Goal: Task Accomplishment & Management: Manage account settings

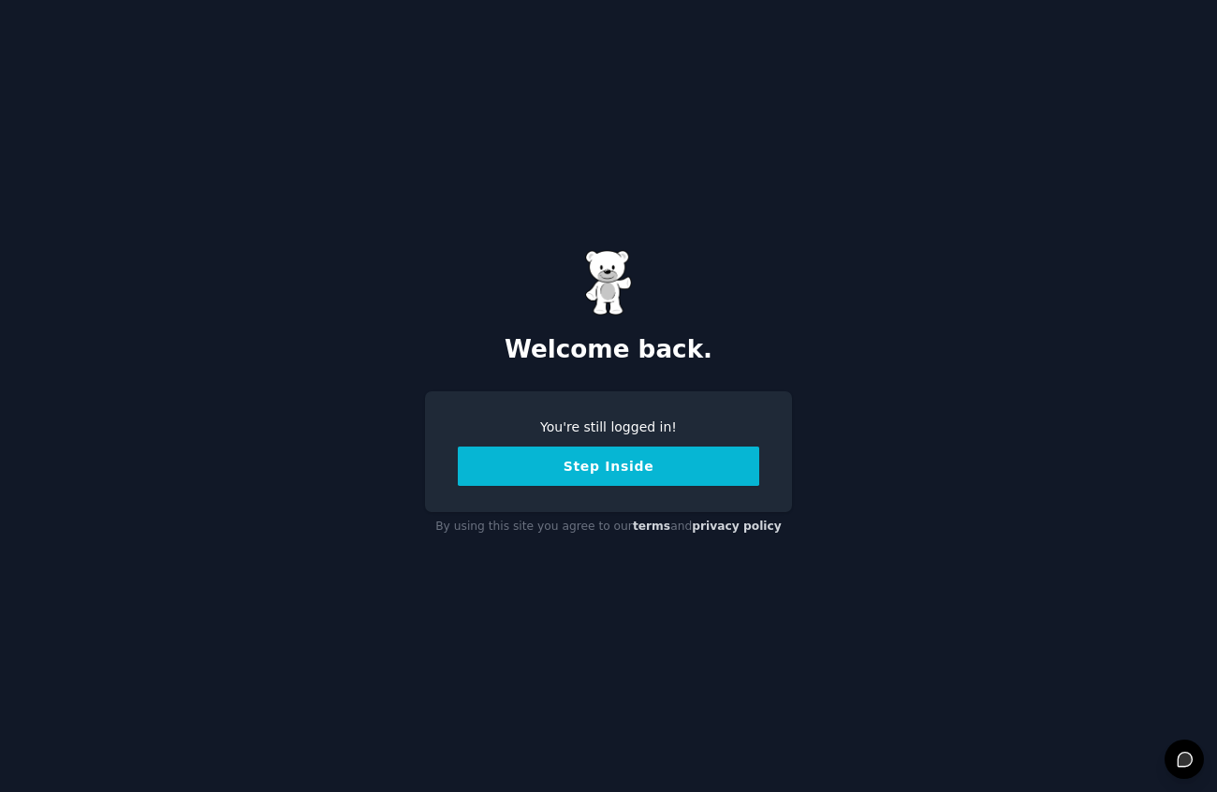
click at [601, 461] on button "Step Inside" at bounding box center [608, 466] width 301 height 39
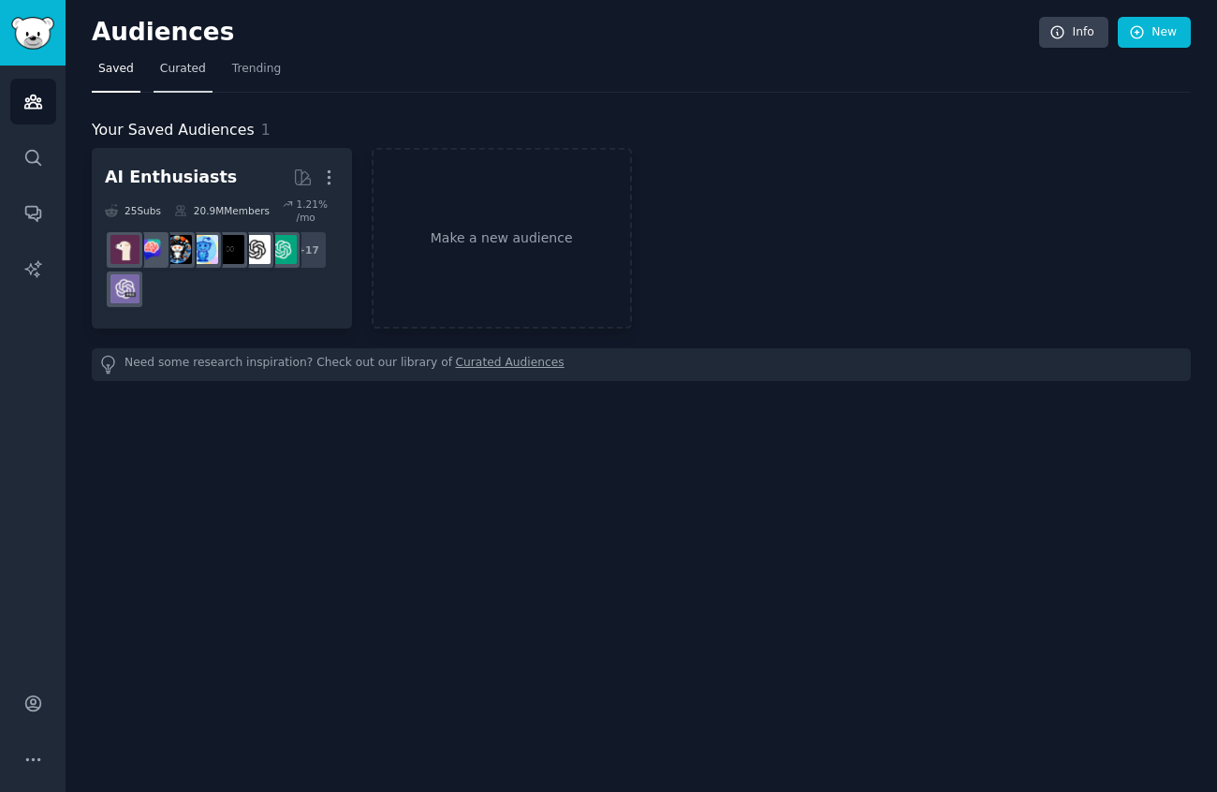
click at [195, 71] on span "Curated" at bounding box center [183, 69] width 46 height 17
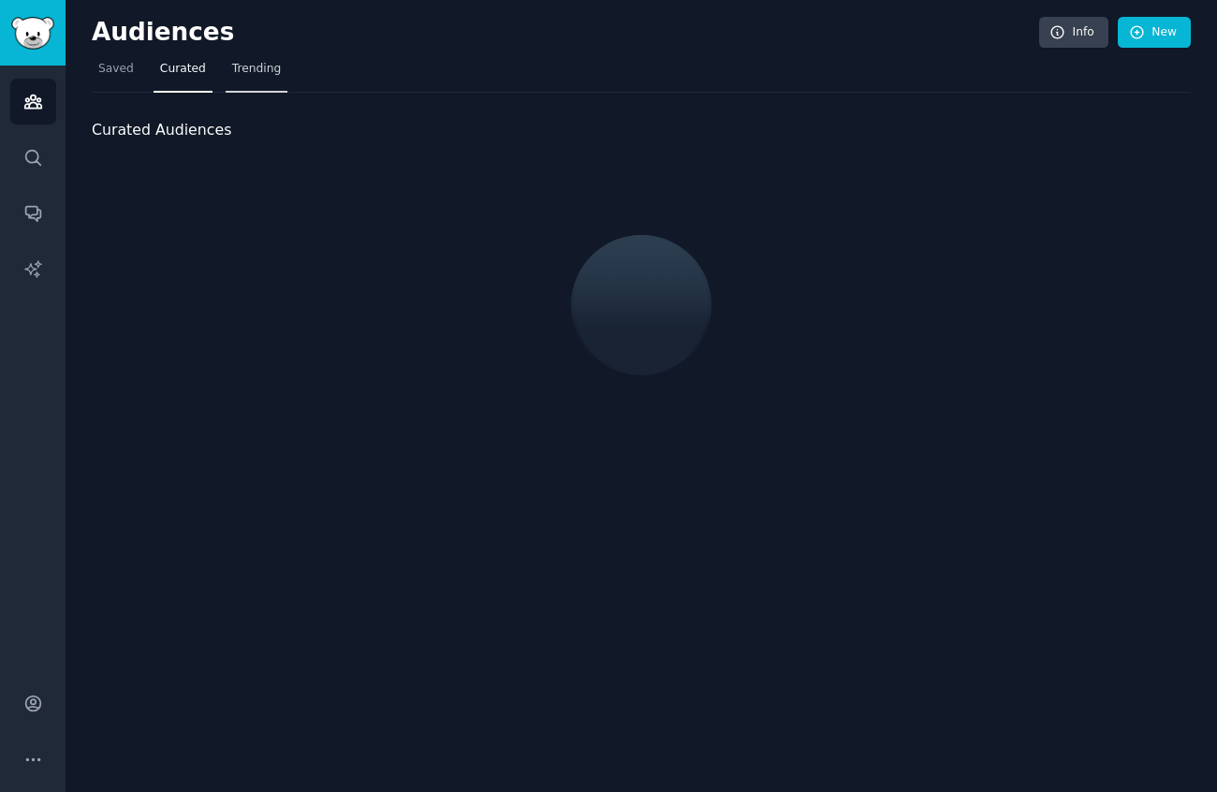
click at [271, 71] on span "Trending" at bounding box center [256, 69] width 49 height 17
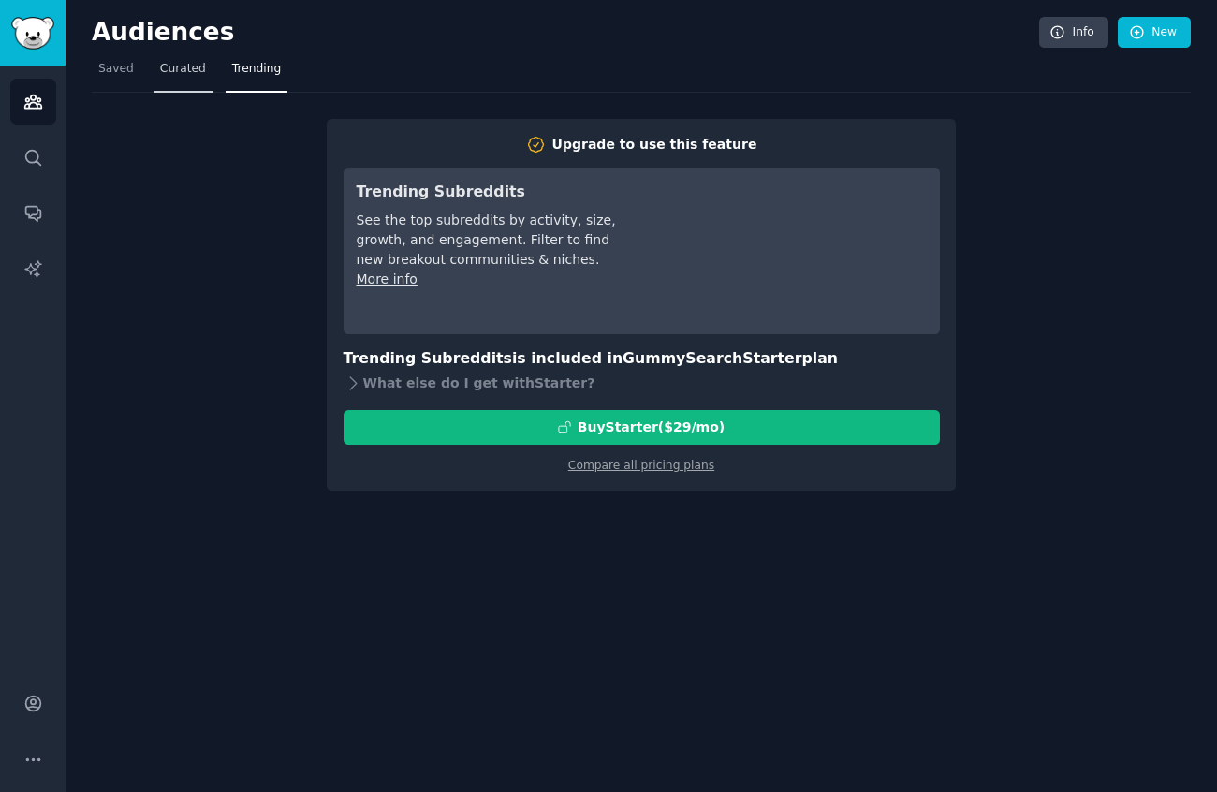
click at [195, 88] on link "Curated" at bounding box center [183, 73] width 59 height 38
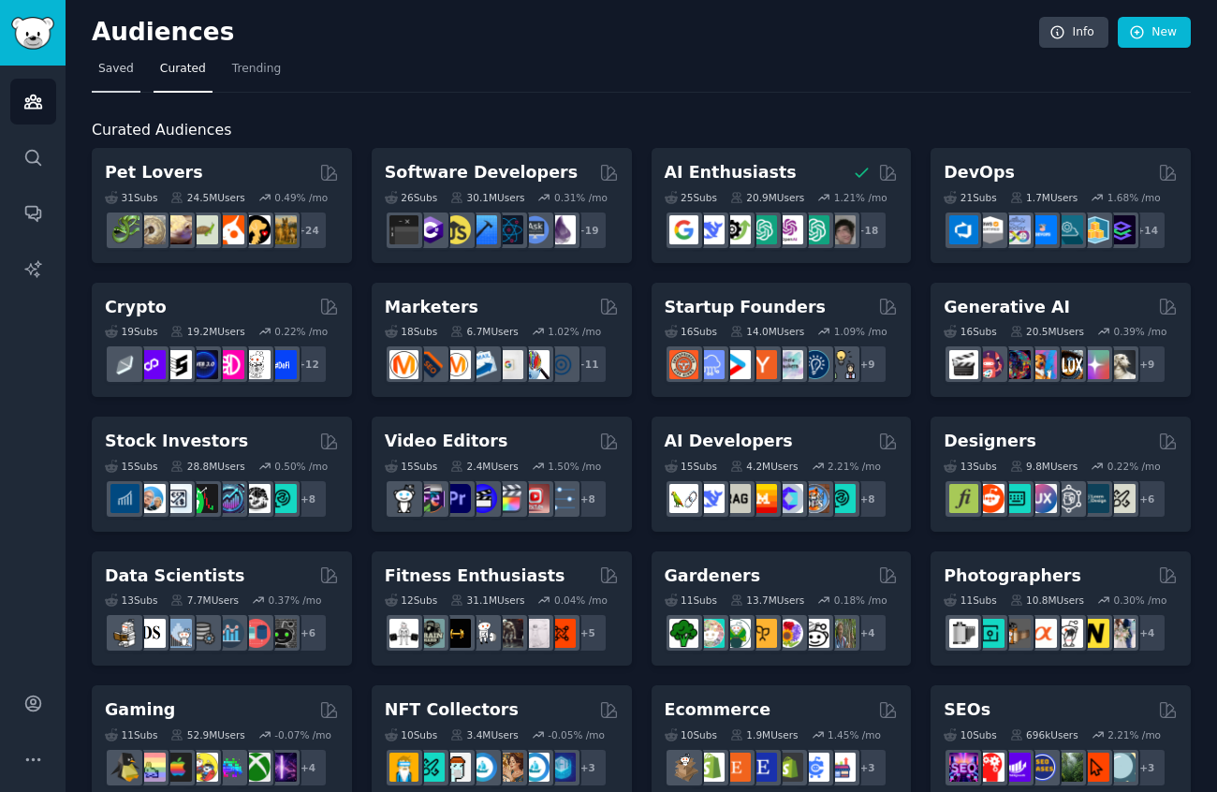
click at [124, 80] on link "Saved" at bounding box center [116, 73] width 49 height 38
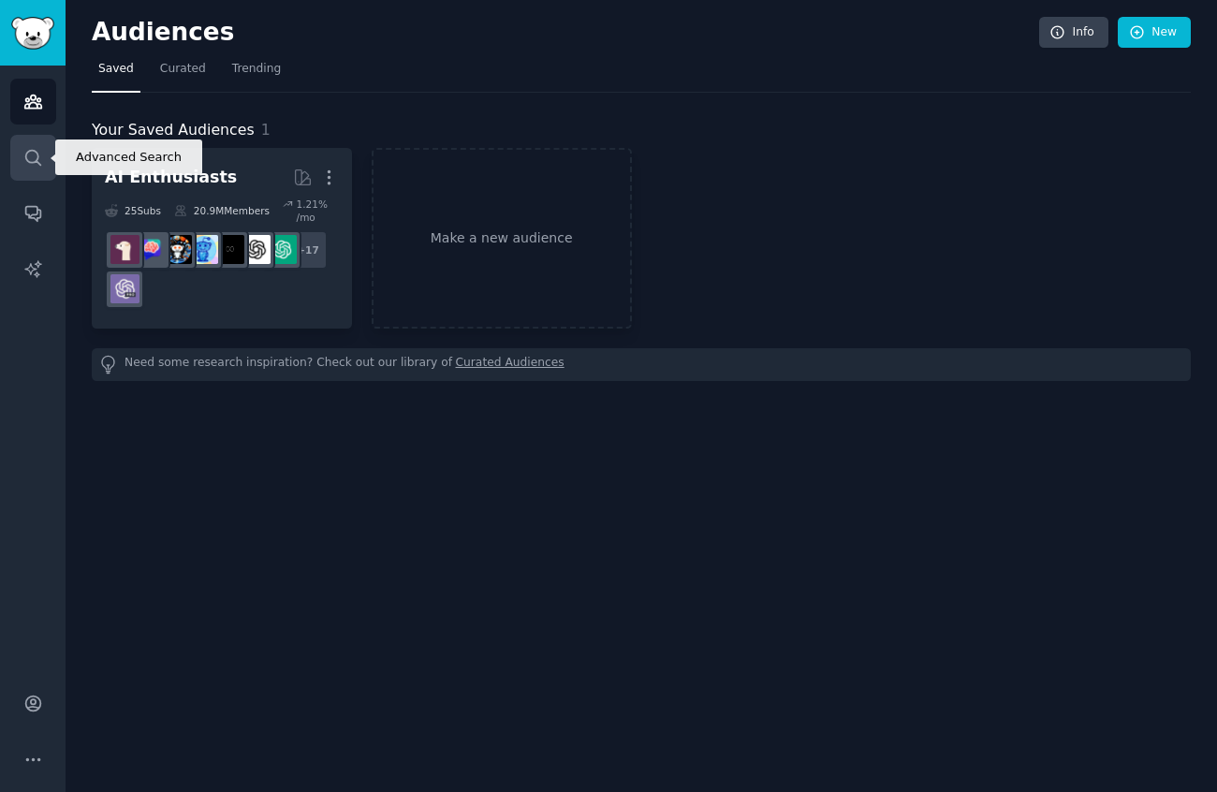
click at [47, 151] on link "Search" at bounding box center [33, 158] width 46 height 46
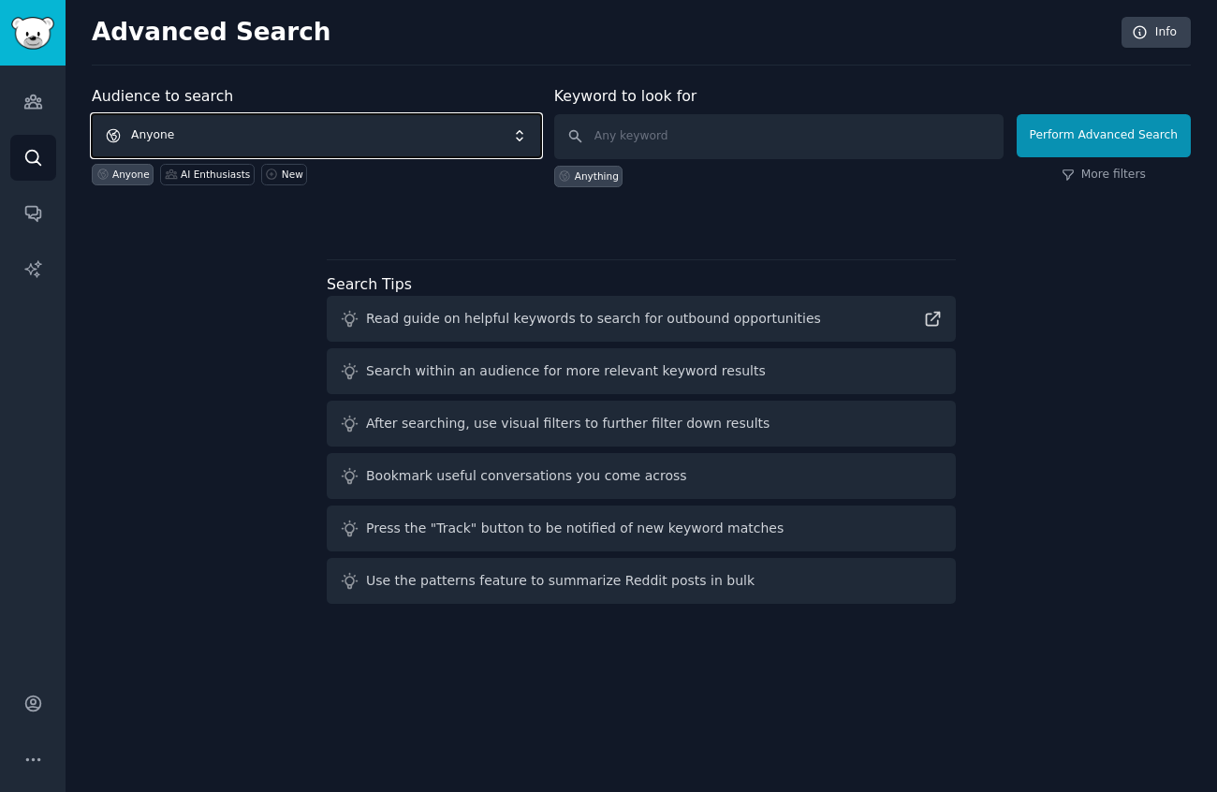
click at [201, 131] on span "Anyone" at bounding box center [316, 135] width 449 height 43
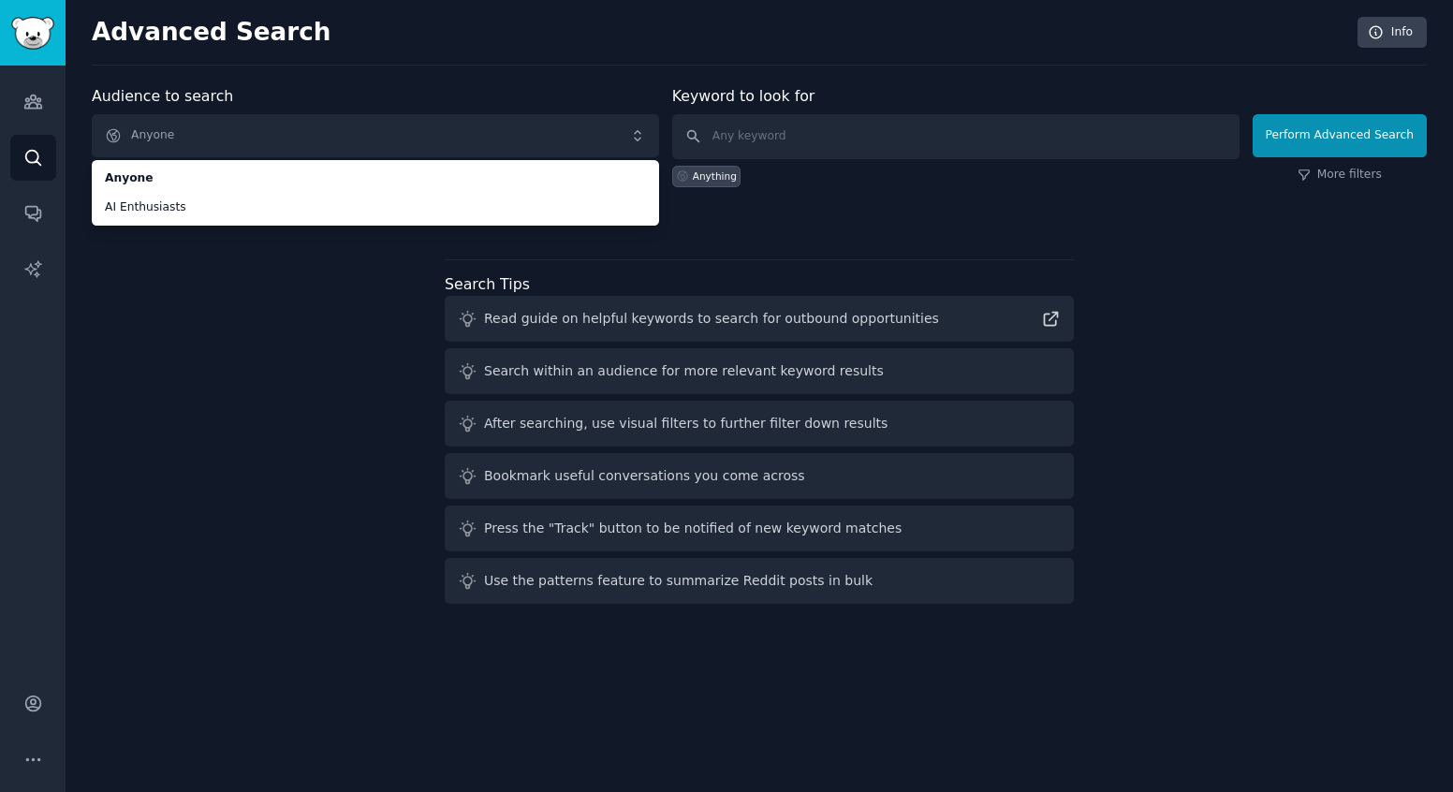
drag, startPoint x: 843, startPoint y: 212, endPoint x: 793, endPoint y: 0, distance: 218.4
click at [842, 188] on div "Audience to search Anyone Anyone AI Enthusiasts Anyone AI Enthusiasts New Keywo…" at bounding box center [759, 155] width 1335 height 141
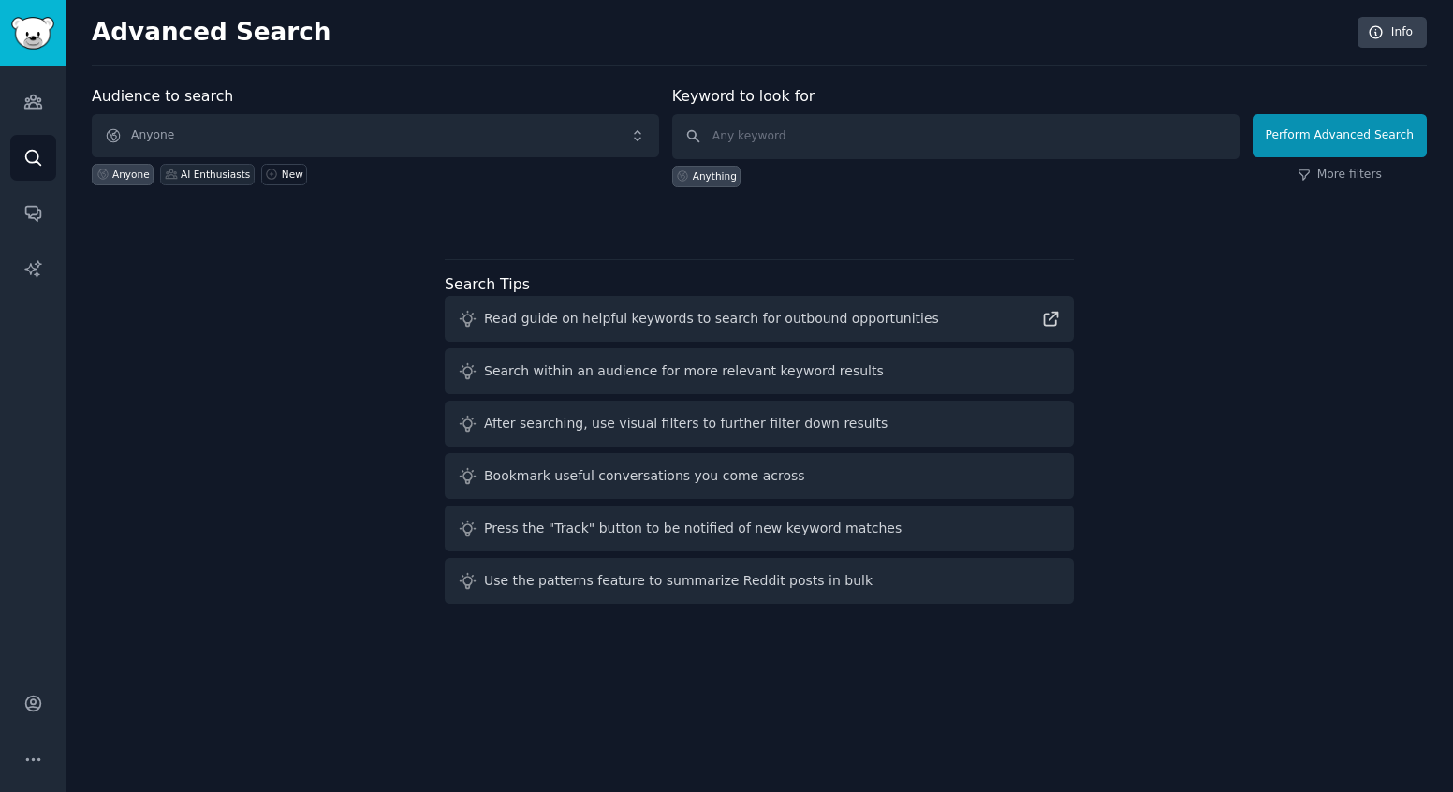
drag, startPoint x: 209, startPoint y: 177, endPoint x: 218, endPoint y: 179, distance: 9.5
click at [214, 178] on div "AI Enthusiasts" at bounding box center [215, 174] width 69 height 13
click at [1216, 142] on button "Perform Advanced Search" at bounding box center [1339, 135] width 174 height 43
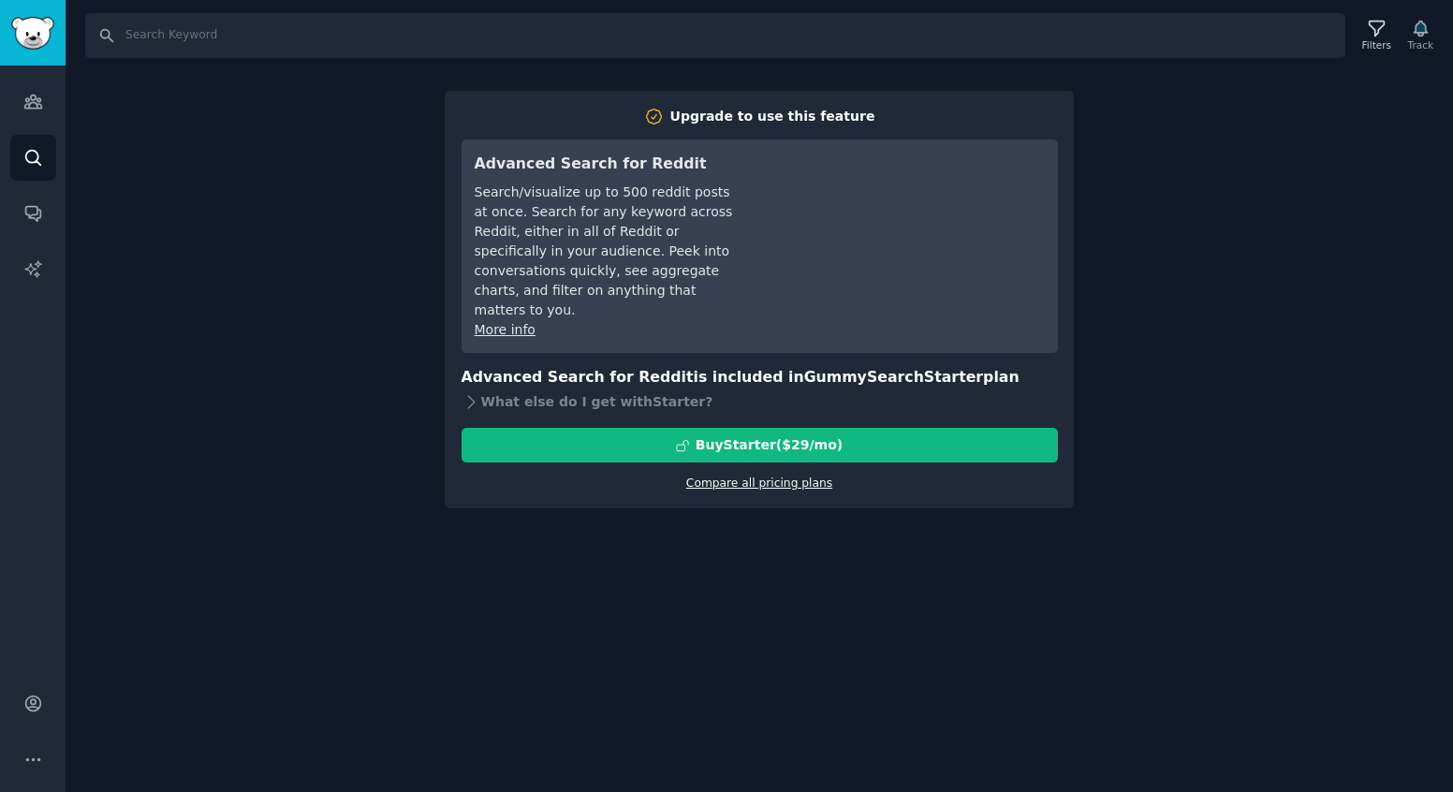
click at [802, 485] on link "Compare all pricing plans" at bounding box center [759, 482] width 146 height 13
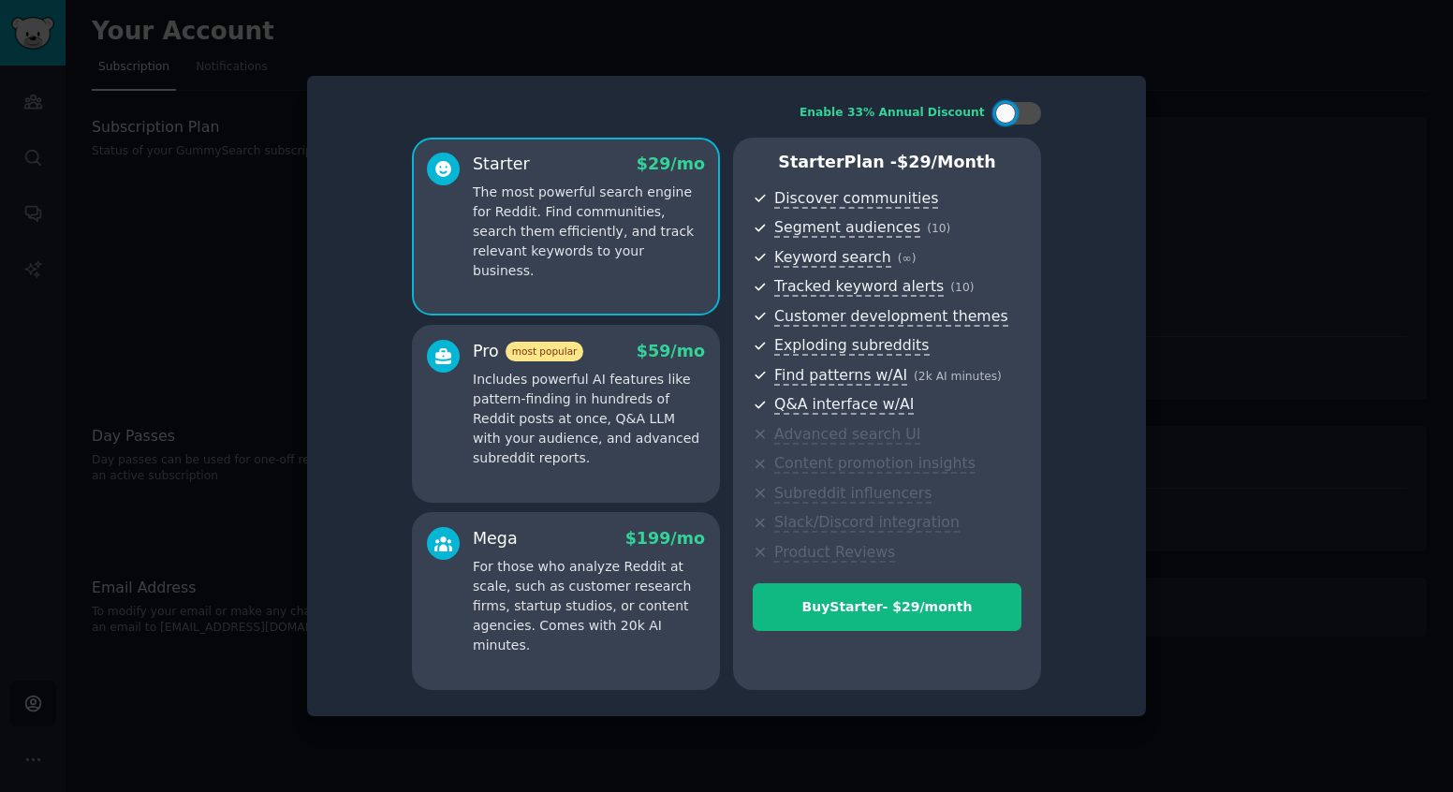
click at [1142, 390] on div "Enable 33% Annual Discount Starter $ 29 /mo The most powerful search engine for…" at bounding box center [726, 396] width 839 height 640
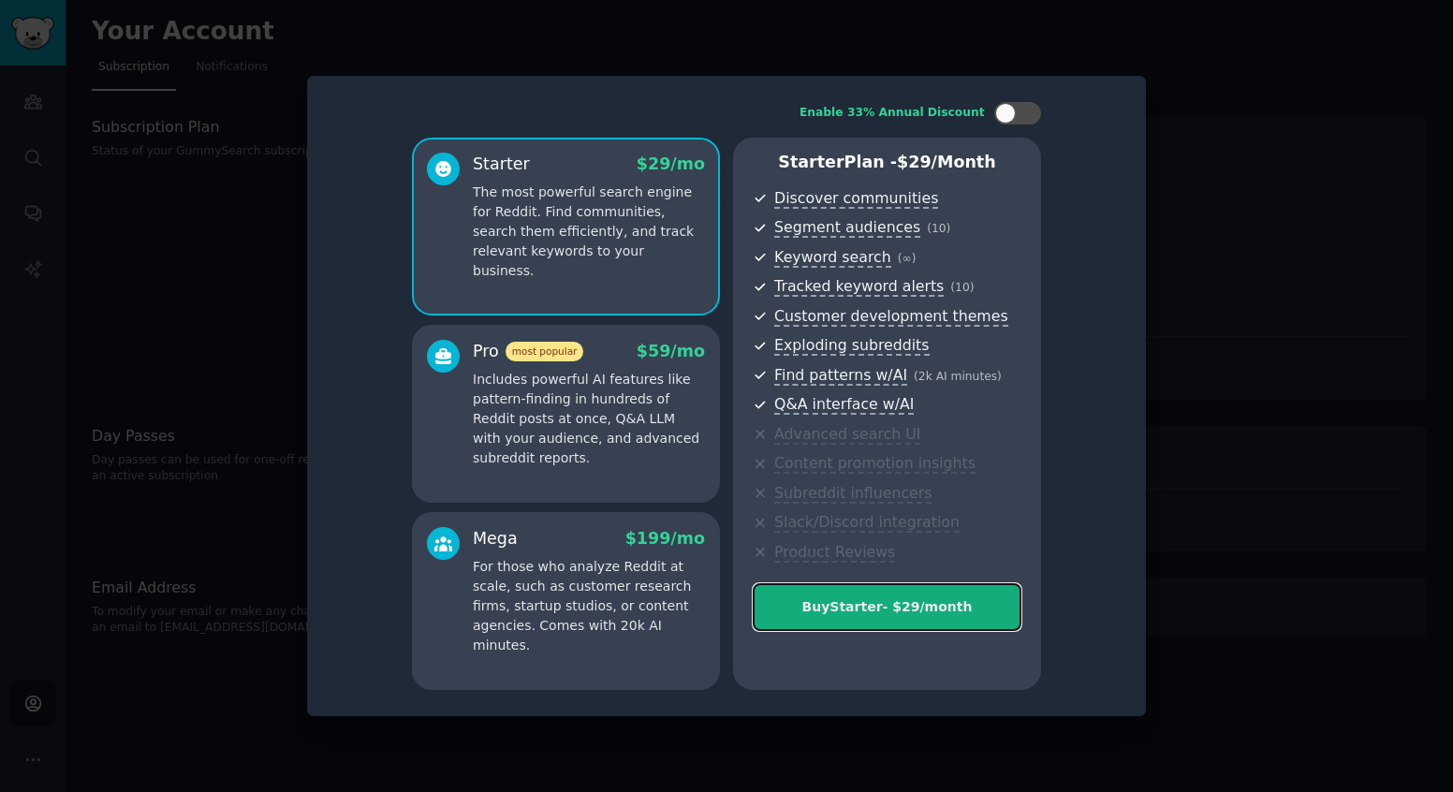
click at [898, 605] on div "Buy Starter - $ 29 /month" at bounding box center [887, 607] width 267 height 20
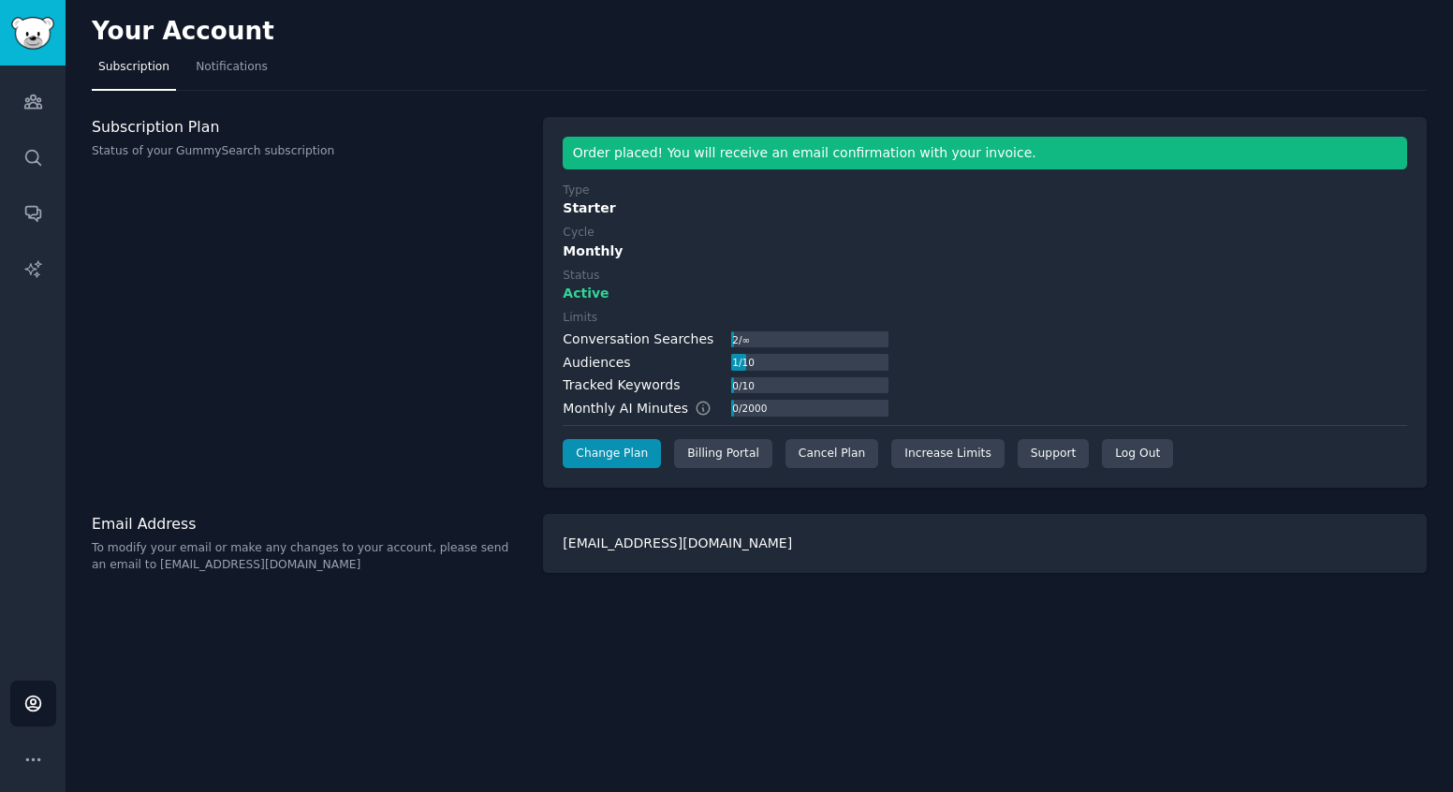
click at [660, 242] on div "Monthly" at bounding box center [985, 252] width 844 height 20
click at [238, 74] on span "Notifications" at bounding box center [232, 67] width 72 height 17
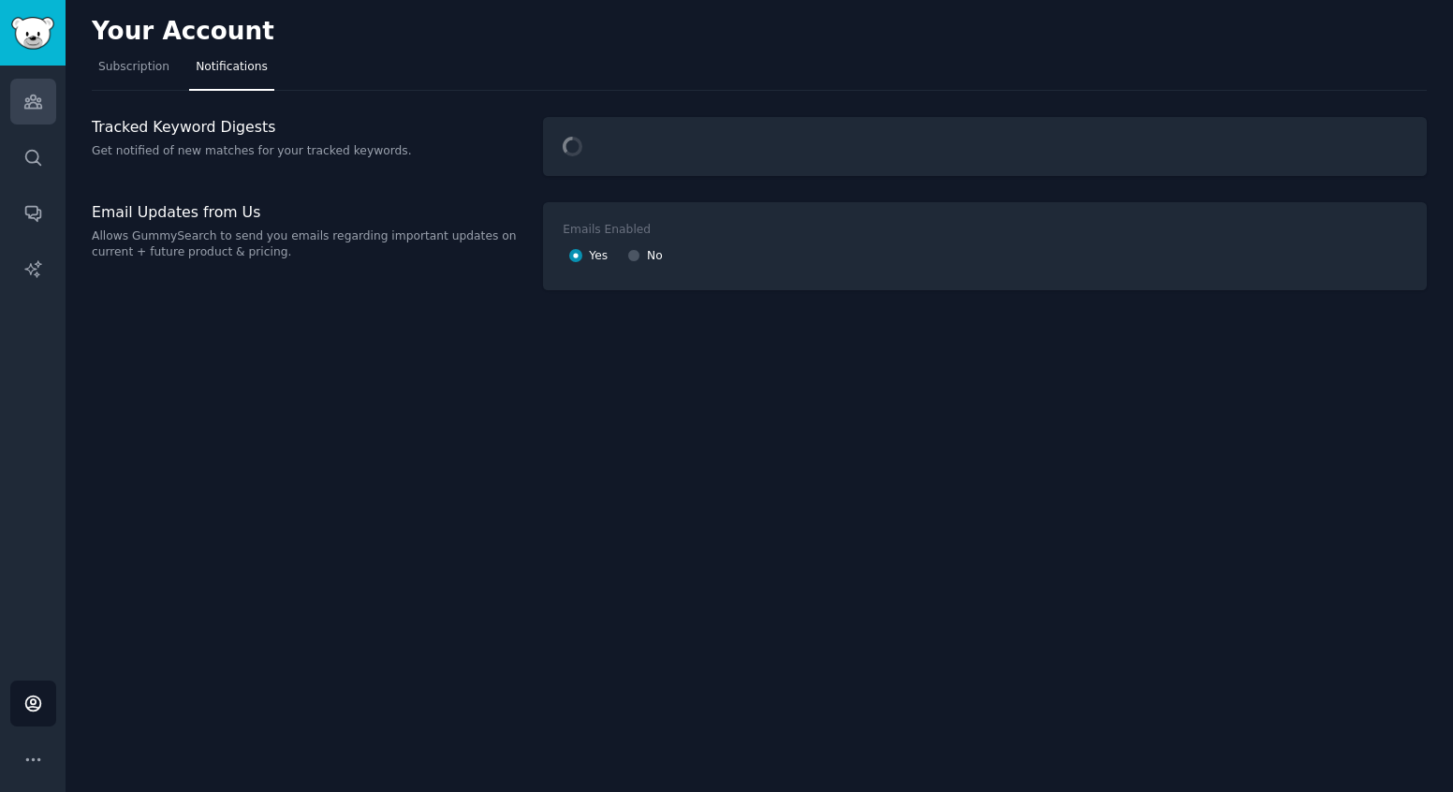
click at [39, 107] on icon "Sidebar" at bounding box center [33, 102] width 20 height 20
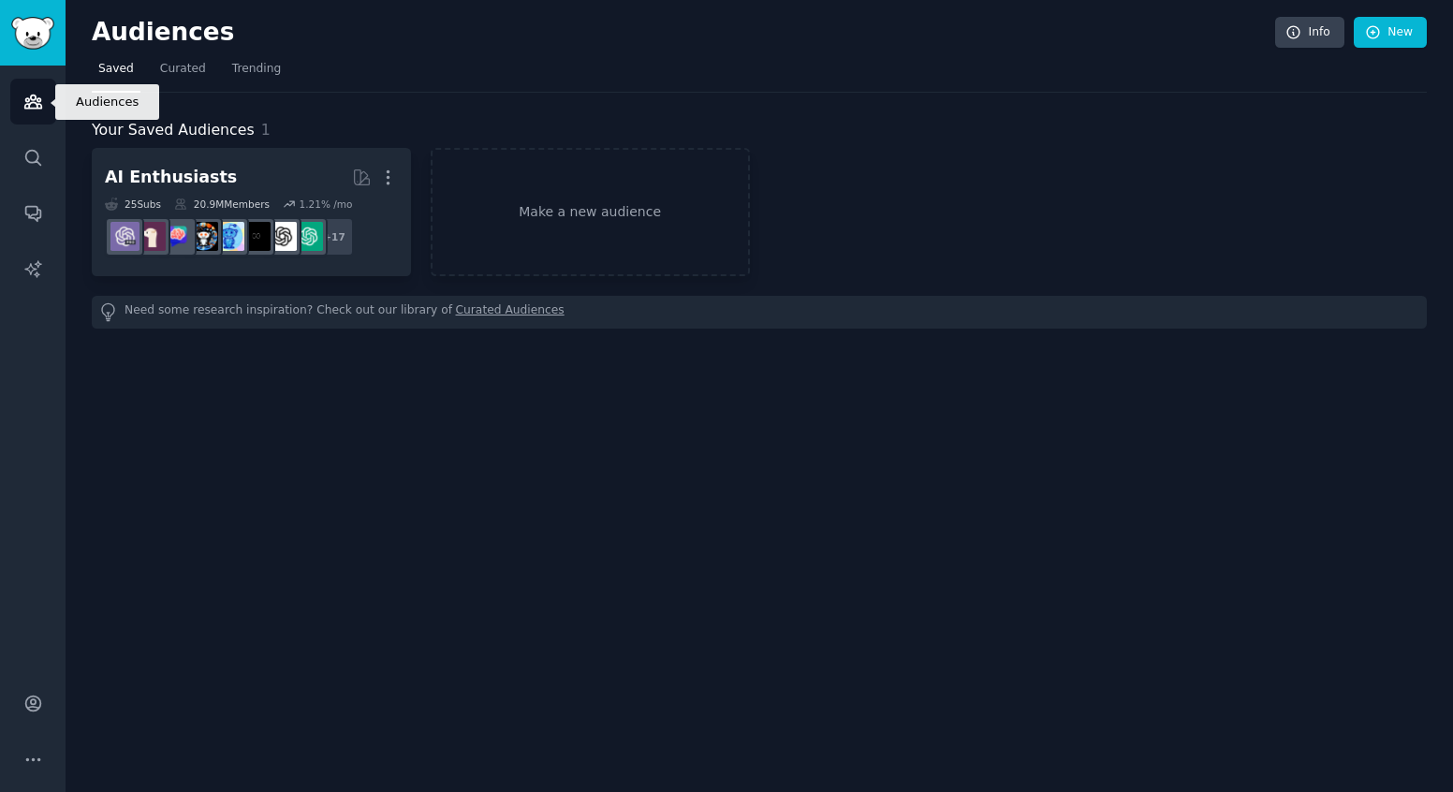
click at [39, 107] on icon "Sidebar" at bounding box center [33, 102] width 20 height 20
click at [49, 154] on link "Search" at bounding box center [33, 158] width 46 height 46
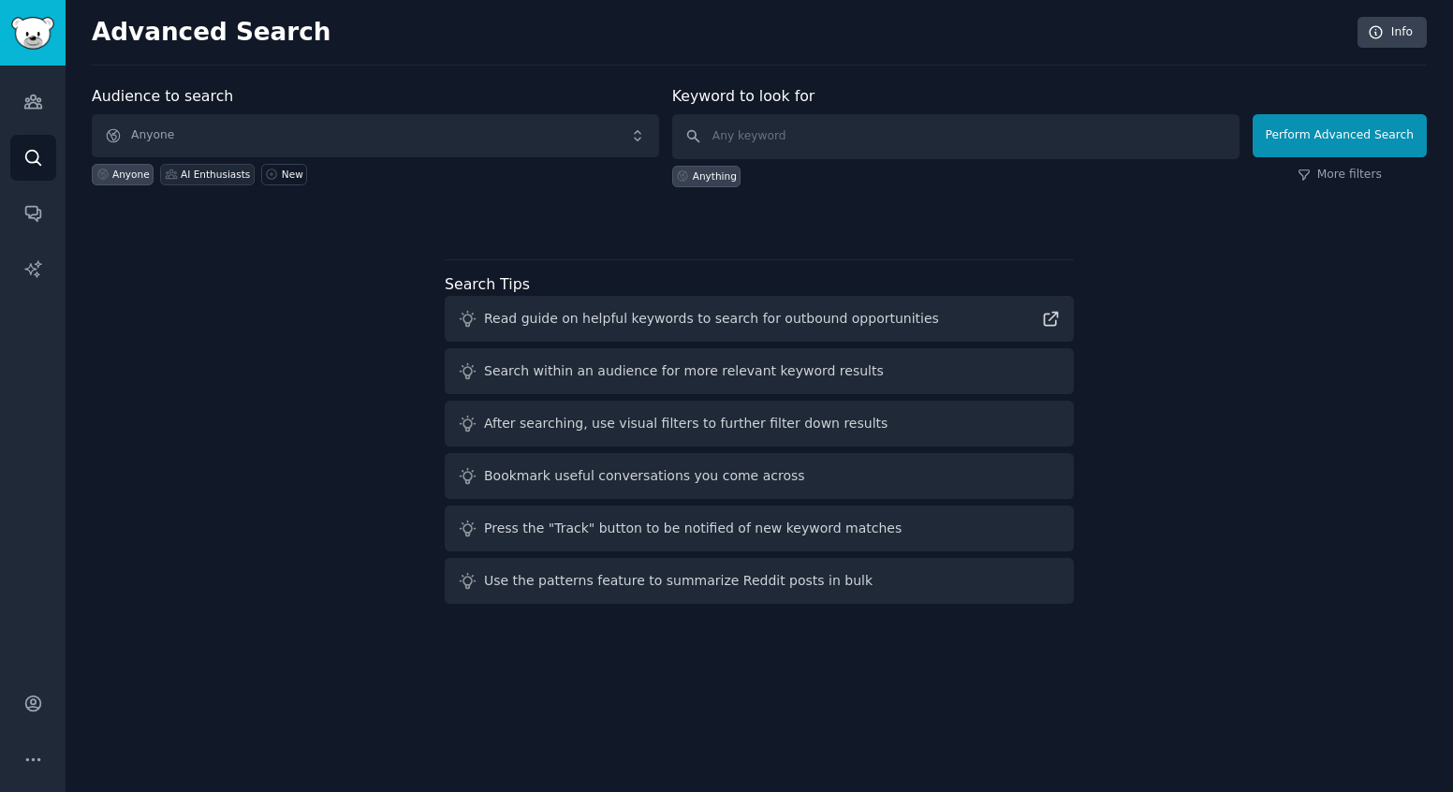
click at [216, 175] on div "AI Enthusiasts" at bounding box center [215, 174] width 69 height 13
click at [1296, 132] on button "Perform Advanced Search" at bounding box center [1339, 135] width 174 height 43
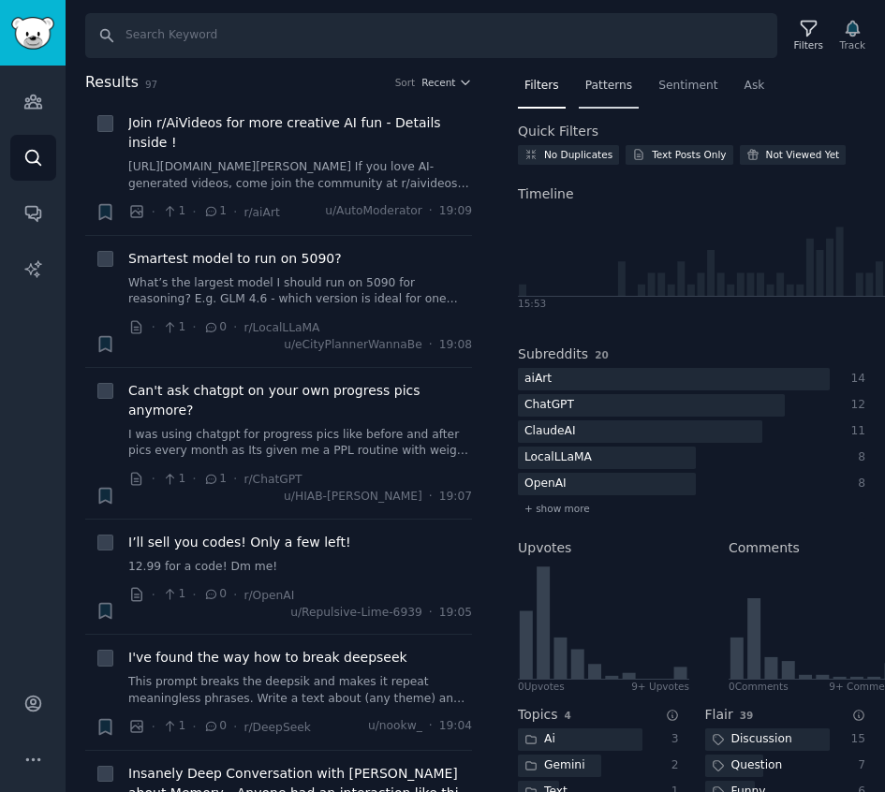
click at [617, 87] on span "Patterns" at bounding box center [608, 86] width 47 height 17
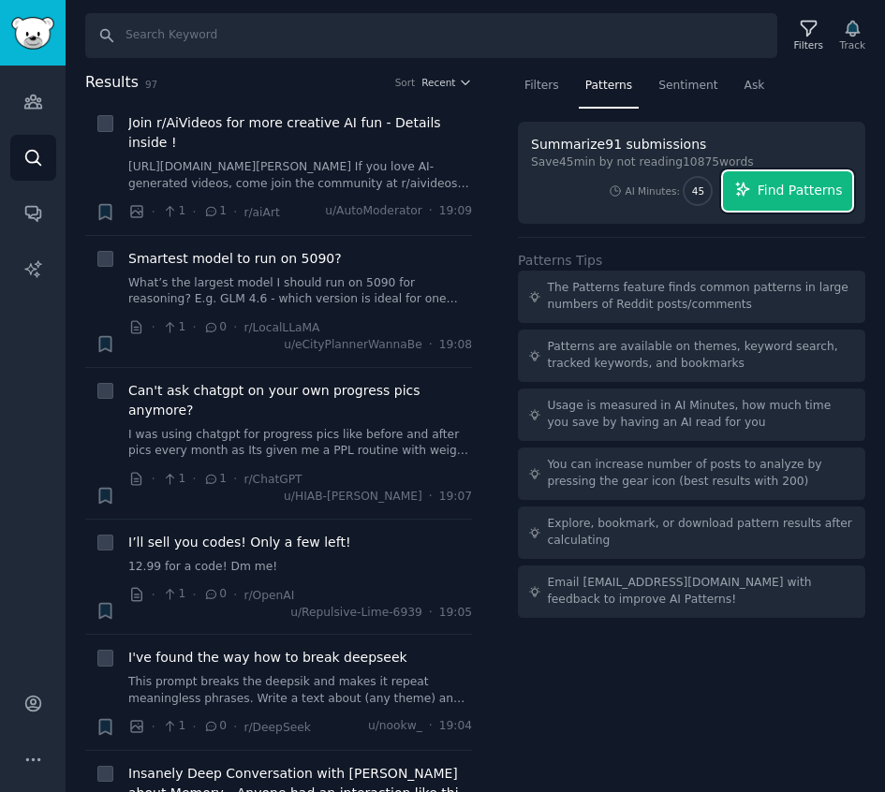
click at [791, 200] on button "Find Patterns" at bounding box center [787, 190] width 129 height 39
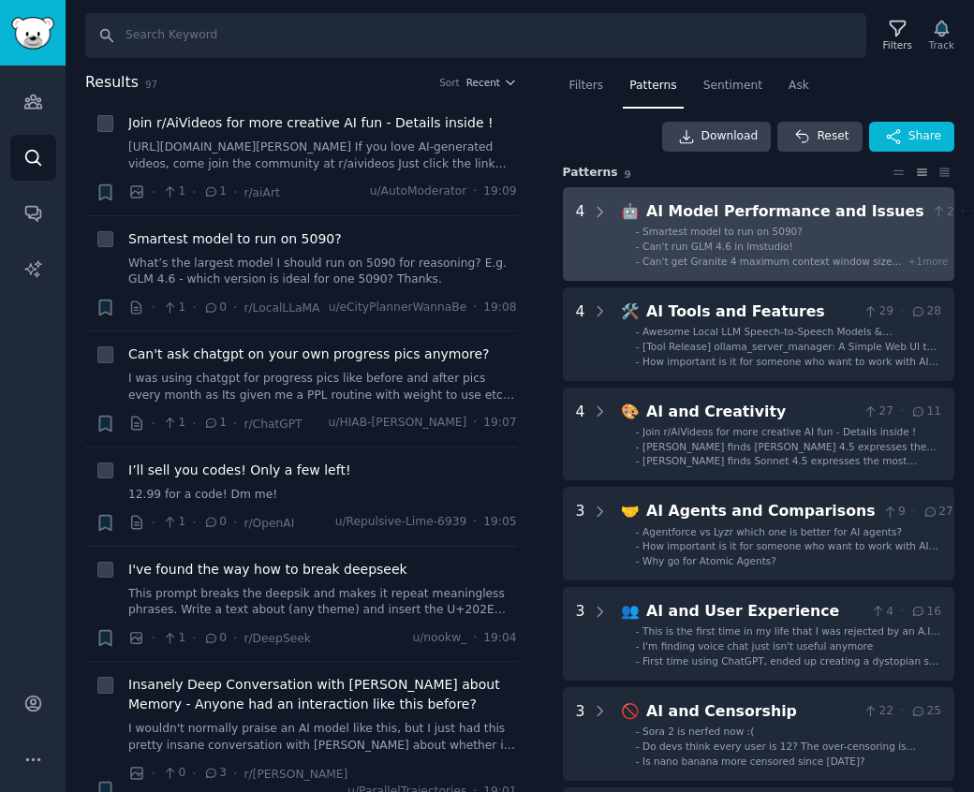
click at [815, 236] on li "- Smartest model to run on 5090?" at bounding box center [815, 231] width 359 height 13
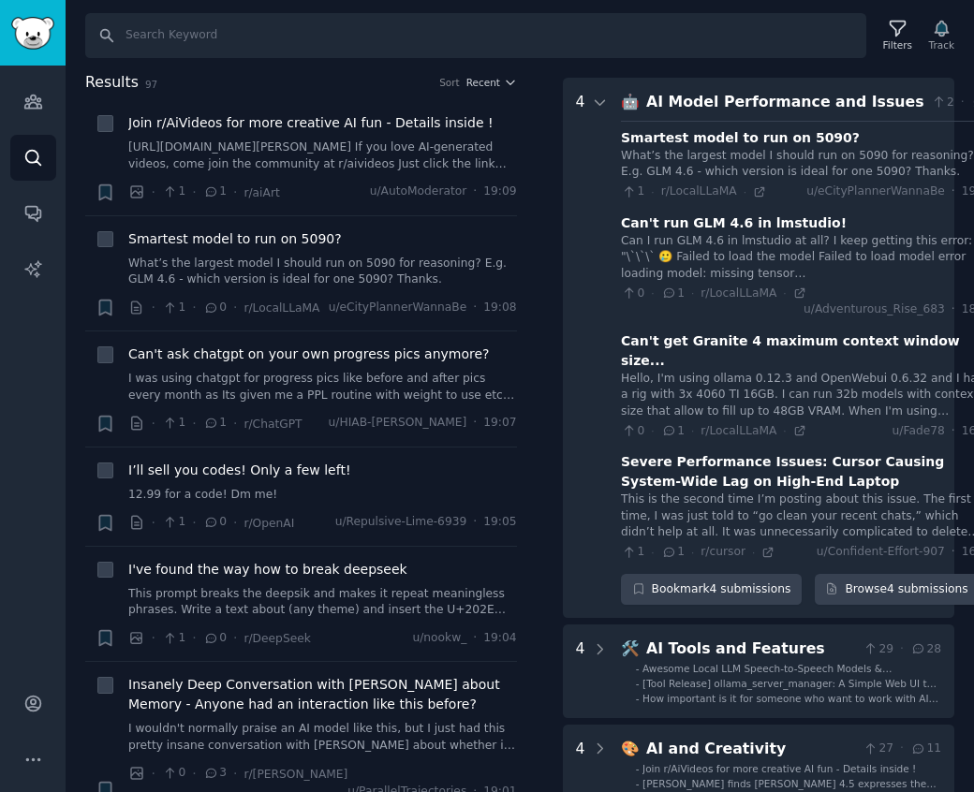
scroll to position [117, 0]
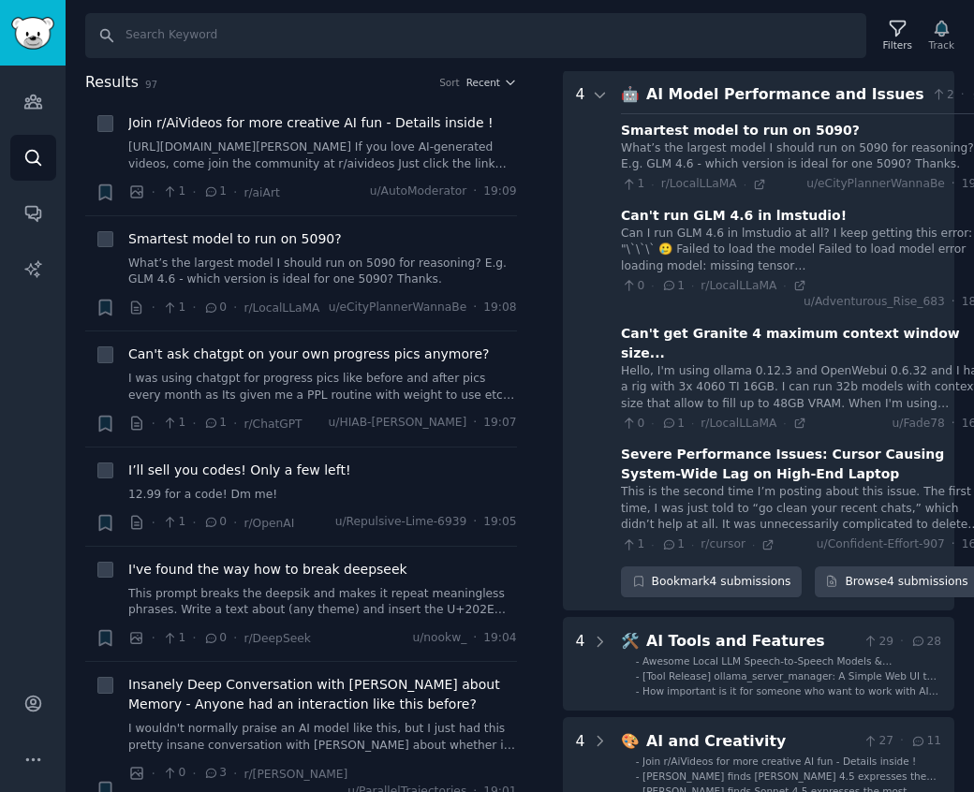
click at [781, 103] on div "AI Model Performance and Issues" at bounding box center [785, 94] width 278 height 23
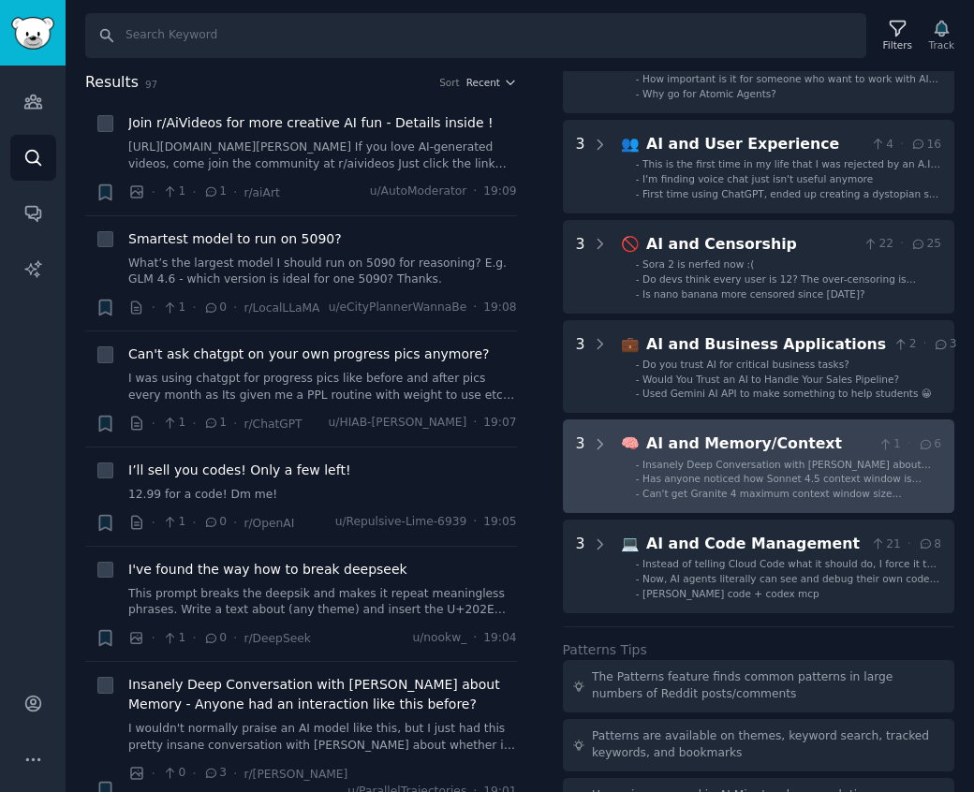
scroll to position [491, 0]
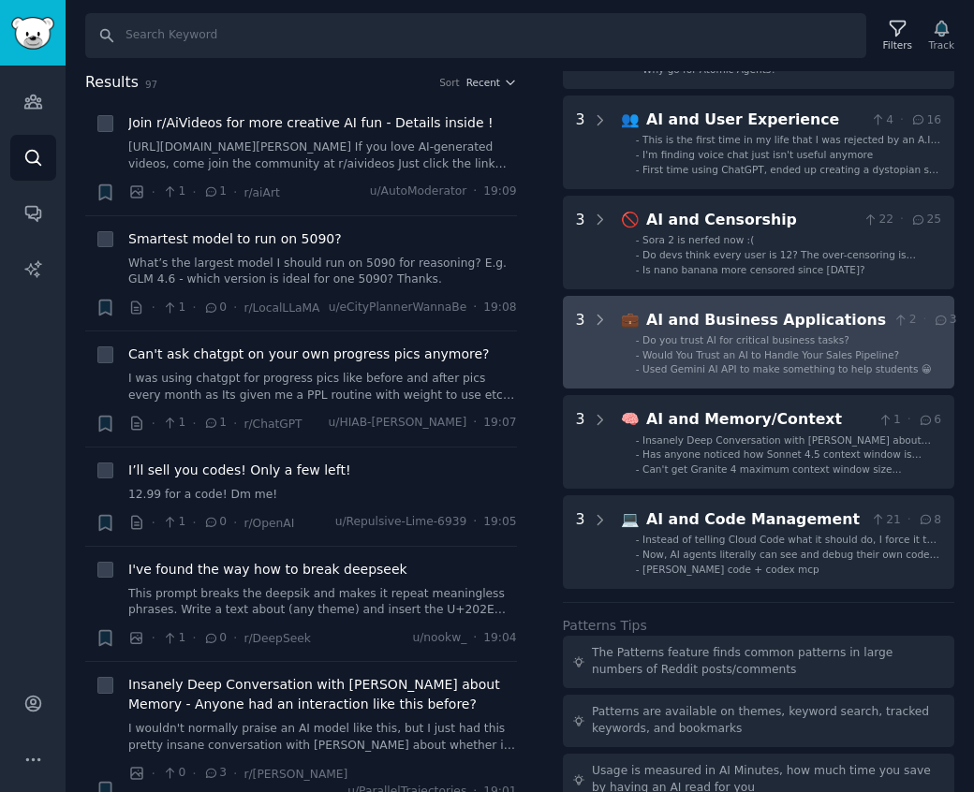
click at [811, 334] on span "Do you trust AI for critical business tasks?" at bounding box center [745, 339] width 207 height 11
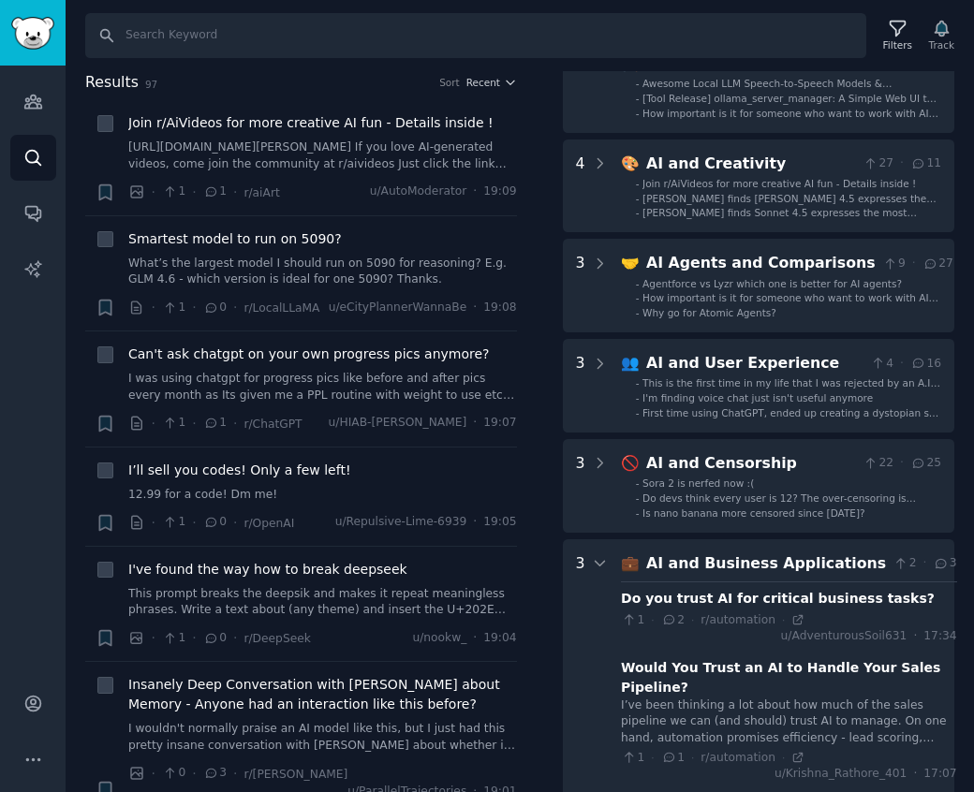
scroll to position [61, 0]
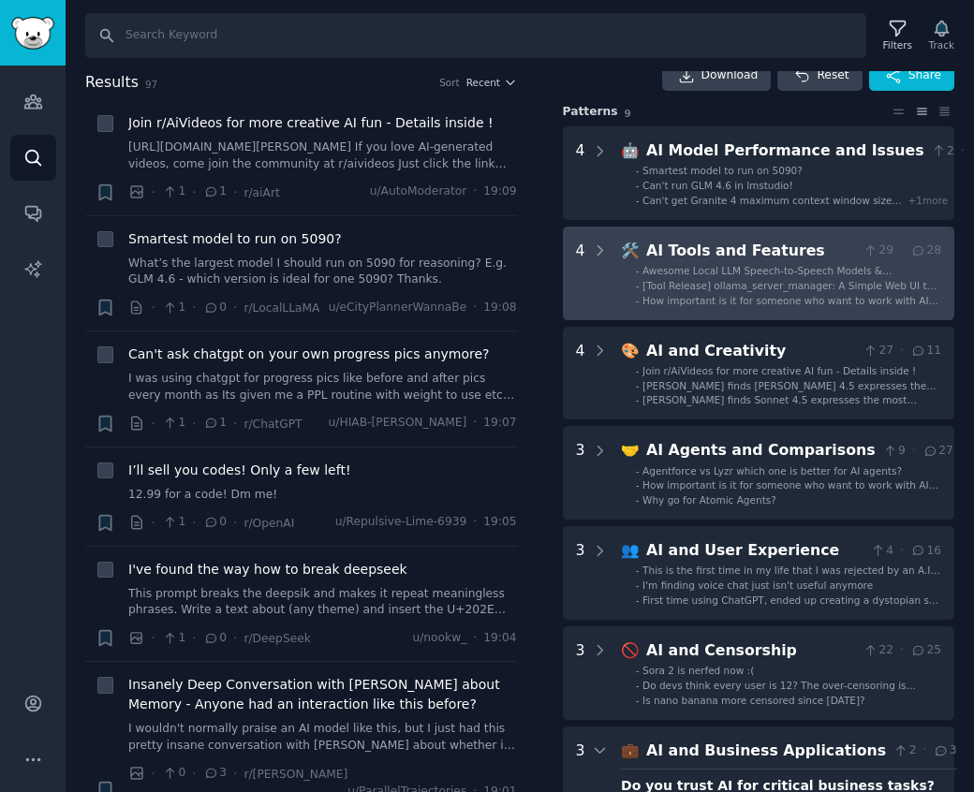
click at [748, 296] on span "How important is it for someone who want to work with AI agents to learn no-cod…" at bounding box center [790, 307] width 296 height 24
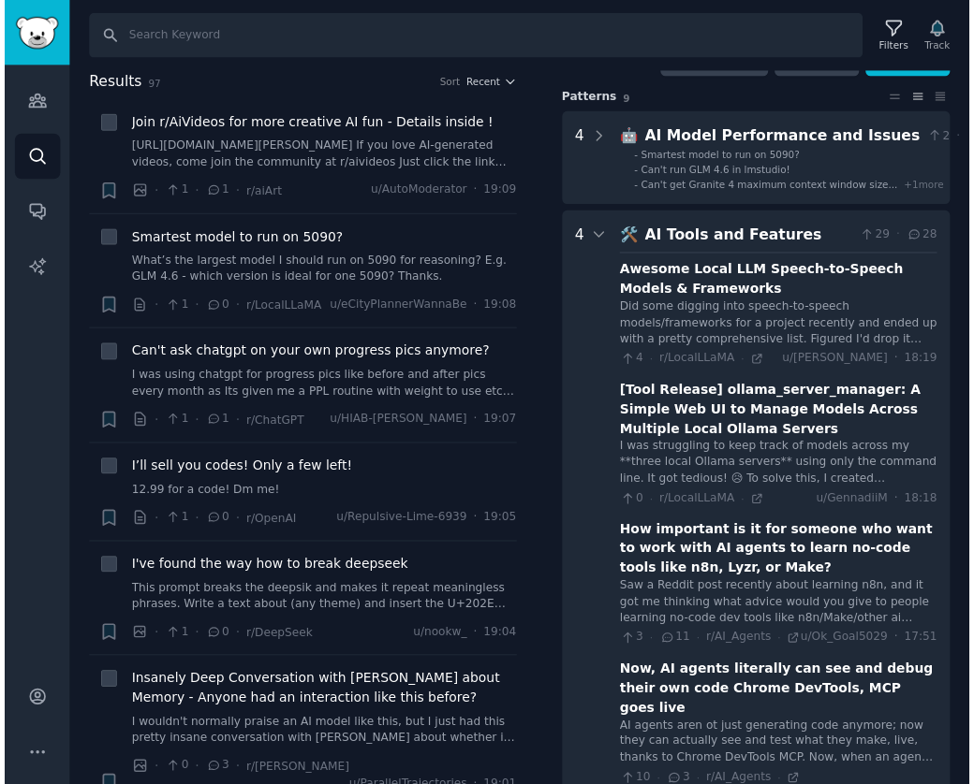
scroll to position [187, 0]
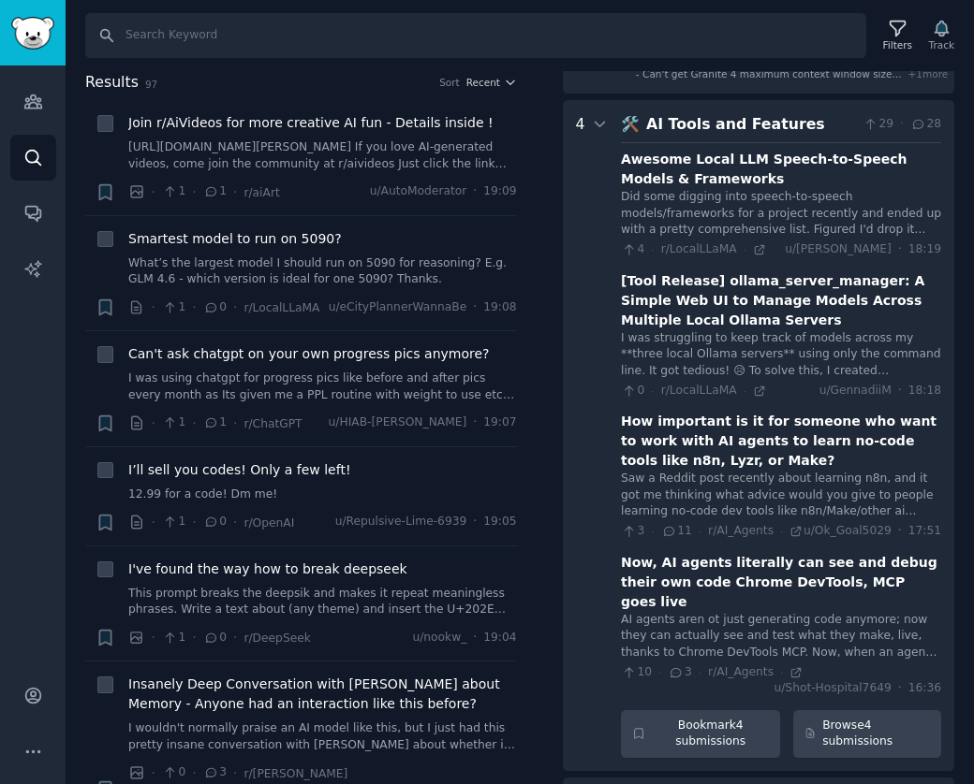
click at [709, 217] on div "Did some digging into speech-to-speech models/frameworks for a project recently…" at bounding box center [781, 214] width 320 height 50
click at [717, 207] on div "Did some digging into speech-to-speech models/frameworks for a project recently…" at bounding box center [781, 214] width 320 height 50
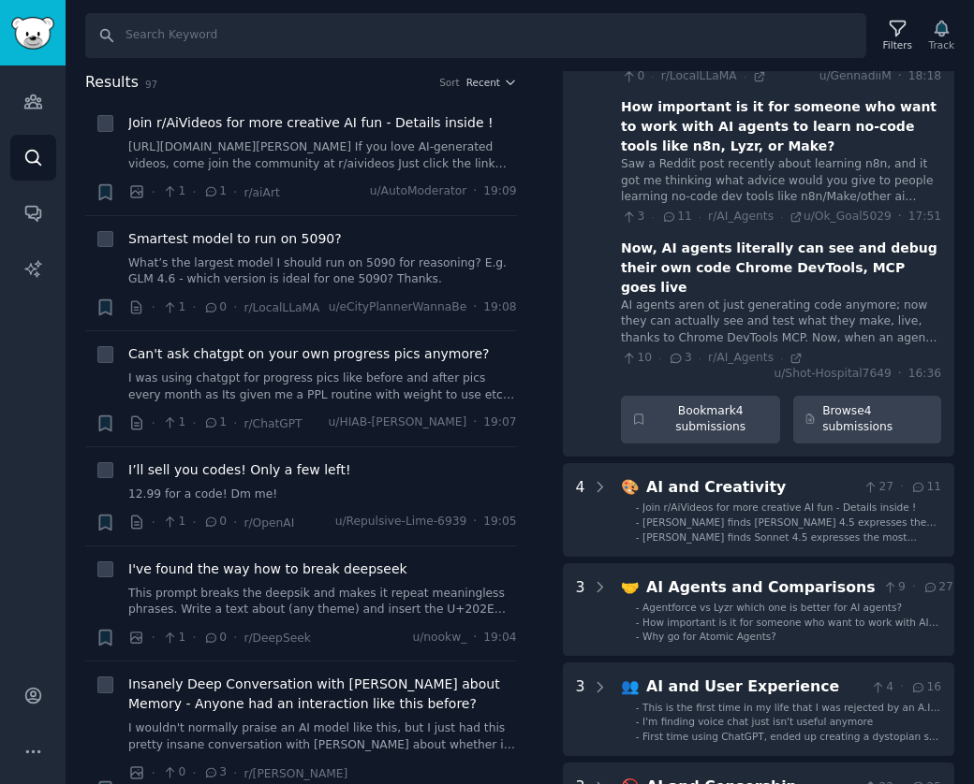
scroll to position [468, 0]
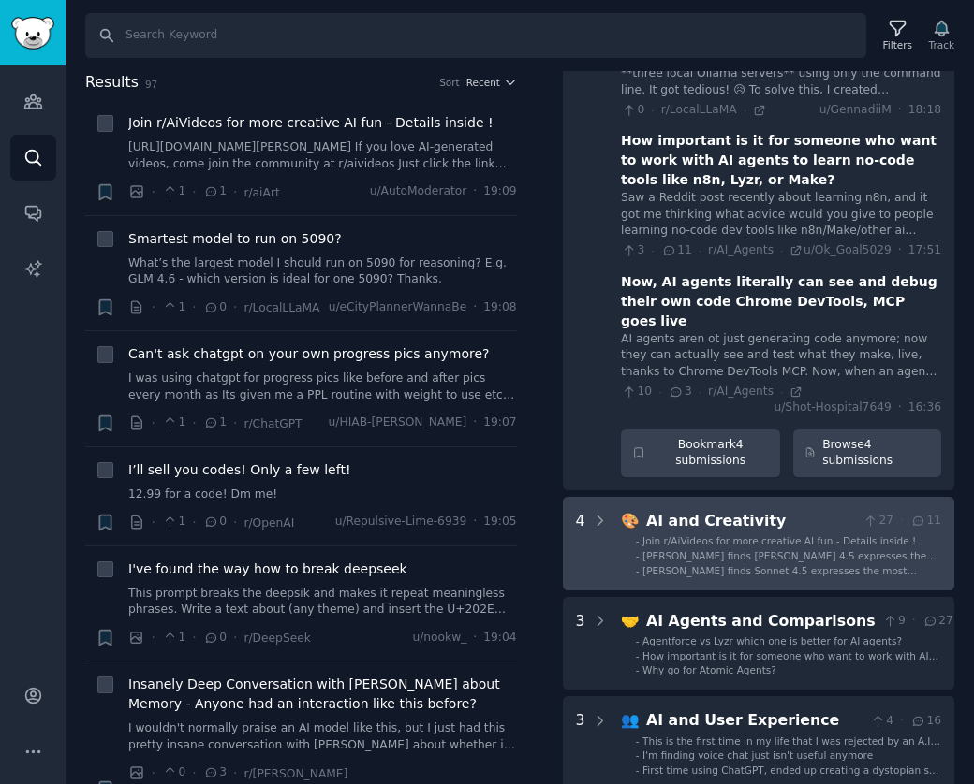
click at [696, 510] on div "AI and Creativity" at bounding box center [751, 521] width 210 height 23
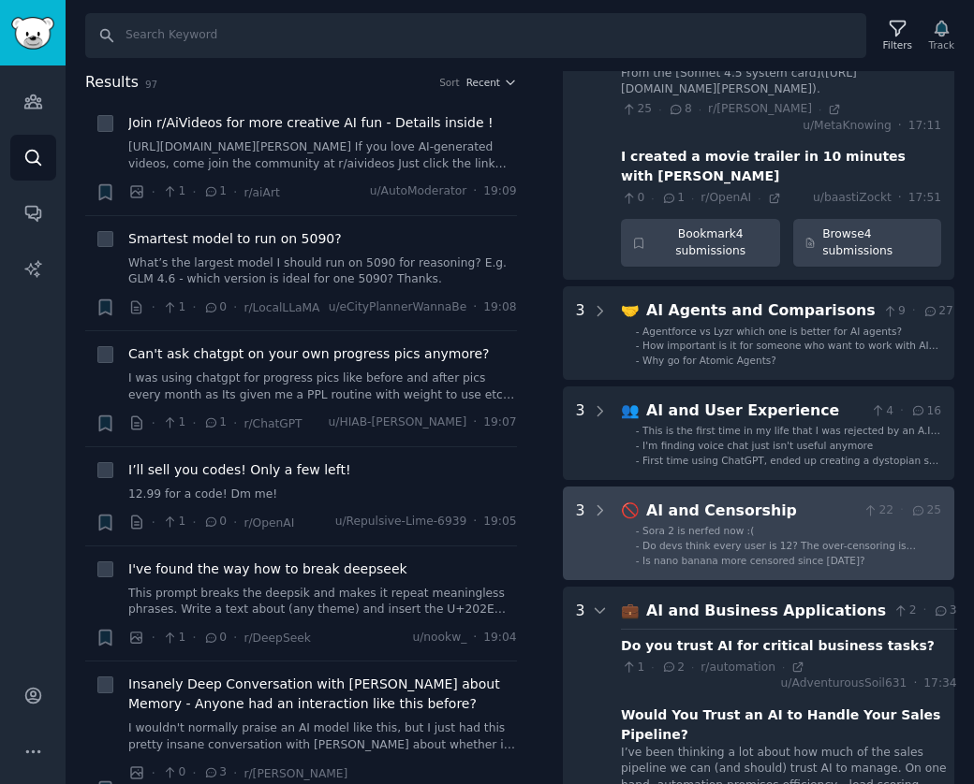
scroll to position [1342, 0]
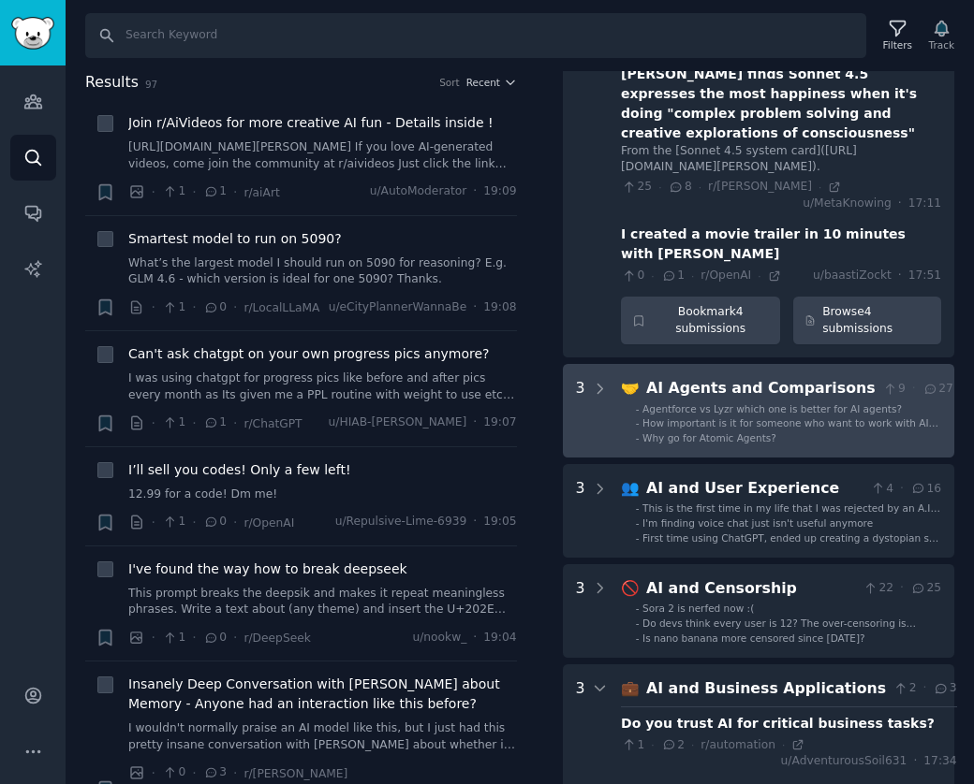
click at [780, 432] on li "- Why go for Atomic Agents?" at bounding box center [794, 438] width 317 height 13
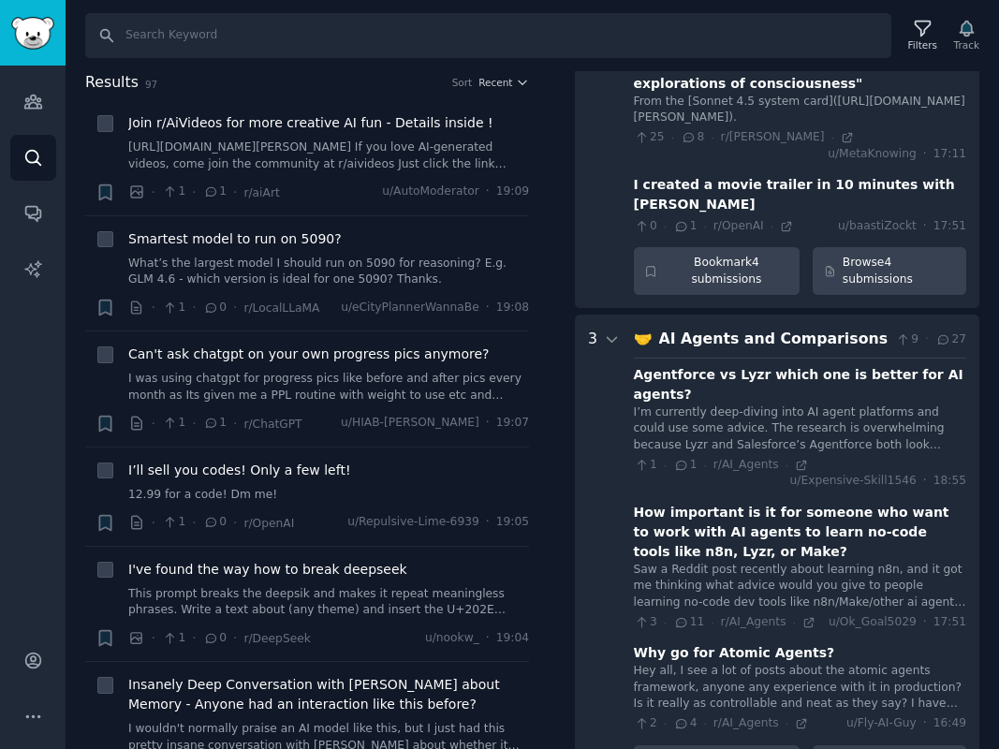
scroll to position [1766, 0]
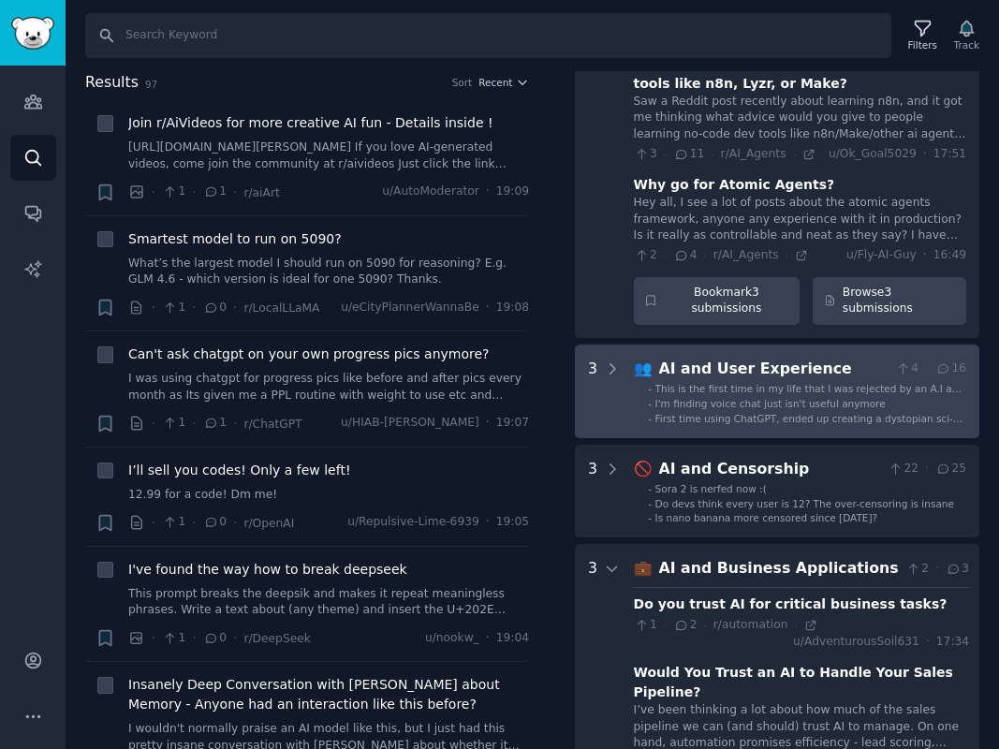
click at [793, 398] on span "I'm finding voice chat just isn't useful anymore" at bounding box center [770, 403] width 230 height 11
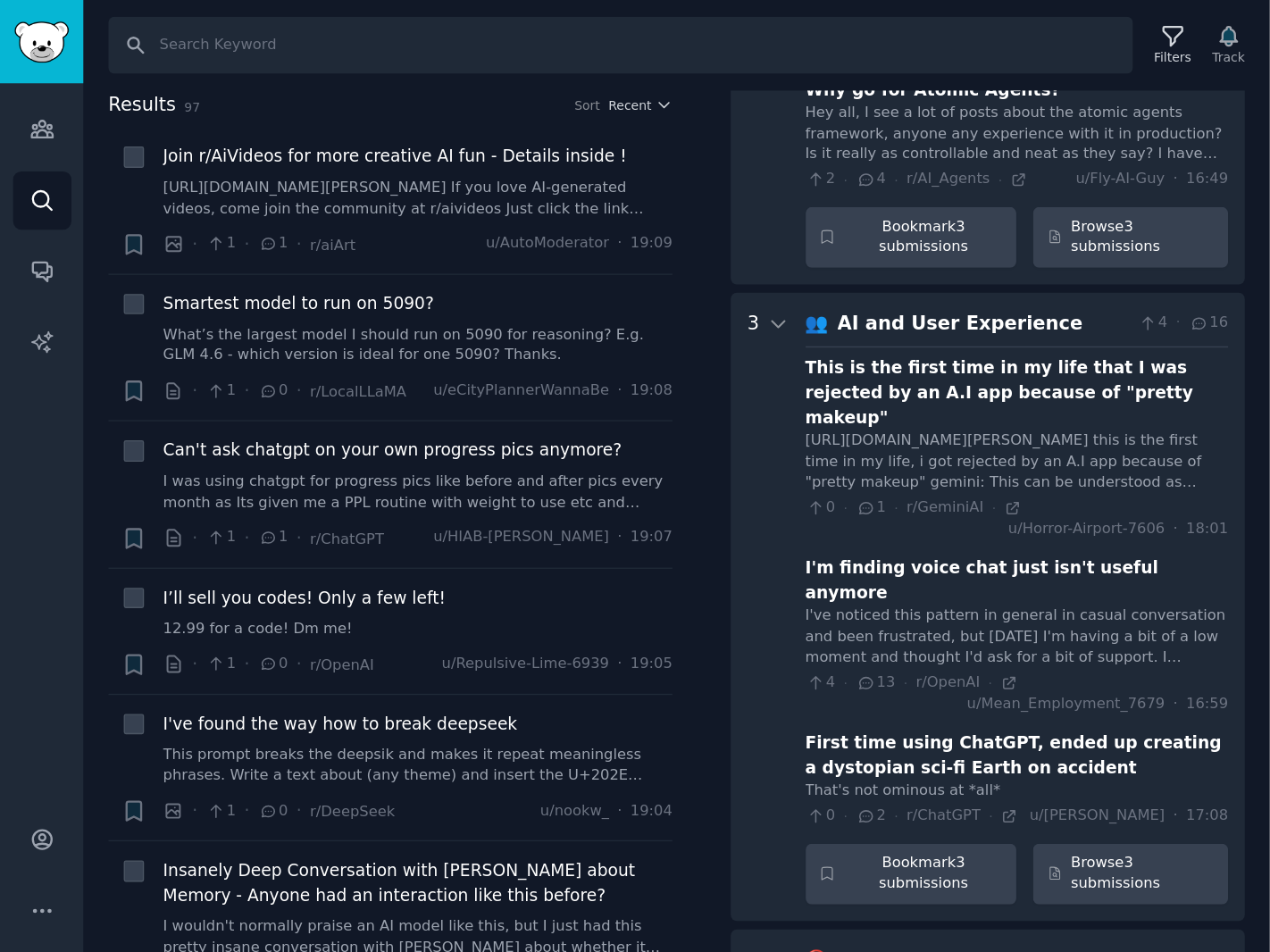
scroll to position [1802, 0]
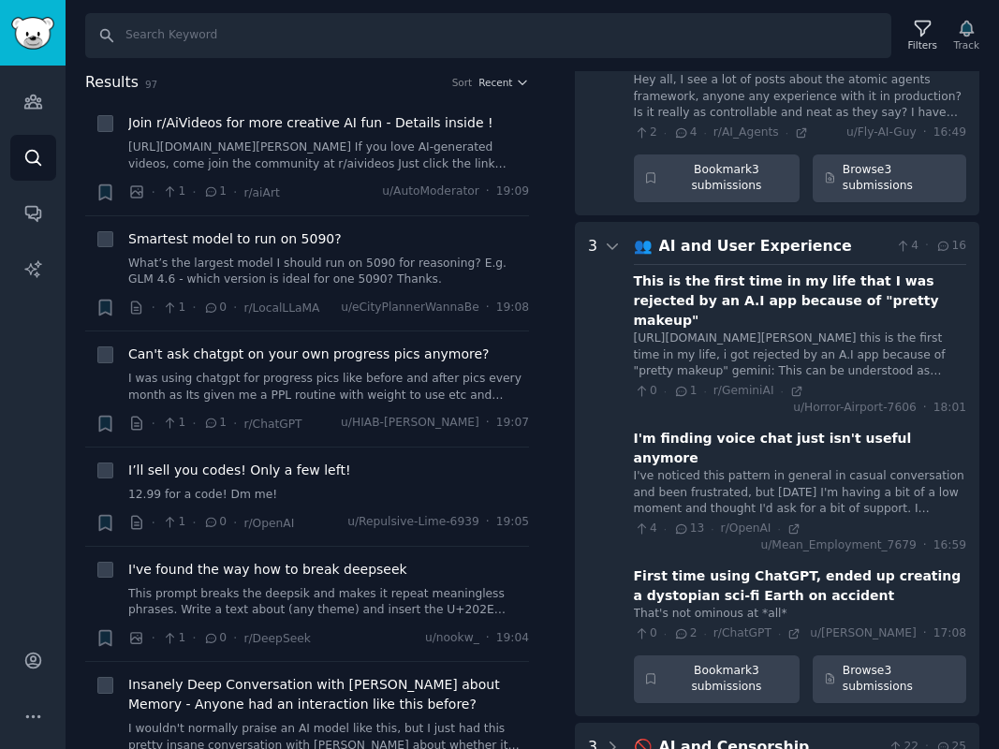
click at [653, 68] on div "Search Filters Track Results 97 Sort Recent + Join r/AiVideos for more creative…" at bounding box center [532, 374] width 933 height 749
click at [551, 33] on input "Search" at bounding box center [488, 35] width 806 height 45
click at [46, 156] on link "Search" at bounding box center [33, 158] width 46 height 46
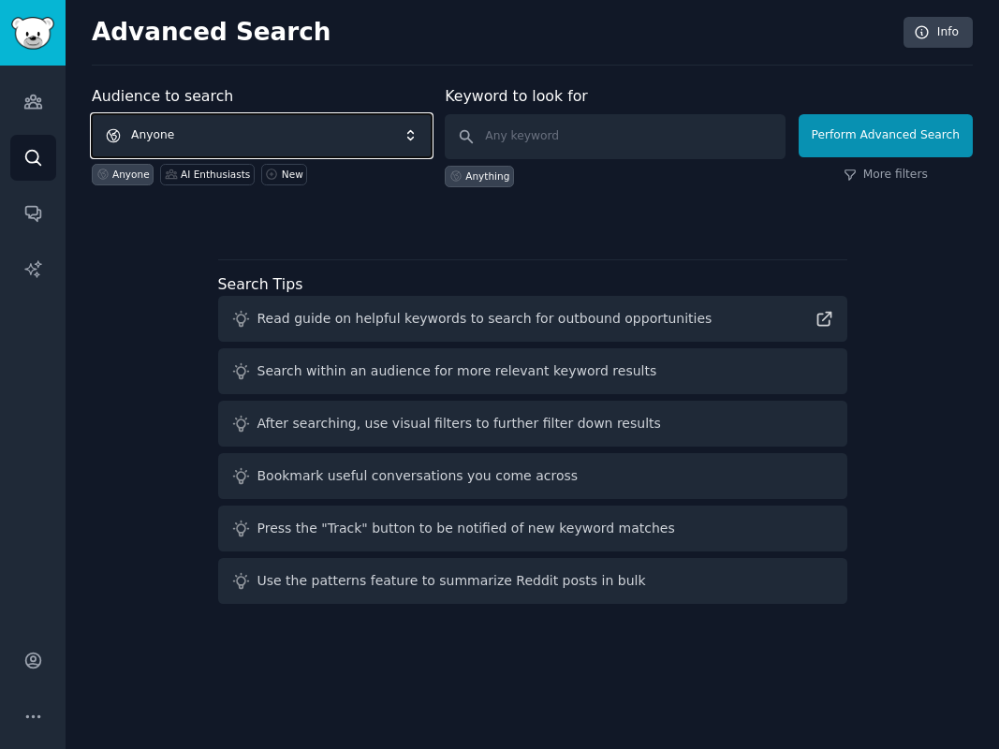
click at [204, 132] on span "Anyone" at bounding box center [262, 135] width 340 height 43
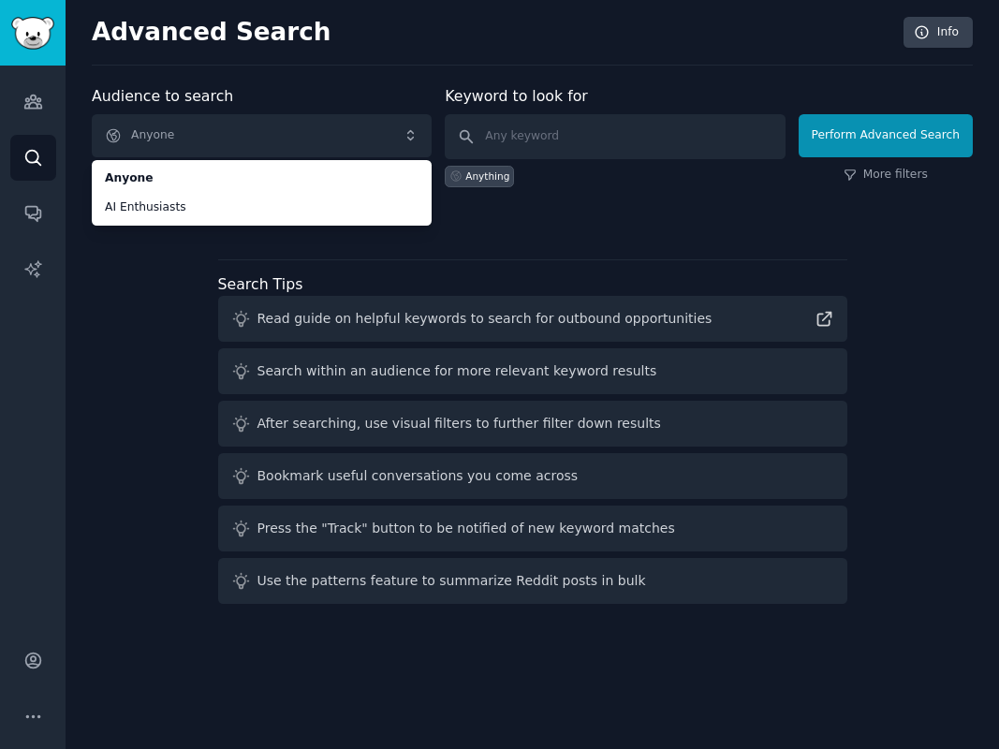
click at [242, 265] on div "Search Tips Read guide on helpful keywords to search for outbound opportunities…" at bounding box center [532, 431] width 629 height 345
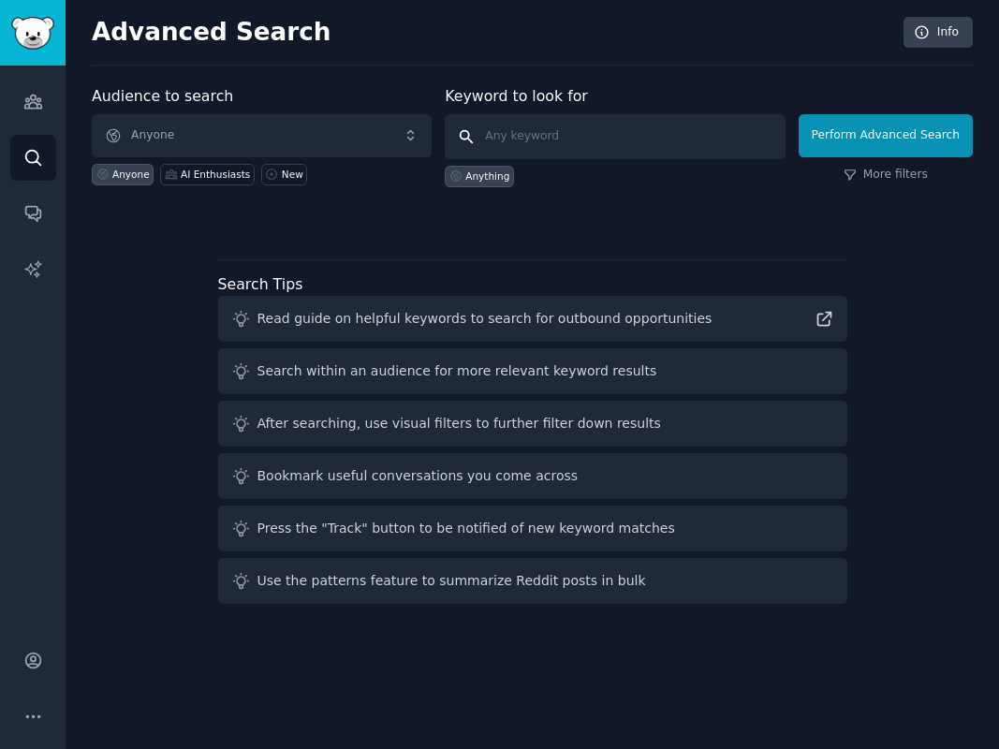
click at [564, 146] on input "text" at bounding box center [615, 136] width 340 height 45
type input "AI"
click at [202, 181] on div "AI Enthusiasts" at bounding box center [207, 175] width 95 height 22
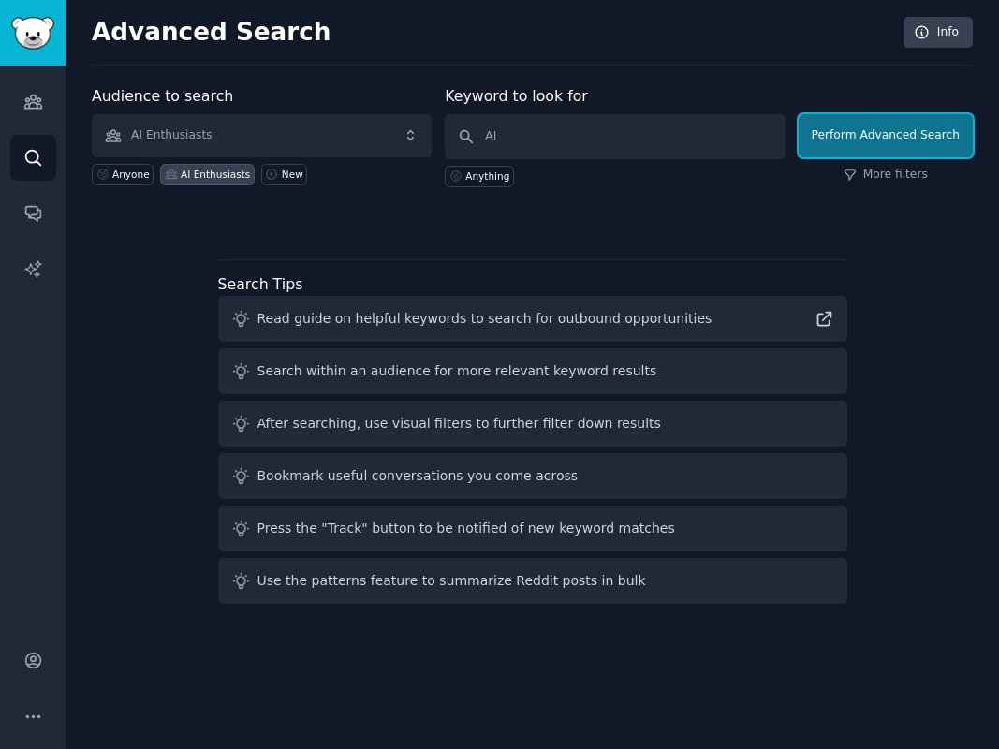
click at [854, 147] on button "Perform Advanced Search" at bounding box center [885, 135] width 174 height 43
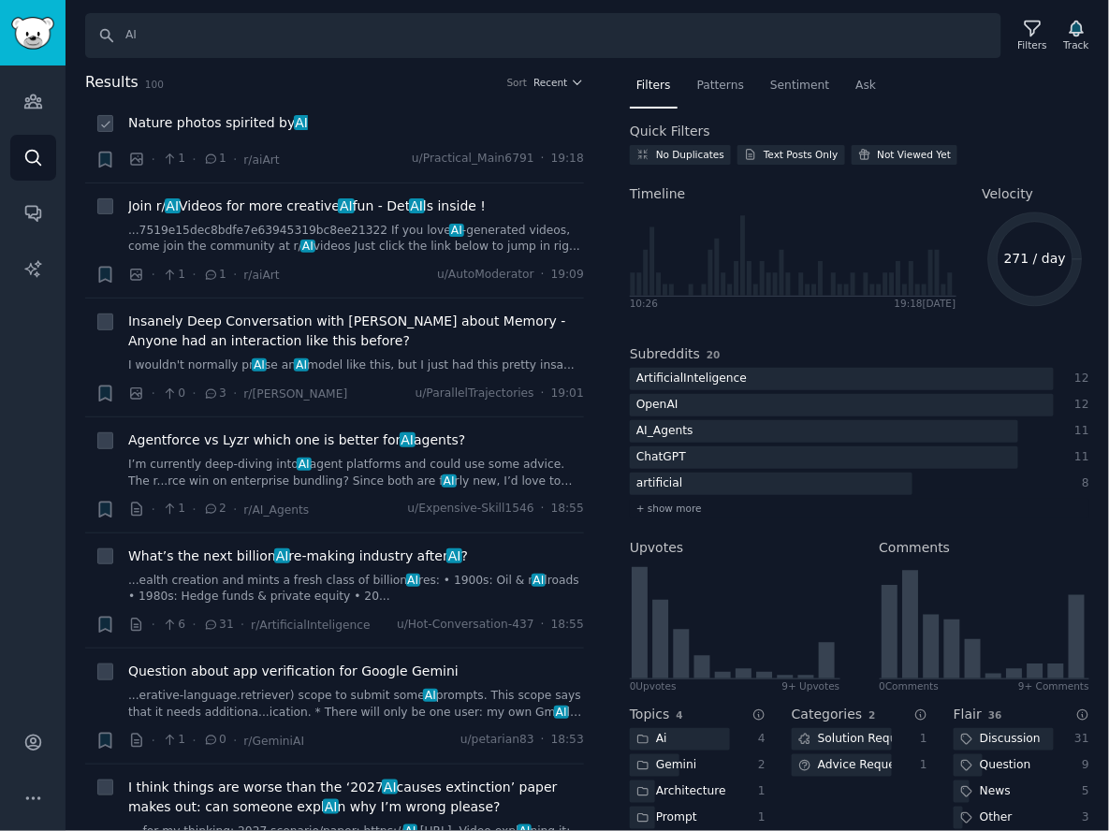
drag, startPoint x: 463, startPoint y: 120, endPoint x: 474, endPoint y: 117, distance: 10.7
click at [474, 117] on div "Nature photos spirited by [PERSON_NAME]" at bounding box center [356, 123] width 456 height 20
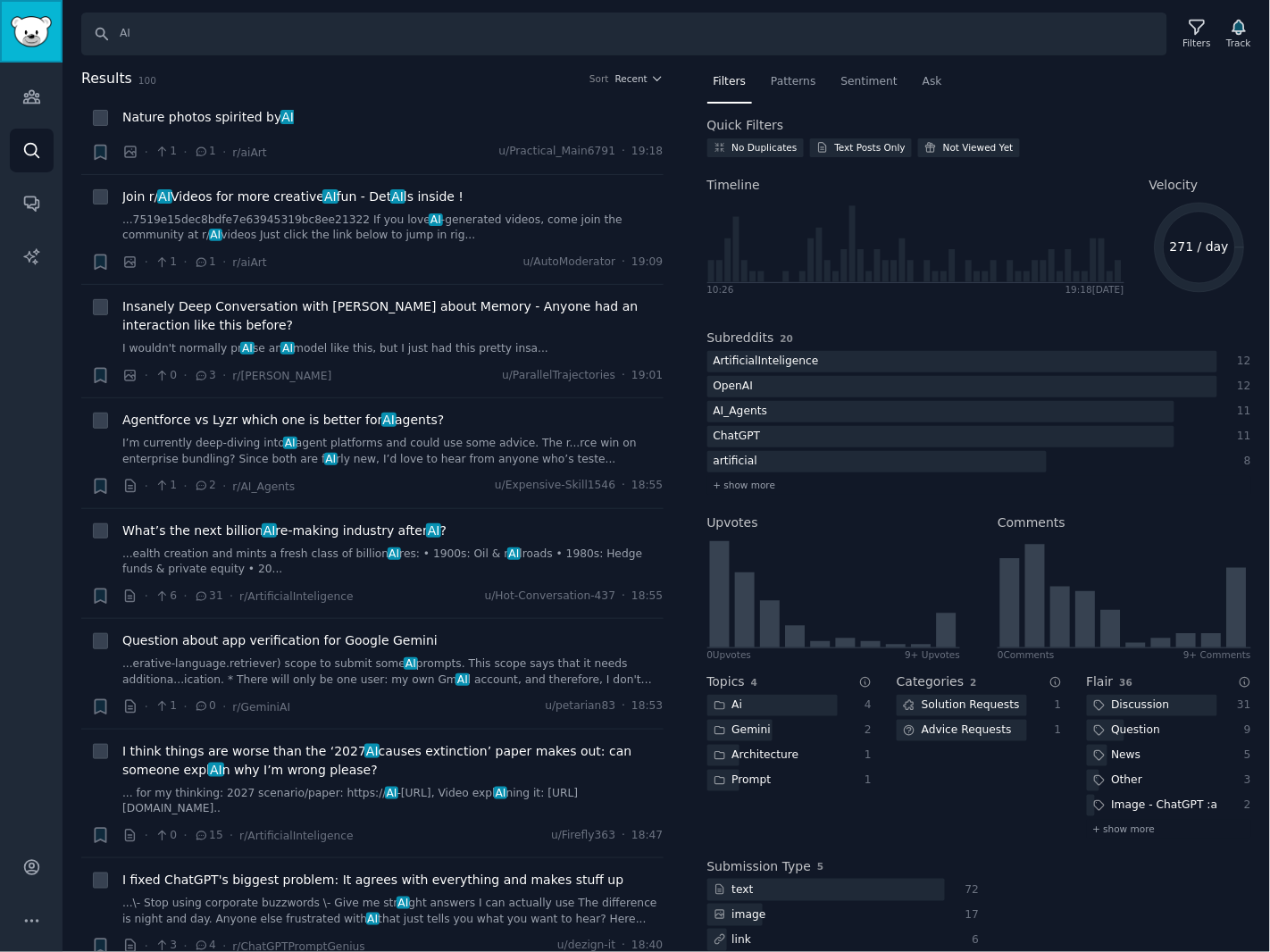
click at [18, 39] on img "Sidebar" at bounding box center [31, 31] width 41 height 31
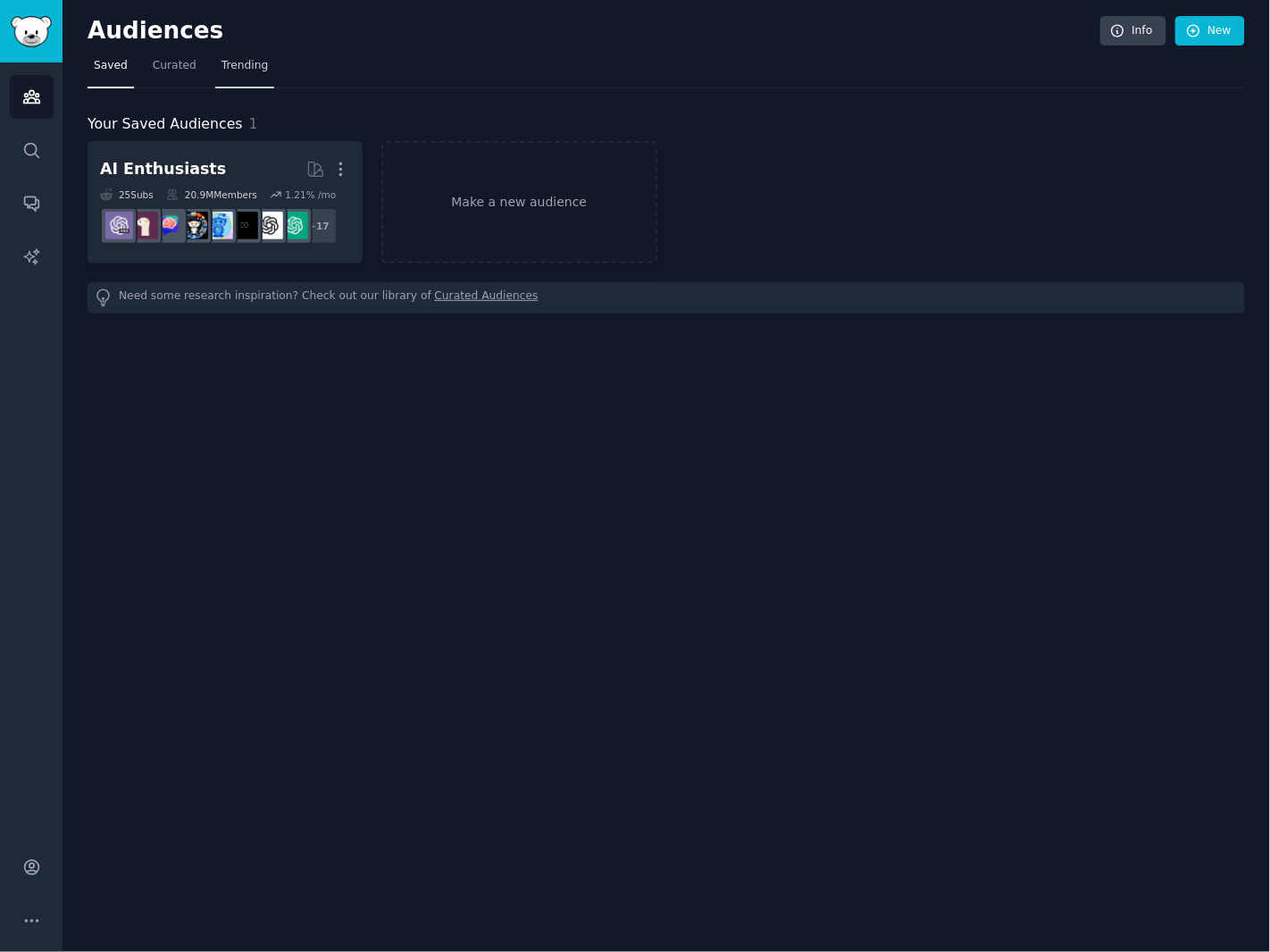
click at [252, 66] on span "Trending" at bounding box center [244, 66] width 47 height 16
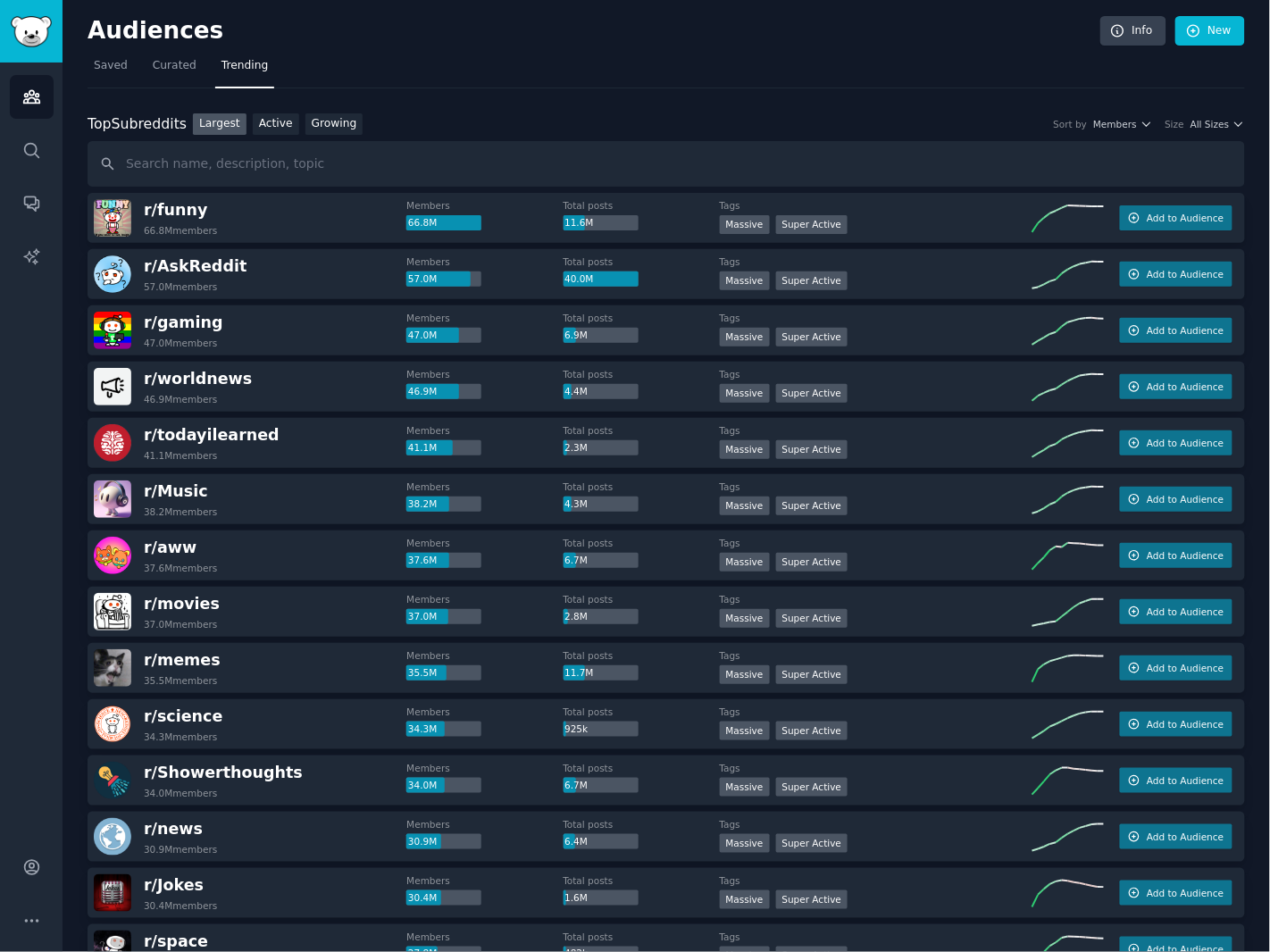
click at [302, 160] on input "text" at bounding box center [666, 164] width 1157 height 46
click at [739, 159] on input "text" at bounding box center [666, 164] width 1157 height 46
type input "AI"
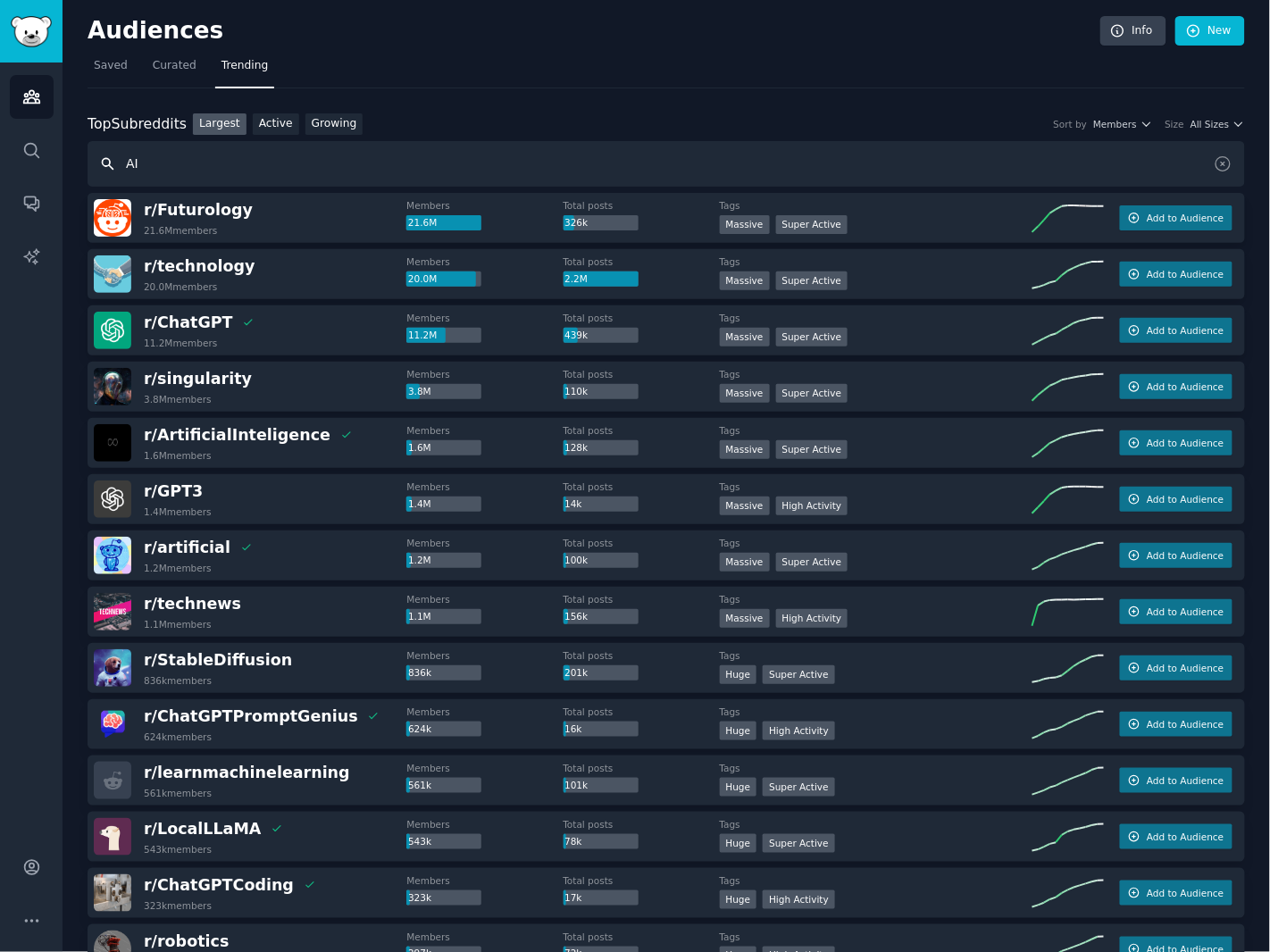
click at [251, 172] on input "AI" at bounding box center [666, 164] width 1157 height 46
click at [371, 172] on input "AI" at bounding box center [666, 164] width 1157 height 46
click at [428, 158] on input "text" at bounding box center [666, 164] width 1157 height 46
paste input "AI"
type input "AI sss"
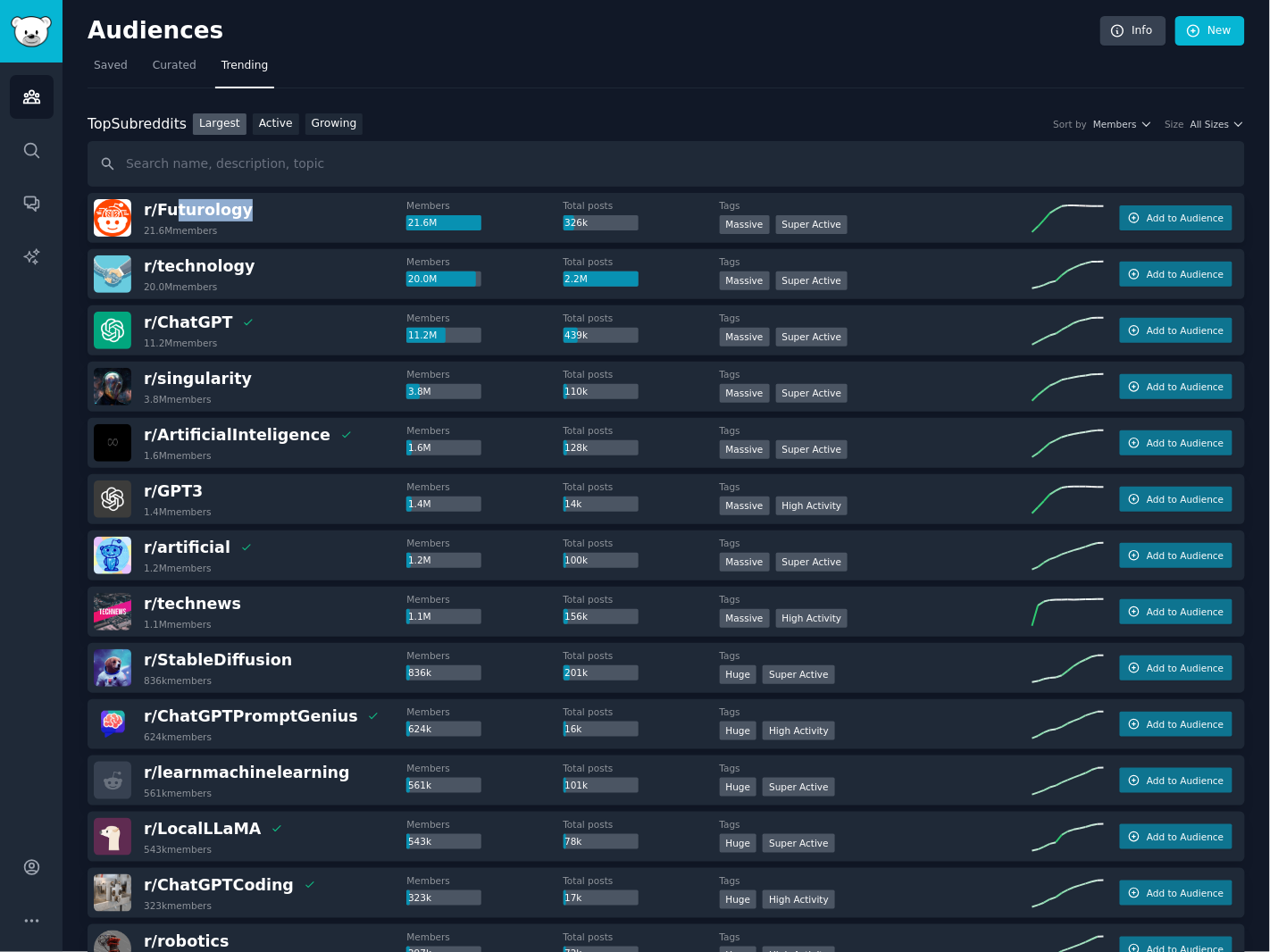
copy span "turology"
drag, startPoint x: 218, startPoint y: 216, endPoint x: 177, endPoint y: 194, distance: 46.5
click at [177, 194] on div "r/ Futurology 21.6M members Members 21.6M Total posts 326k Tags >= 95th percent…" at bounding box center [666, 217] width 1157 height 50
click at [207, 170] on input "text" at bounding box center [666, 164] width 1157 height 46
paste input "turology"
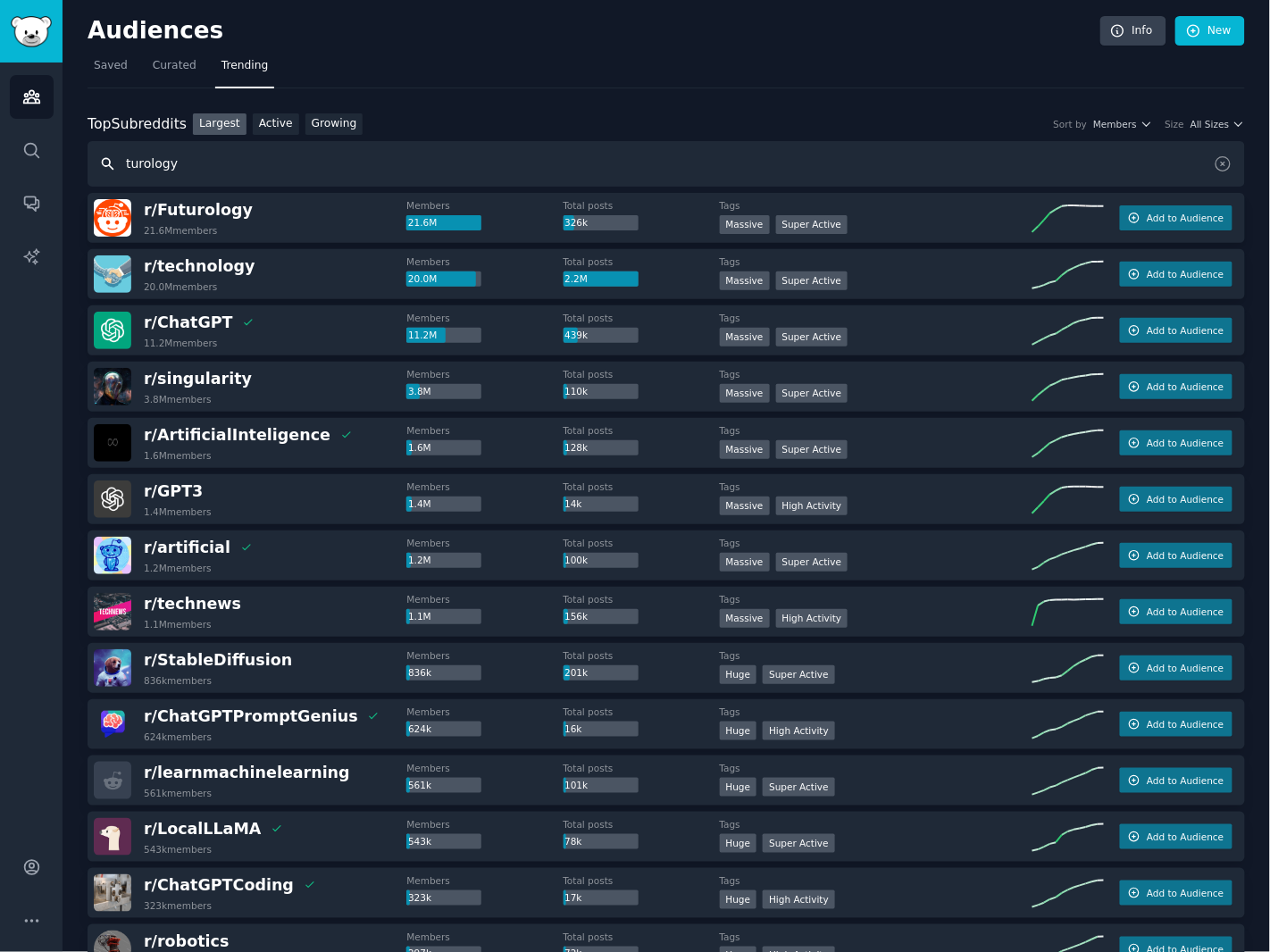
type input "turology"
click at [337, 125] on link "Growing" at bounding box center [334, 124] width 58 height 22
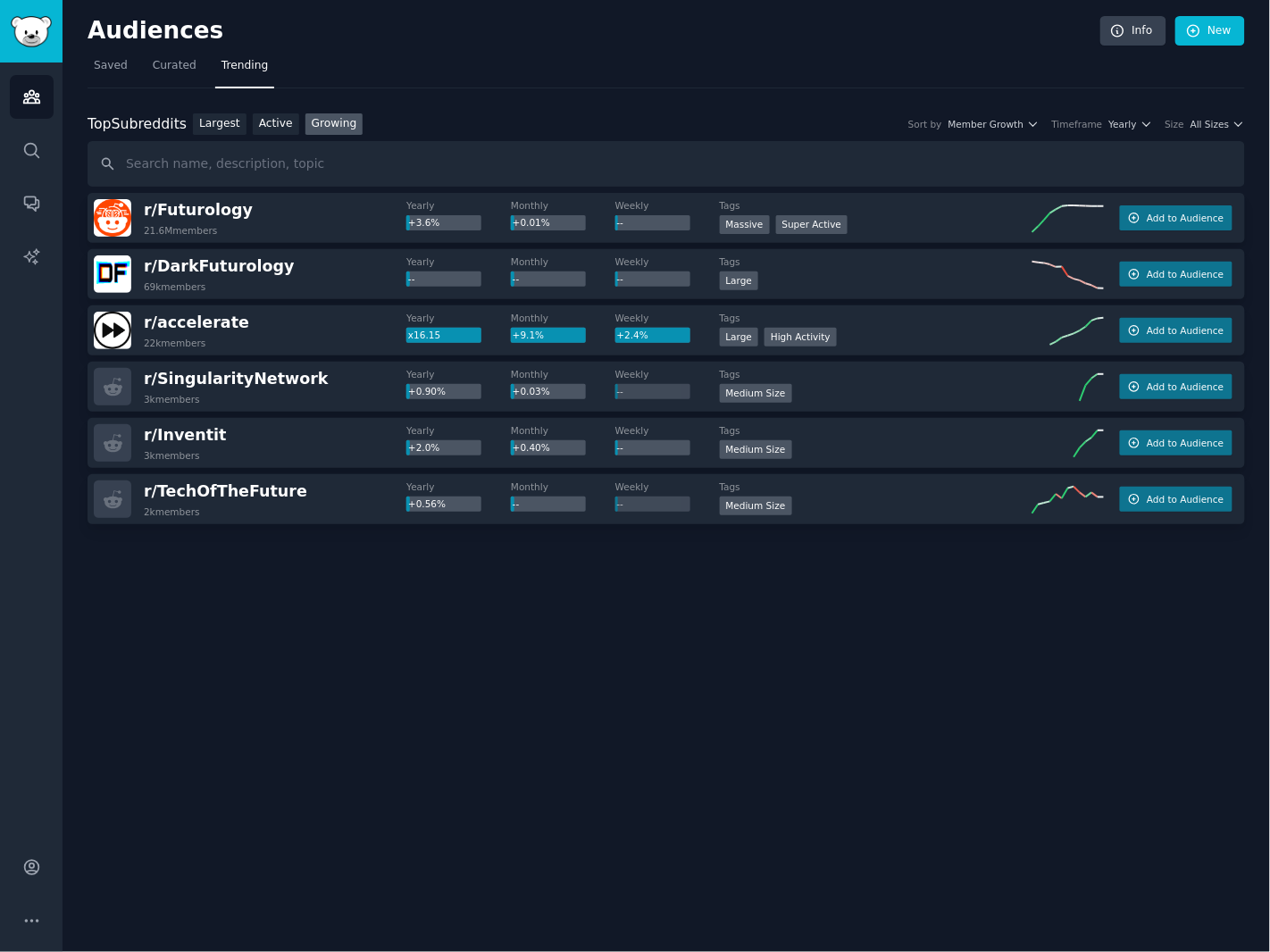
drag, startPoint x: 1038, startPoint y: 686, endPoint x: 918, endPoint y: 639, distance: 128.9
click at [1036, 684] on div "Audiences Info New Saved Curated Trending Top Subreddits Top Subreddits Largest…" at bounding box center [667, 476] width 1208 height 952
click at [212, 320] on span "r/ accelerate" at bounding box center [197, 322] width 105 height 18
click at [225, 326] on span "r/ accelerate" at bounding box center [197, 322] width 105 height 18
click at [226, 327] on span "r/ accelerate" at bounding box center [197, 322] width 105 height 18
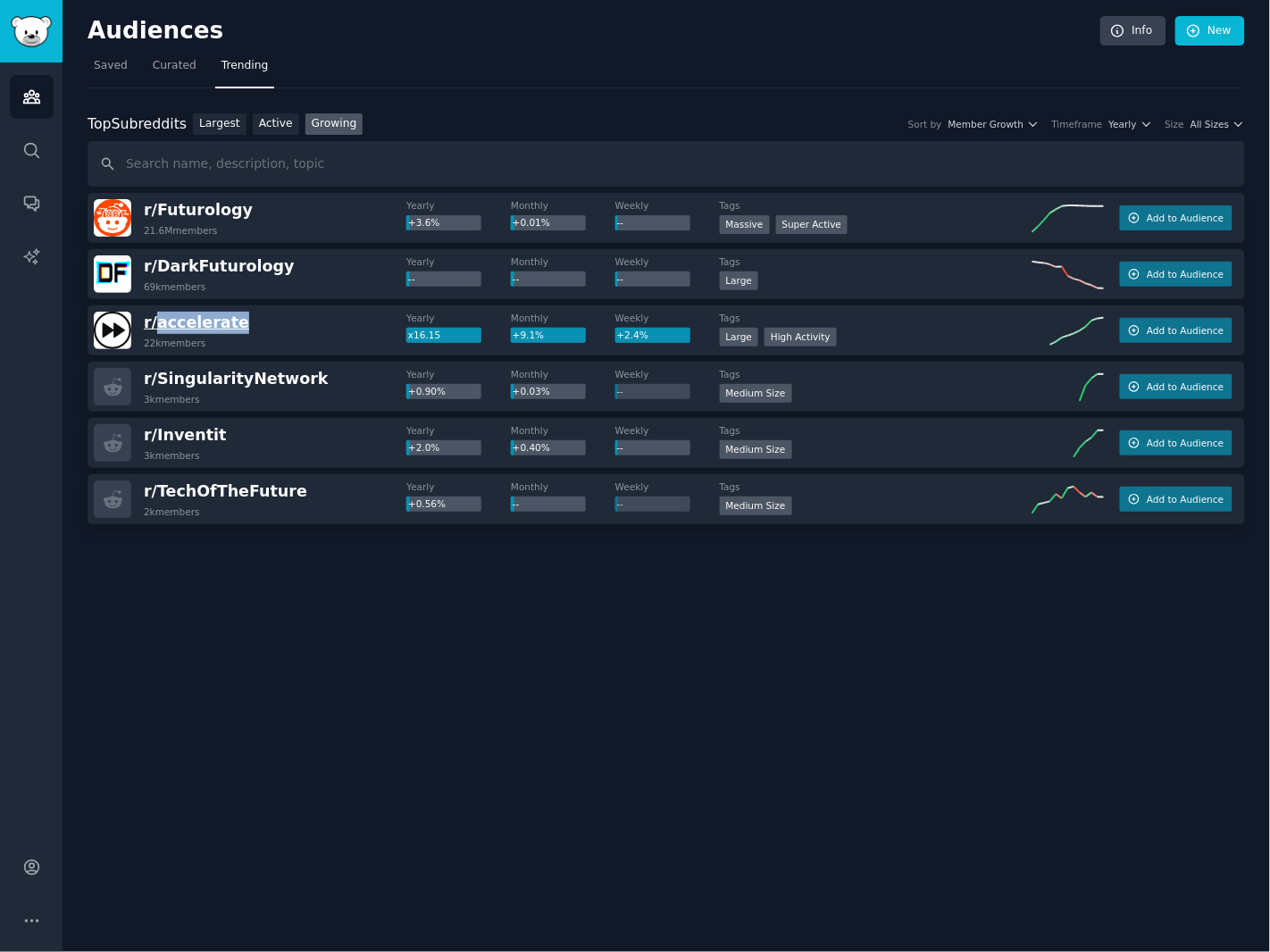
click at [226, 327] on span "r/ accelerate" at bounding box center [197, 322] width 105 height 18
click at [1211, 328] on span "Add to Audience" at bounding box center [1185, 330] width 77 height 12
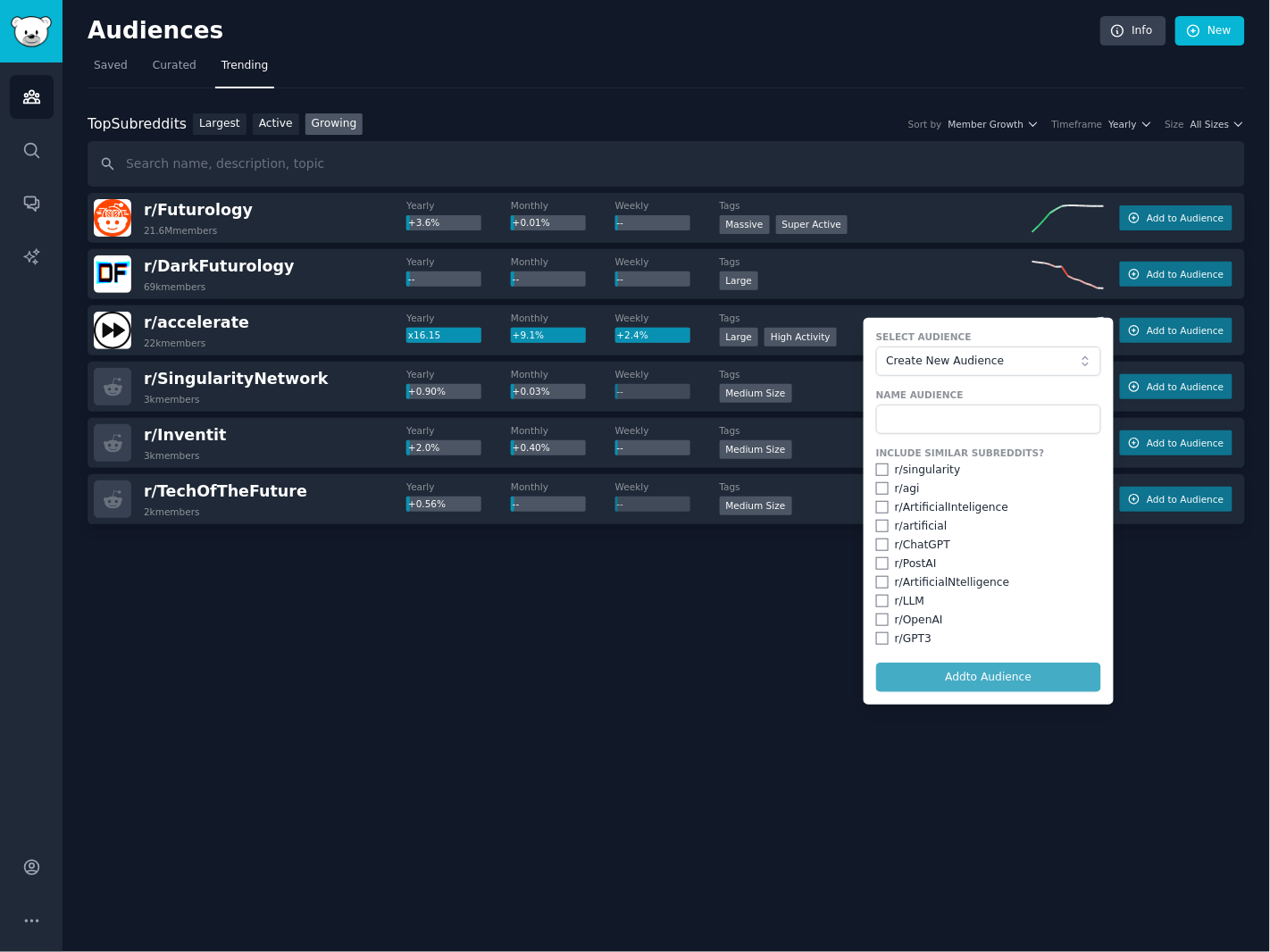
drag, startPoint x: 855, startPoint y: 657, endPoint x: 820, endPoint y: 649, distance: 35.9
click at [854, 657] on div "Audiences Info New Saved Curated Trending Top Subreddits Top Subreddits Largest…" at bounding box center [667, 476] width 1208 height 952
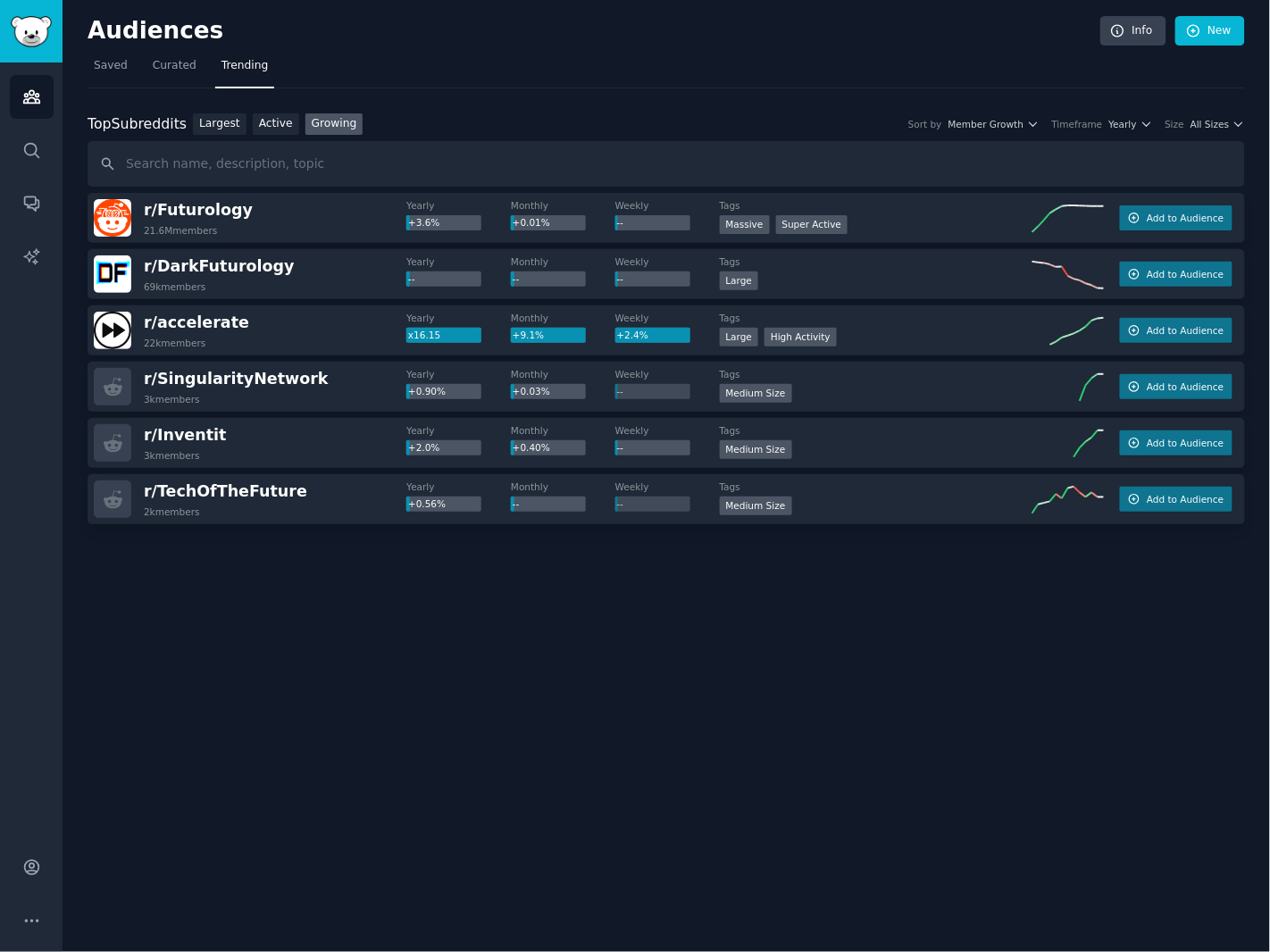
drag, startPoint x: 916, startPoint y: 678, endPoint x: 854, endPoint y: 653, distance: 66.9
click at [915, 678] on div "Audiences Info New Saved Curated Trending Top Subreddits Top Subreddits Largest…" at bounding box center [667, 476] width 1208 height 952
click at [1183, 338] on button "Add to Audience" at bounding box center [1176, 330] width 113 height 25
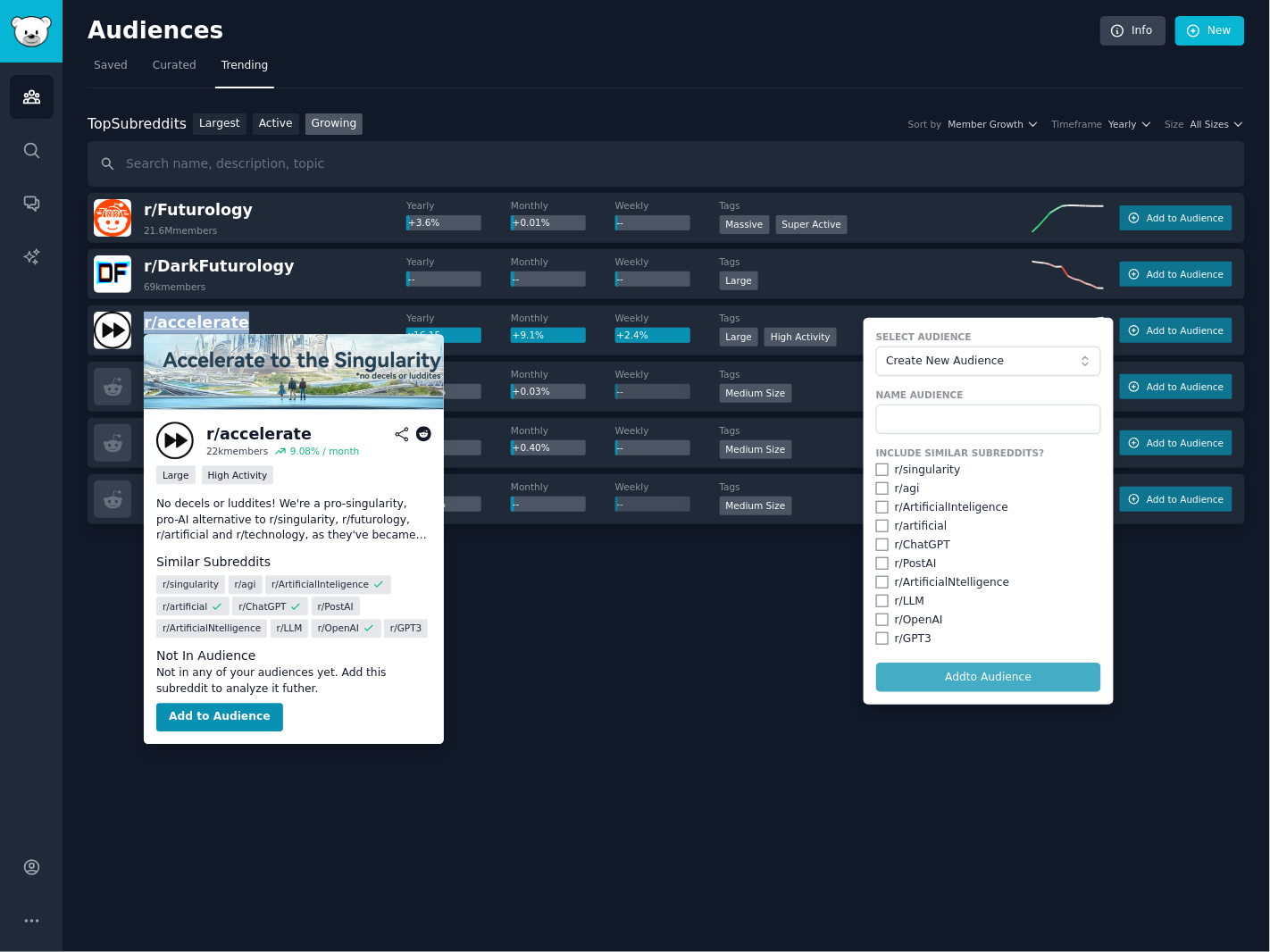
copy span "r/ accelerate"
drag, startPoint x: 277, startPoint y: 320, endPoint x: 145, endPoint y: 322, distance: 132.0
click at [145, 322] on div "r/ accelerate 22k members" at bounding box center [250, 330] width 313 height 37
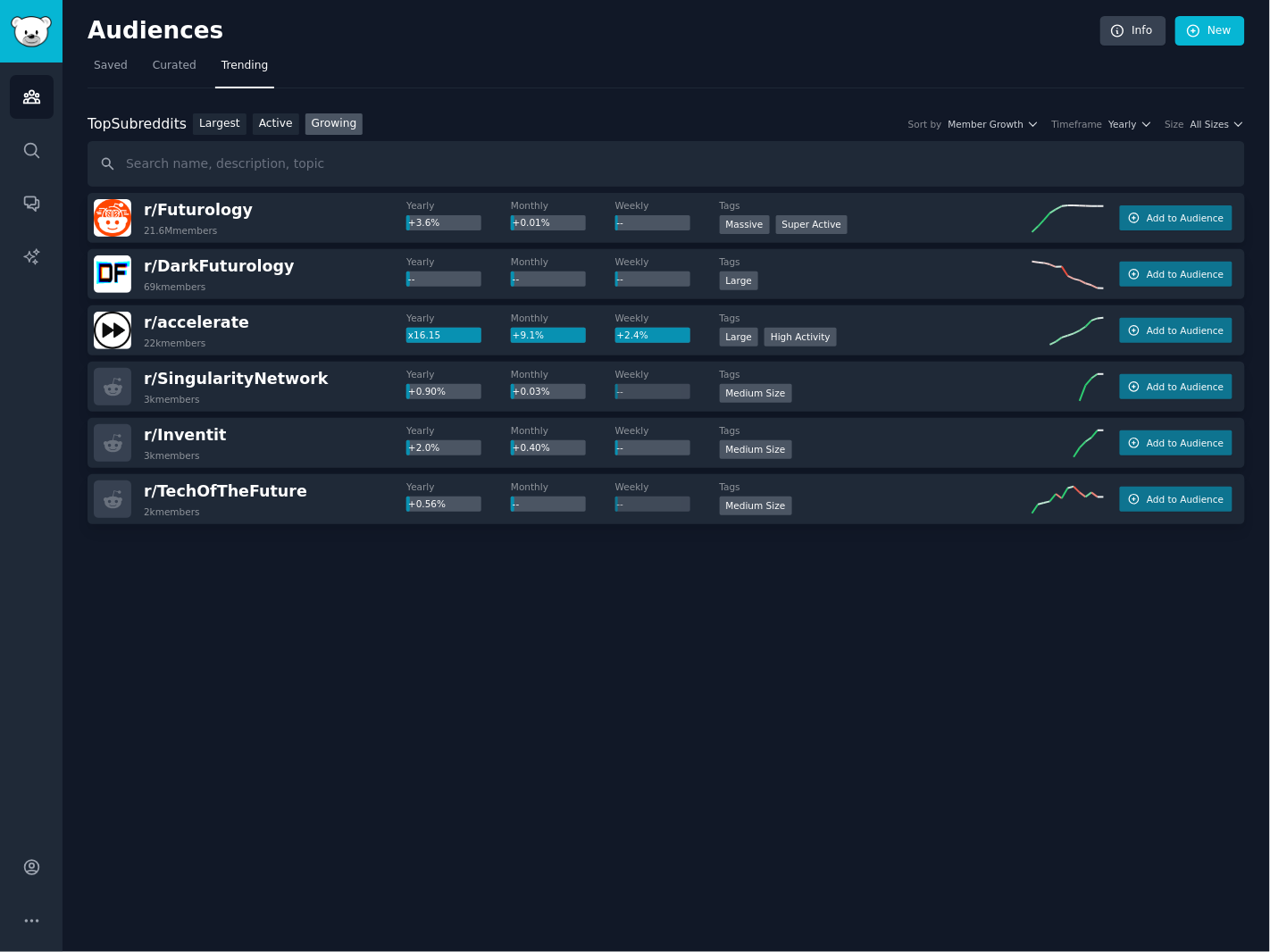
drag, startPoint x: 738, startPoint y: 591, endPoint x: 522, endPoint y: 568, distance: 217.2
click at [737, 591] on div at bounding box center [666, 573] width 1157 height 100
drag, startPoint x: 1137, startPoint y: 606, endPoint x: 760, endPoint y: 443, distance: 410.7
click at [1134, 606] on div at bounding box center [666, 573] width 1157 height 100
click at [1133, 127] on span "Yearly" at bounding box center [1123, 124] width 28 height 12
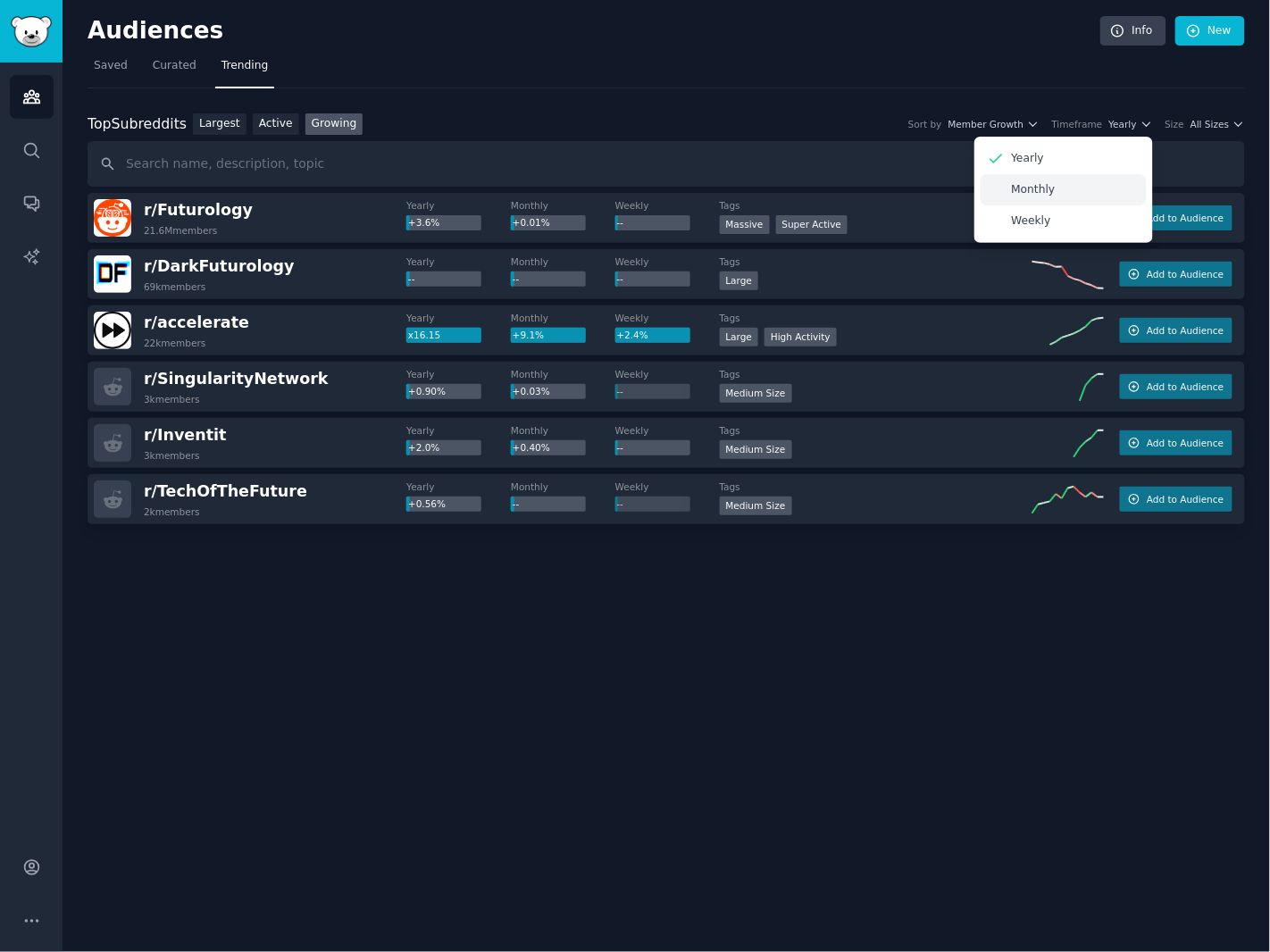
click at [1097, 187] on div "Monthly" at bounding box center [1064, 190] width 166 height 31
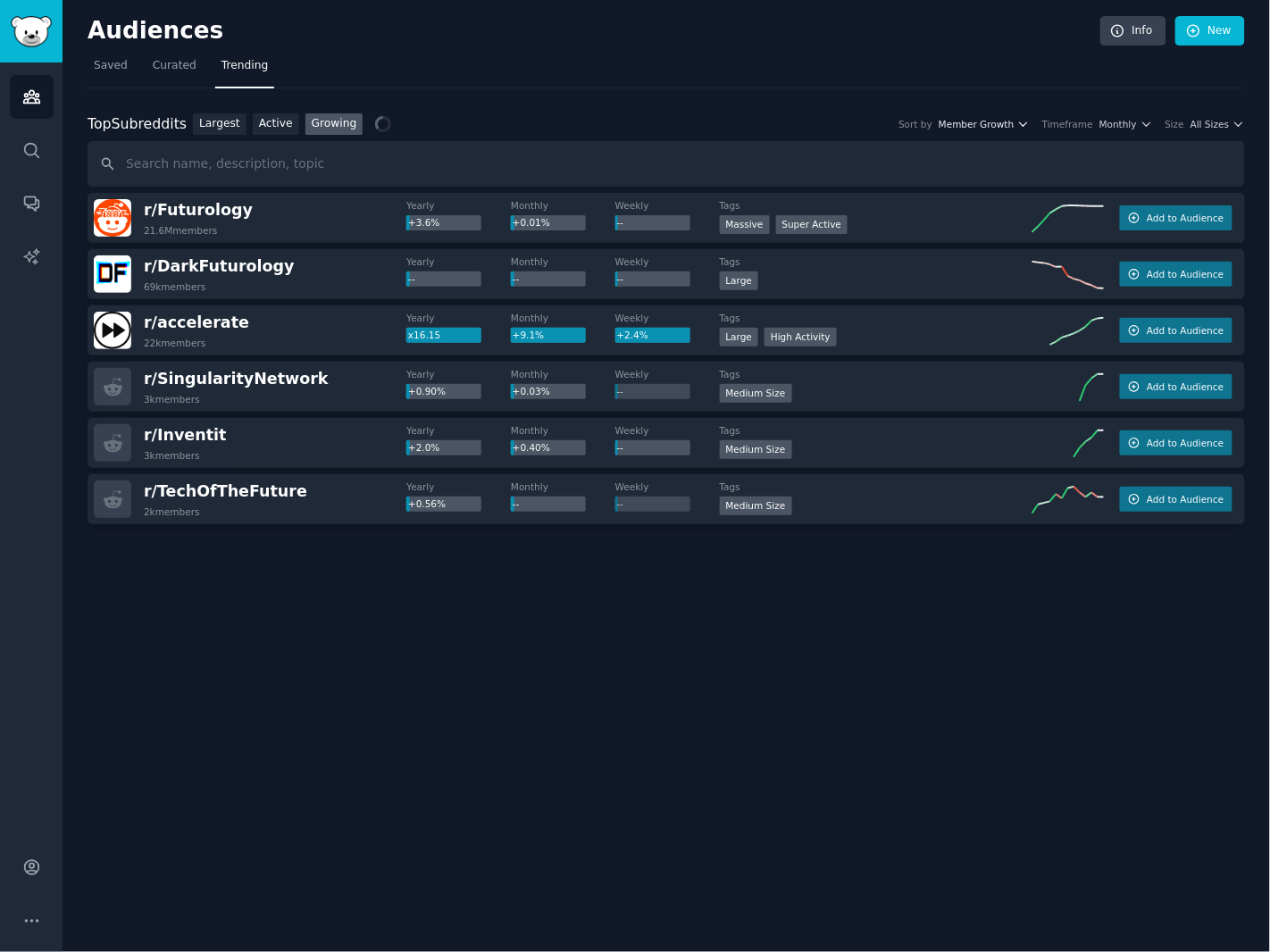
click at [990, 129] on span "Member Growth" at bounding box center [977, 124] width 76 height 12
click at [1215, 133] on div "Top Subreddits Top Subreddits Largest Active Growing Sort by Member Growth Memb…" at bounding box center [666, 124] width 1157 height 22
click at [1215, 122] on span "All Sizes" at bounding box center [1210, 124] width 38 height 12
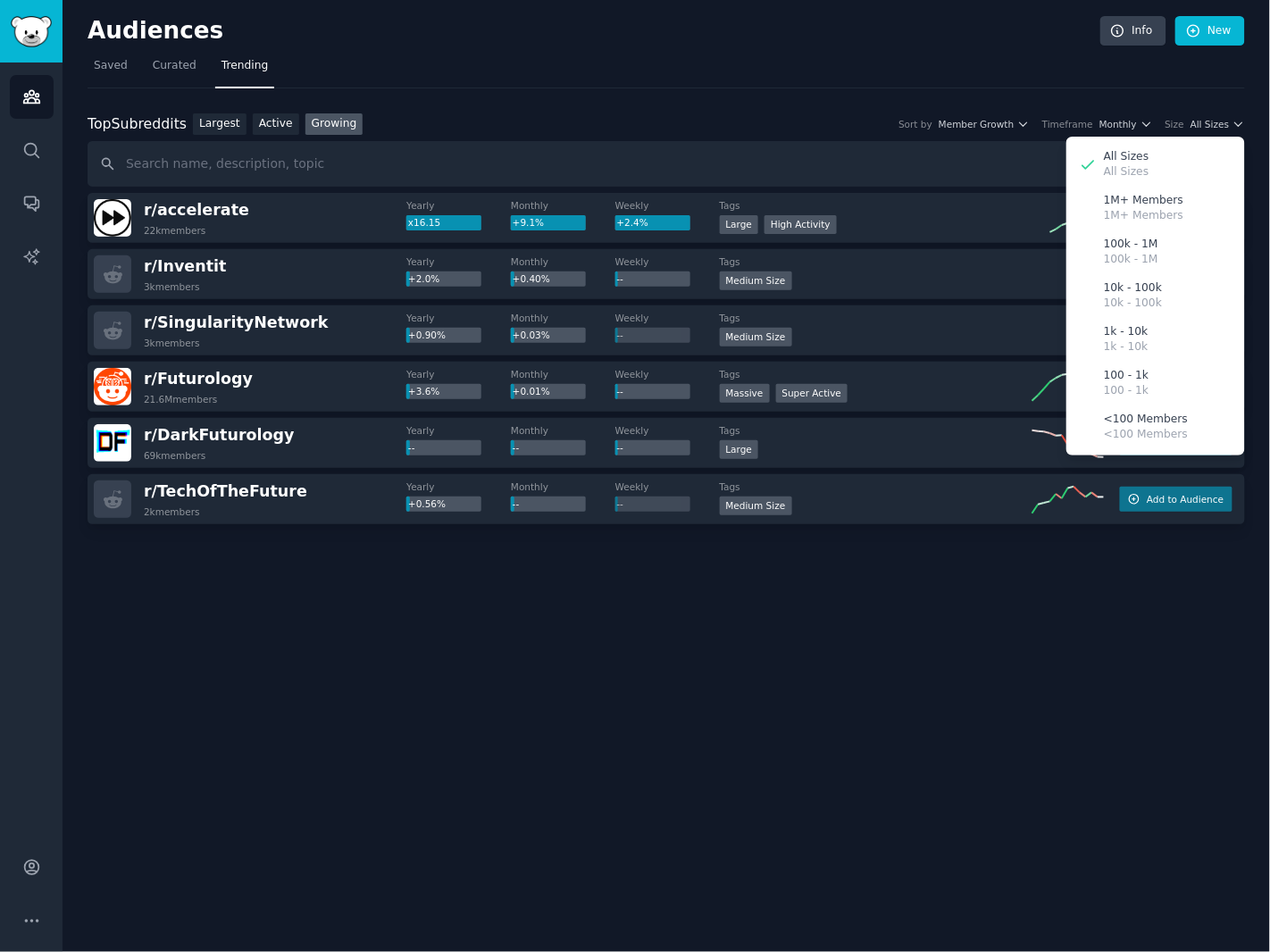
drag, startPoint x: 851, startPoint y: 629, endPoint x: 504, endPoint y: 616, distance: 347.2
click at [847, 630] on div "Audiences Info New Saved Curated Trending Top Subreddits Top Subreddits Largest…" at bounding box center [667, 476] width 1208 height 952
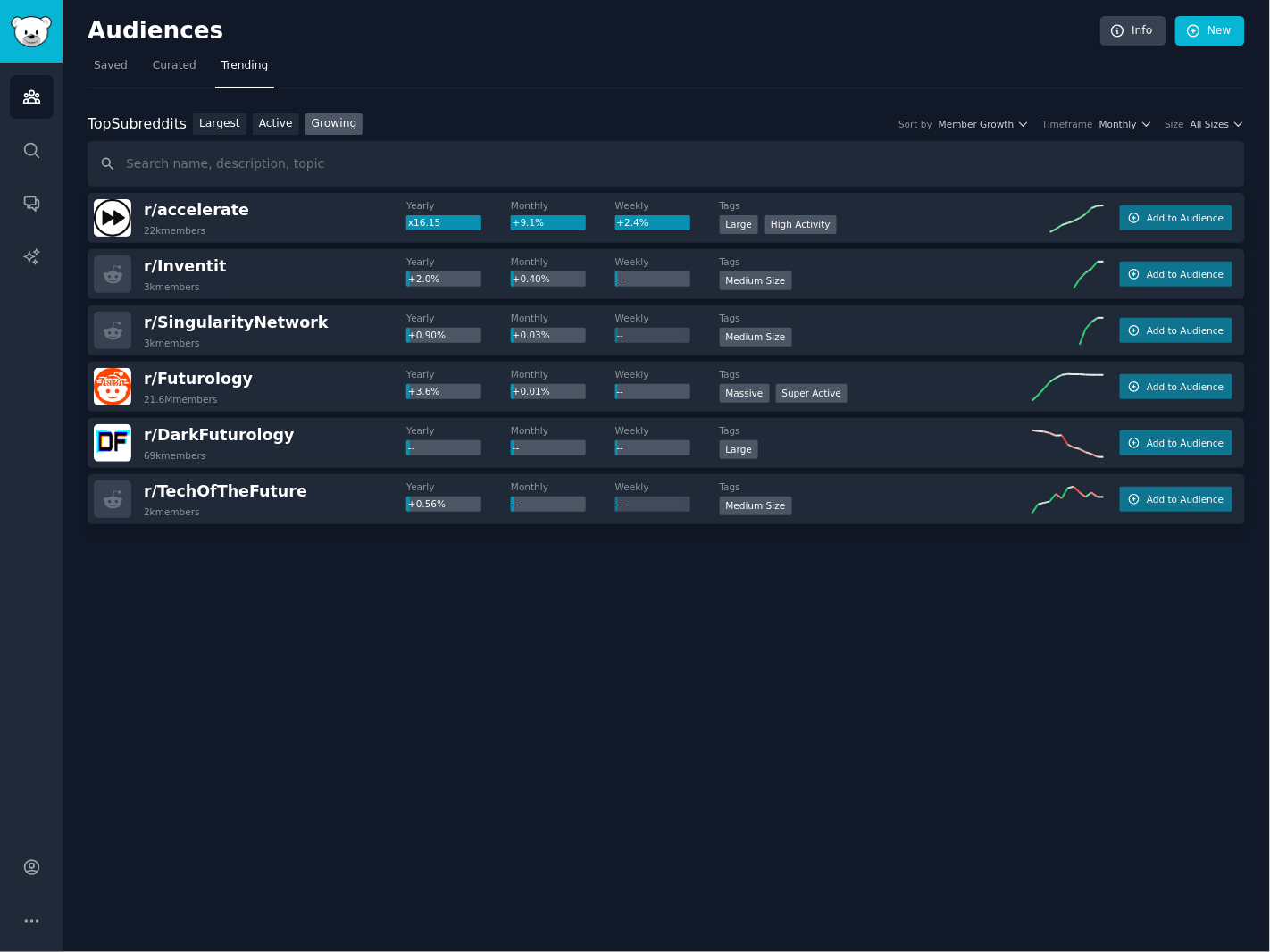
click at [754, 755] on div "Audiences Info New Saved Curated Trending Top Subreddits Top Subreddits Largest…" at bounding box center [667, 476] width 1208 height 952
click at [1220, 133] on div "Top Subreddits Top Subreddits Largest Active Growing Sort by Member Growth Time…" at bounding box center [666, 151] width 1157 height 74
click at [1217, 127] on span "All Sizes" at bounding box center [1210, 124] width 38 height 12
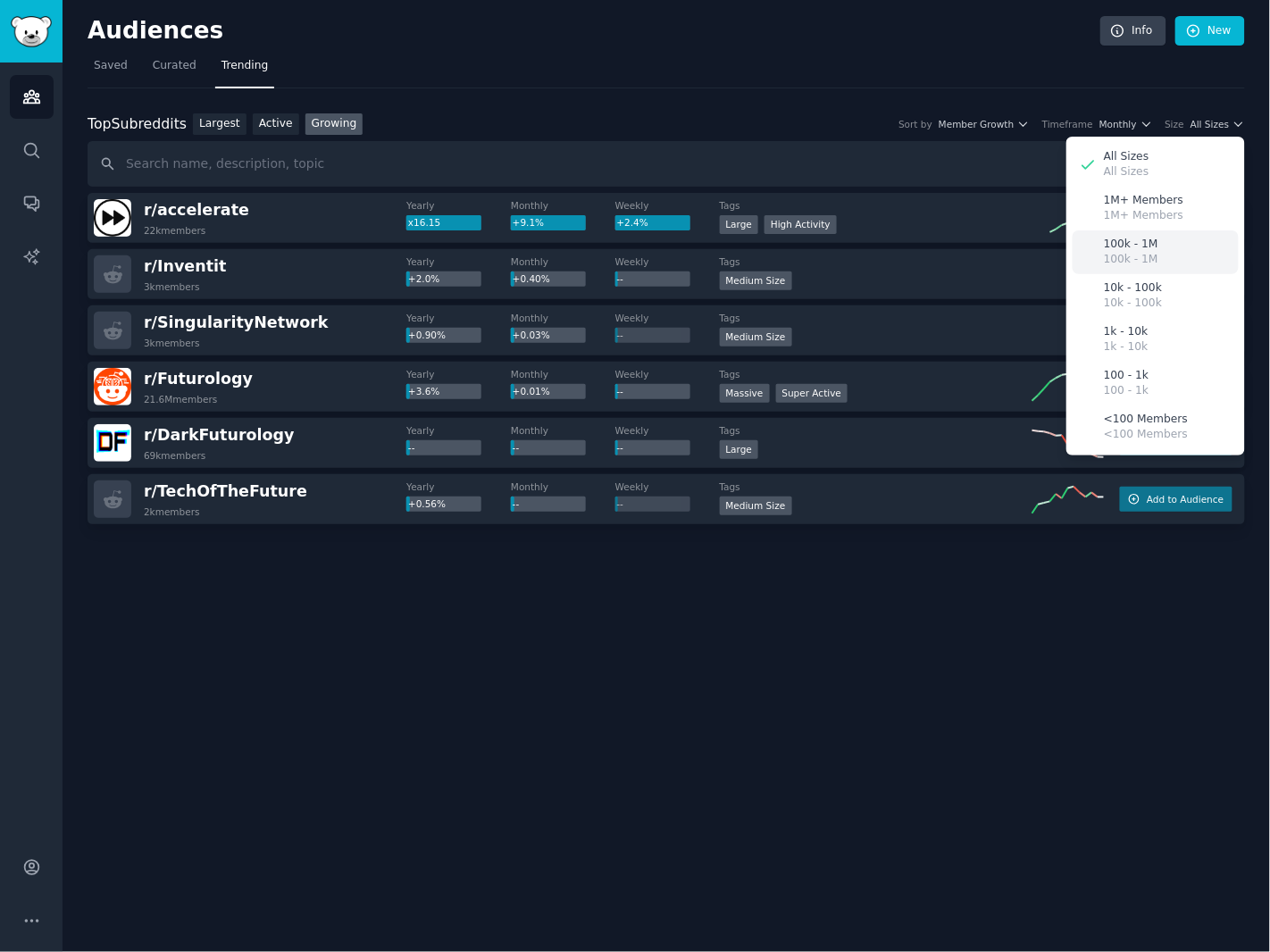
click at [1176, 247] on div "100k - 1M 100k - 1M" at bounding box center [1155, 253] width 166 height 44
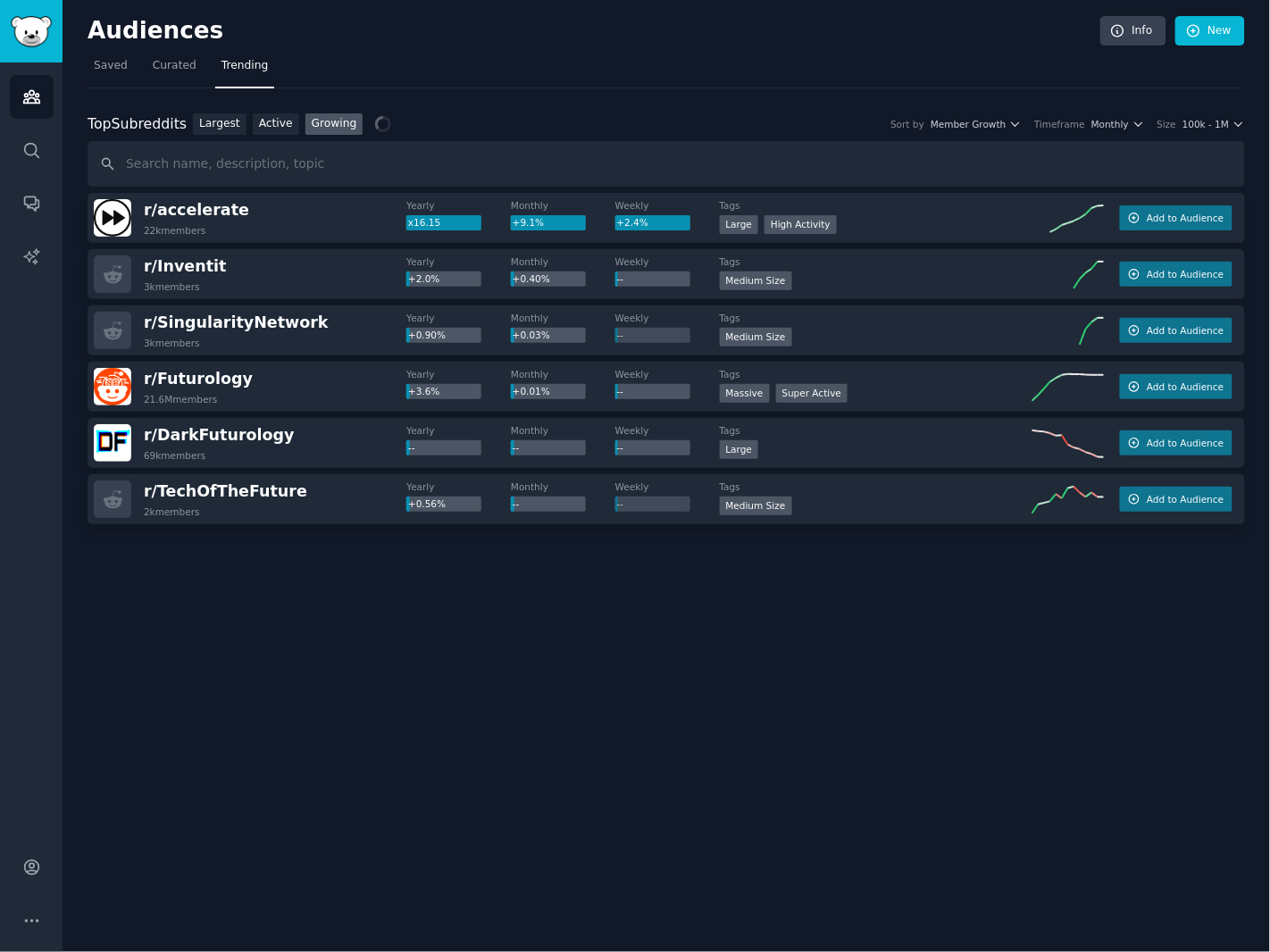
click at [734, 678] on div "Audiences Info New Saved Curated Trending Top Subreddits Top Subreddits Largest…" at bounding box center [667, 476] width 1208 height 952
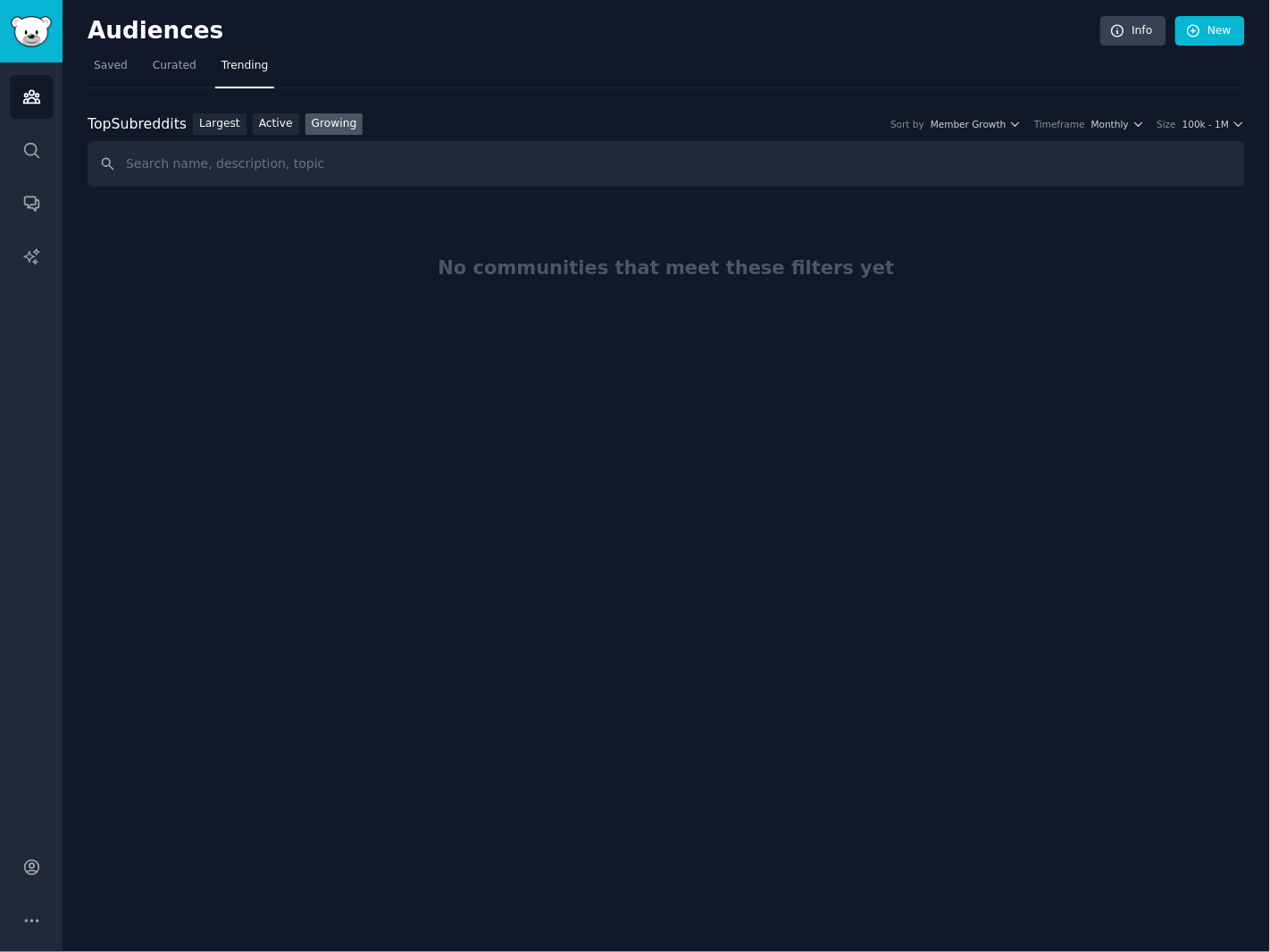
drag, startPoint x: 924, startPoint y: 368, endPoint x: 976, endPoint y: 297, distance: 88.0
click at [930, 354] on div at bounding box center [666, 392] width 1157 height 100
click at [102, 73] on link "Saved" at bounding box center [111, 70] width 47 height 36
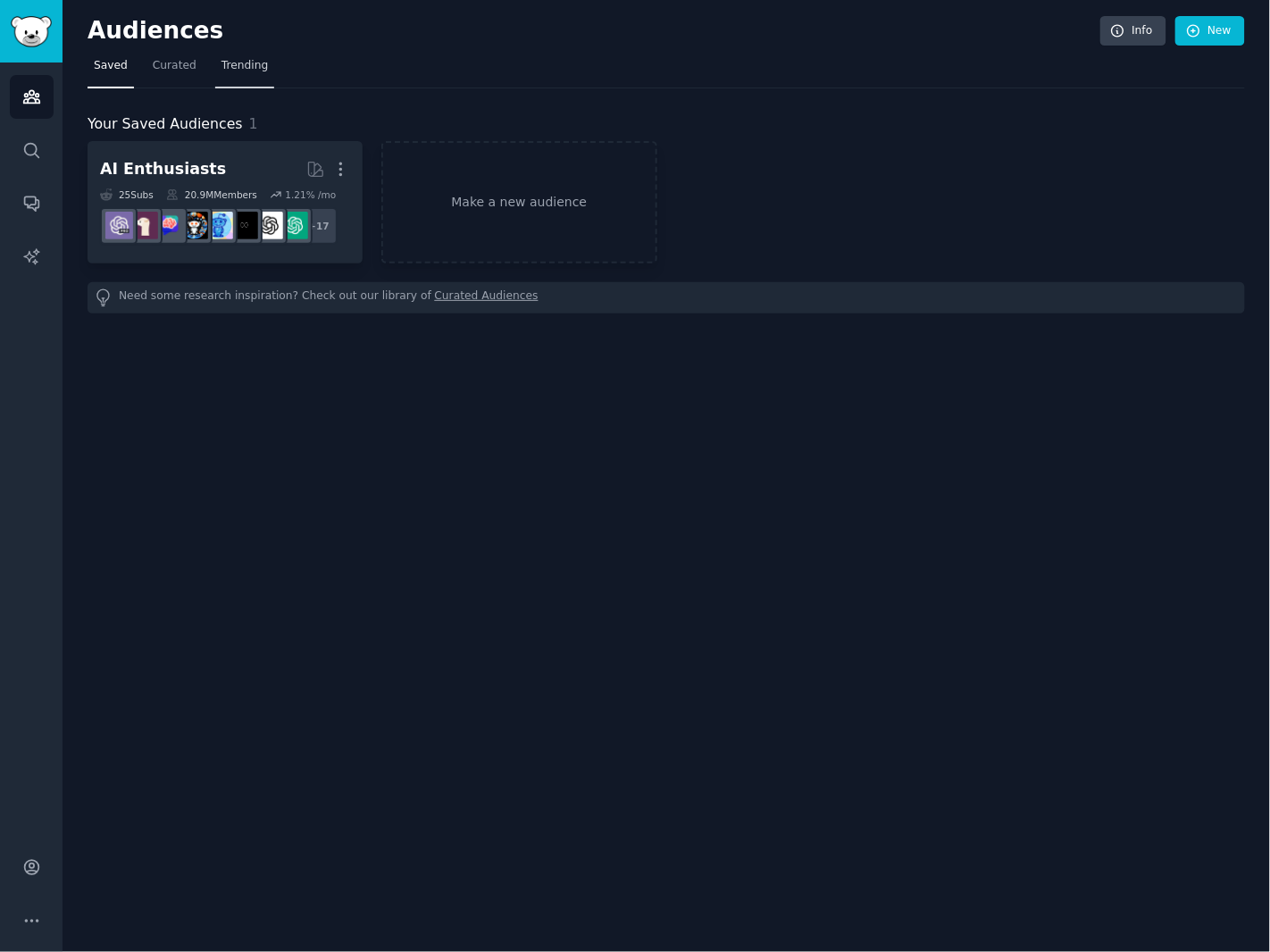
click at [234, 64] on span "Trending" at bounding box center [244, 66] width 47 height 16
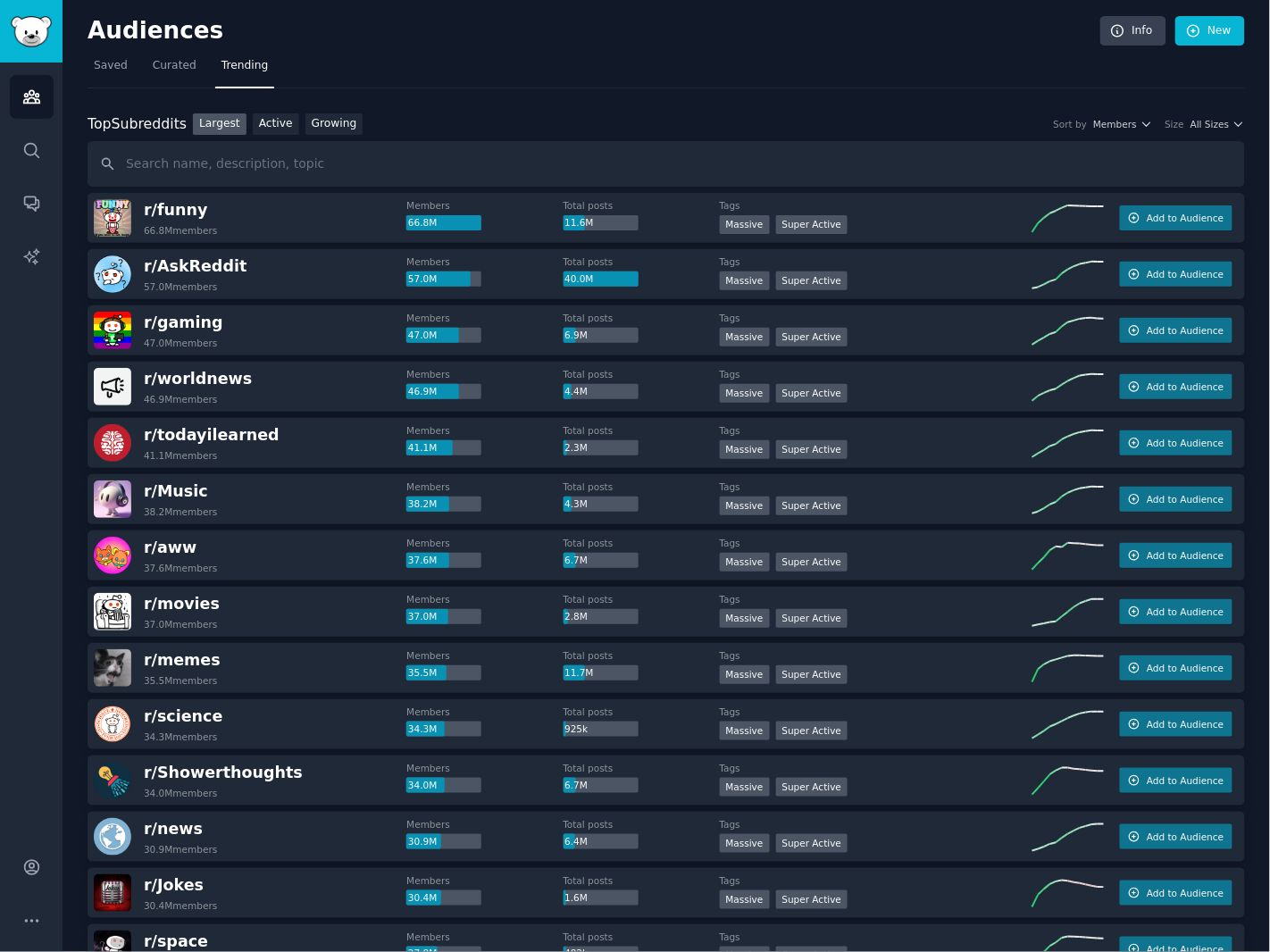
drag, startPoint x: 885, startPoint y: 72, endPoint x: 747, endPoint y: 77, distance: 138.1
click at [885, 72] on nav "Saved Curated Trending" at bounding box center [666, 70] width 1157 height 36
click at [915, 73] on nav "Saved Curated Trending" at bounding box center [666, 70] width 1157 height 36
click at [289, 160] on input "text" at bounding box center [666, 164] width 1157 height 46
click at [1211, 133] on div "Top Subreddits Top Subreddits Largest Active Growing Sort by Members Size All S…" at bounding box center [666, 124] width 1157 height 22
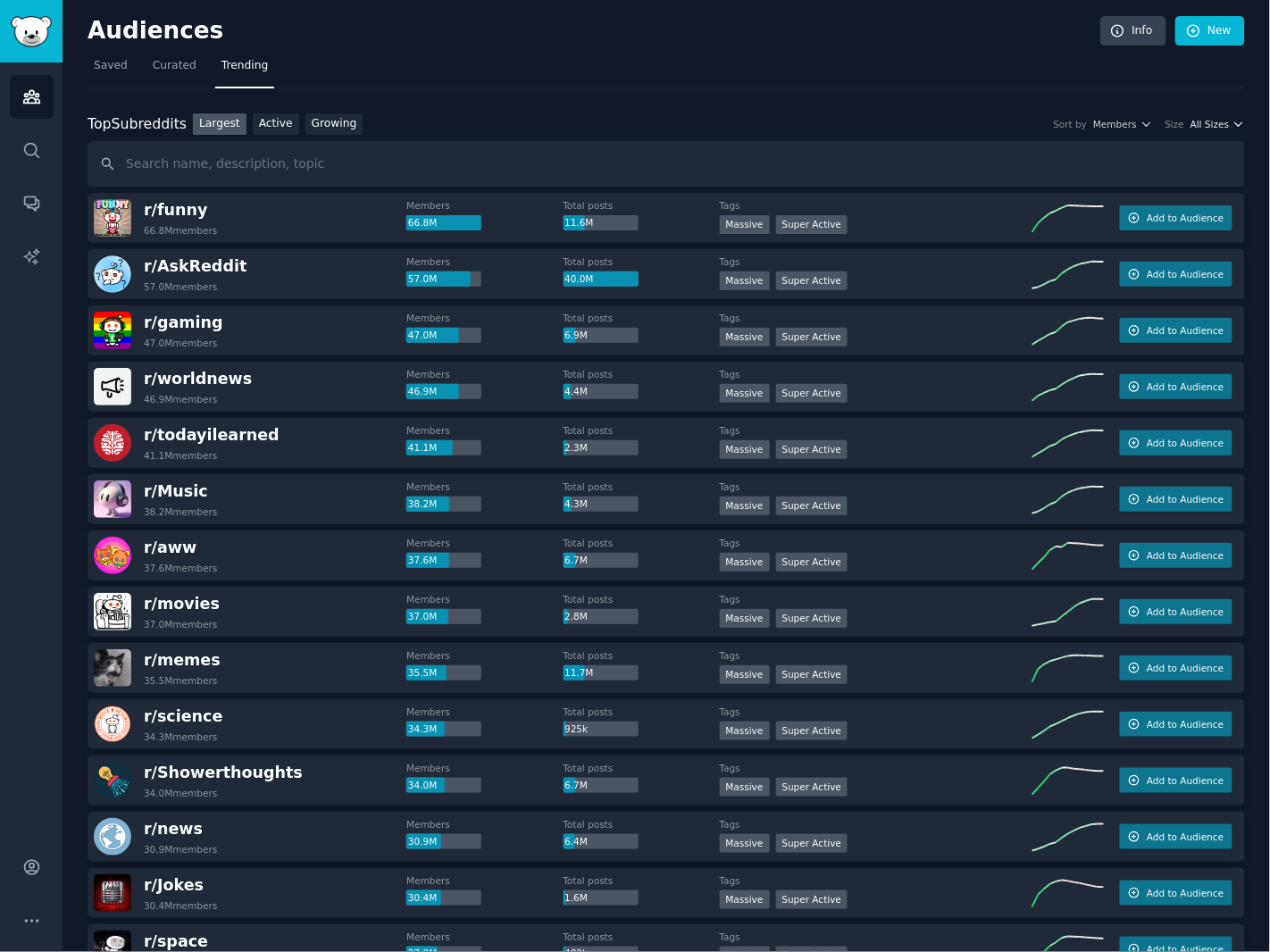
click at [1198, 126] on span "All Sizes" at bounding box center [1210, 124] width 38 height 12
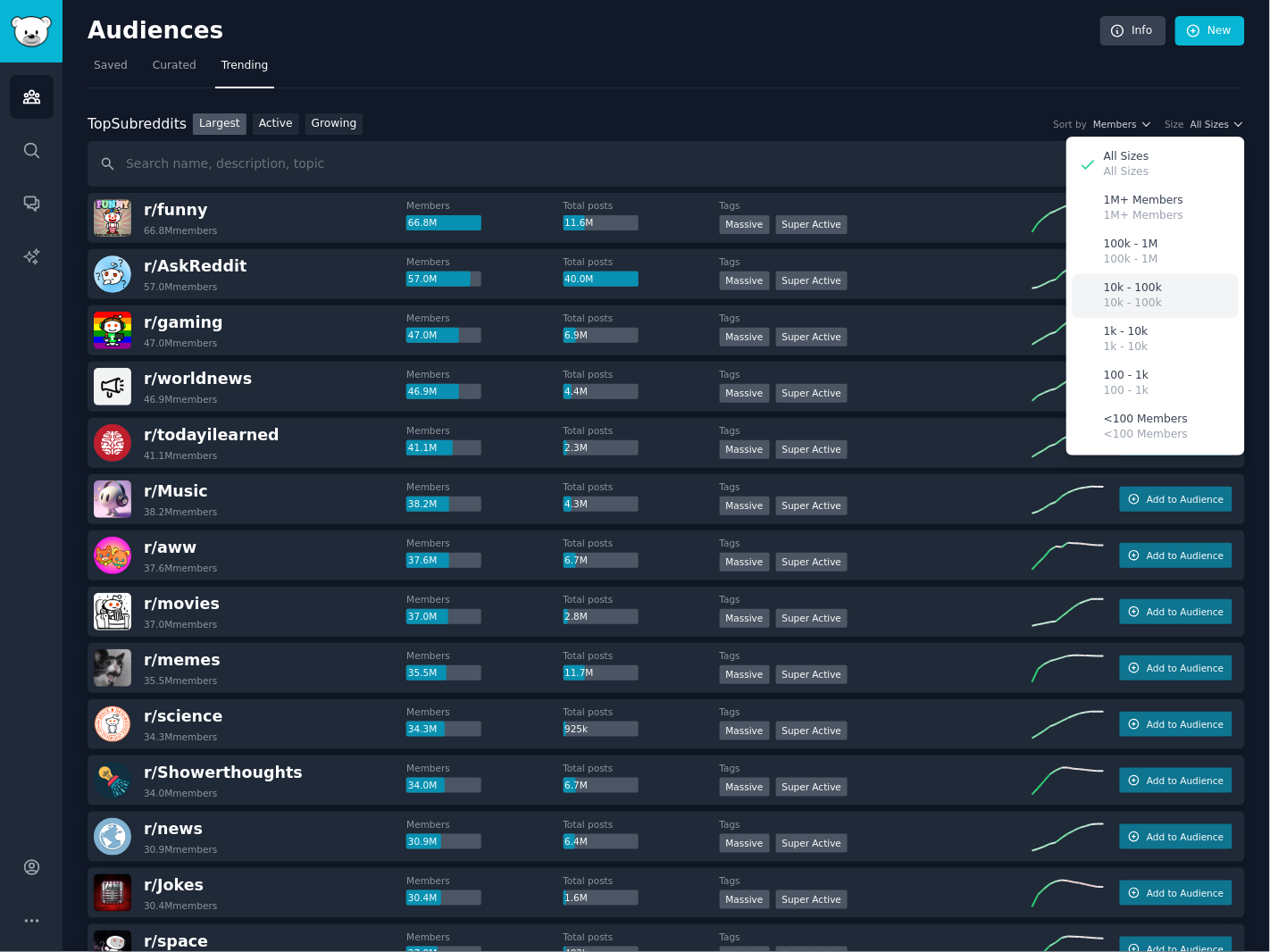
click at [1200, 301] on div "10k - 100k 10k - 100k" at bounding box center [1155, 296] width 166 height 44
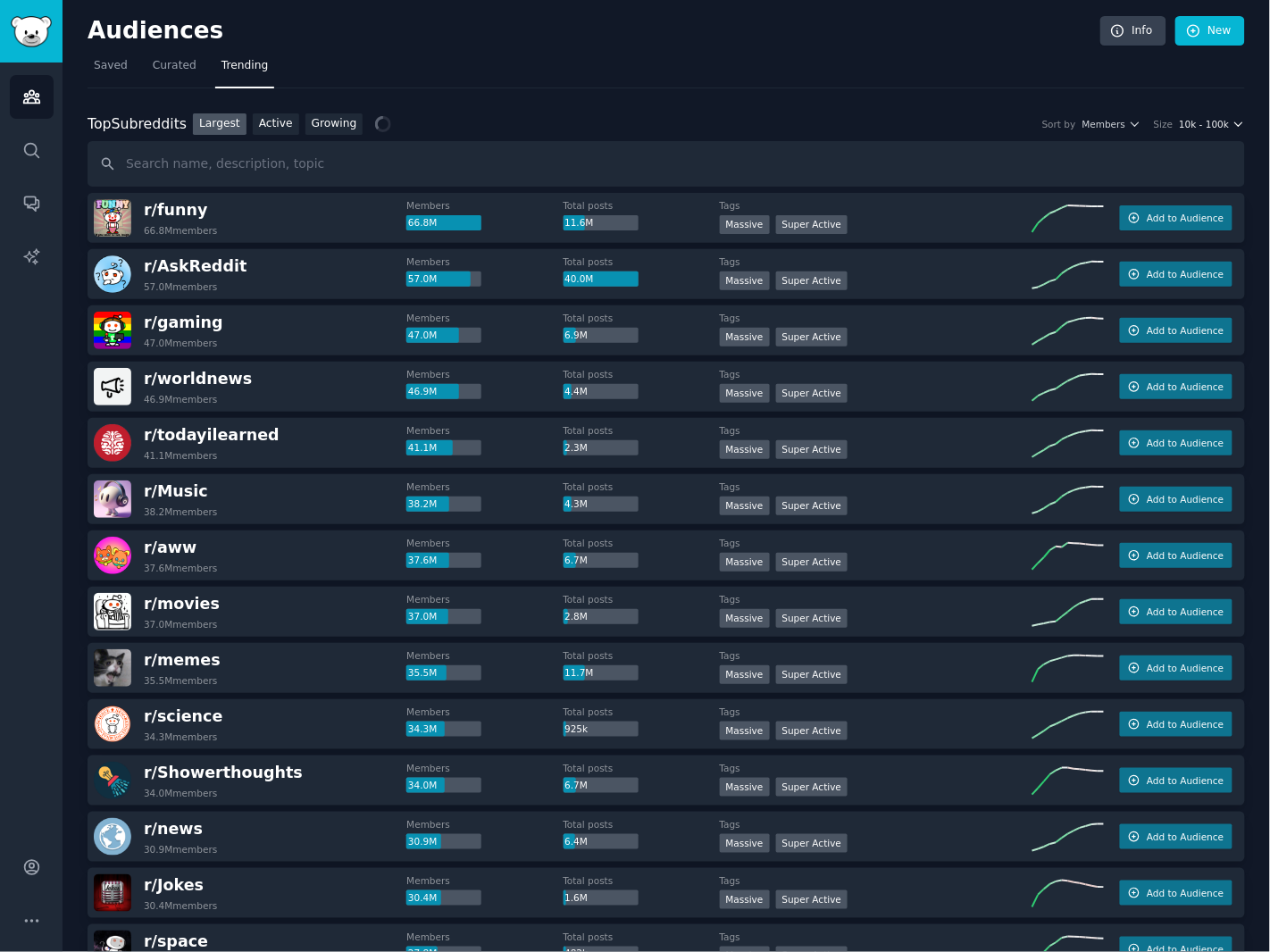
click at [1223, 126] on span "10k - 100k" at bounding box center [1204, 124] width 50 height 12
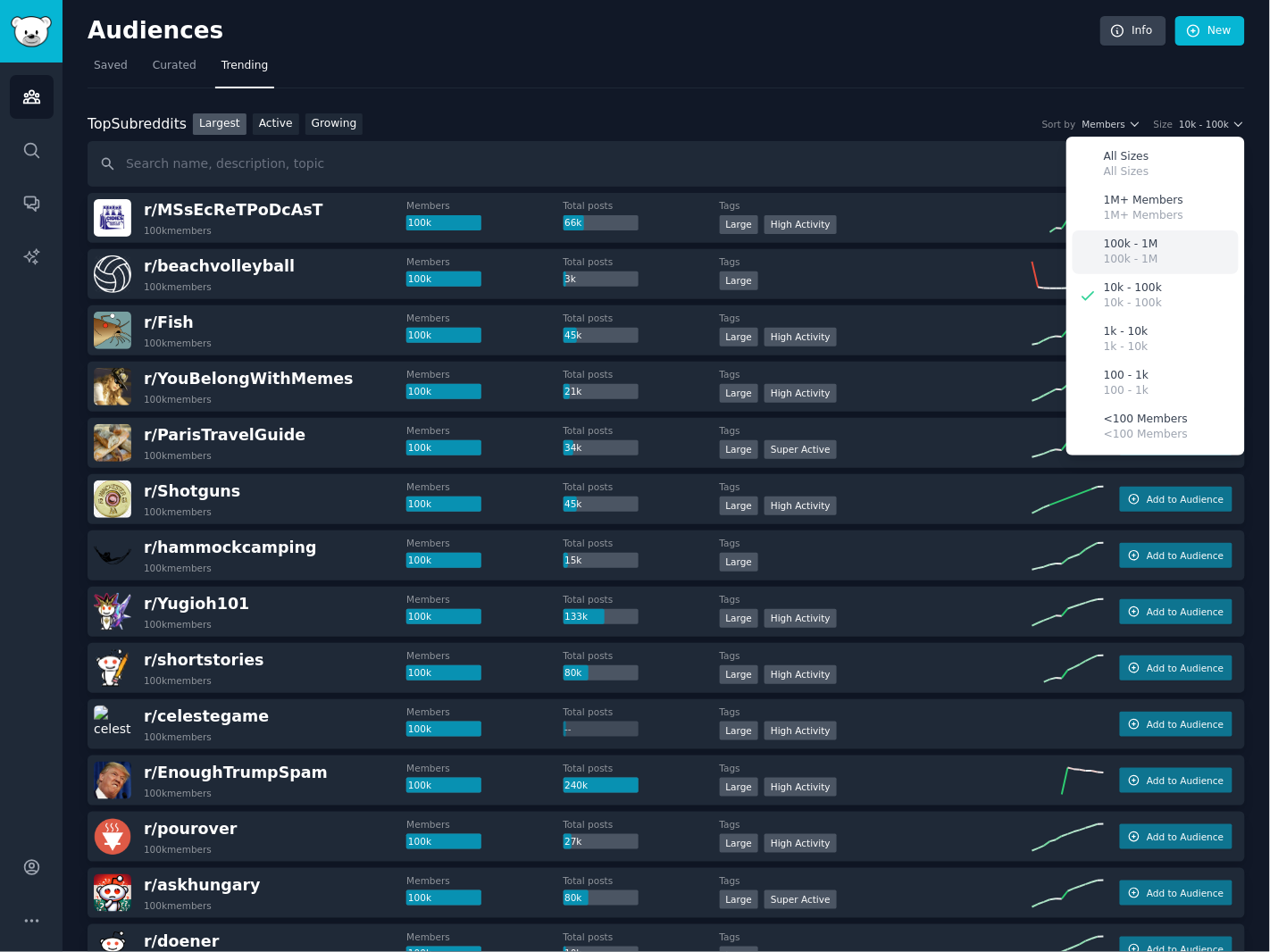
click at [1165, 264] on div "100k - 1M 100k - 1M" at bounding box center [1155, 253] width 166 height 44
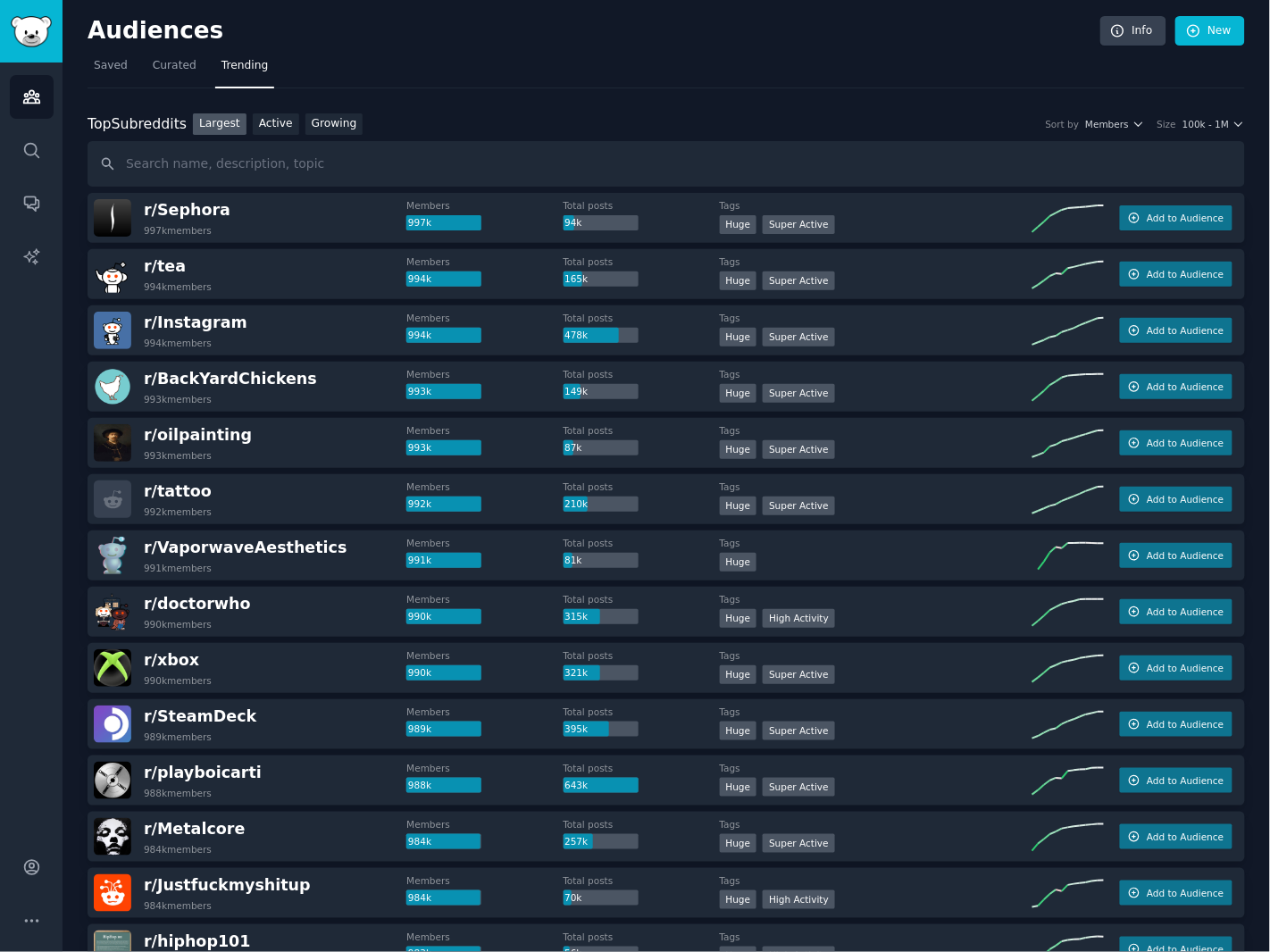
click at [1194, 131] on div "Top Subreddits Top Subreddits Largest Active Growing Sort by Members Size 100k …" at bounding box center [666, 124] width 1157 height 22
click at [1190, 129] on span "100k - 1M" at bounding box center [1205, 124] width 47 height 12
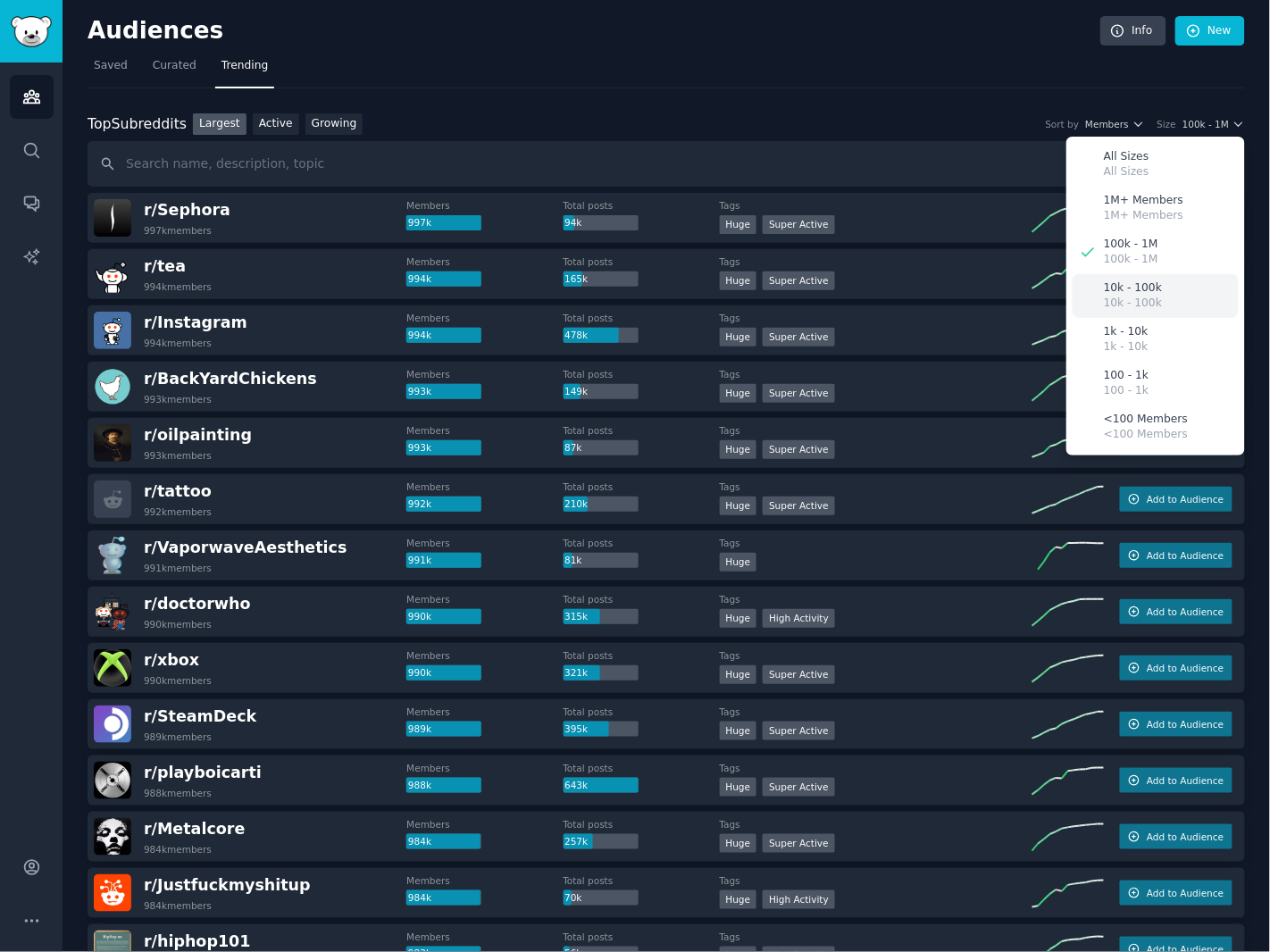
click at [1154, 294] on p "10k - 100k" at bounding box center [1133, 288] width 58 height 16
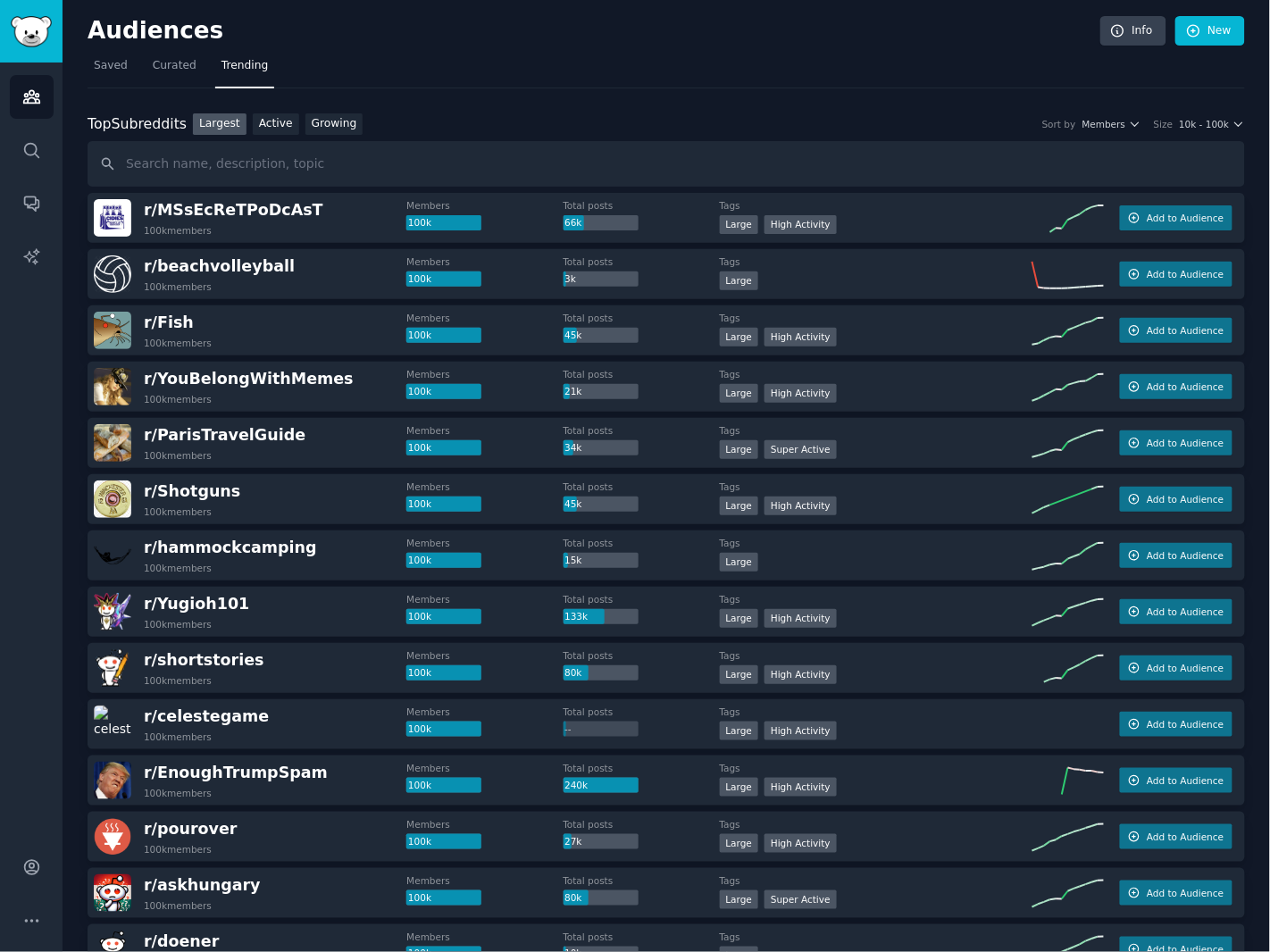
click at [820, 80] on nav "Saved Curated Trending" at bounding box center [666, 70] width 1157 height 36
click at [802, 43] on h2 "Audiences" at bounding box center [594, 31] width 1013 height 29
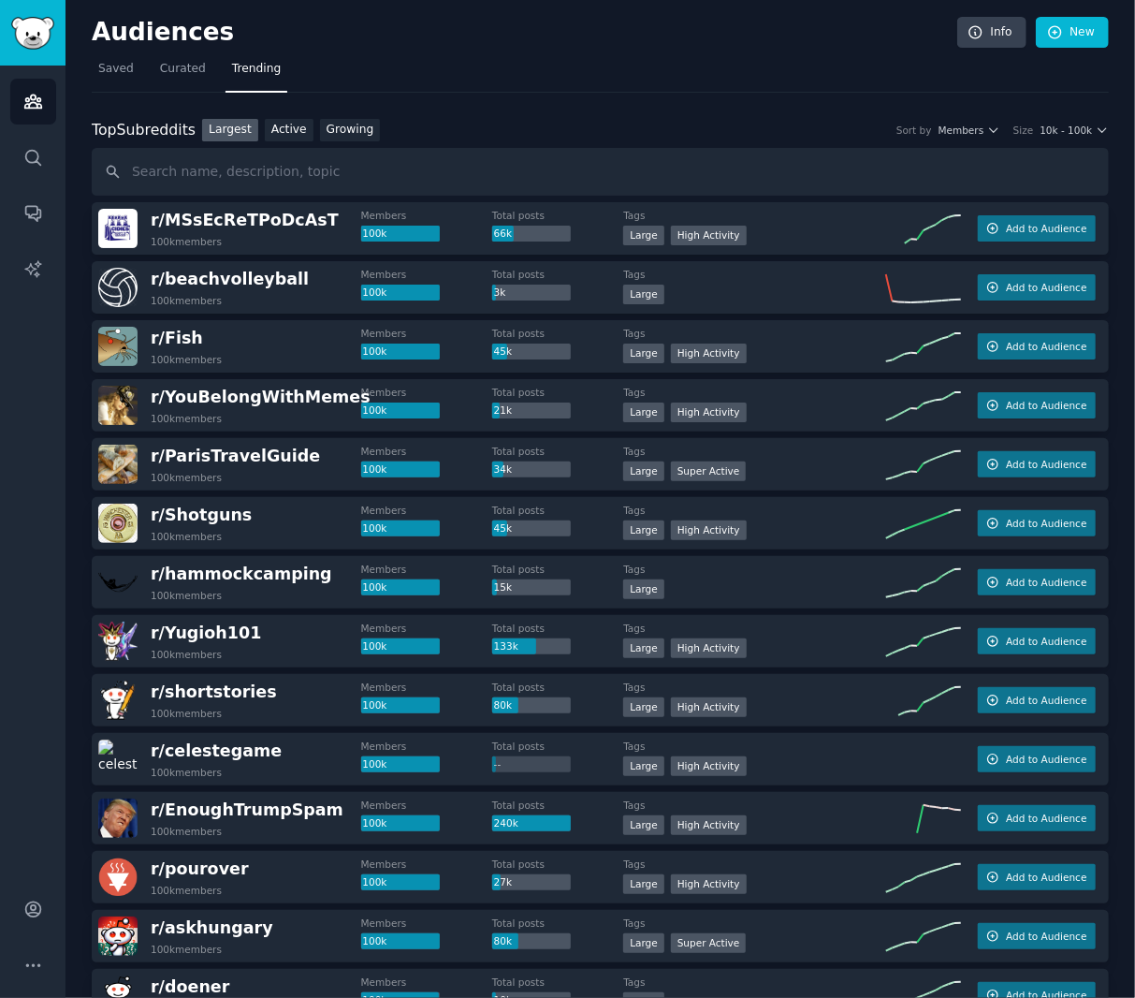
drag, startPoint x: 798, startPoint y: 124, endPoint x: 923, endPoint y: 118, distance: 125.6
click at [798, 124] on div "Top Subreddits Top Subreddits Largest Active Growing Sort by Members Size 10k -…" at bounding box center [601, 130] width 1018 height 23
click at [352, 135] on link "Growing" at bounding box center [350, 130] width 61 height 23
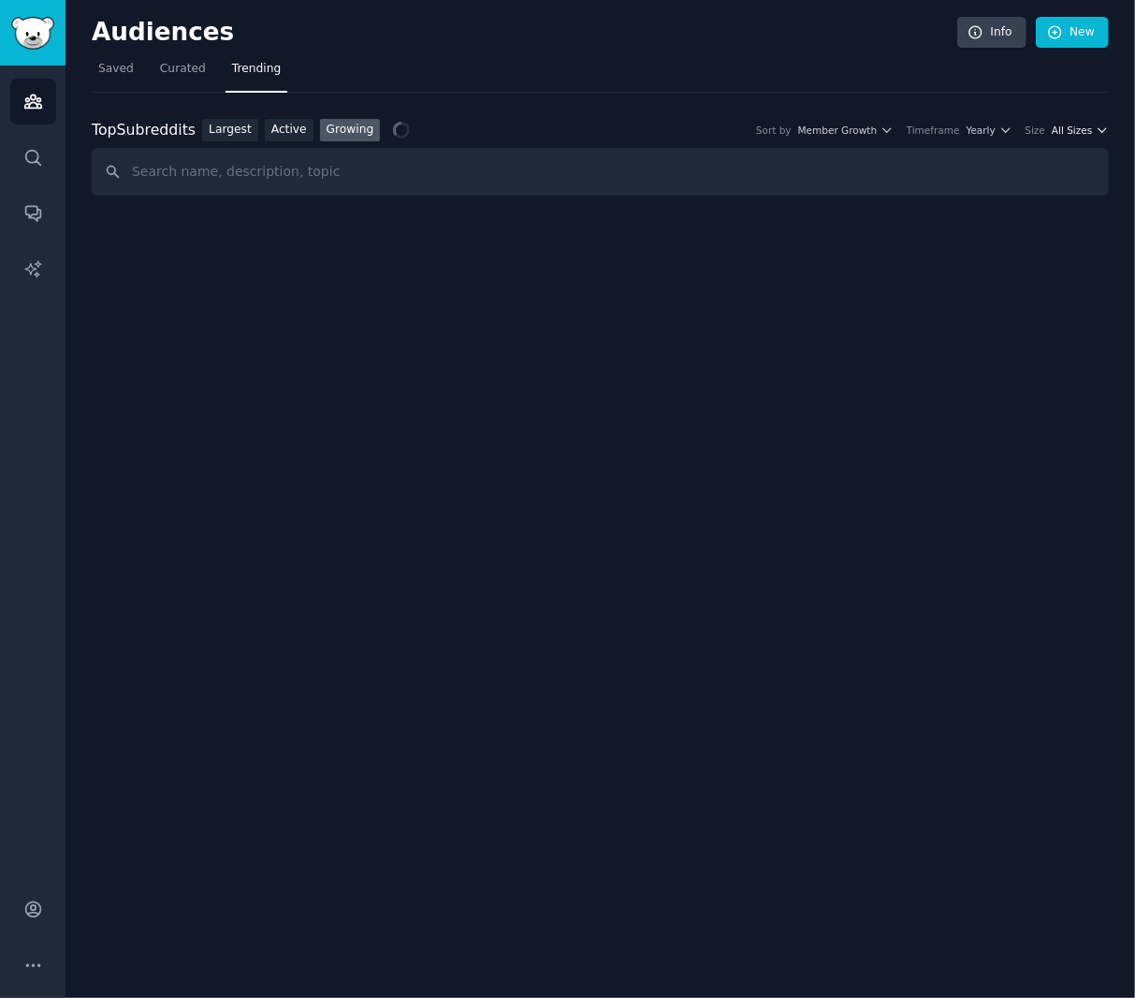
drag, startPoint x: 1078, startPoint y: 121, endPoint x: 1073, endPoint y: 131, distance: 11.7
click at [1075, 125] on div "Top Subreddits Top Subreddits Largest Active Growing Sort by Member Growth Time…" at bounding box center [601, 130] width 1018 height 23
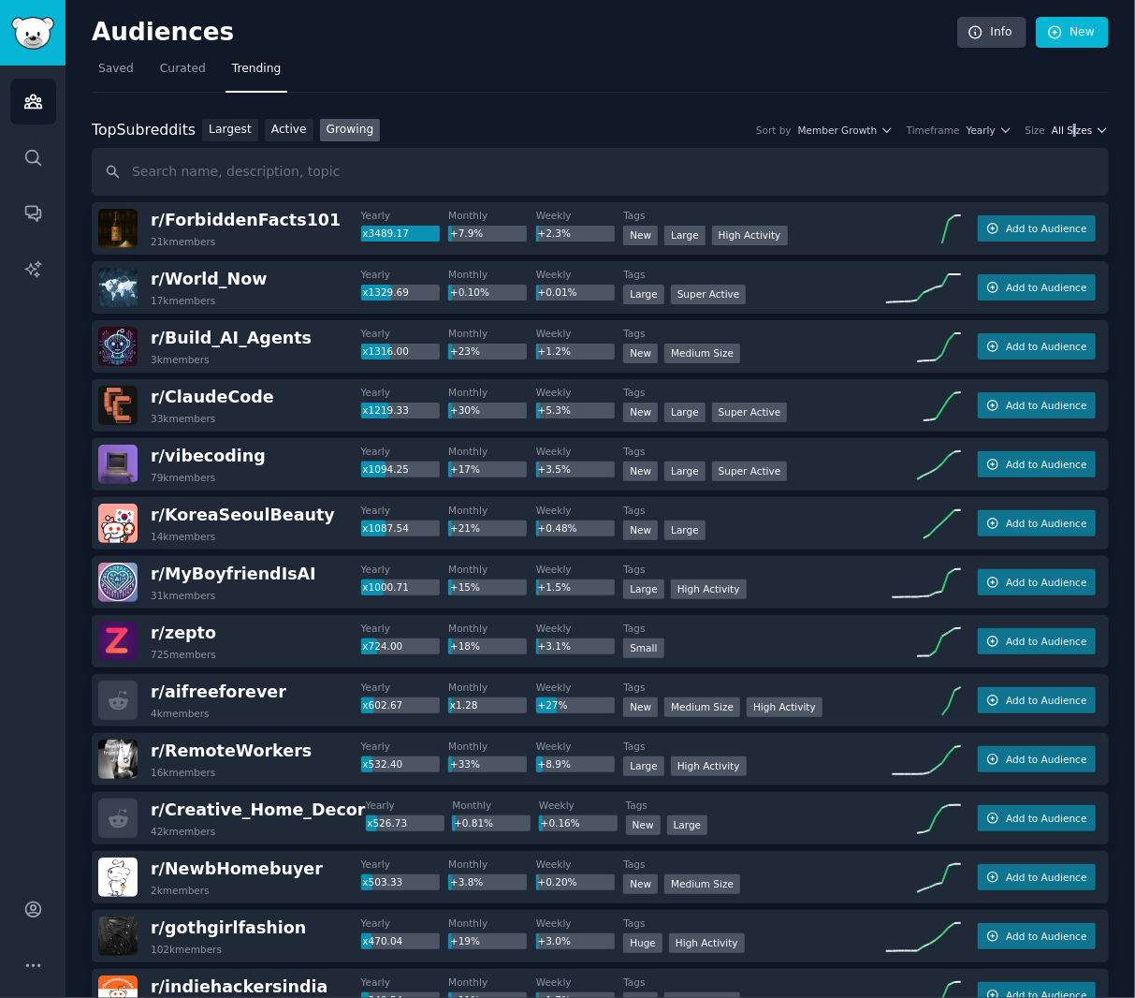
click at [1060, 131] on span "All Sizes" at bounding box center [1072, 130] width 40 height 13
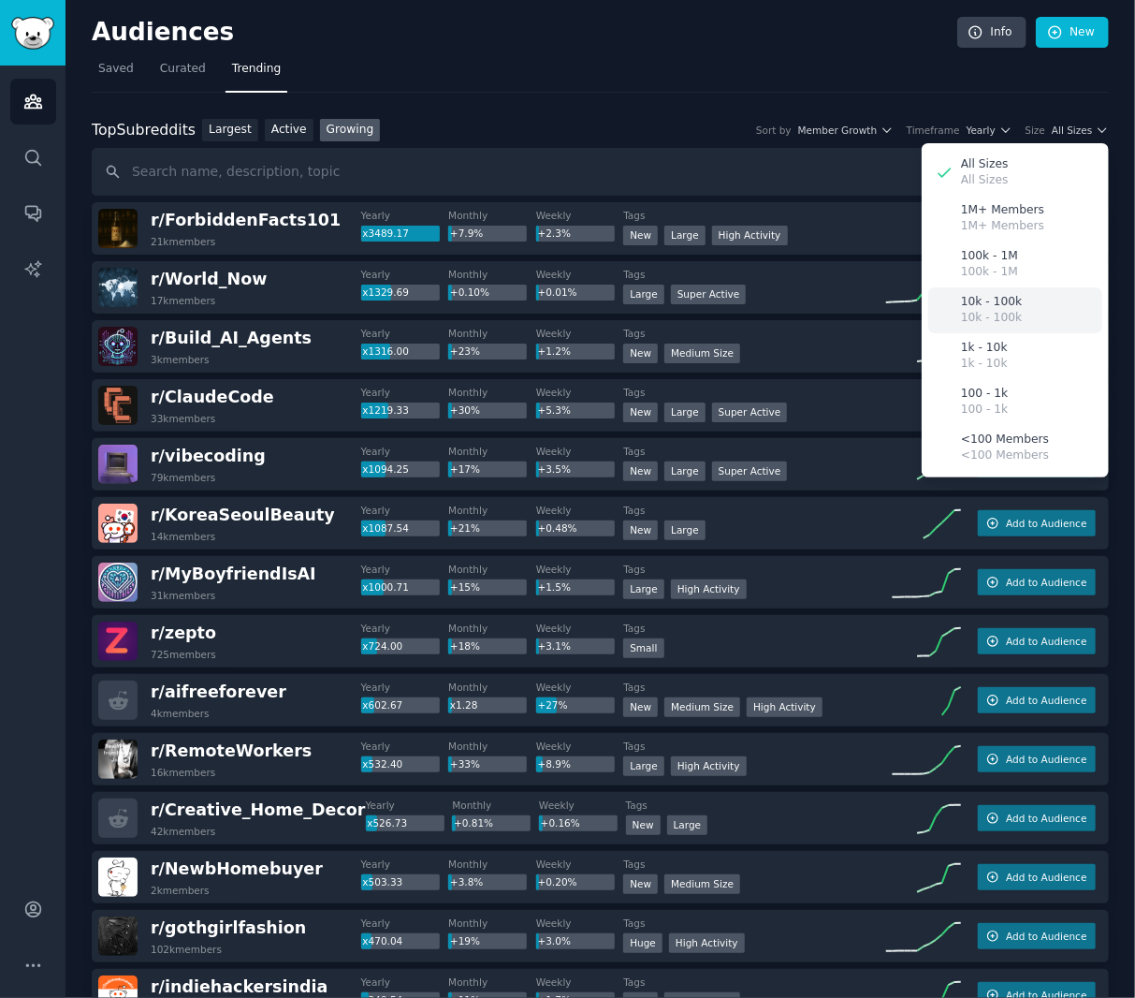
click at [1027, 315] on div "10k - 100k 10k - 100k" at bounding box center [1016, 310] width 174 height 46
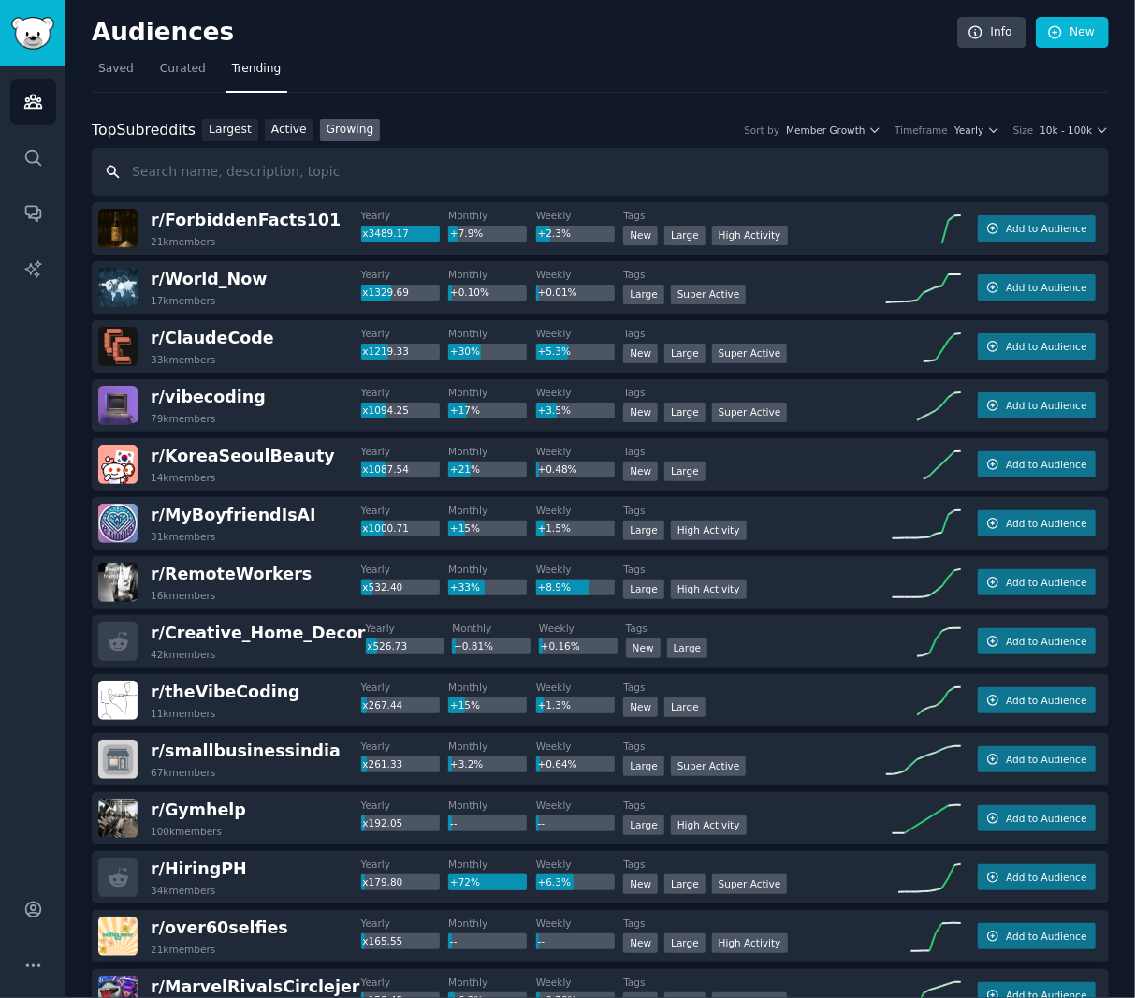
click at [539, 191] on input "text" at bounding box center [601, 172] width 1018 height 48
type input "AI"
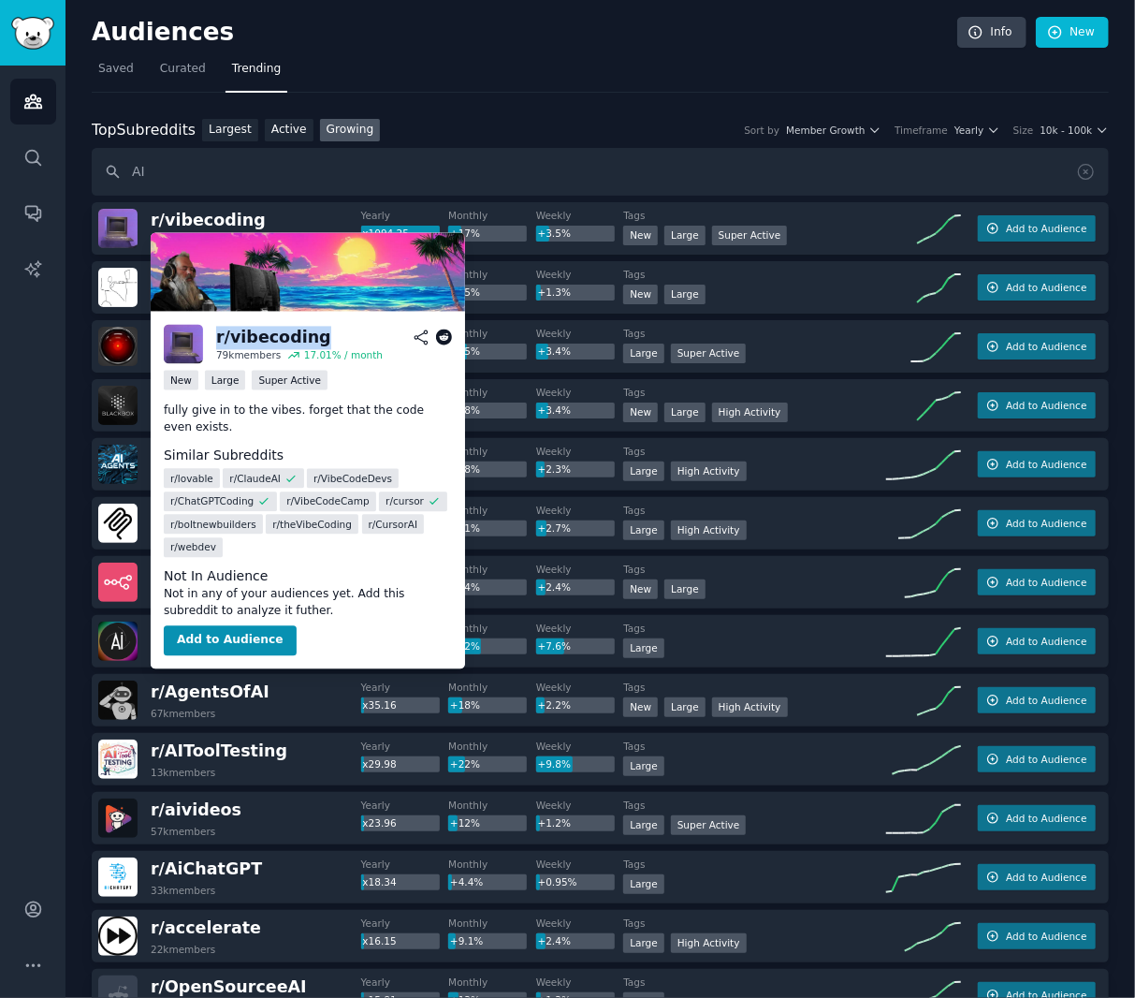
drag, startPoint x: 338, startPoint y: 338, endPoint x: 219, endPoint y: 331, distance: 119.1
click at [219, 331] on h2 "r/ vibecoding" at bounding box center [334, 337] width 236 height 23
click at [278, 337] on div "r/ vibecoding" at bounding box center [273, 337] width 115 height 23
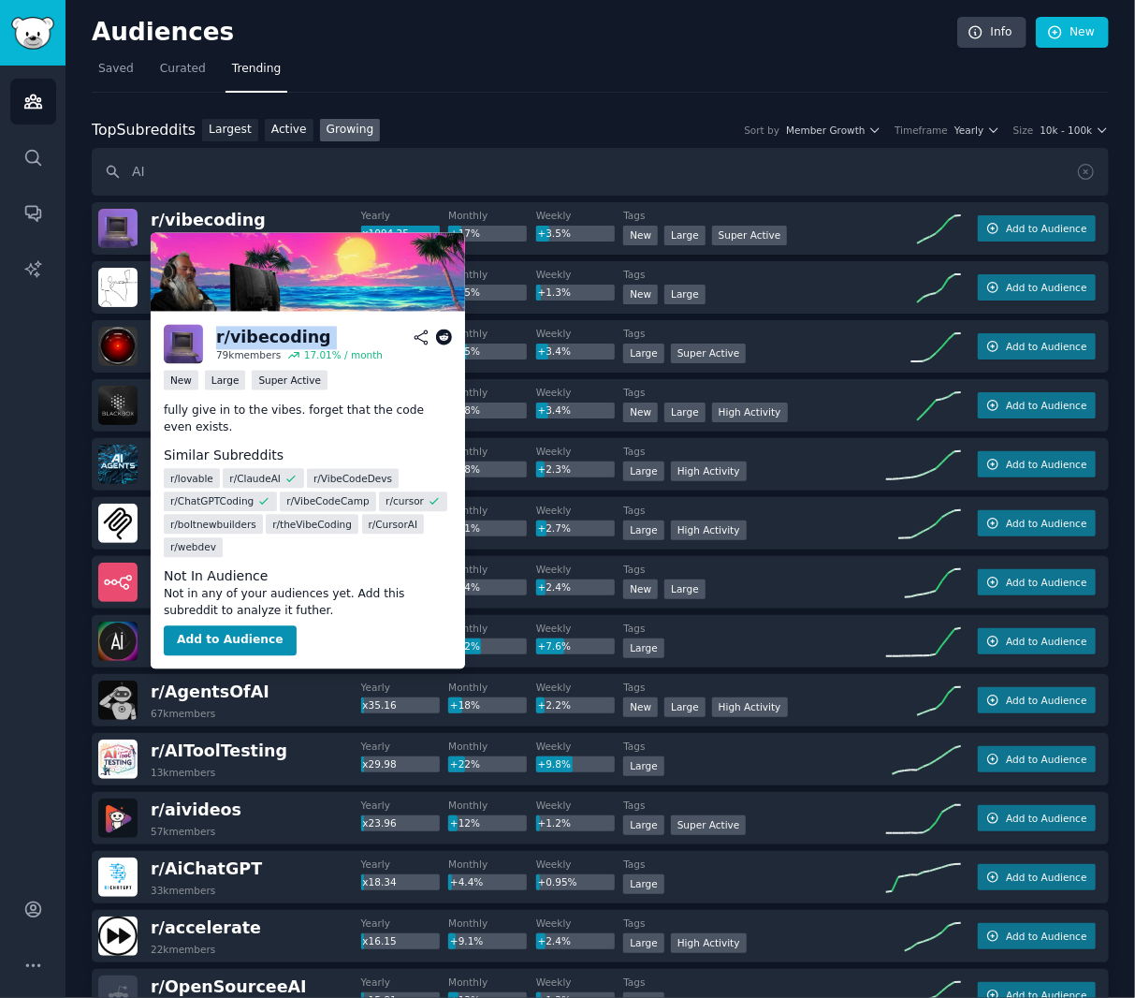
copy h2 "r/ vibecoding"
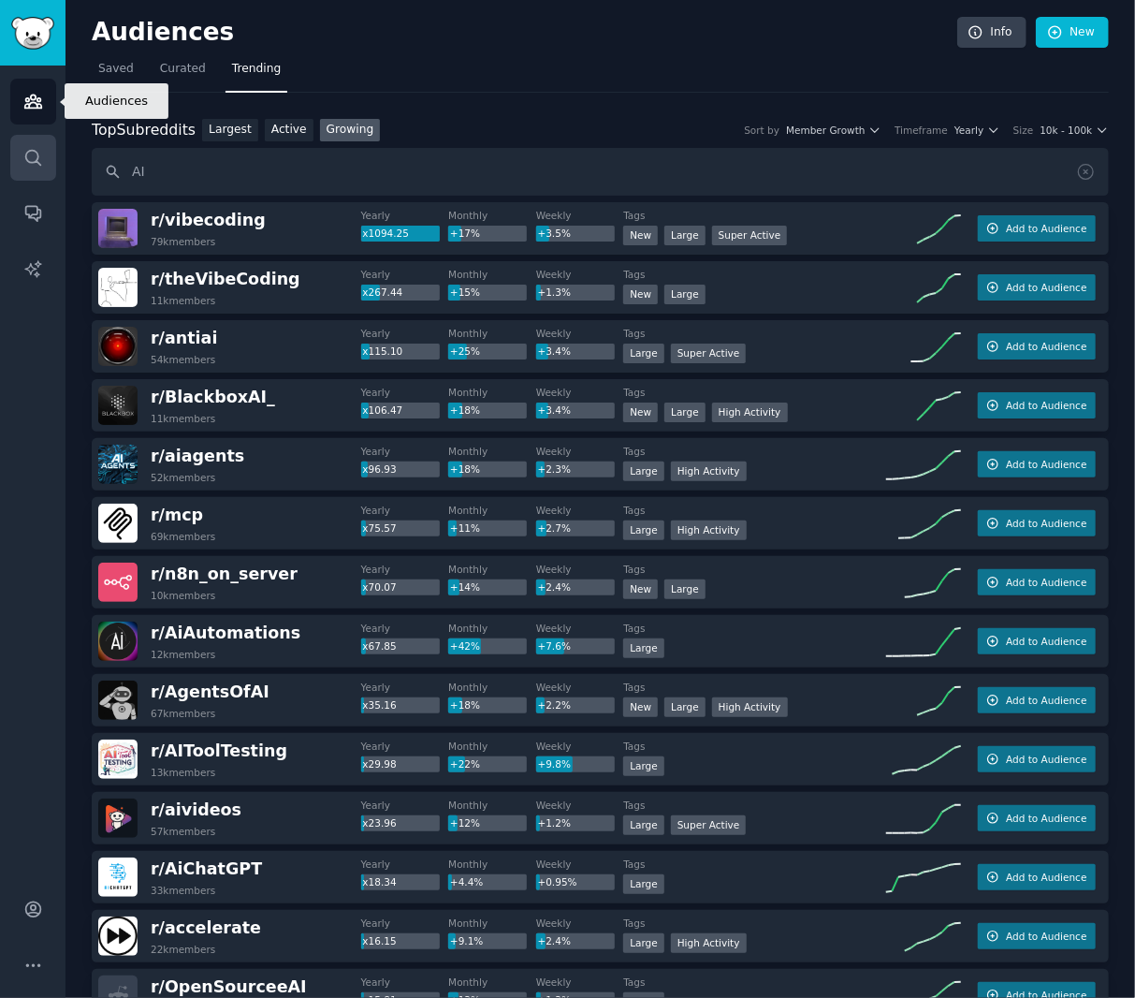
click at [24, 150] on icon "Sidebar" at bounding box center [33, 158] width 20 height 20
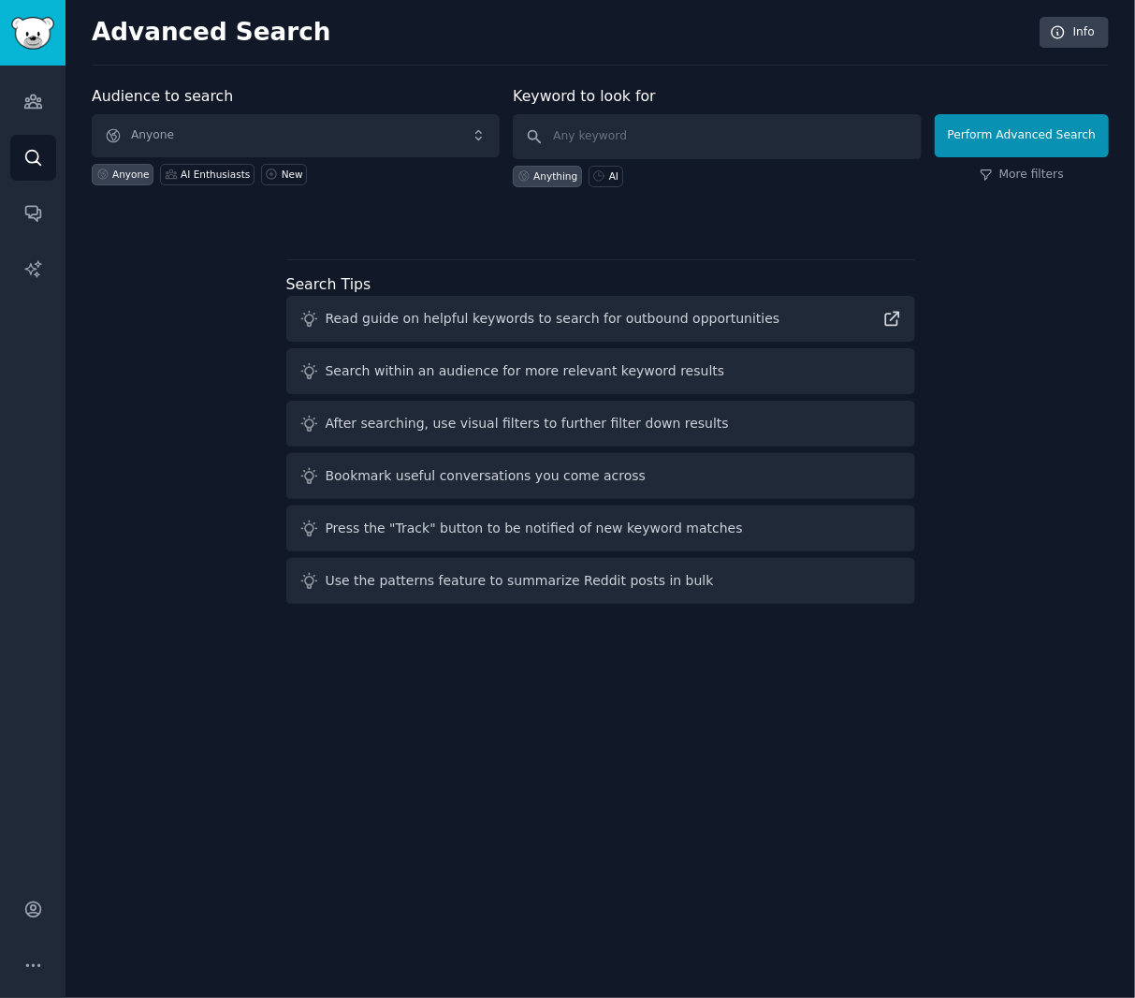
drag, startPoint x: 1068, startPoint y: 828, endPoint x: 927, endPoint y: 788, distance: 147.0
click at [1049, 791] on div "Advanced Search Info Audience to search Anyone Anyone AI Enthusiasts New Keywor…" at bounding box center [601, 499] width 1070 height 998
click at [708, 698] on div "Advanced Search Info Audience to search Anyone Anyone AI Enthusiasts New Keywor…" at bounding box center [601, 499] width 1070 height 998
click at [285, 133] on span "Anyone" at bounding box center [296, 135] width 408 height 43
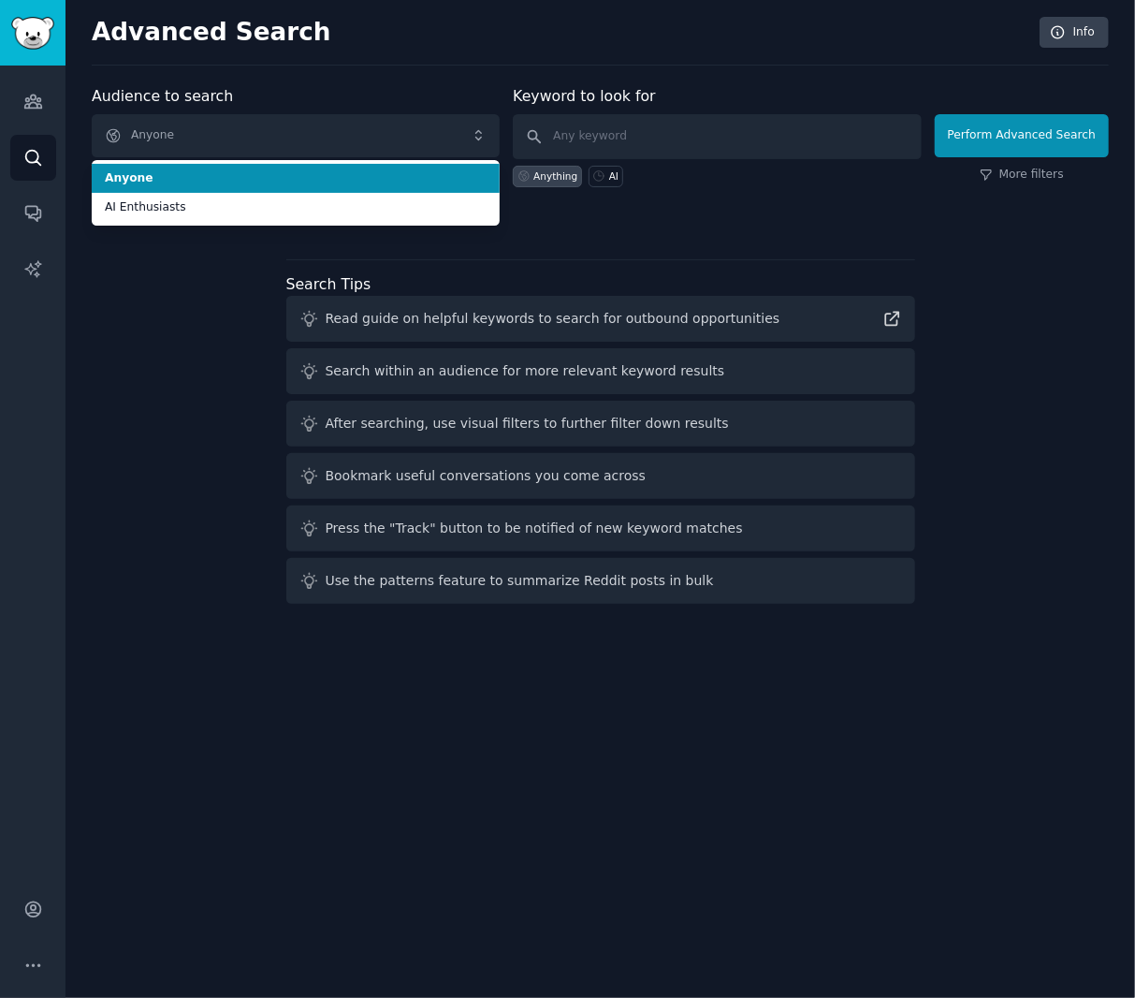
click at [294, 178] on span "Anyone" at bounding box center [296, 178] width 382 height 17
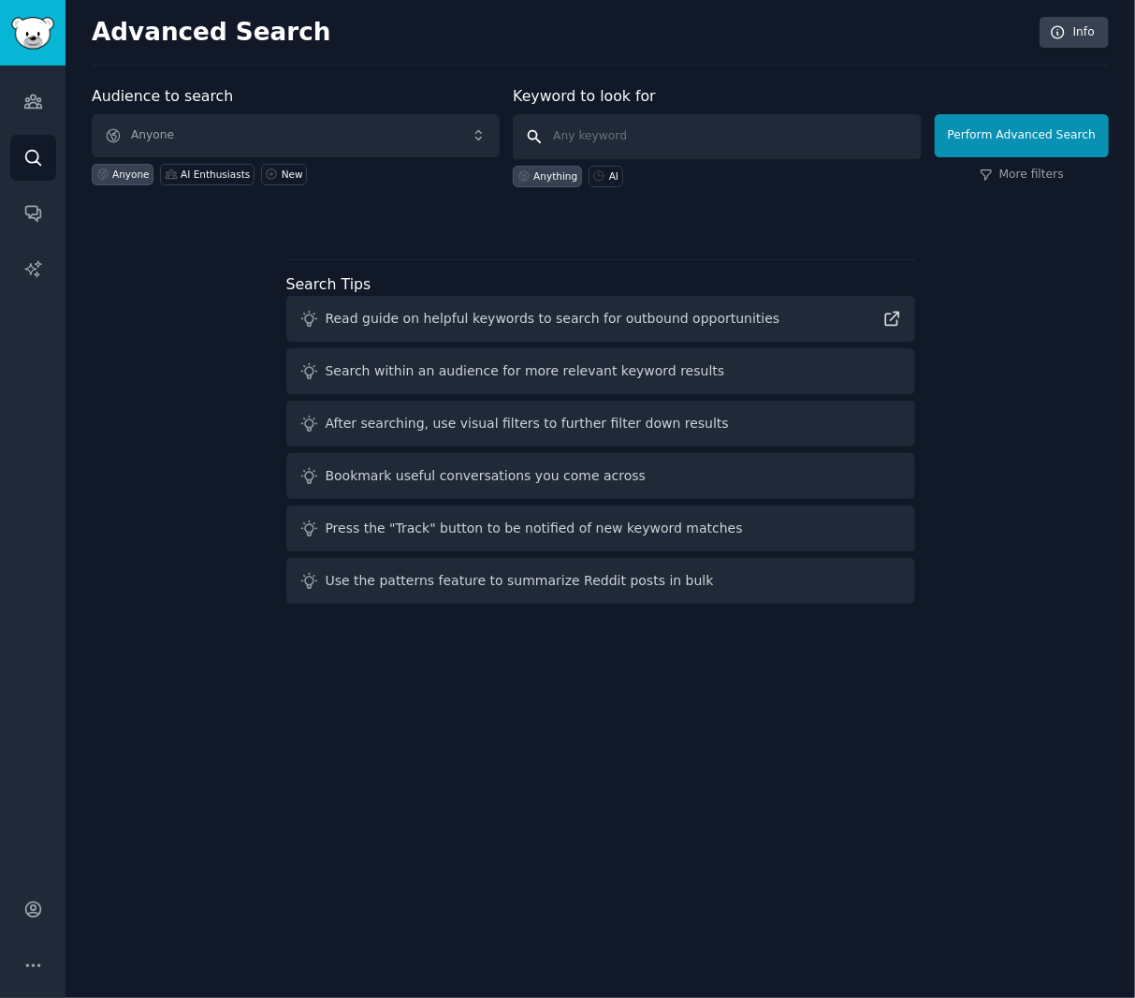
click at [630, 132] on input "text" at bounding box center [717, 136] width 408 height 45
click at [615, 180] on div "AI" at bounding box center [613, 175] width 9 height 13
type input "AI"
click at [599, 252] on div "Audience to search Anyone Anyone AI Enthusiasts New Keyword to look for AI Anyt…" at bounding box center [601, 348] width 1018 height 526
click at [986, 144] on button "Perform Advanced Search" at bounding box center [1022, 135] width 174 height 43
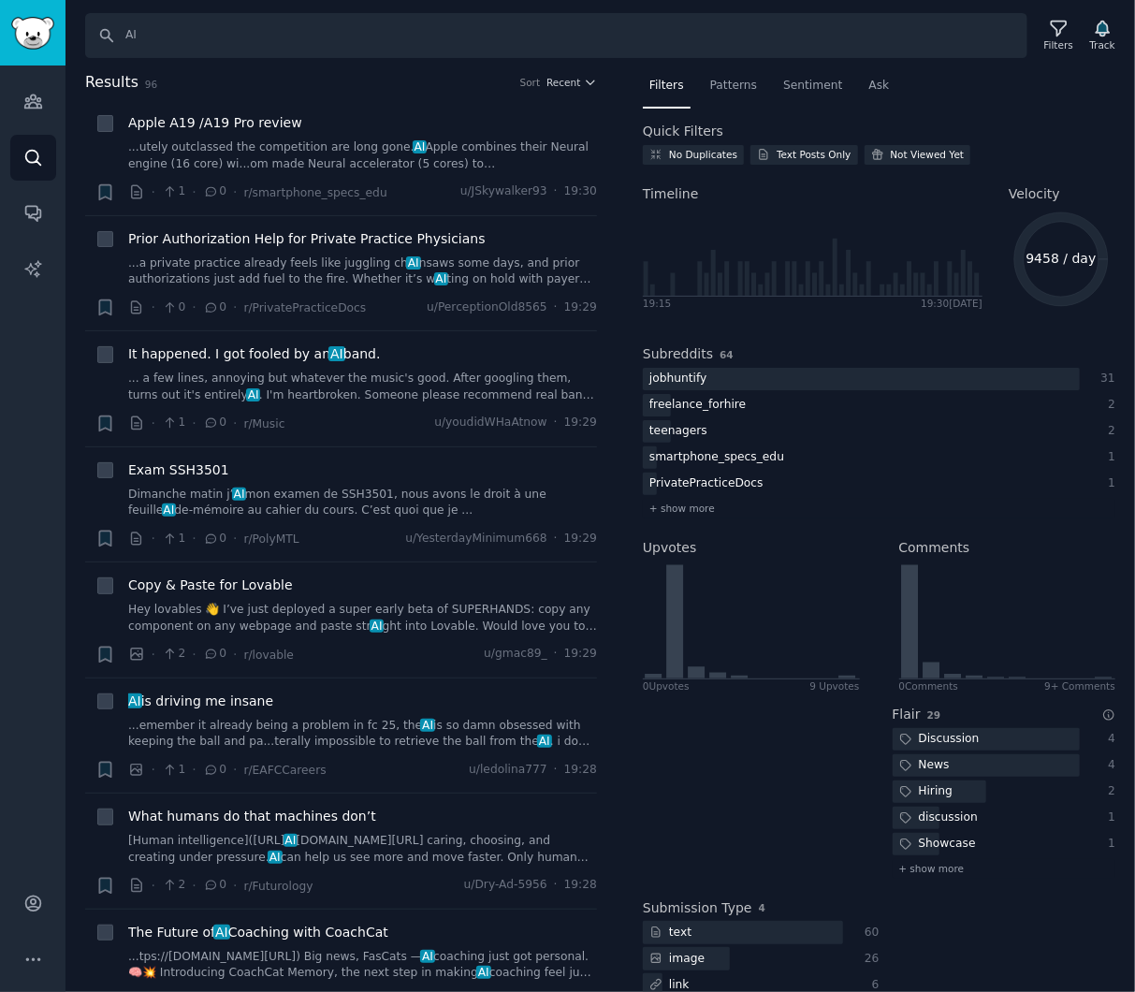
click at [783, 11] on div "Search AI Filters Track" at bounding box center [601, 29] width 1070 height 58
click at [728, 90] on span "Patterns" at bounding box center [733, 86] width 47 height 17
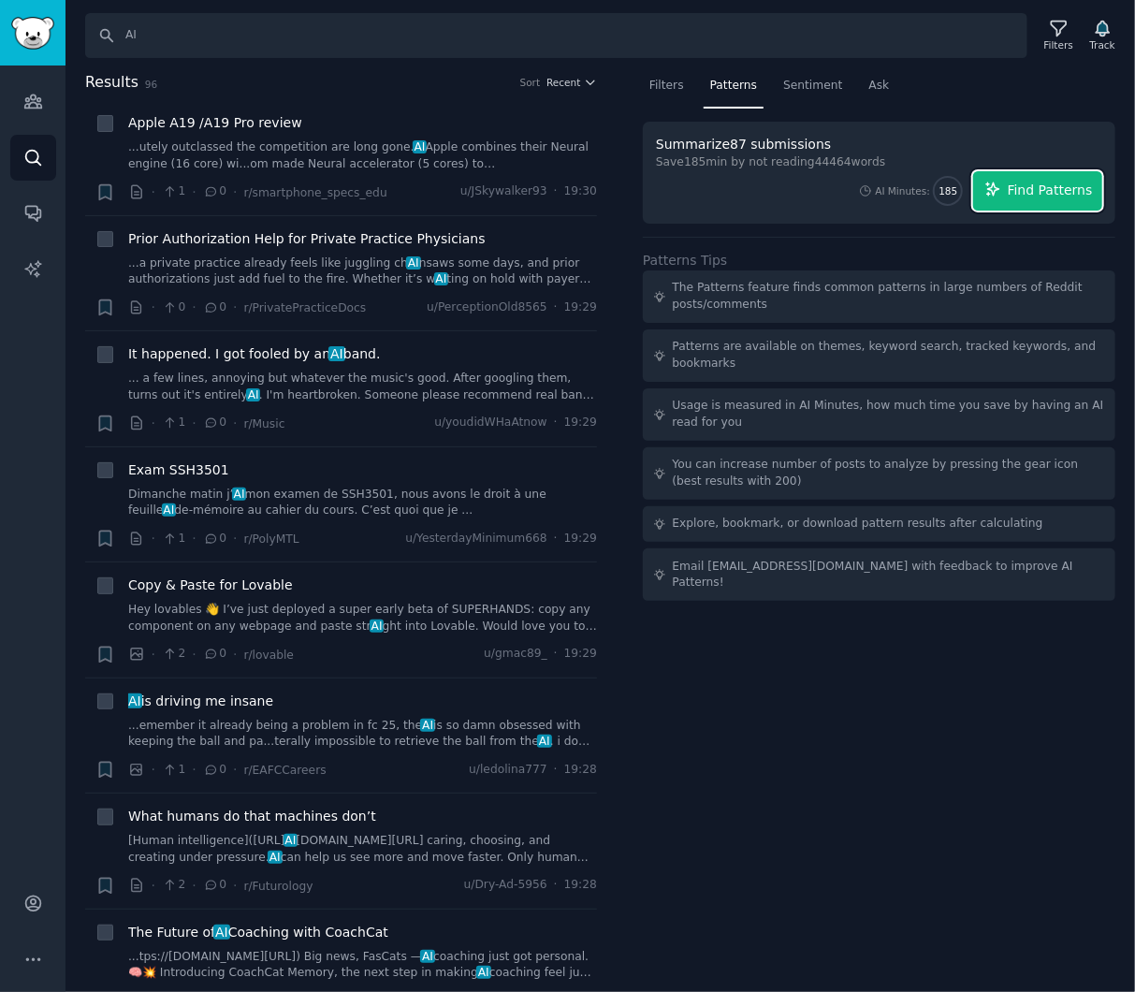
click at [1062, 191] on span "Find Patterns" at bounding box center [1050, 191] width 85 height 20
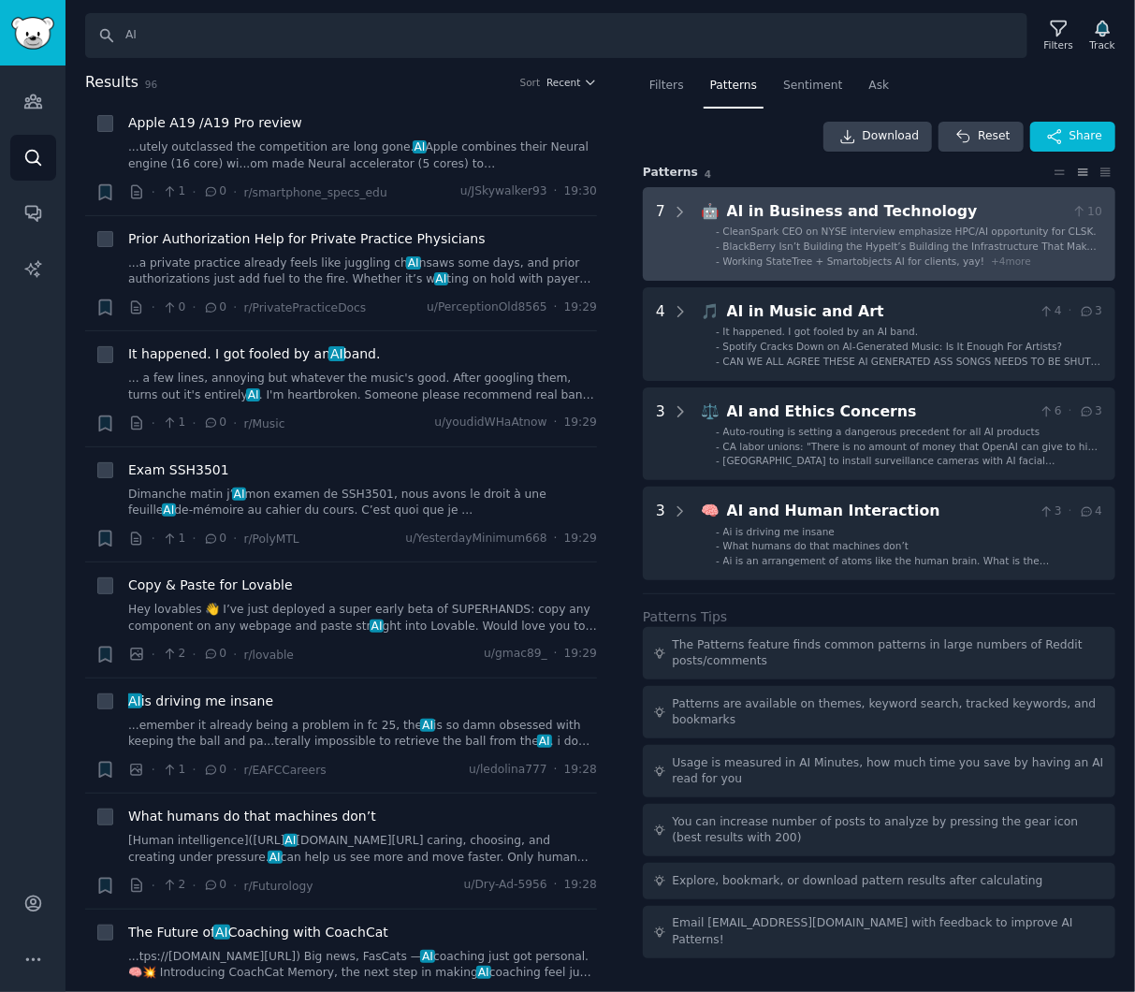
click at [837, 230] on span "CleanSpark CEO on NYSE interview emphasize HPC/AI opportunity for CLSK." at bounding box center [910, 231] width 373 height 11
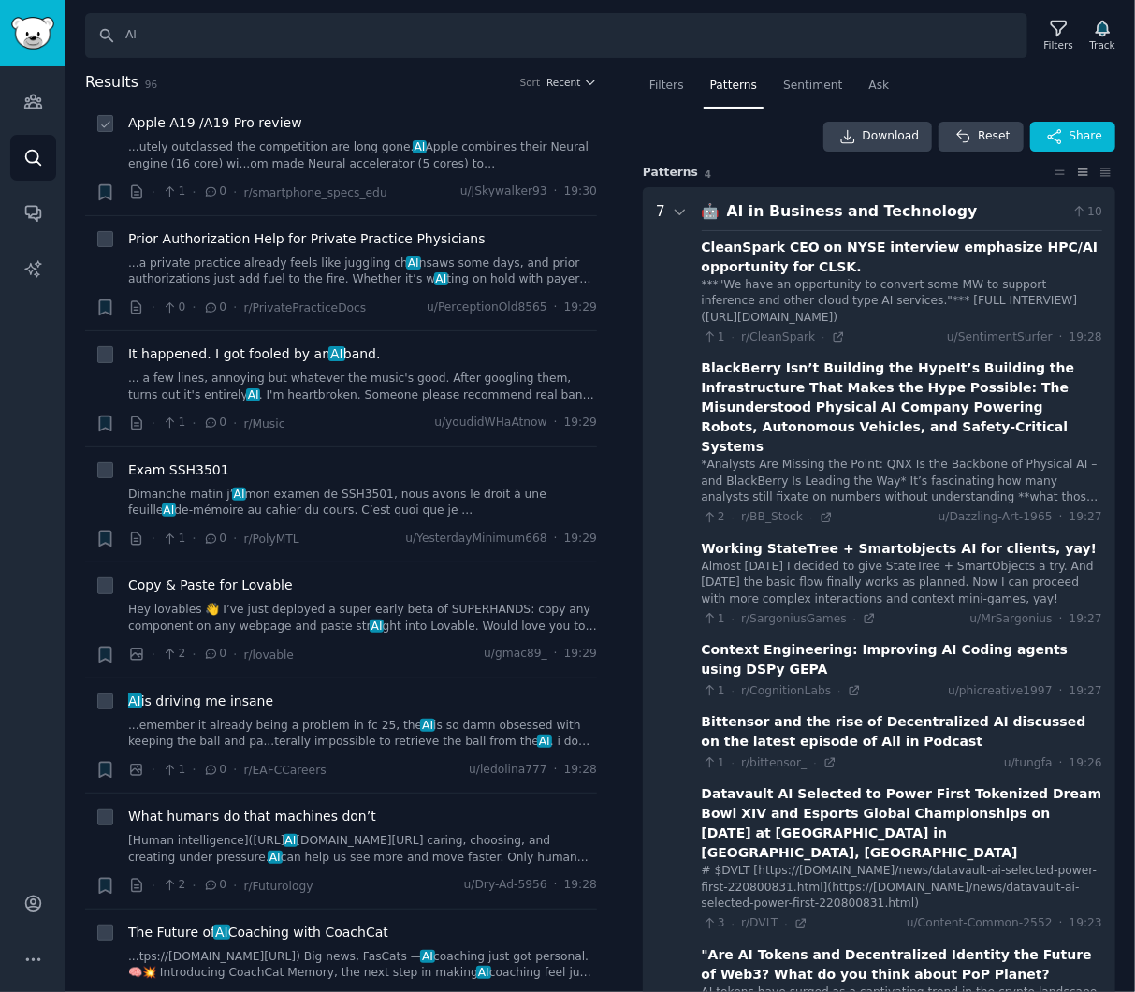
click at [365, 163] on link "...utely outclassed the competition are long gone. AI Apple combines their Neur…" at bounding box center [362, 155] width 469 height 33
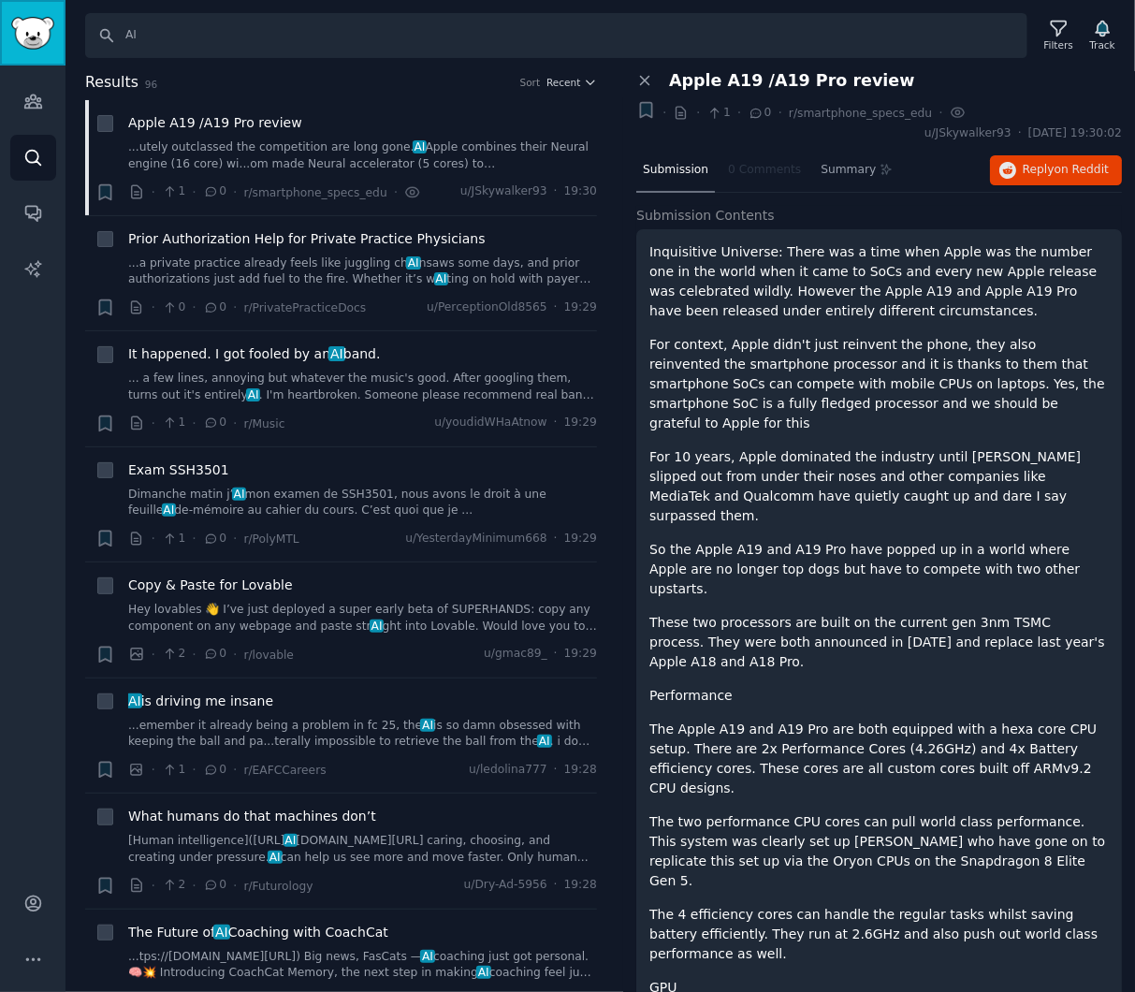
click at [35, 51] on link "Sidebar" at bounding box center [33, 33] width 66 height 66
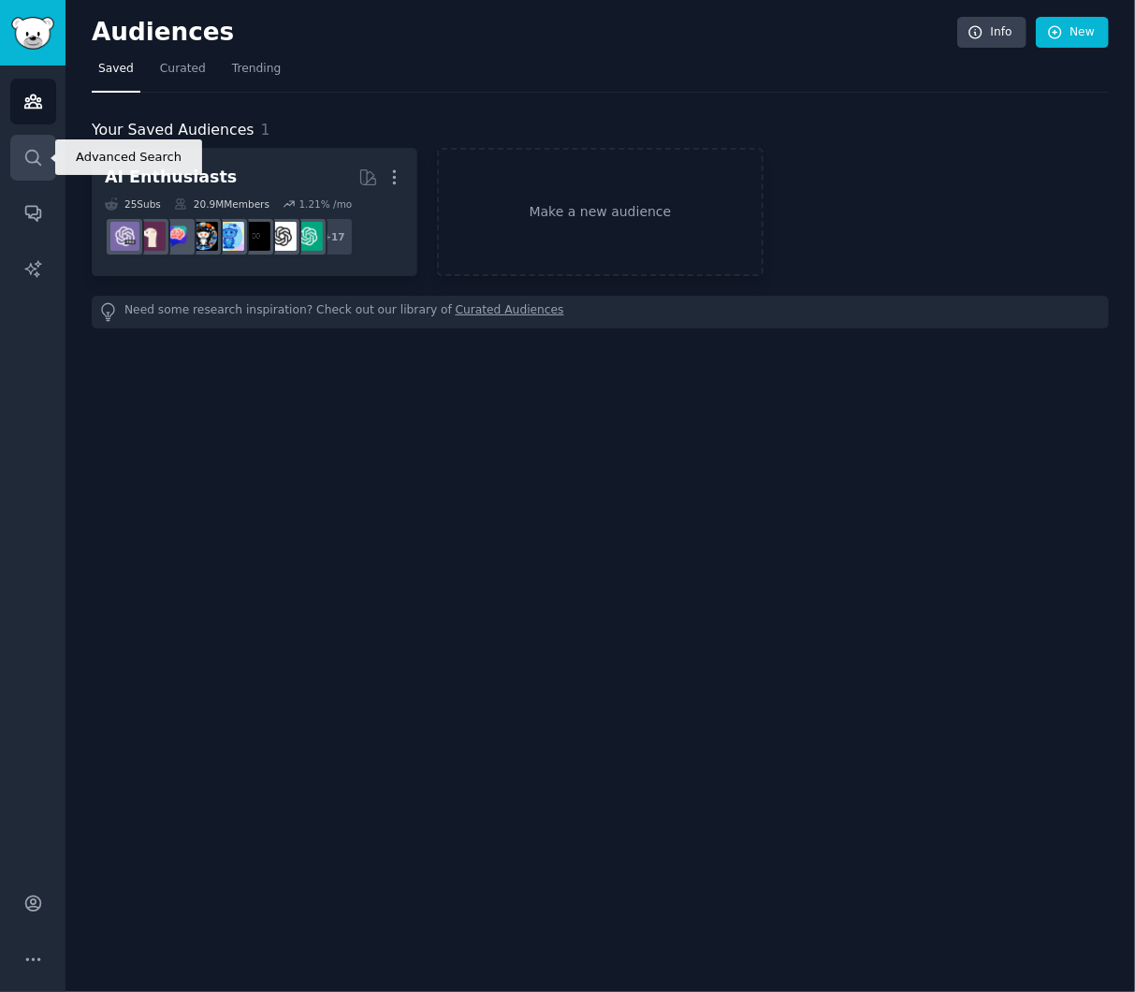
click at [36, 163] on icon "Sidebar" at bounding box center [33, 158] width 20 height 20
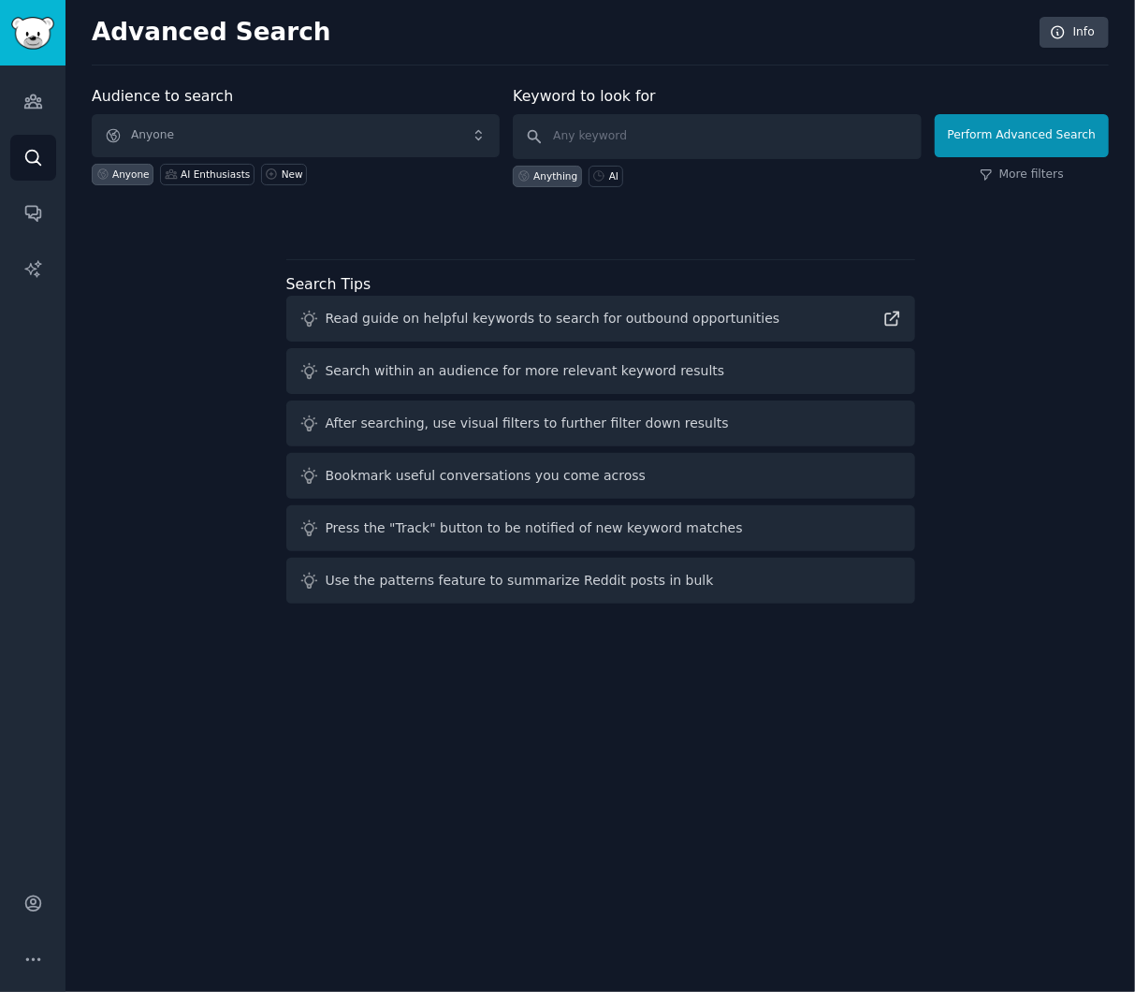
drag, startPoint x: 1041, startPoint y: 731, endPoint x: 829, endPoint y: 653, distance: 225.4
click at [1042, 731] on div "Advanced Search Info Audience to search Anyone Anyone AI Enthusiasts New Keywor…" at bounding box center [601, 496] width 1070 height 992
click at [242, 129] on span "Anyone" at bounding box center [296, 135] width 408 height 43
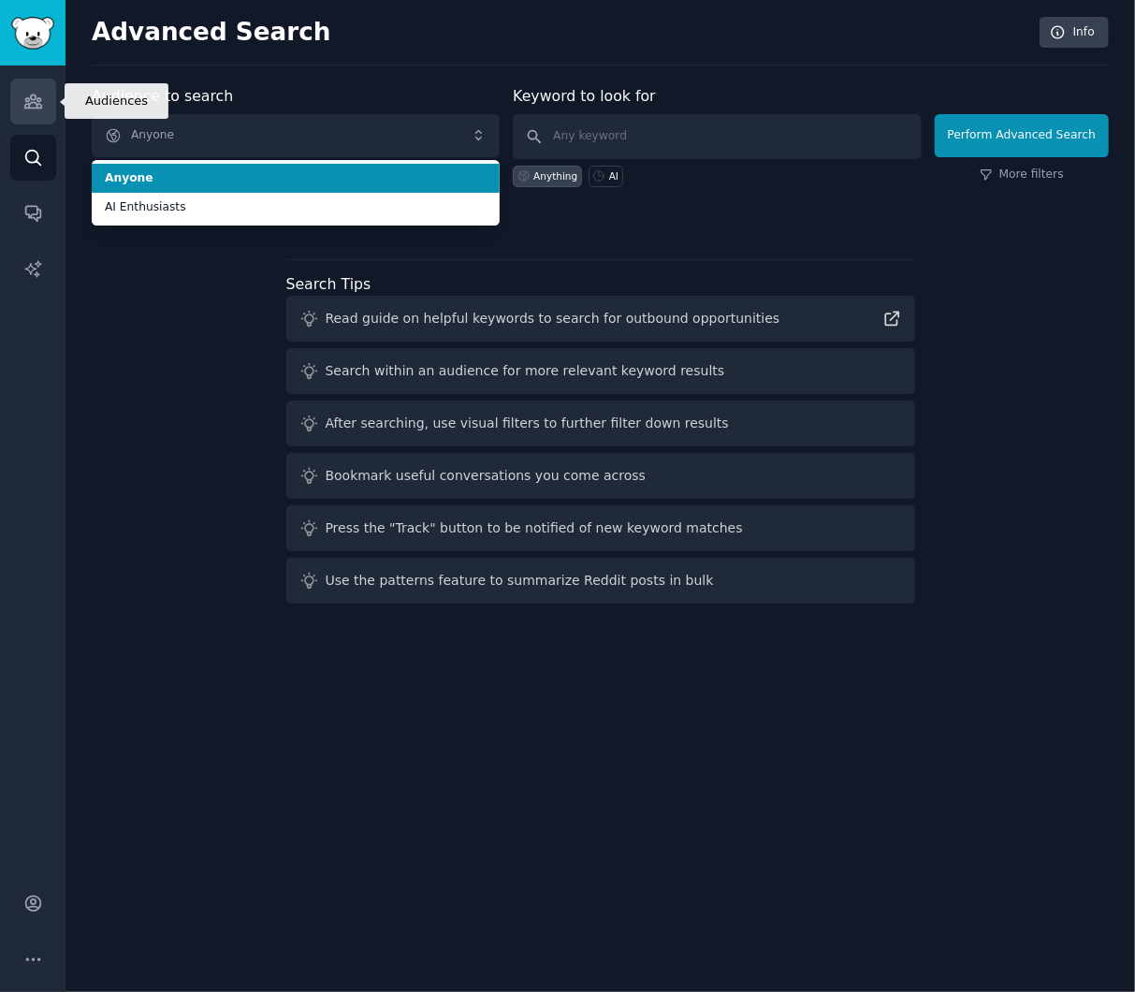
click at [41, 97] on icon "Sidebar" at bounding box center [33, 102] width 20 height 20
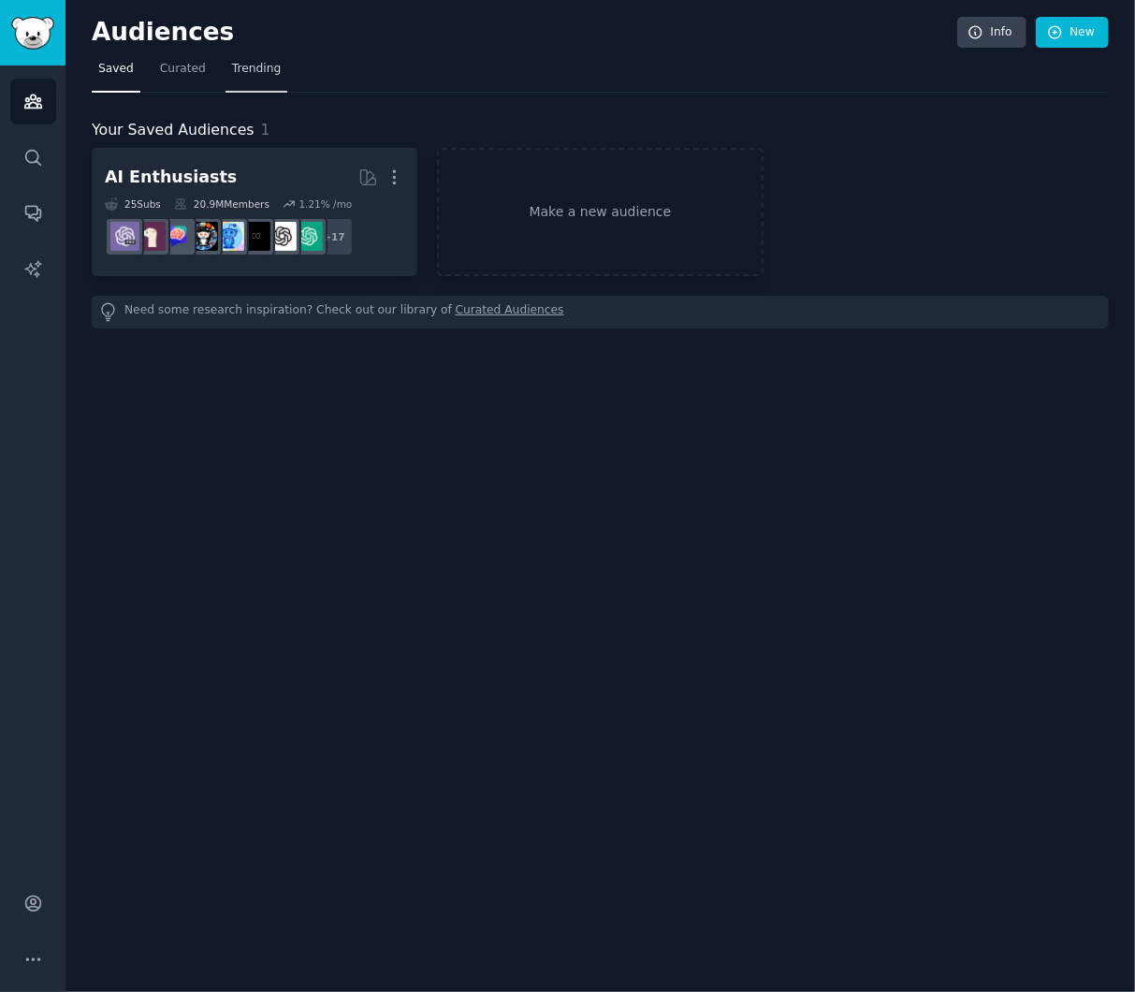
click at [271, 67] on span "Trending" at bounding box center [256, 69] width 49 height 17
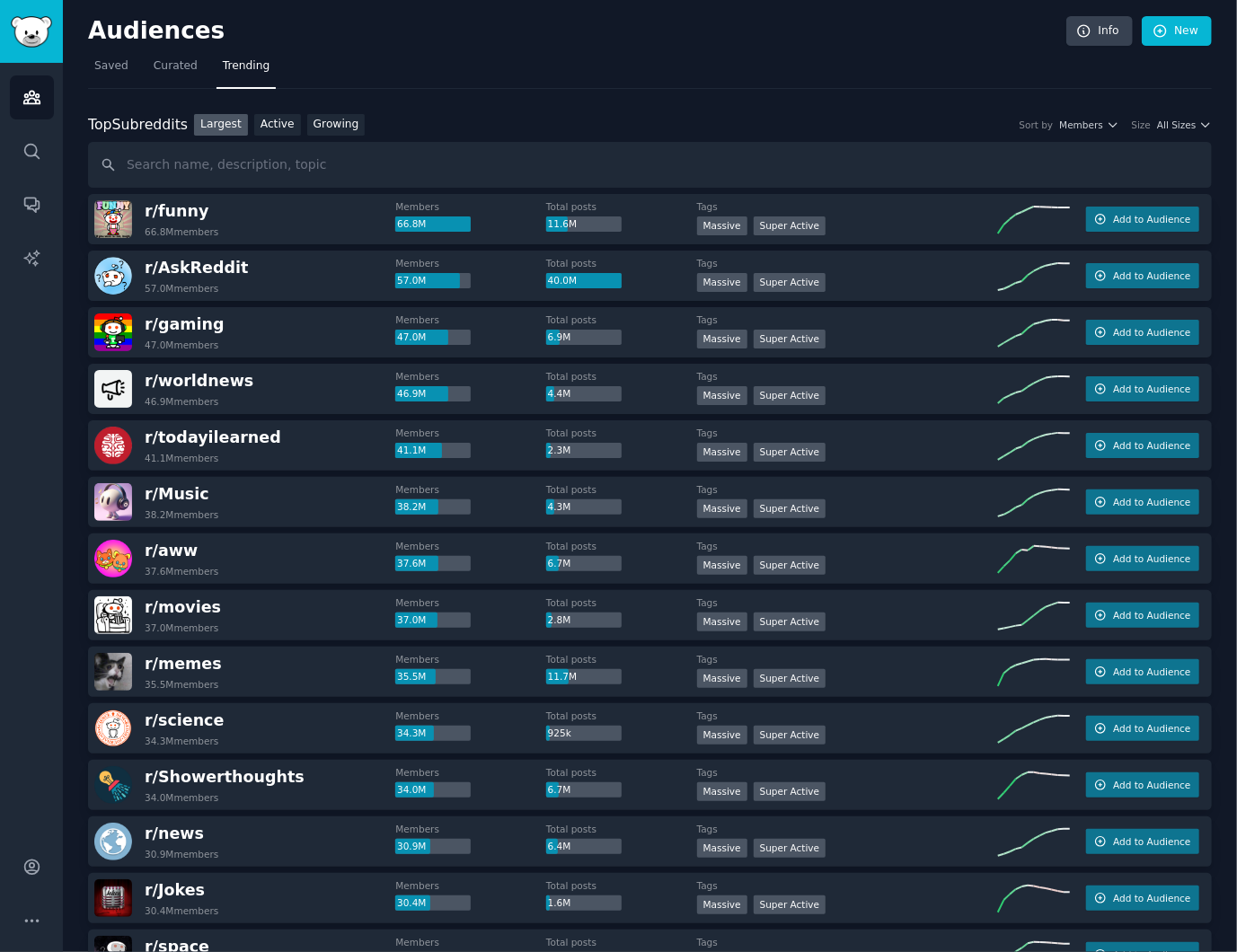
click at [314, 156] on input "text" at bounding box center [650, 165] width 1124 height 46
type input "AI"
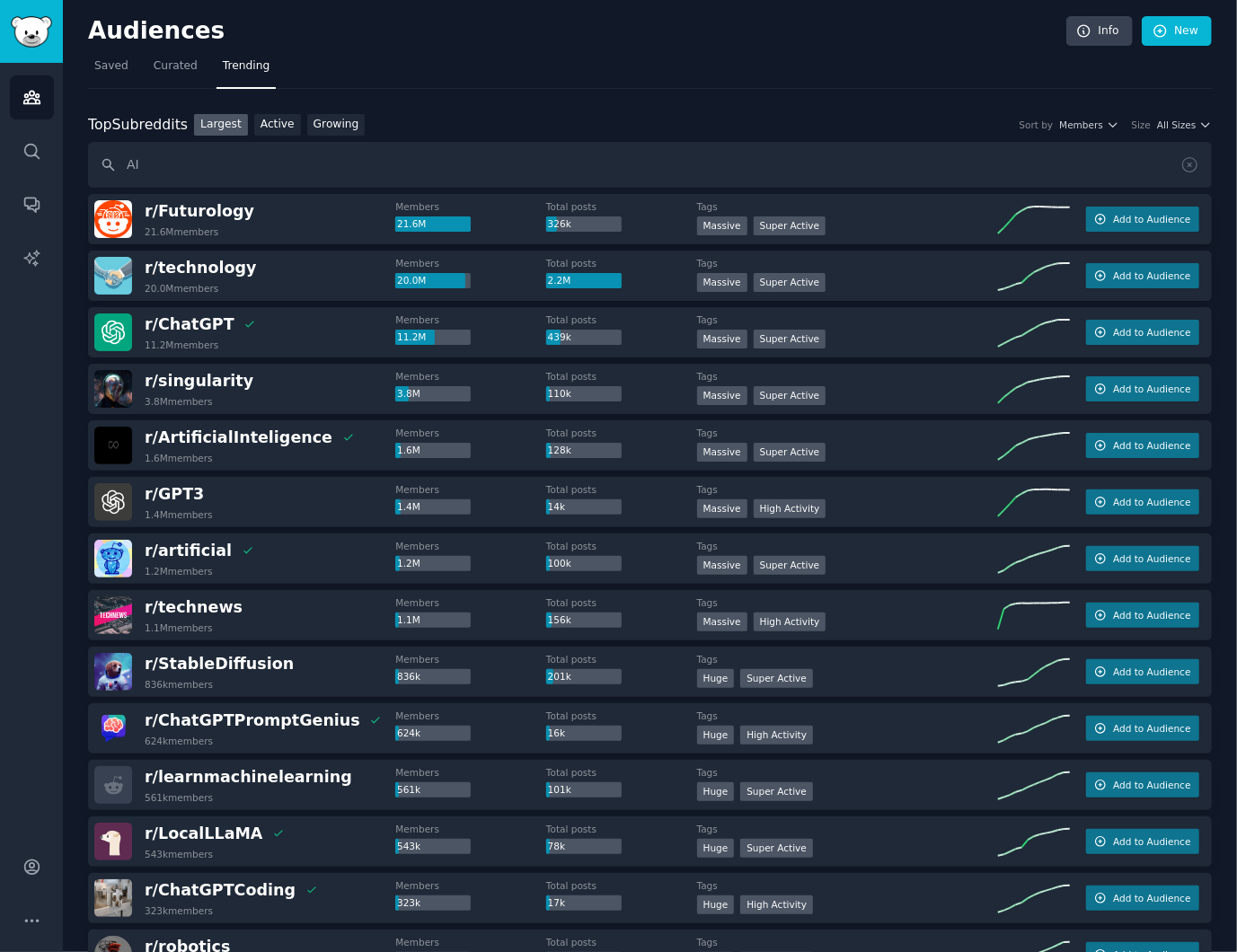
click at [1169, 116] on div "Top Subreddits Top Subreddits Largest Active Growing Sort by Members Size All S…" at bounding box center [650, 125] width 1124 height 22
click at [1186, 122] on span "All Sizes" at bounding box center [1177, 125] width 38 height 12
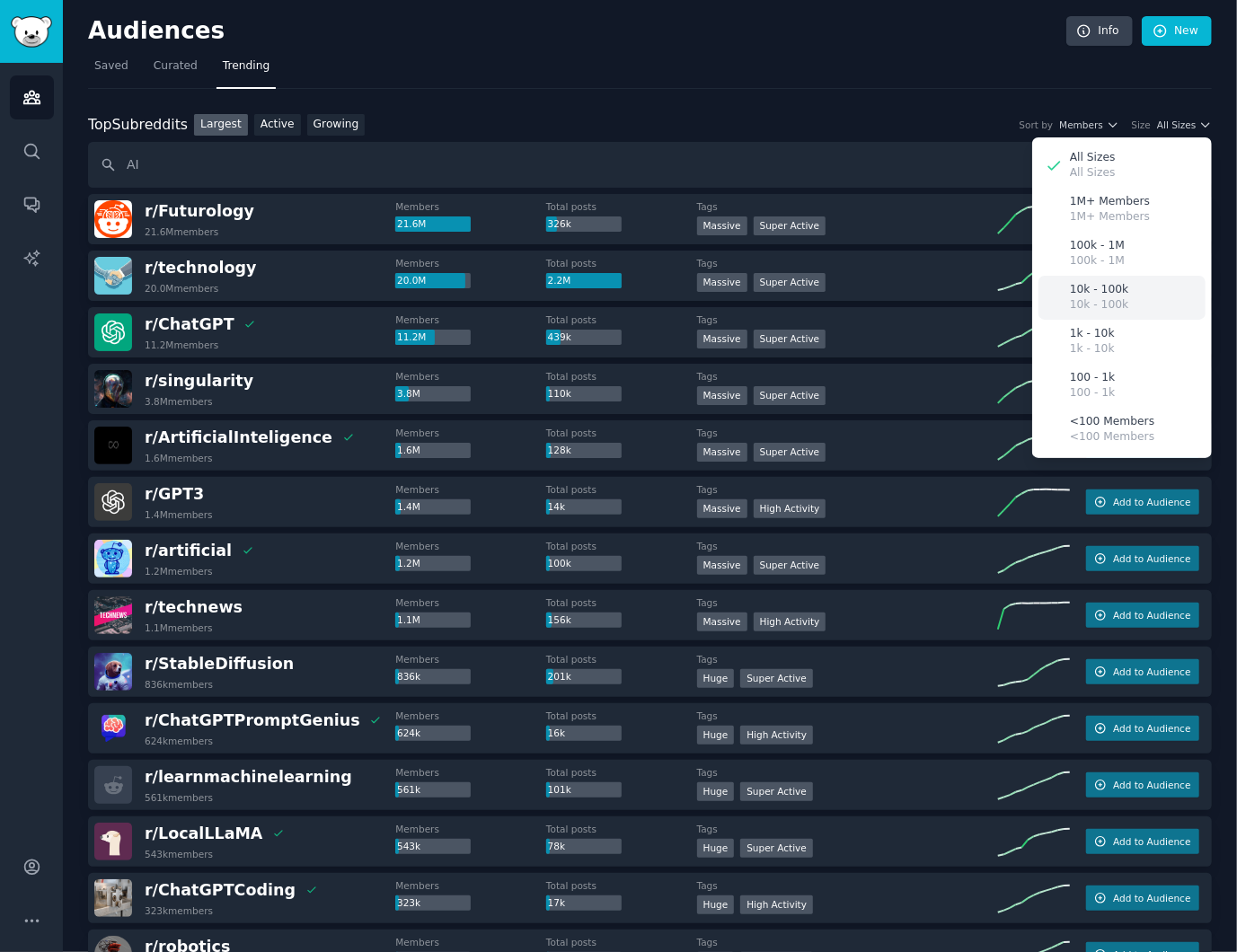
click at [1132, 297] on div "10k - 100k 10k - 100k" at bounding box center [1122, 298] width 167 height 44
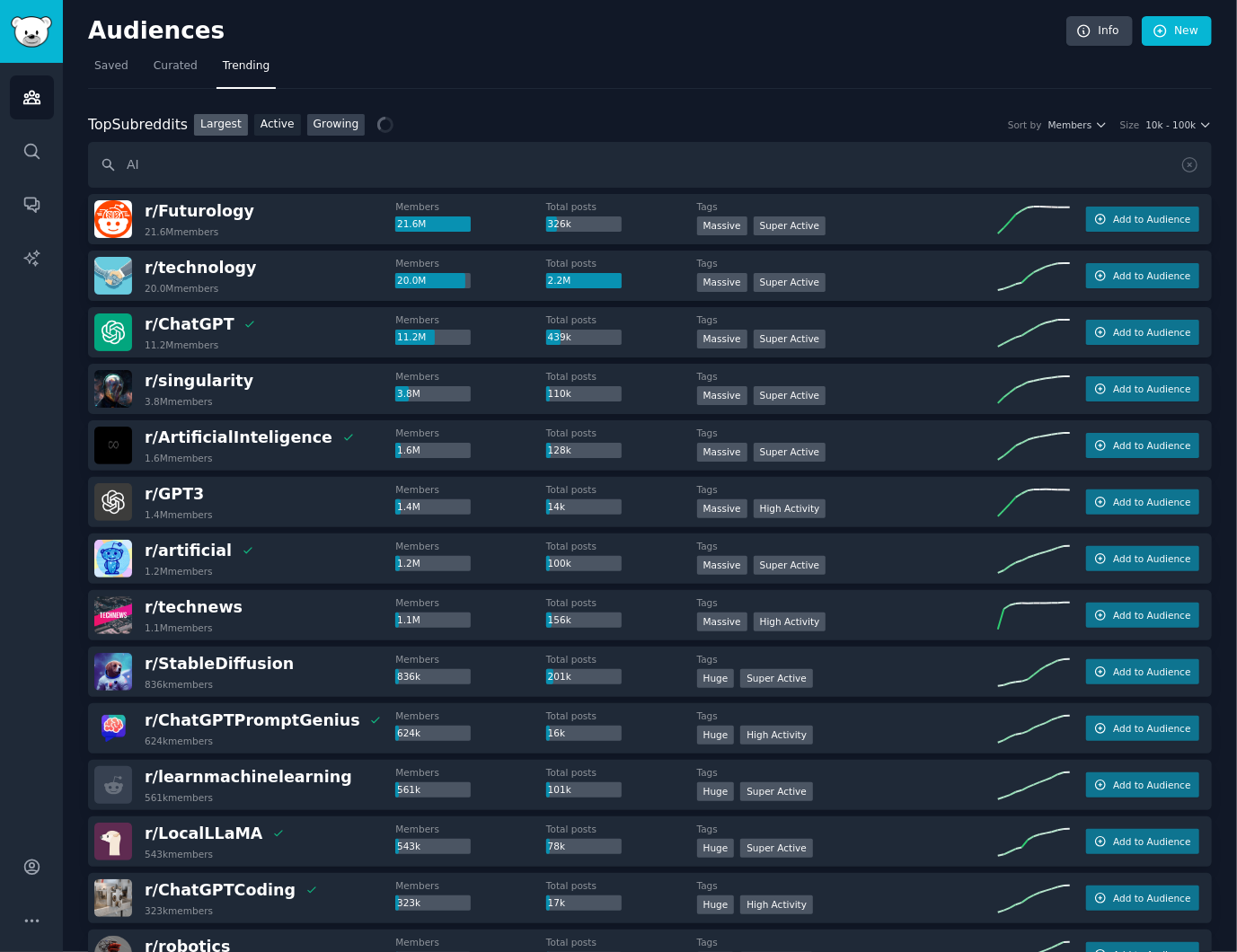
click at [334, 131] on link "Growing" at bounding box center [336, 125] width 59 height 22
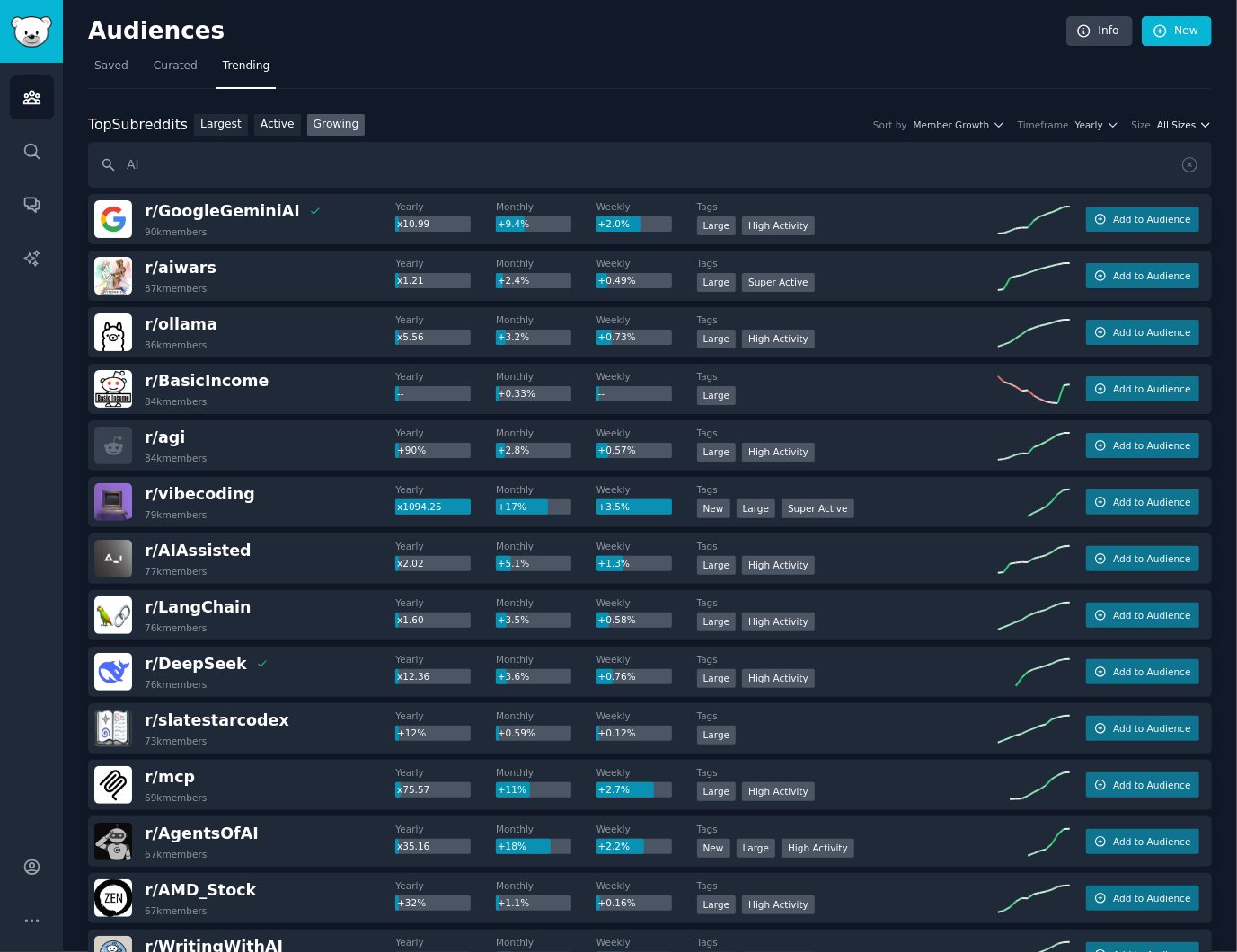
click at [1183, 127] on span "All Sizes" at bounding box center [1177, 125] width 38 height 12
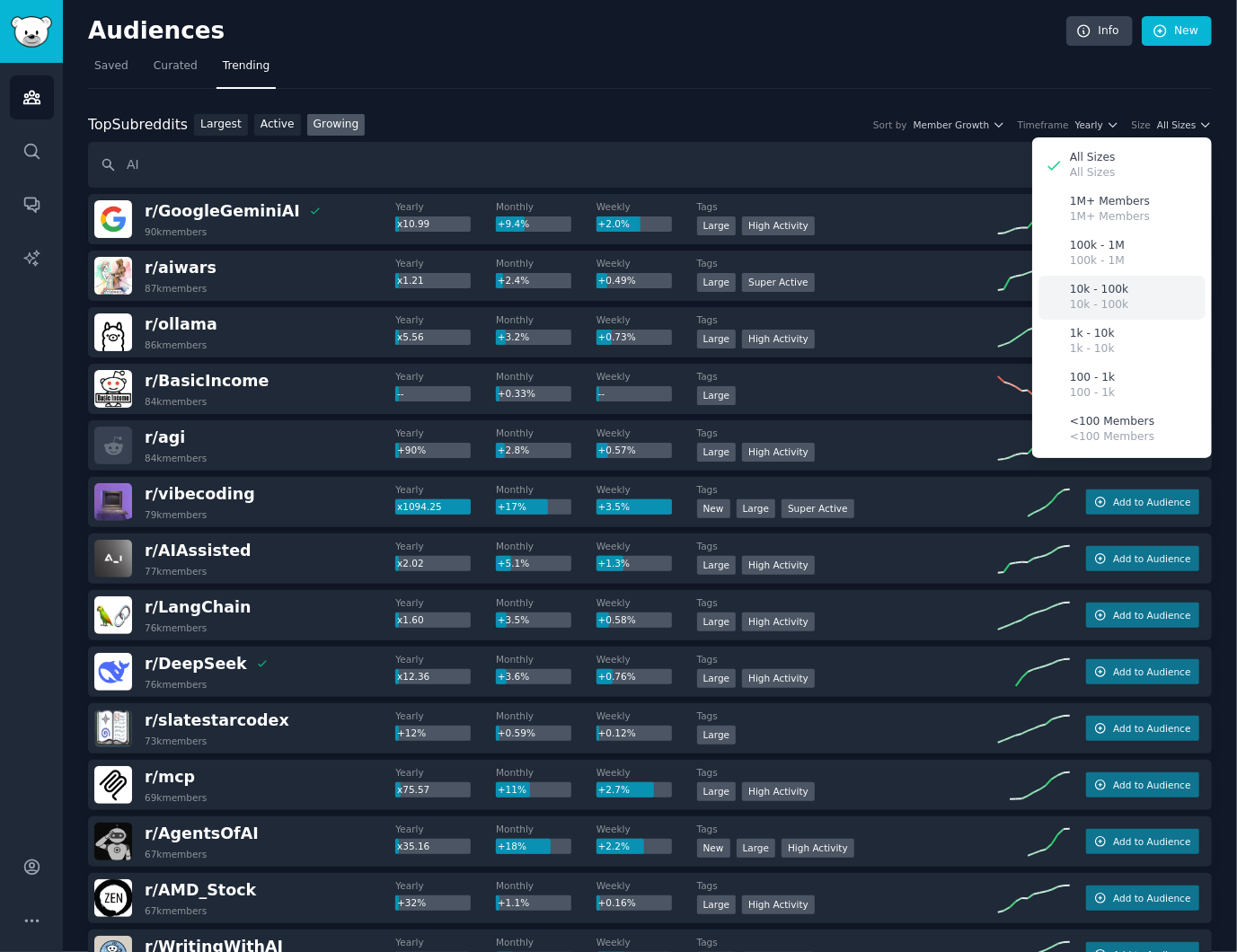
click at [1123, 302] on div "10k - 100k 10k - 100k" at bounding box center [1122, 298] width 167 height 44
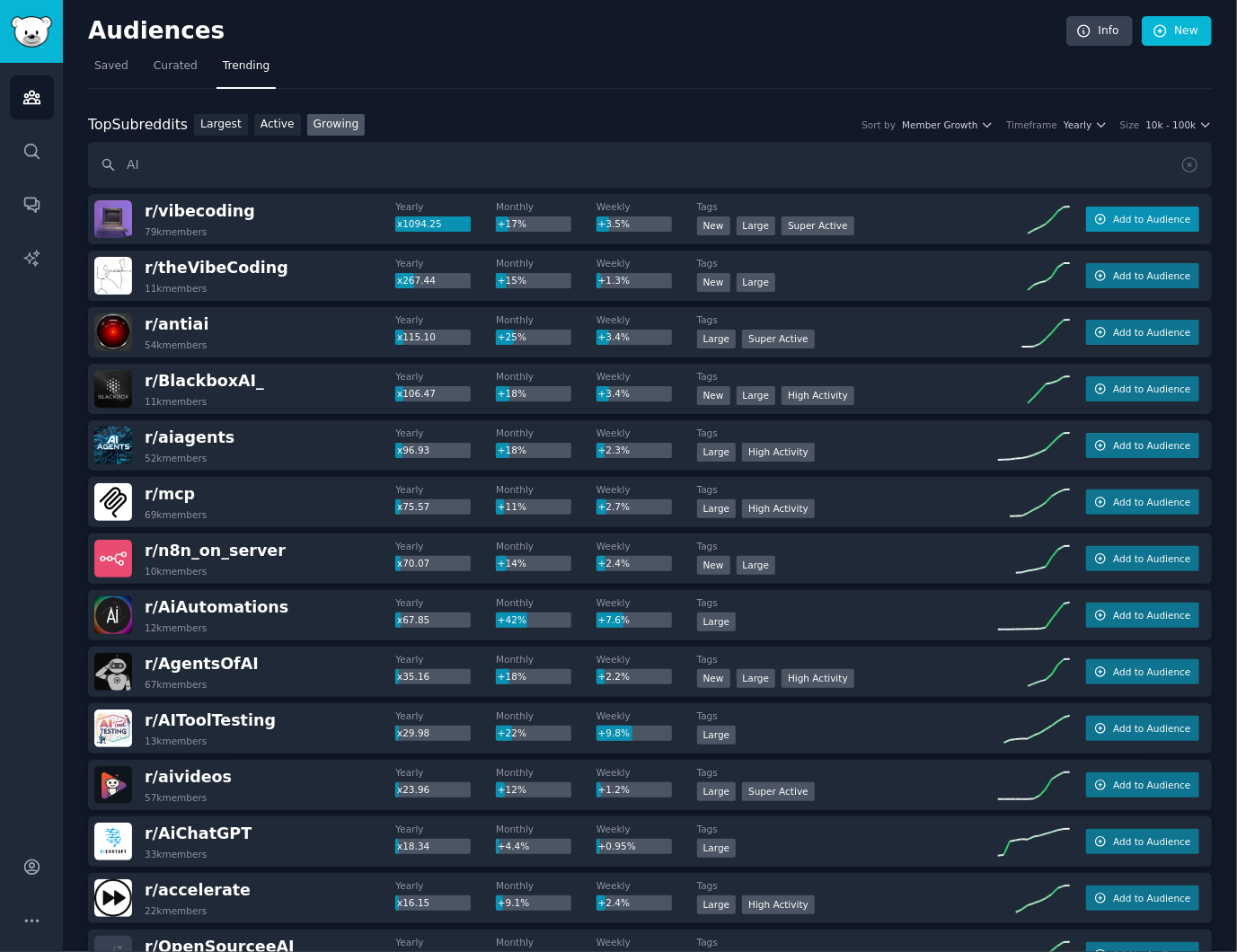
click at [1144, 216] on span "Add to Audience" at bounding box center [1152, 219] width 78 height 12
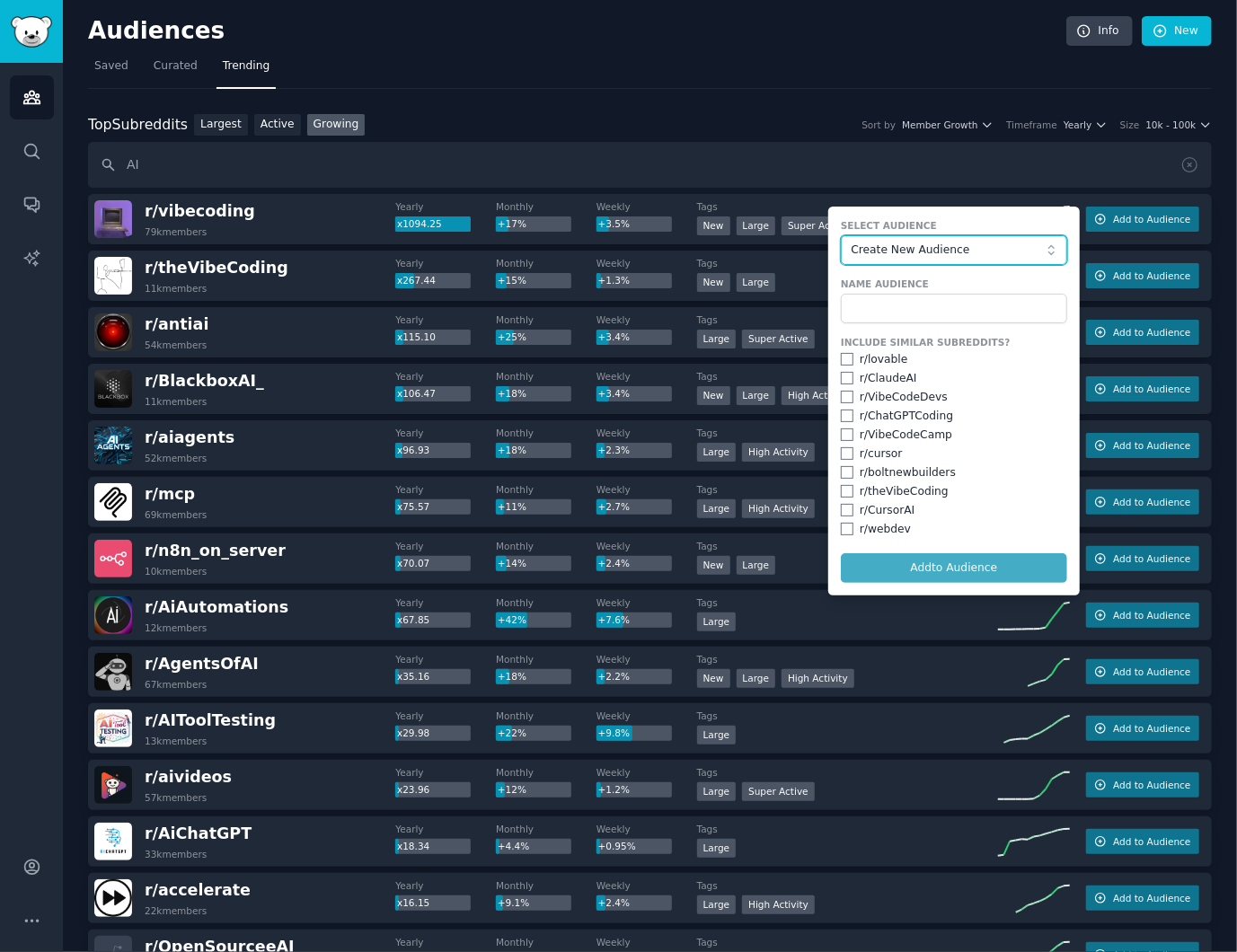
click at [952, 248] on span "Create New Audience" at bounding box center [948, 250] width 197 height 16
click at [949, 252] on span "Create New Audience" at bounding box center [948, 250] width 197 height 16
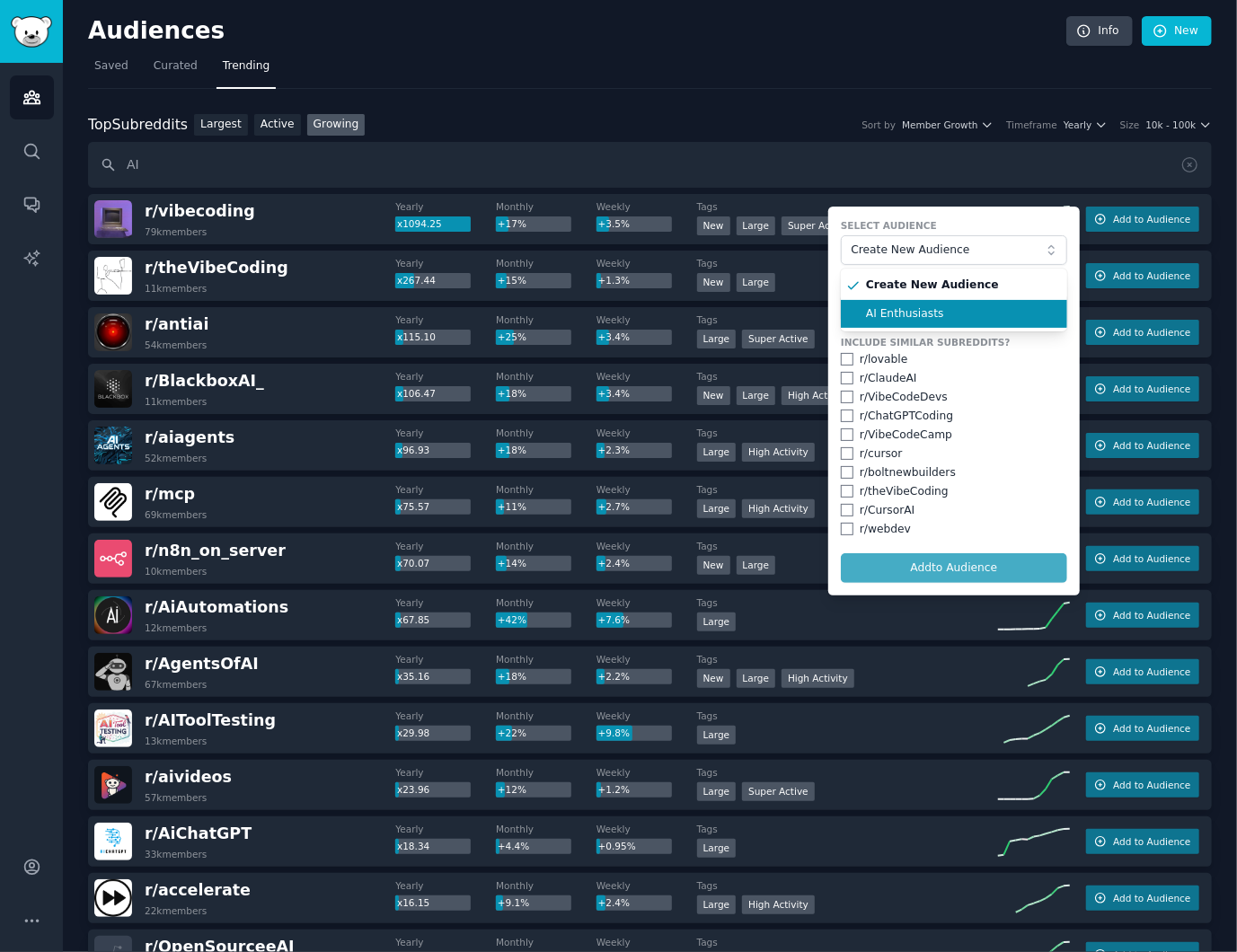
click at [947, 313] on span "AI Enthusiasts" at bounding box center [960, 314] width 189 height 16
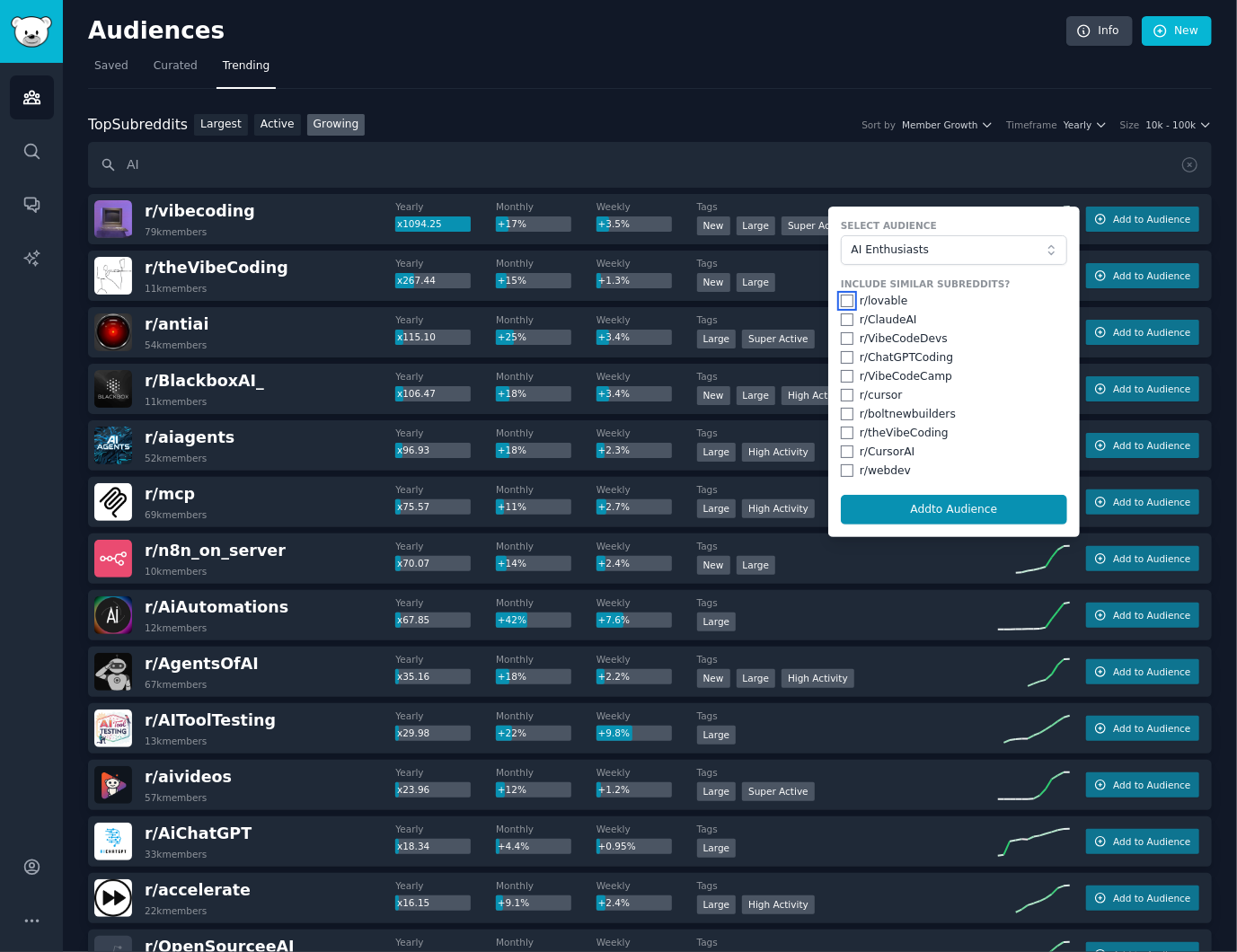
click at [841, 300] on input "checkbox" at bounding box center [846, 300] width 12 height 12
click at [842, 297] on input "checkbox" at bounding box center [846, 300] width 12 height 12
checkbox input "false"
click at [842, 321] on input "checkbox" at bounding box center [846, 320] width 12 height 12
click at [846, 324] on input "checkbox" at bounding box center [846, 320] width 12 height 12
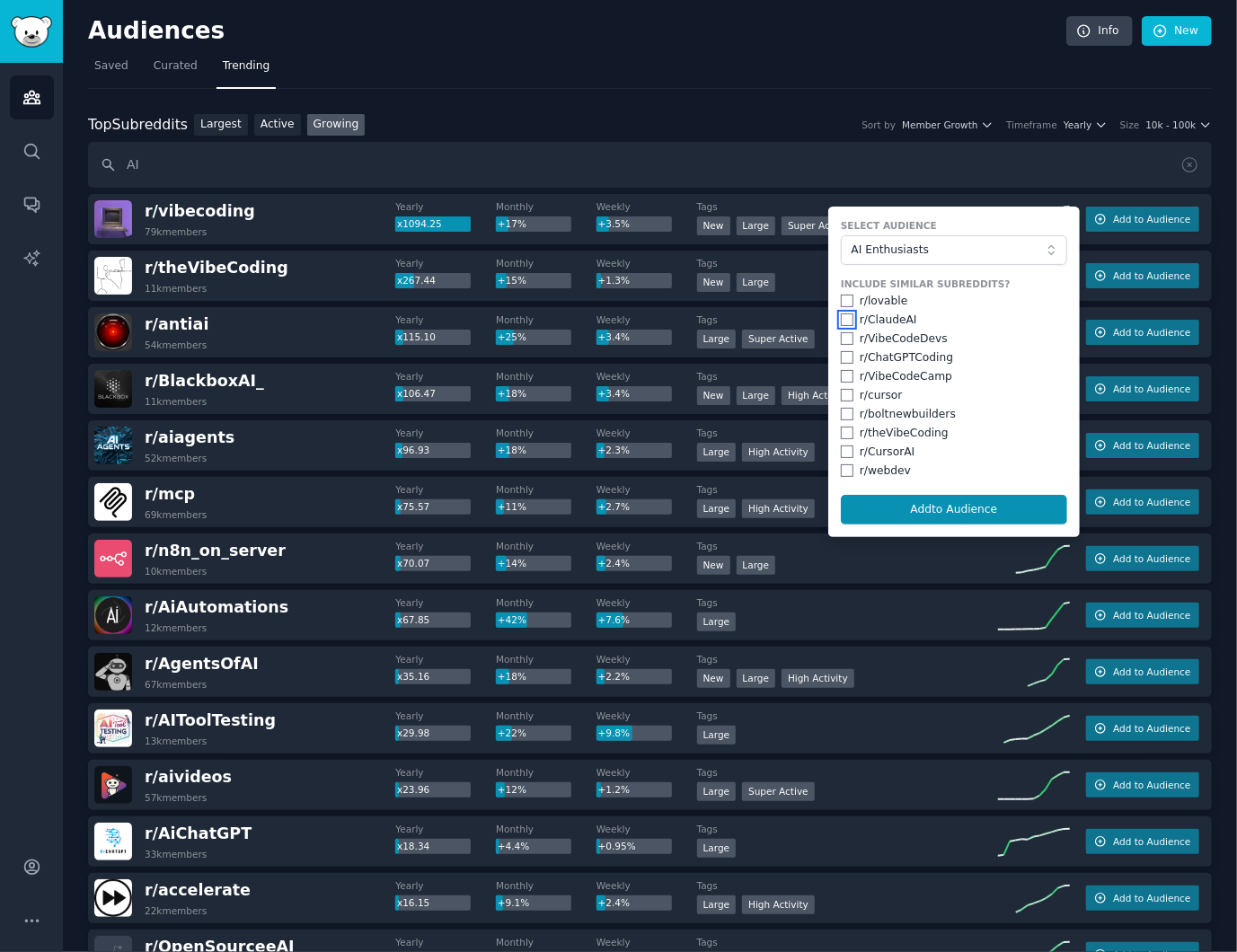
checkbox input "false"
click at [894, 251] on span "AI Enthusiasts" at bounding box center [948, 250] width 197 height 16
click at [907, 292] on span "Create New Audience" at bounding box center [960, 285] width 189 height 16
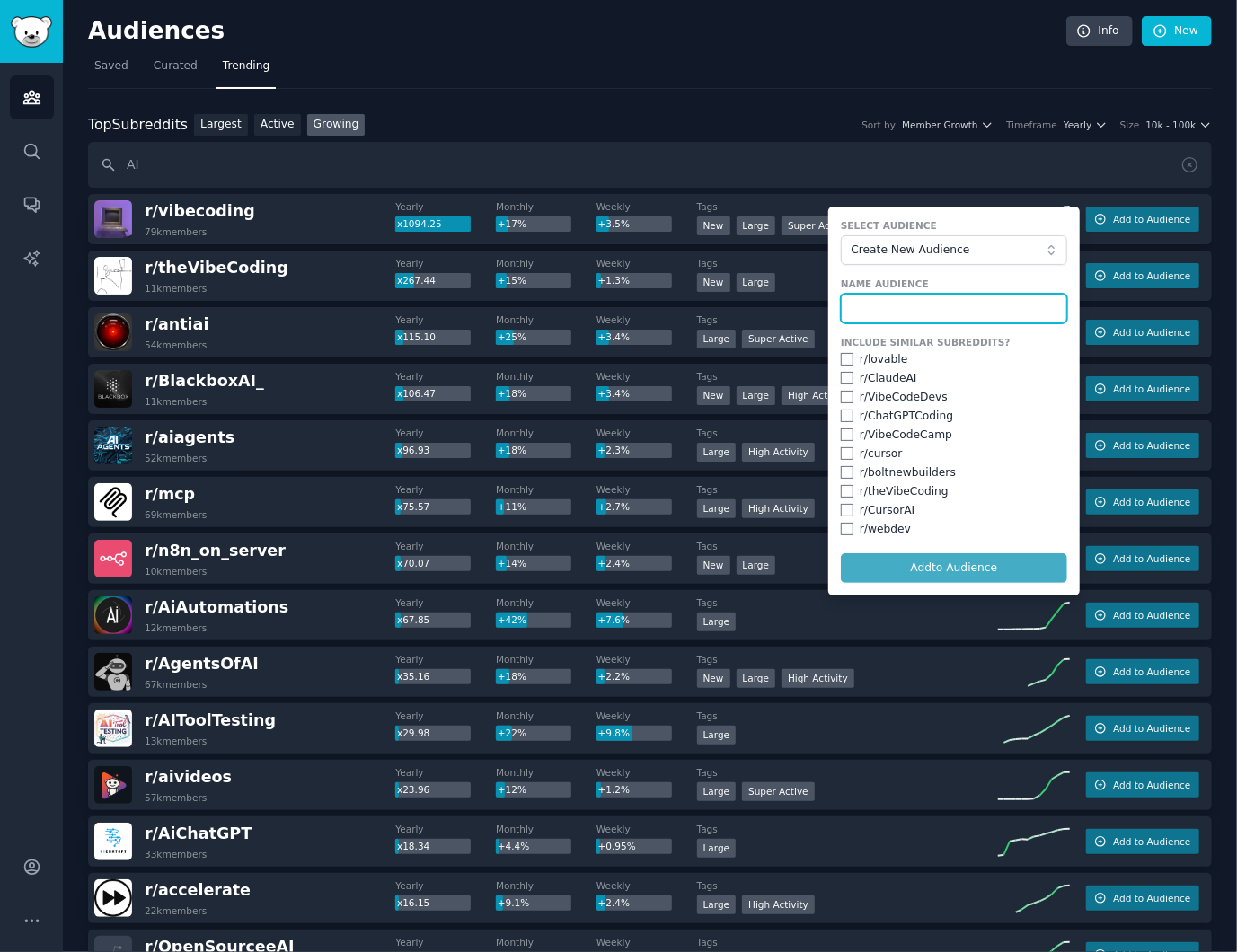
click at [913, 298] on input "text" at bounding box center [954, 309] width 226 height 31
type input "Trending AI"
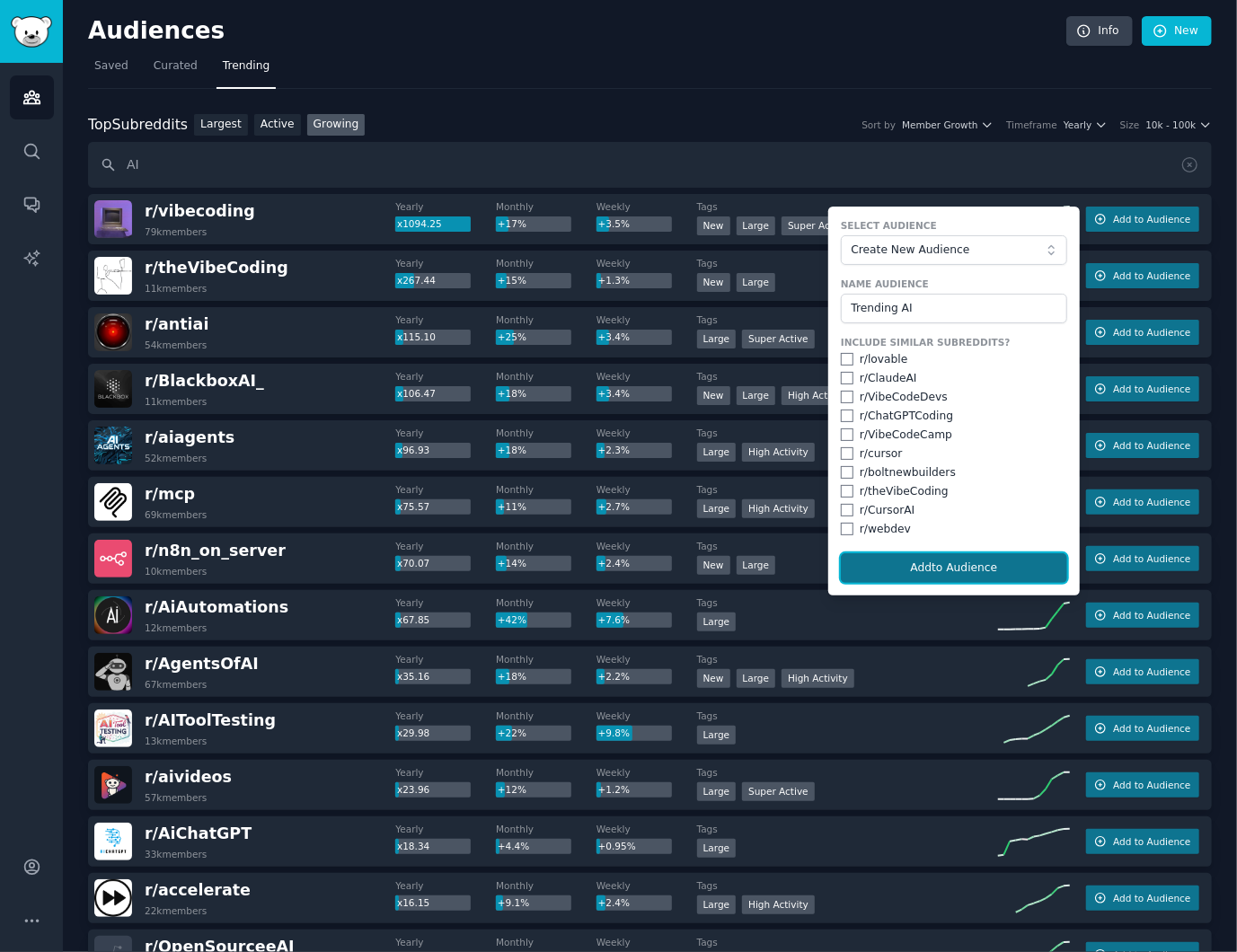
click at [999, 566] on button "Add to Audience" at bounding box center [954, 569] width 226 height 31
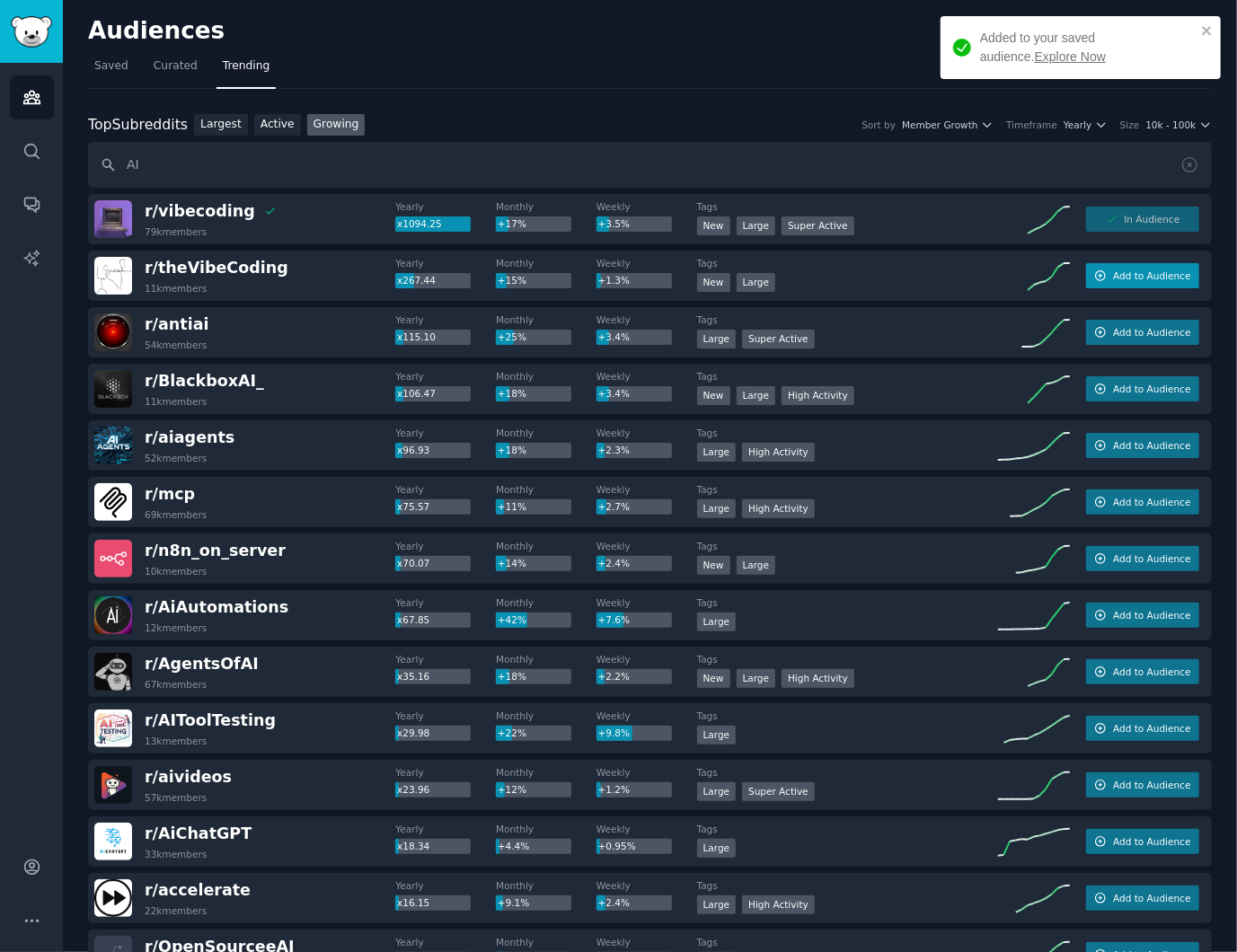
click at [1129, 280] on span "Add to Audience" at bounding box center [1152, 275] width 78 height 12
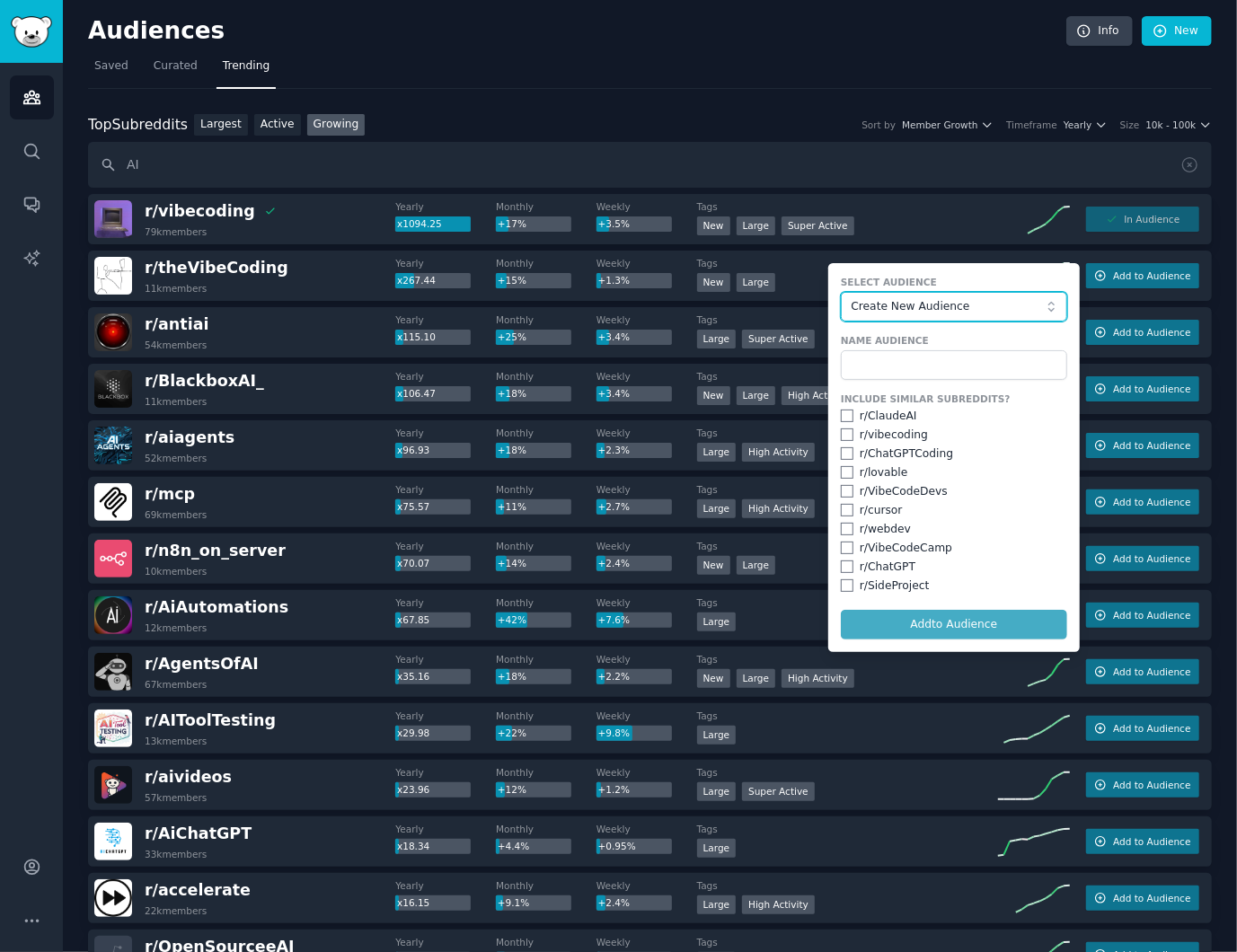
click at [909, 302] on span "Create New Audience" at bounding box center [948, 307] width 197 height 16
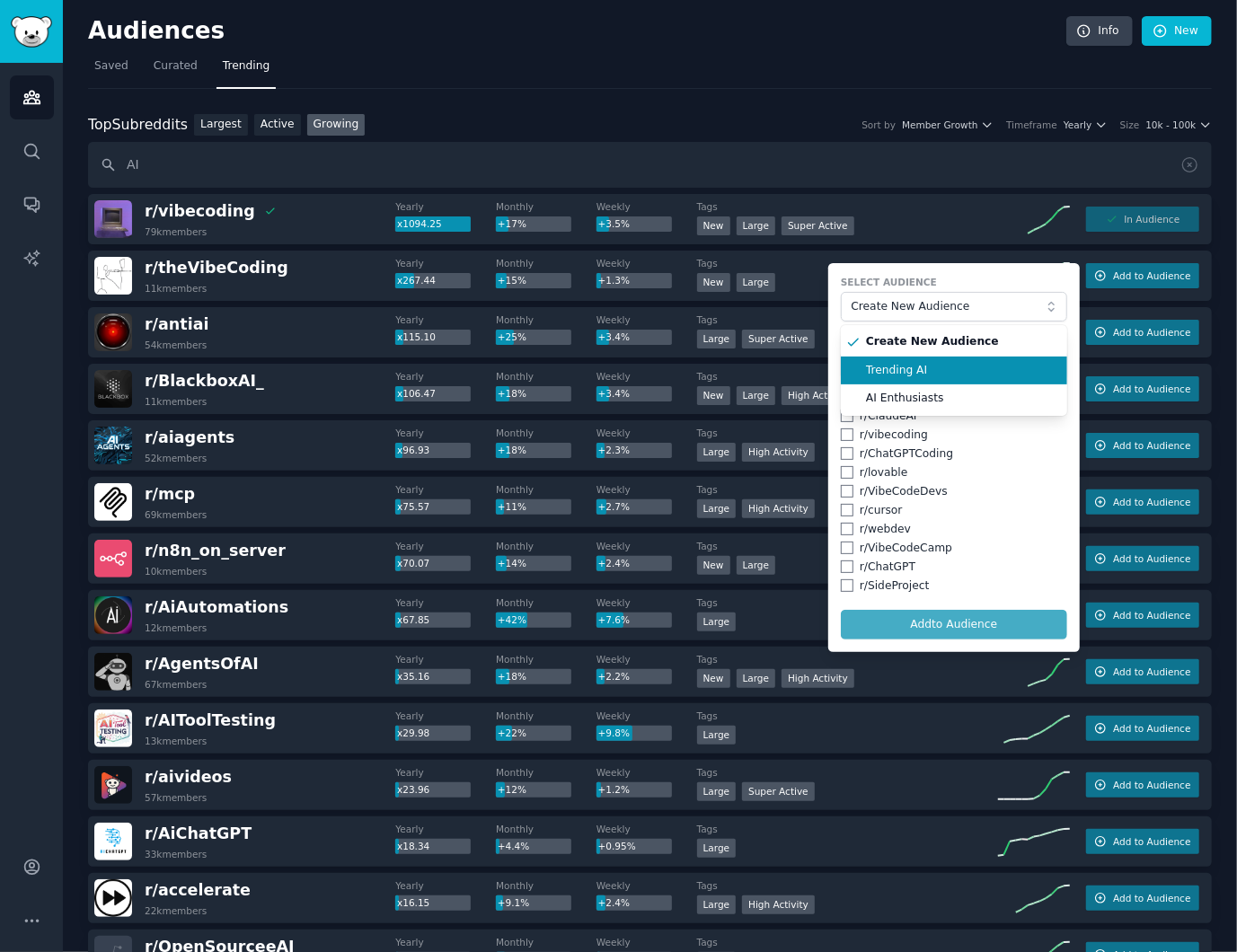
click at [923, 373] on span "Trending AI" at bounding box center [960, 370] width 189 height 16
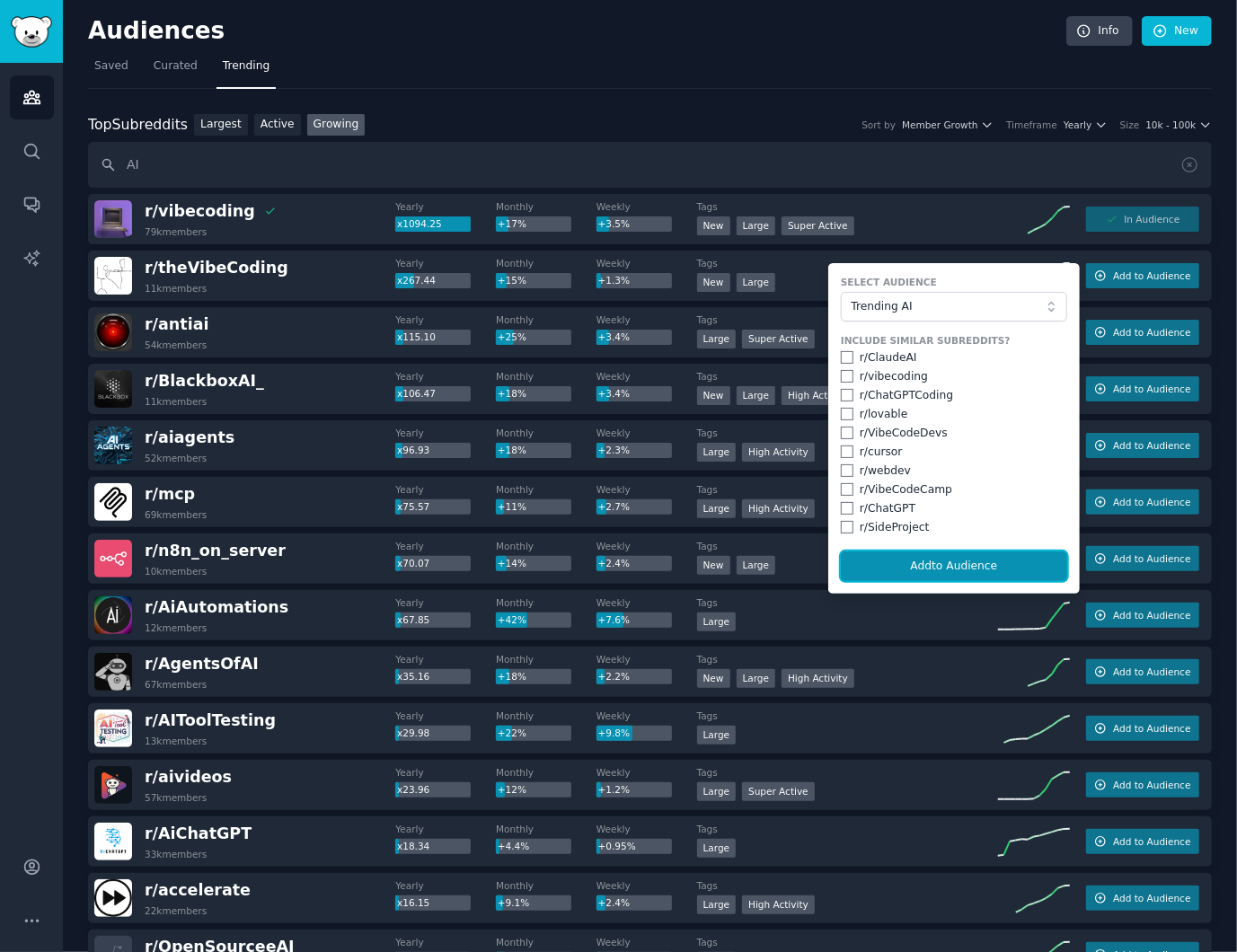
drag, startPoint x: 946, startPoint y: 565, endPoint x: 316, endPoint y: 302, distance: 682.7
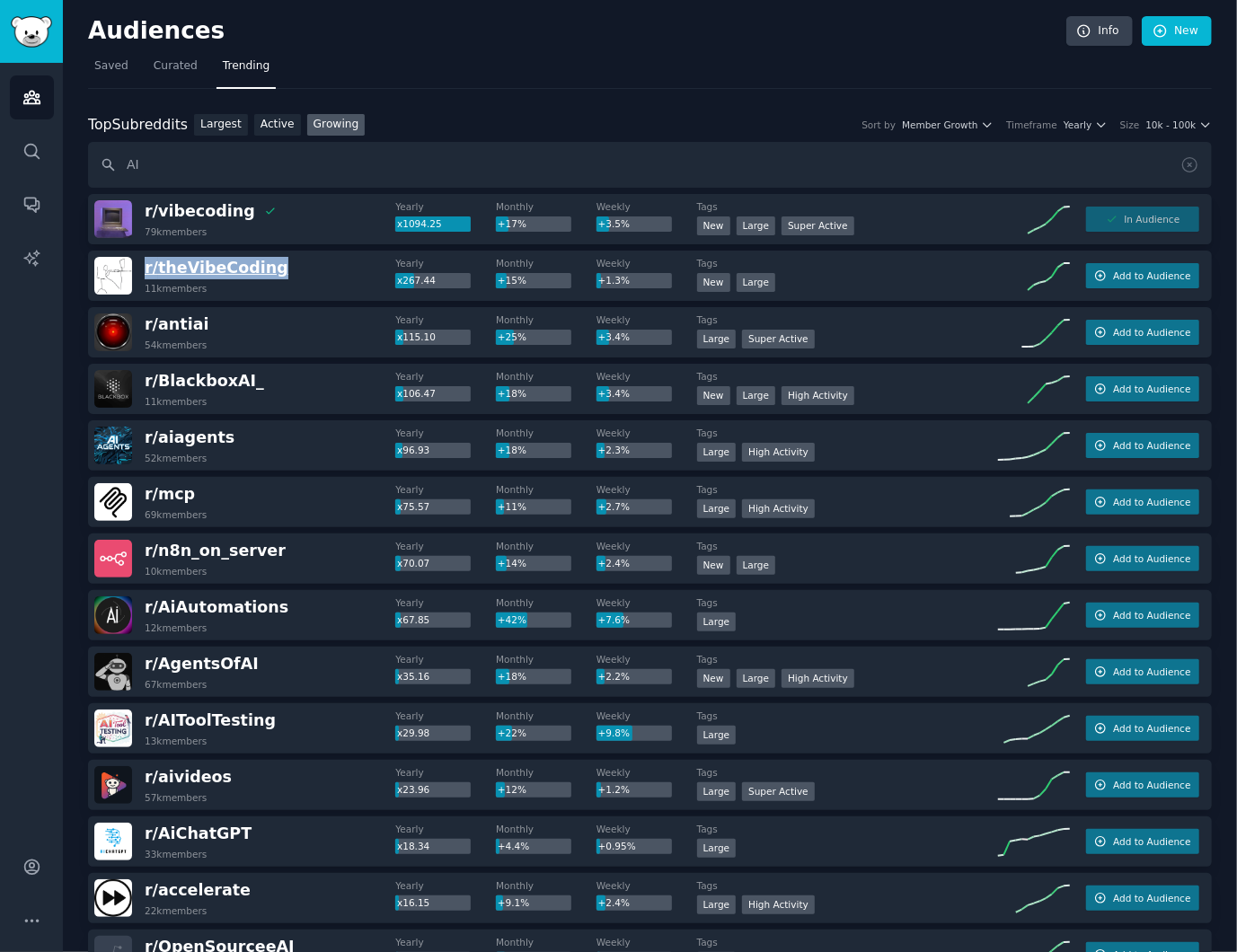
drag, startPoint x: 296, startPoint y: 274, endPoint x: 145, endPoint y: 262, distance: 151.5
click at [144, 262] on div "r/ theVibeCoding 11k members" at bounding box center [245, 275] width 301 height 37
copy span "r/ theVibeCoding"
click at [1136, 267] on button "Add to Audience" at bounding box center [1143, 275] width 113 height 25
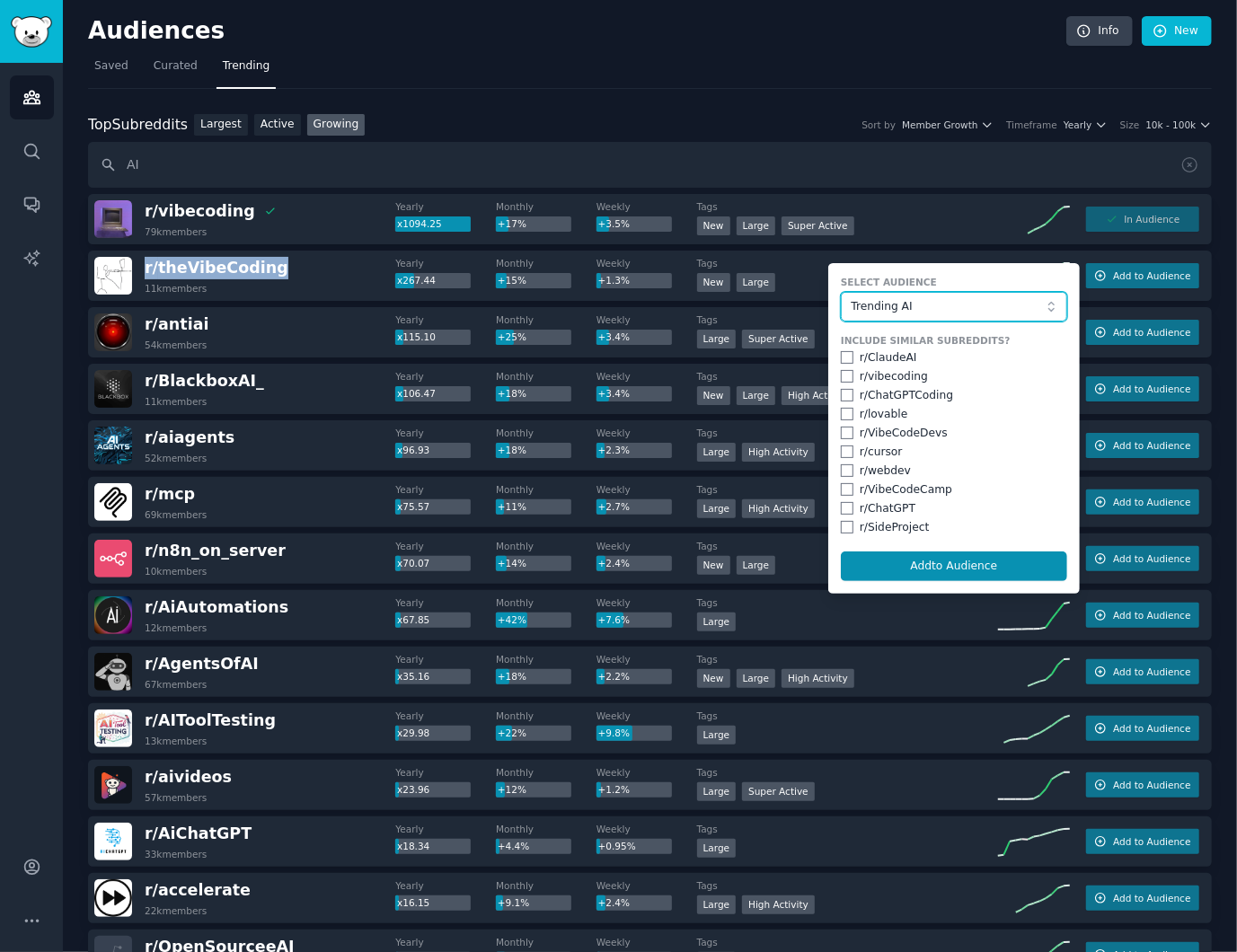
click at [927, 316] on button "Trending AI" at bounding box center [954, 307] width 226 height 31
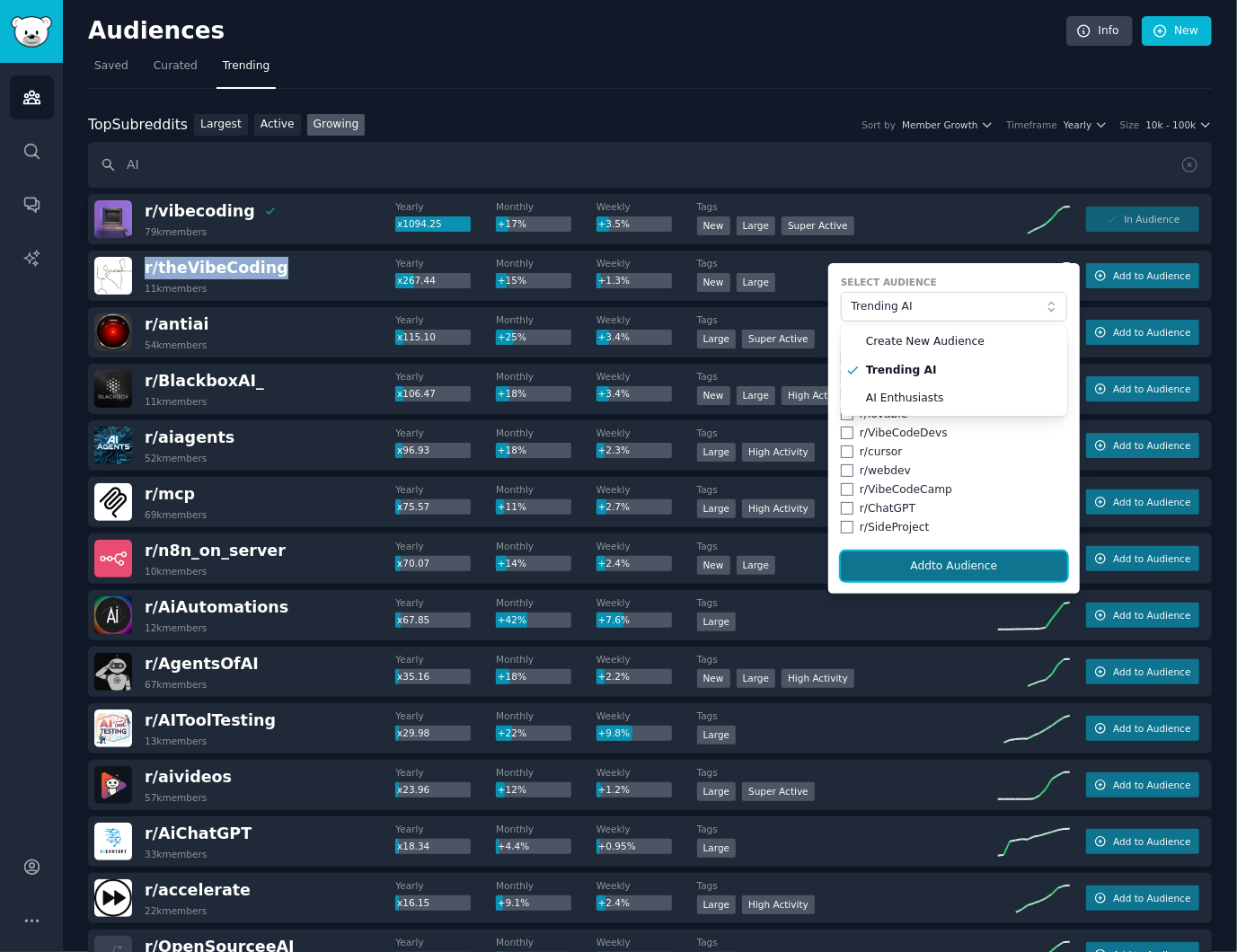
click at [960, 564] on button "Add to Audience" at bounding box center [954, 567] width 226 height 31
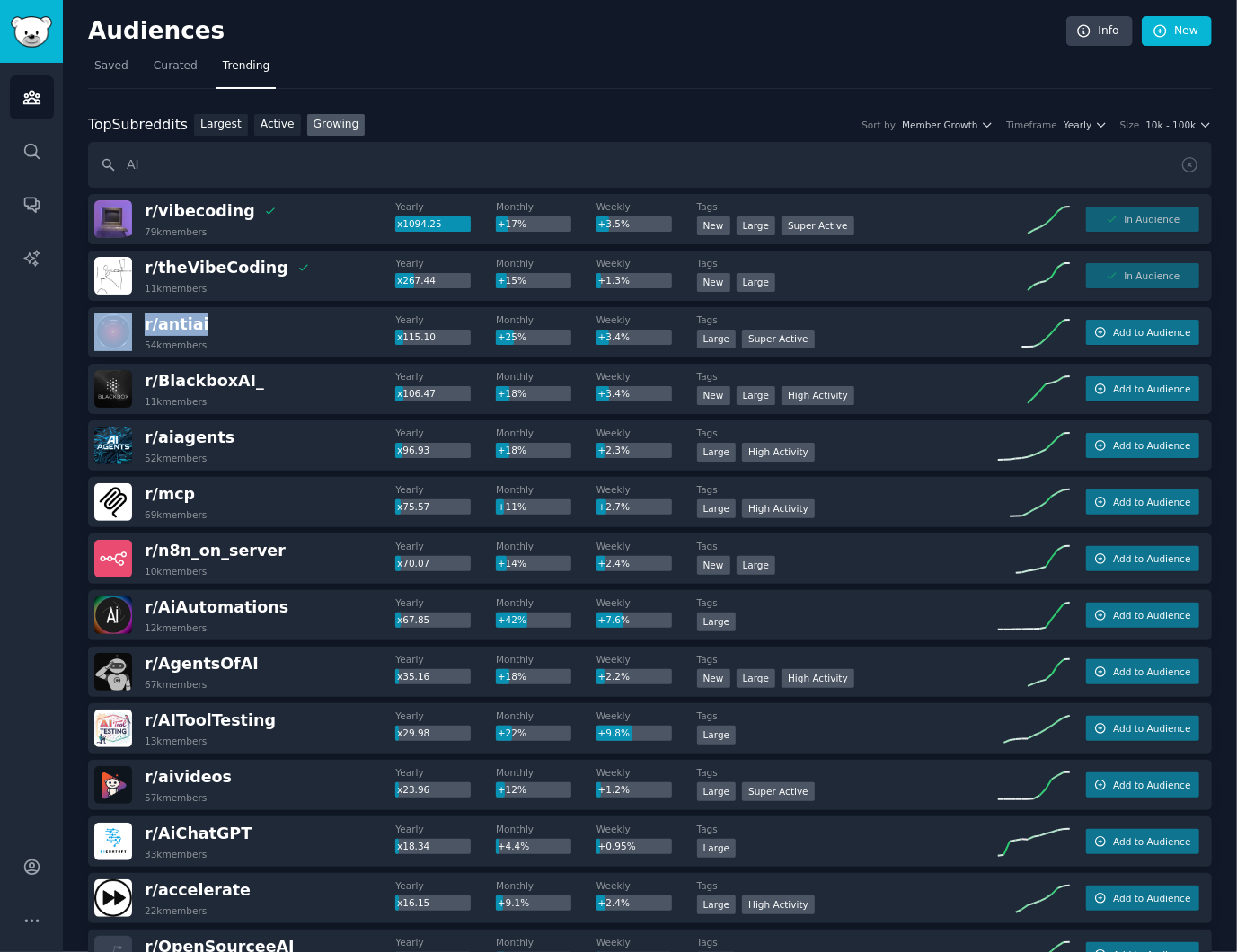
drag, startPoint x: 217, startPoint y: 329, endPoint x: 136, endPoint y: 327, distance: 81.0
click at [136, 327] on div "r/ antiai 54k members" at bounding box center [245, 332] width 301 height 37
copy div "r/ antiai"
drag, startPoint x: 270, startPoint y: 385, endPoint x: 148, endPoint y: 383, distance: 122.0
click at [148, 383] on div "r/ BlackboxAI_ 11k members" at bounding box center [245, 389] width 301 height 37
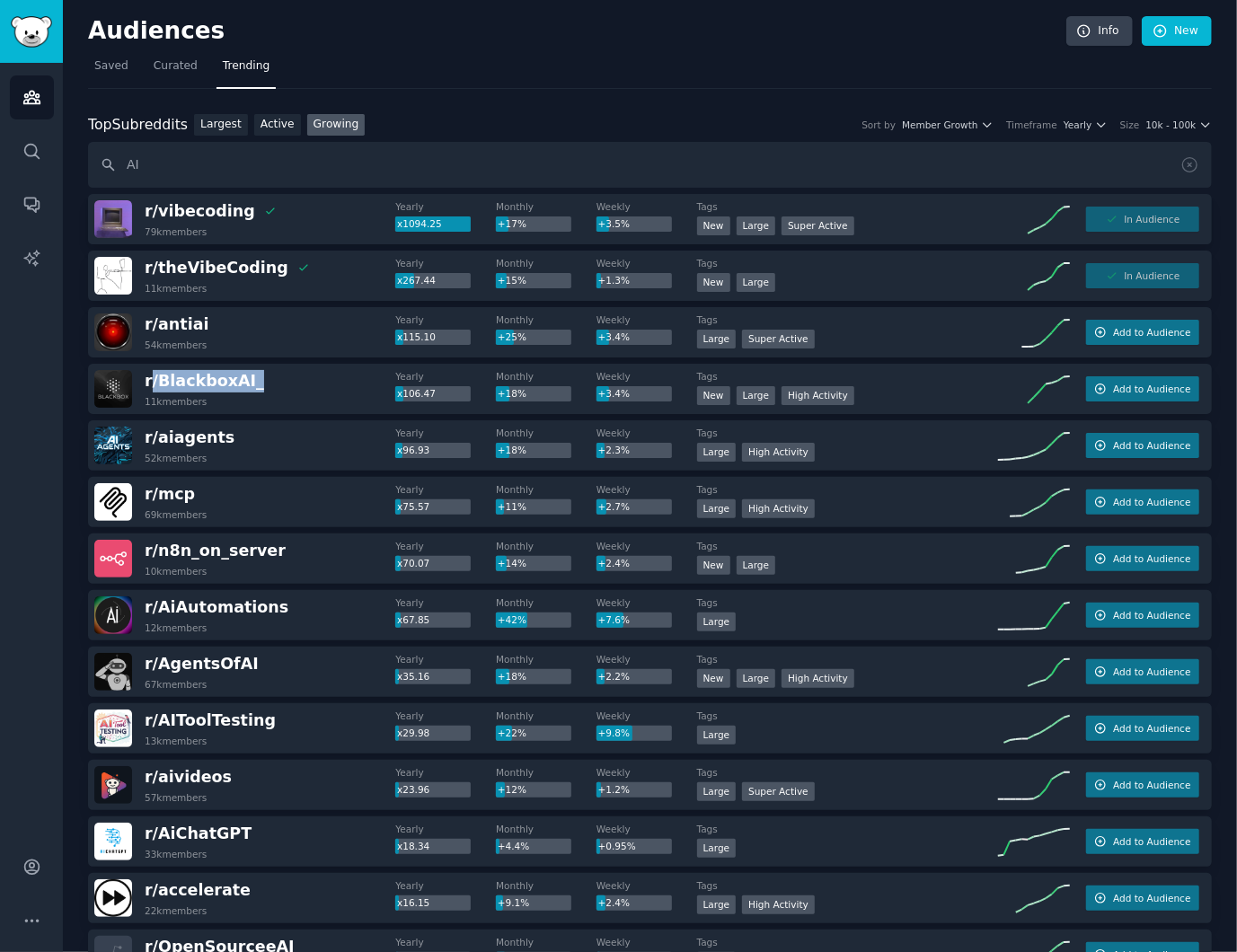
copy span "/ BlackboxAI_"
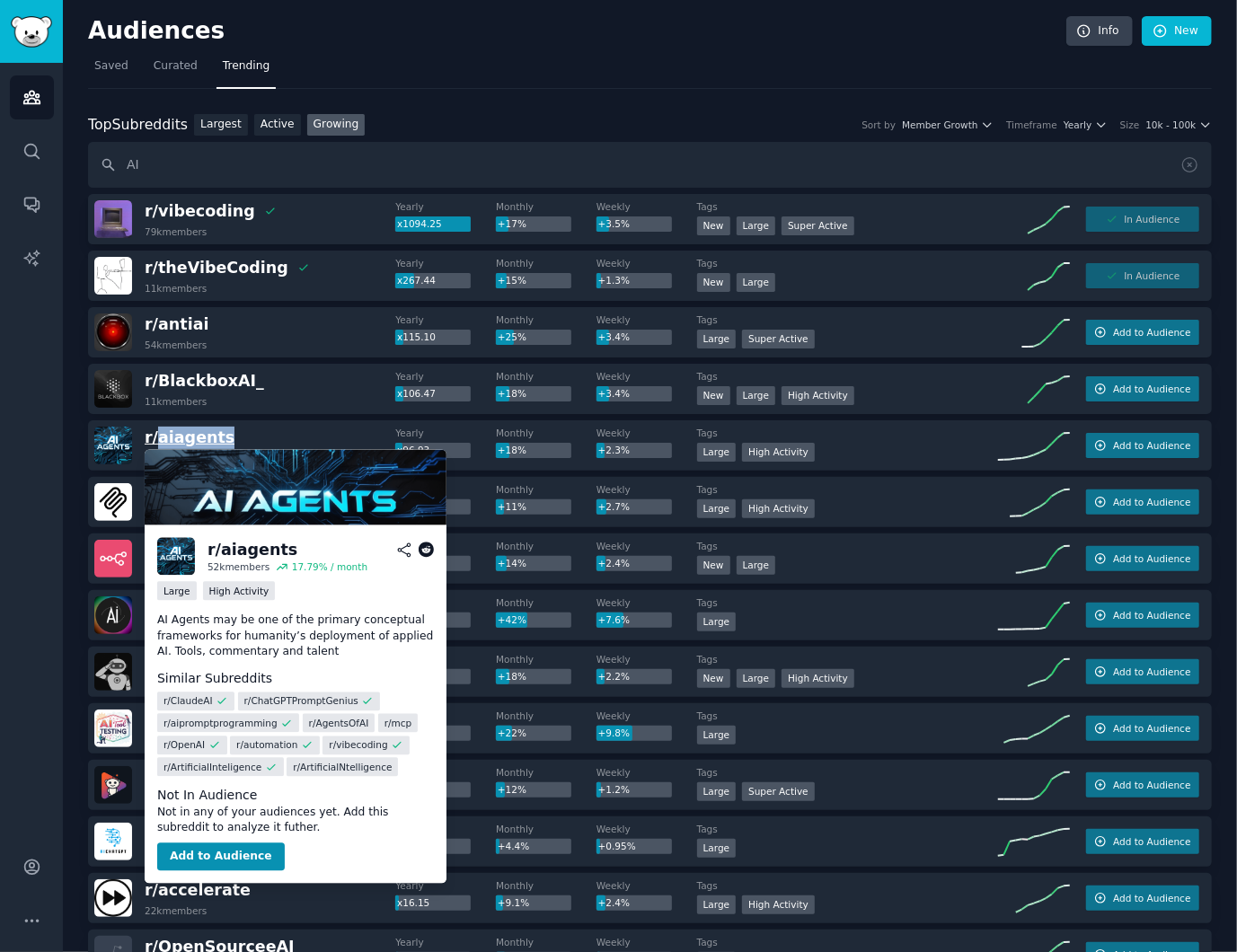
drag, startPoint x: 249, startPoint y: 440, endPoint x: 159, endPoint y: 446, distance: 90.2
click at [159, 446] on div "r/ aiagents 52k members" at bounding box center [245, 445] width 301 height 37
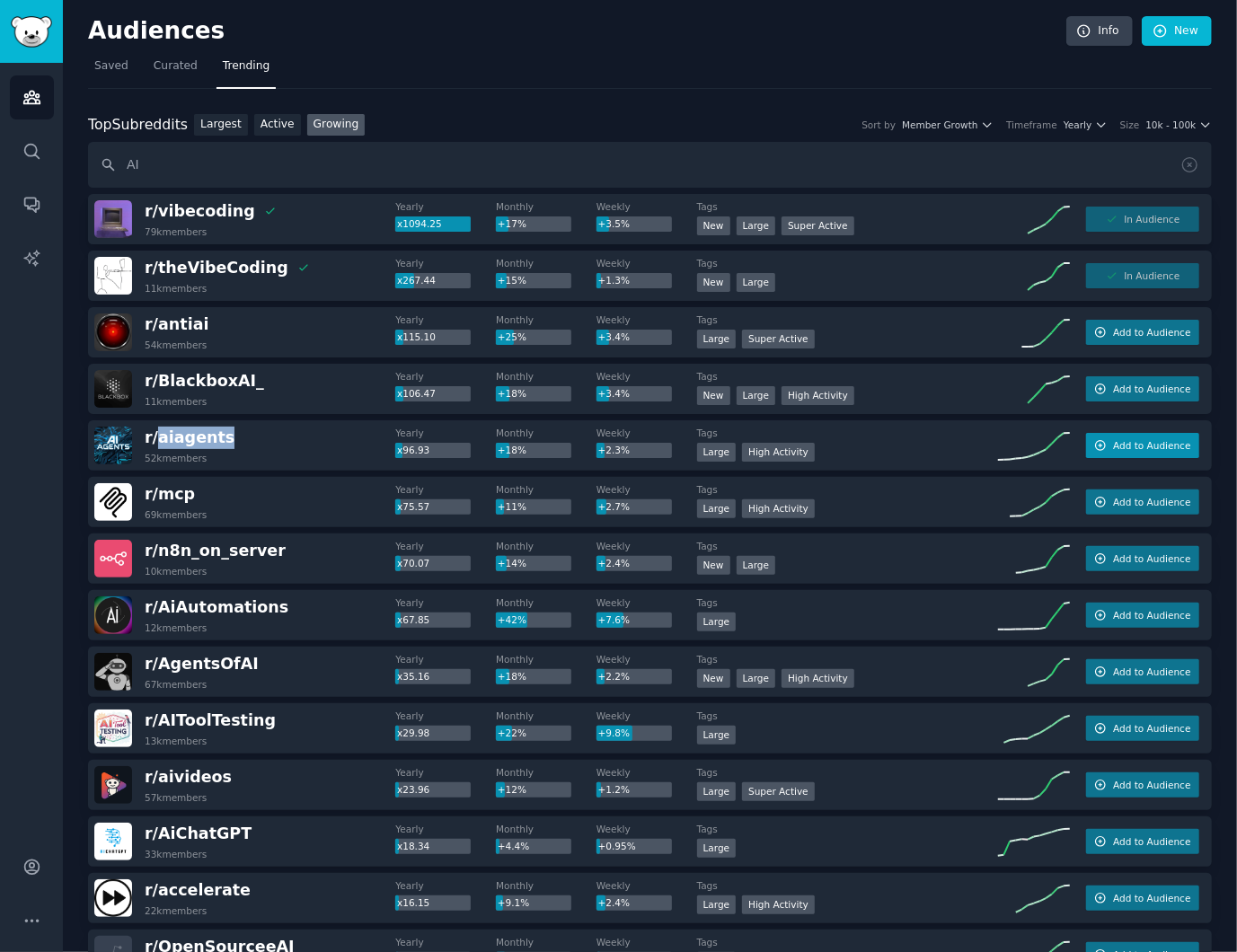
click at [1152, 451] on span "Add to Audience" at bounding box center [1152, 445] width 78 height 12
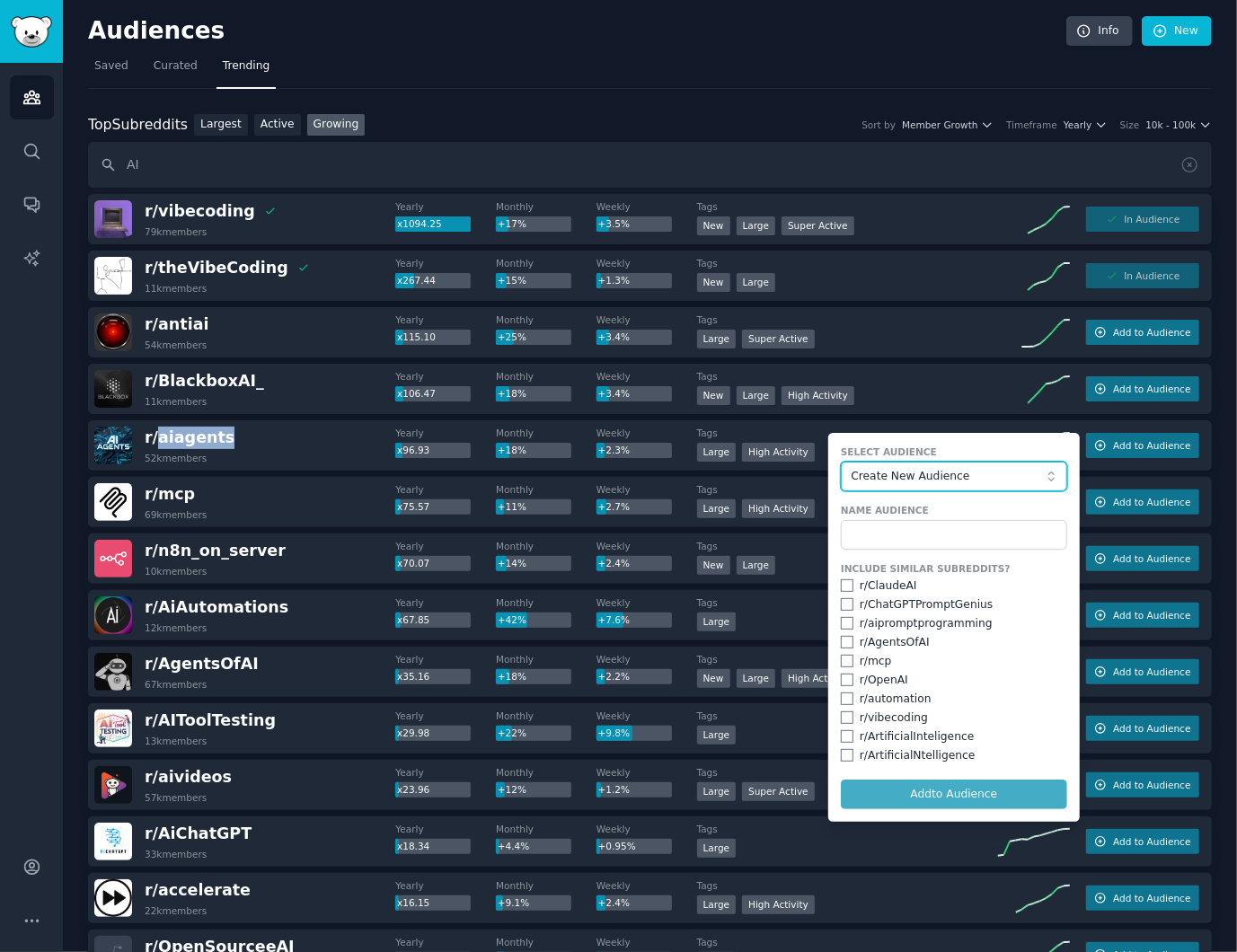
click at [914, 471] on span "Create New Audience" at bounding box center [948, 477] width 197 height 16
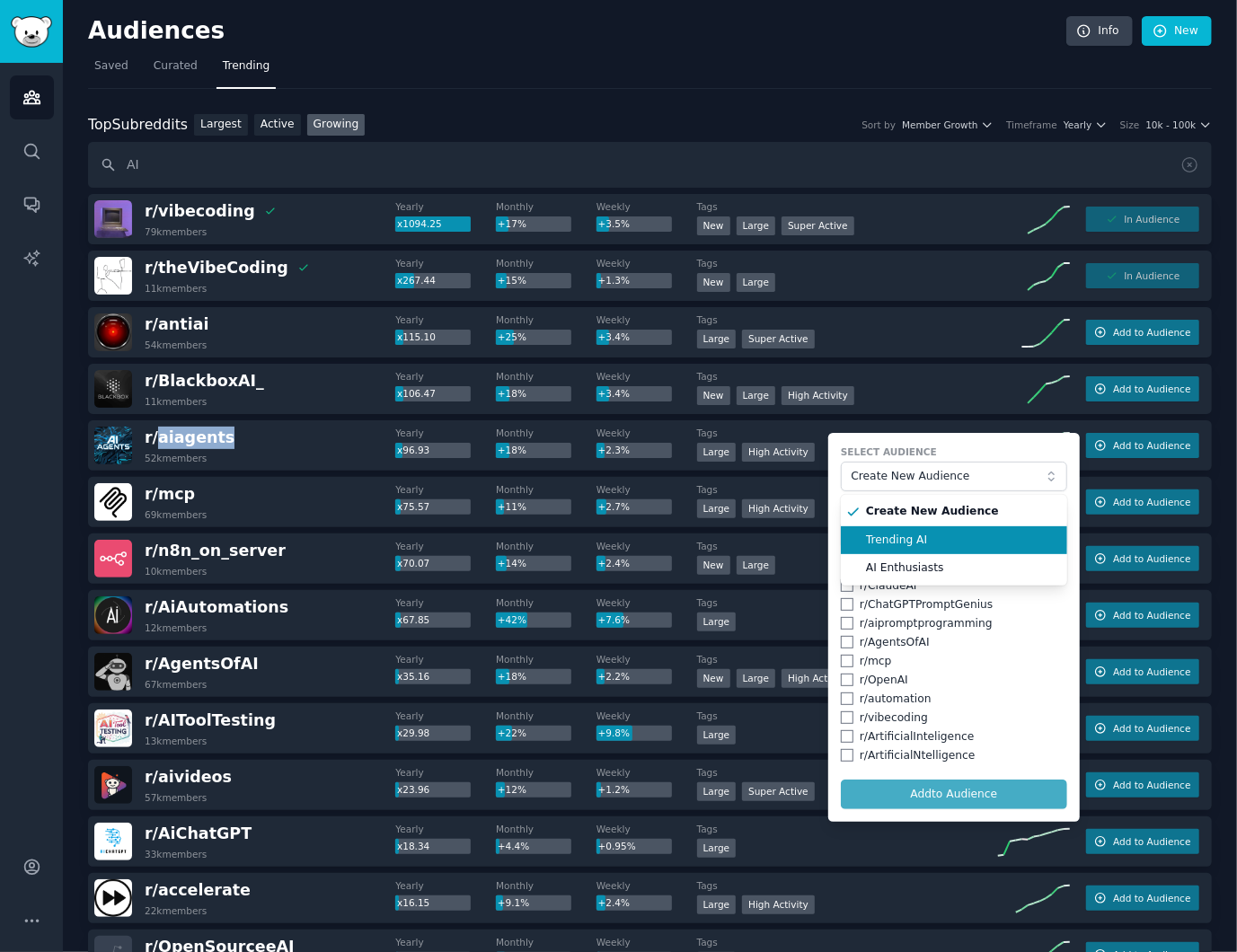
click at [927, 548] on span "Trending AI" at bounding box center [960, 540] width 189 height 16
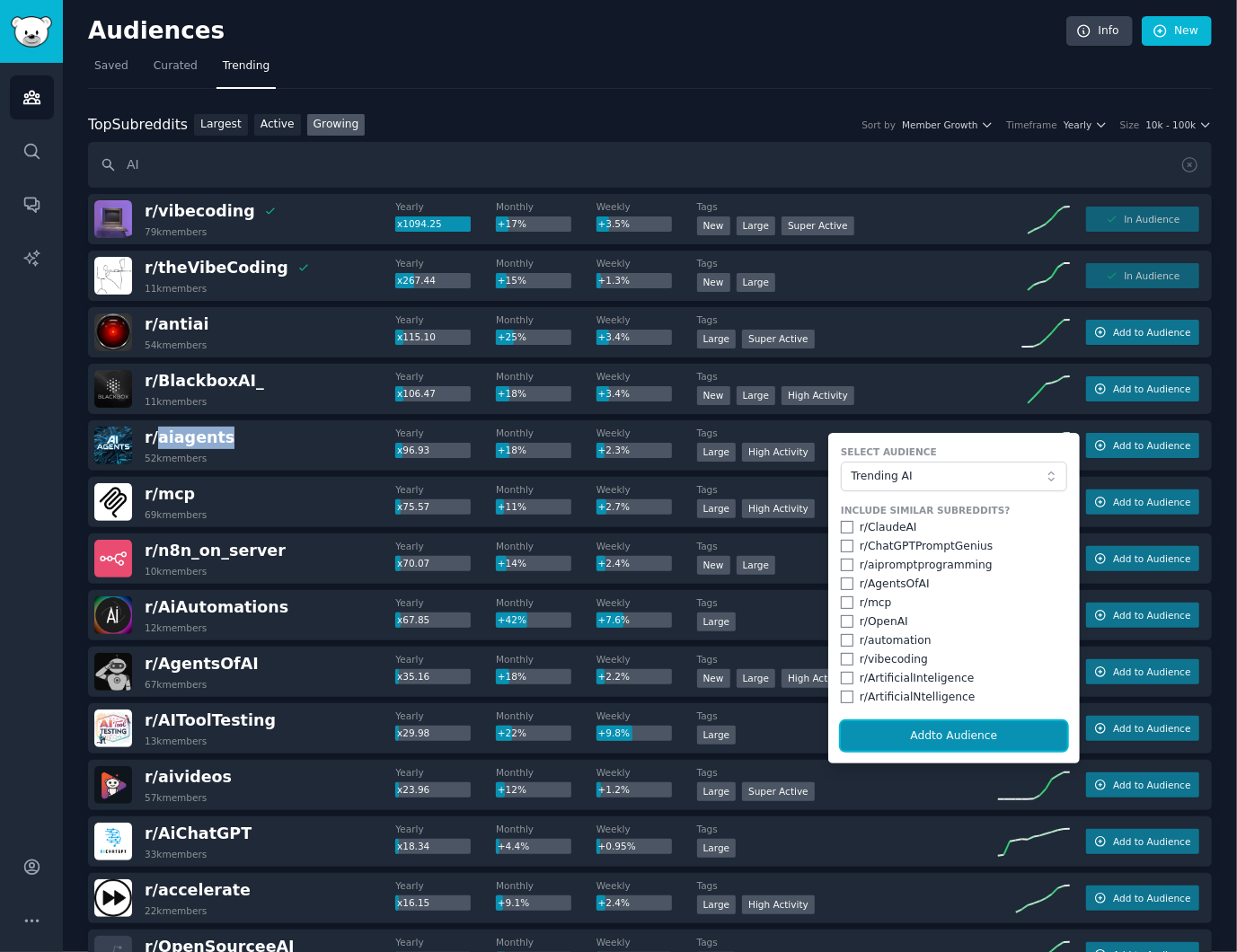
drag, startPoint x: 921, startPoint y: 745, endPoint x: 652, endPoint y: 575, distance: 318.2
click at [920, 745] on button "Add to Audience" at bounding box center [954, 737] width 226 height 31
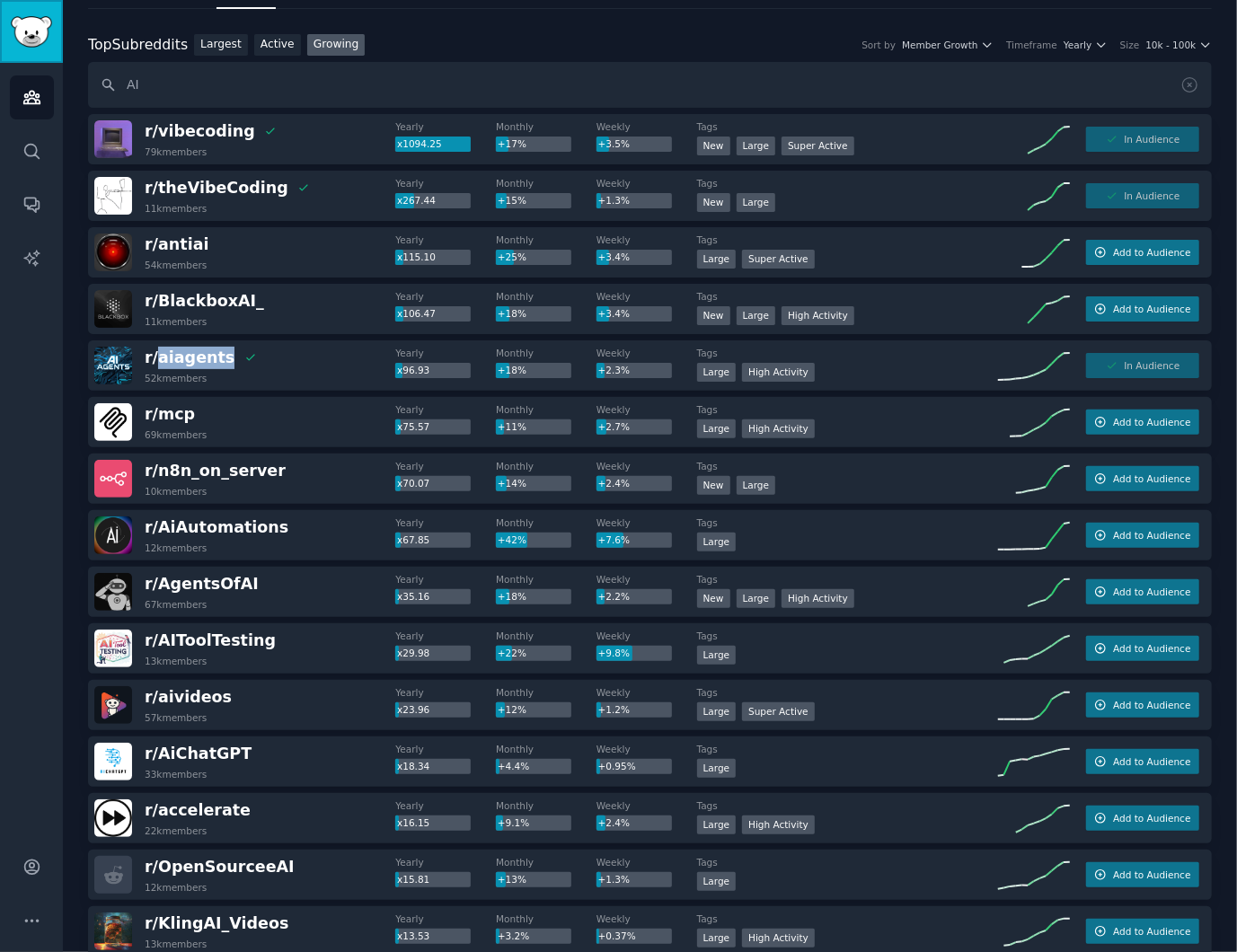
scroll to position [119, 0]
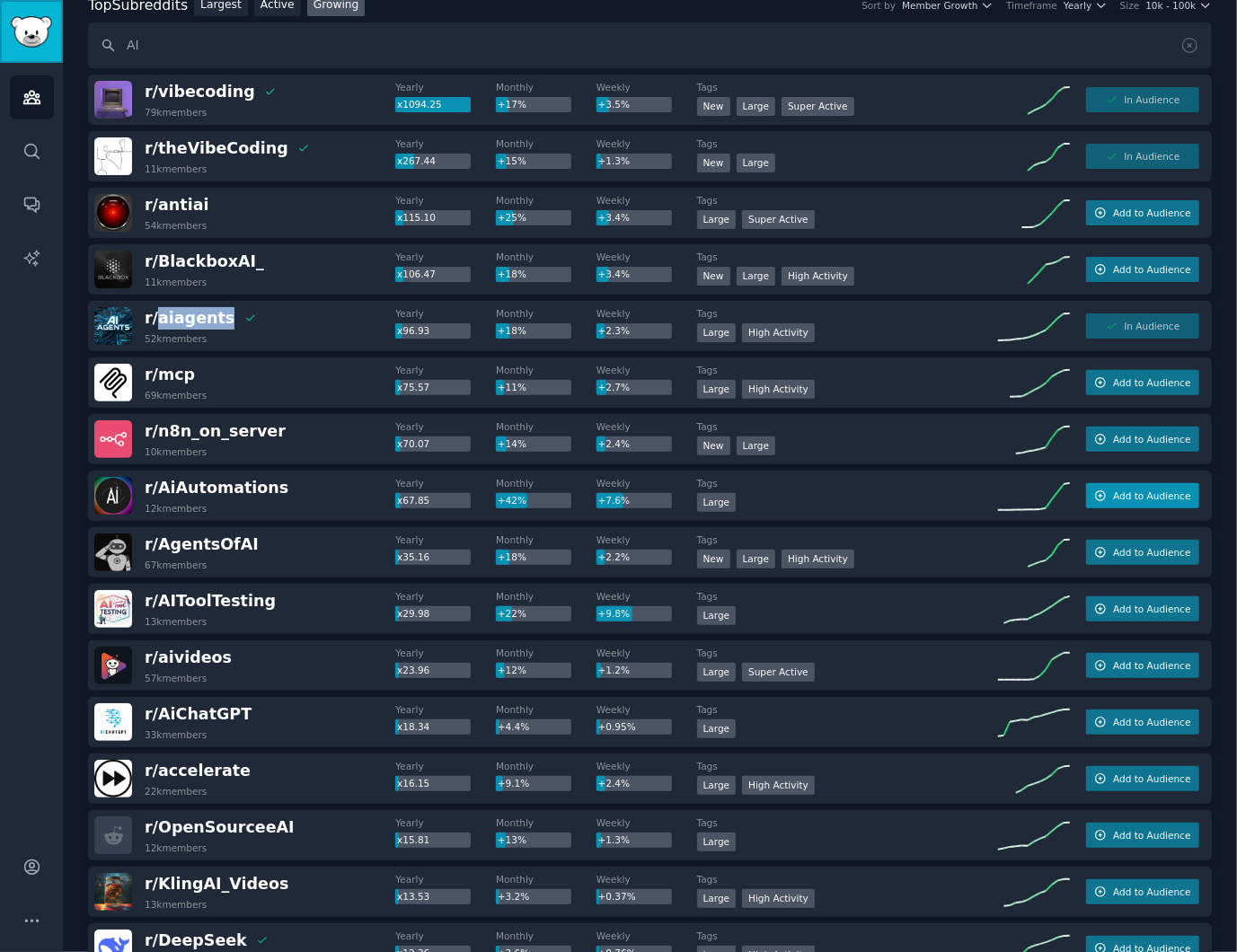
click at [1144, 497] on span "Add to Audience" at bounding box center [1152, 495] width 78 height 12
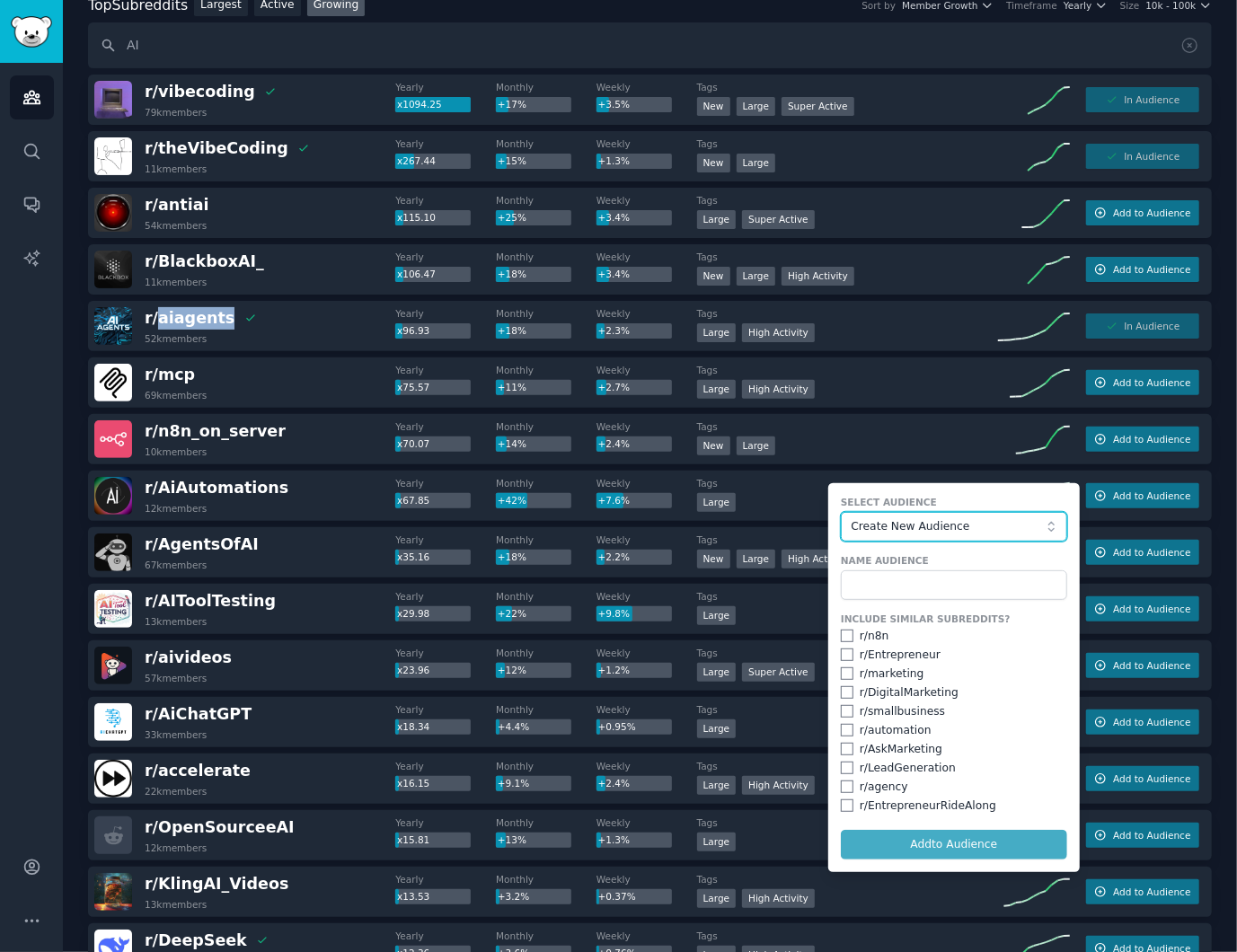
click at [910, 528] on span "Create New Audience" at bounding box center [948, 527] width 197 height 16
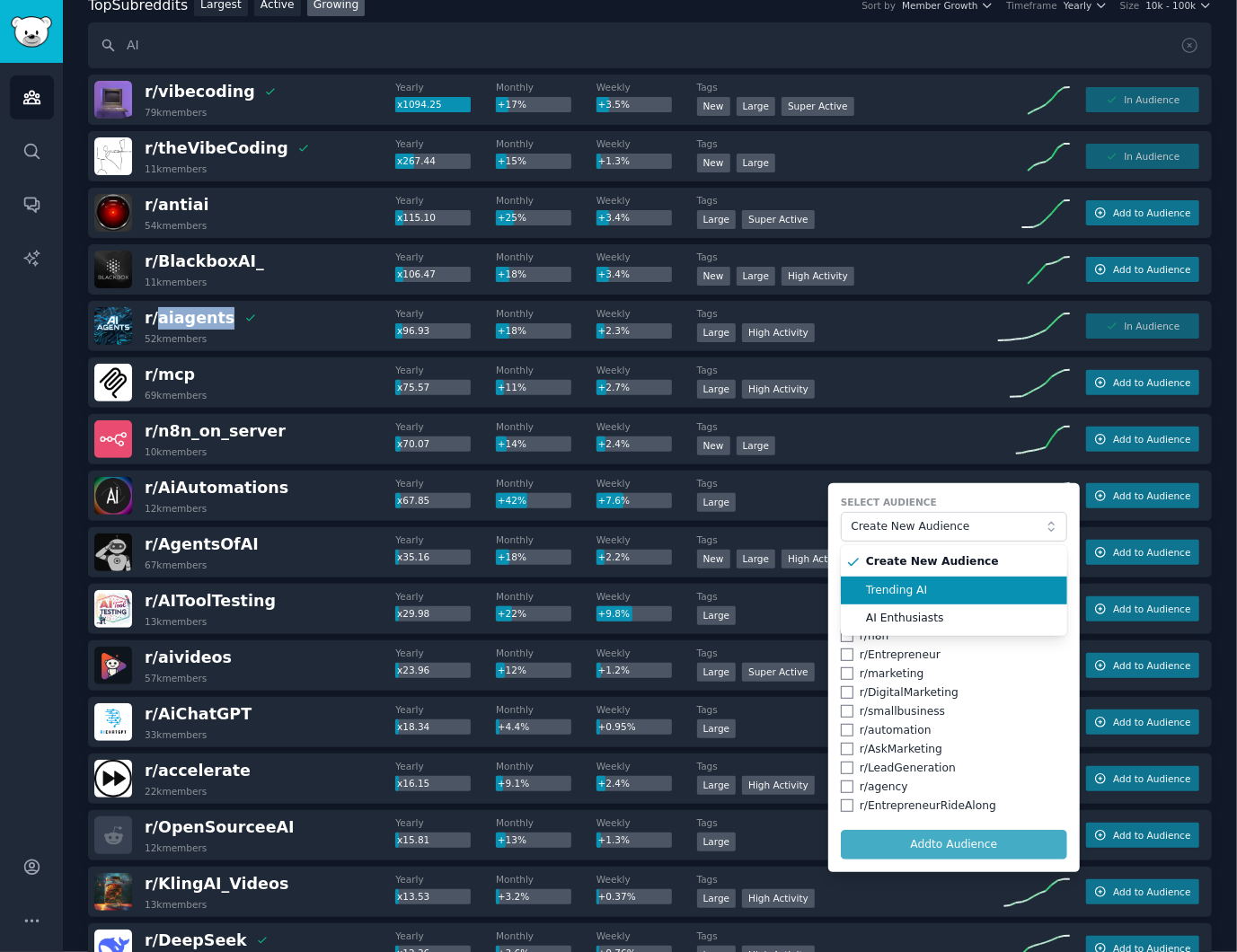
click at [920, 587] on span "Trending AI" at bounding box center [960, 591] width 189 height 16
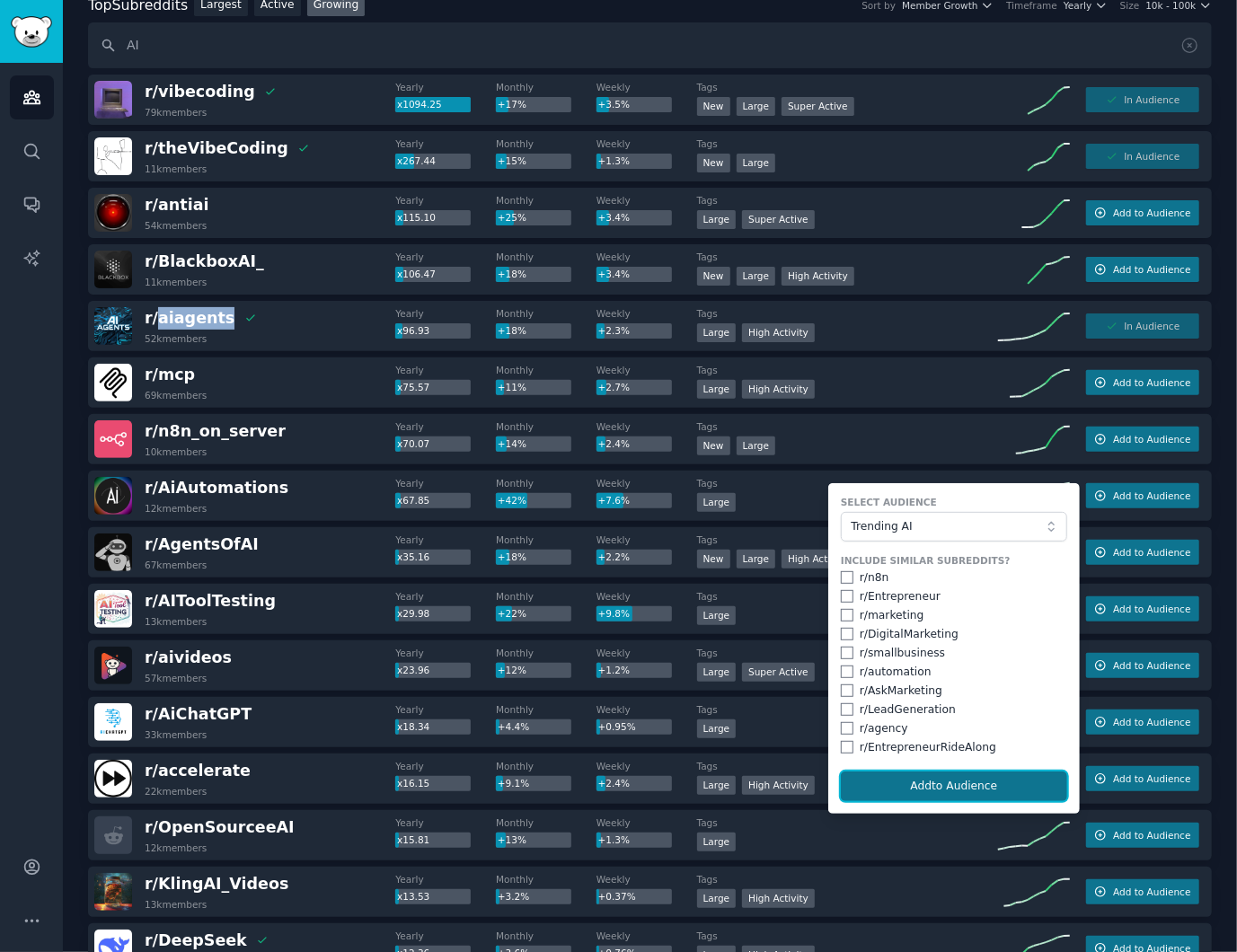
click at [940, 759] on button "Add to Audience" at bounding box center [954, 787] width 226 height 31
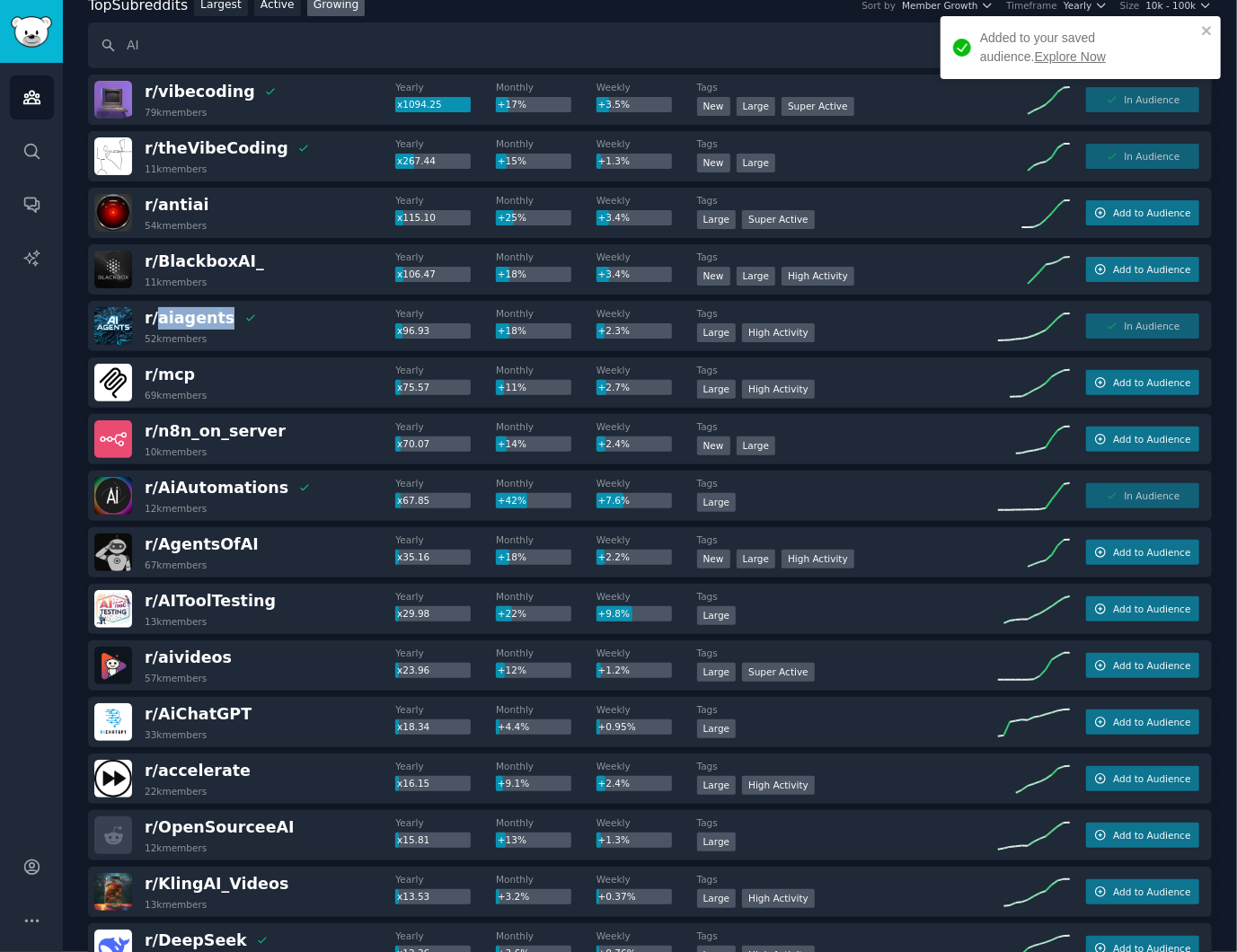
scroll to position [239, 0]
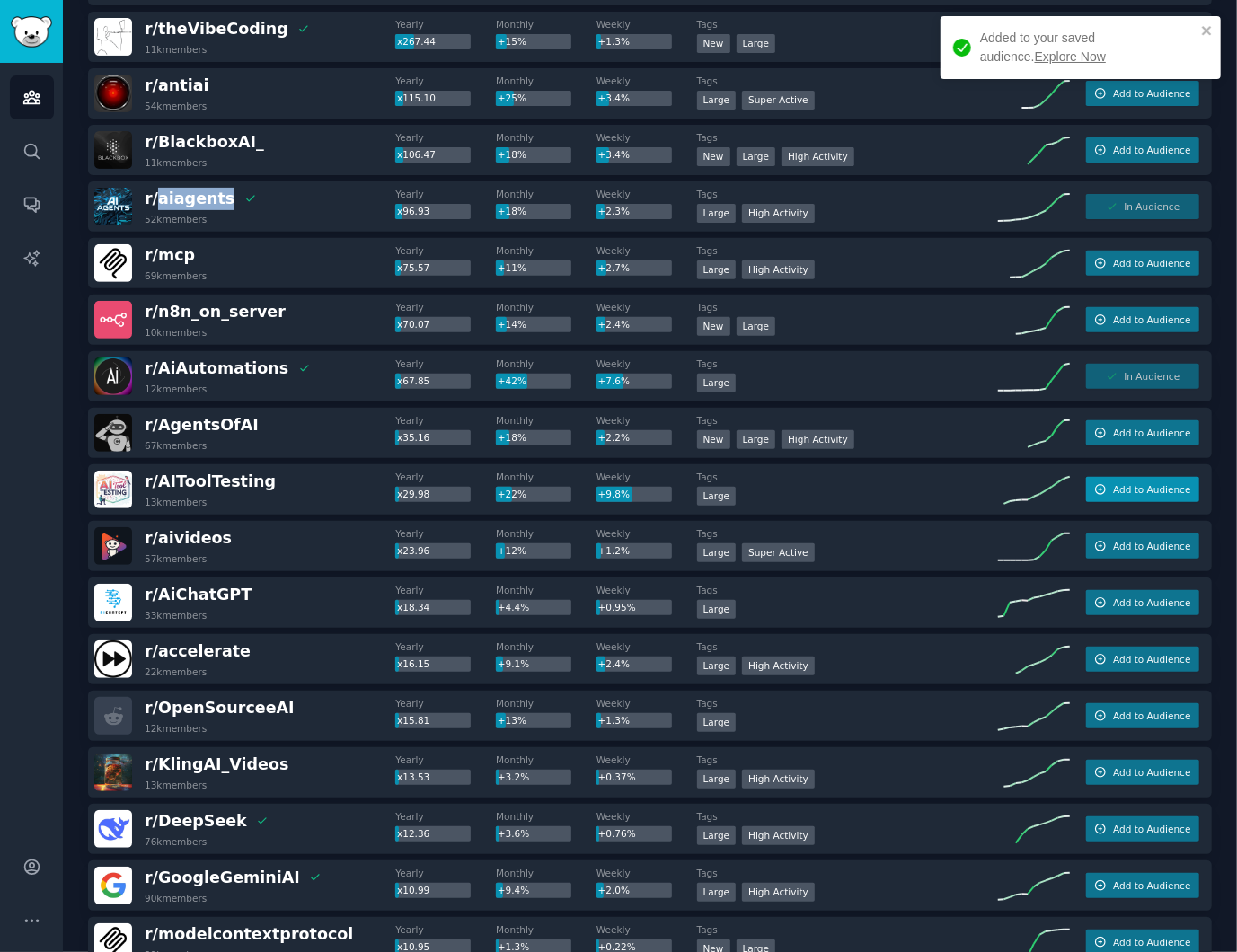
click at [1159, 500] on button "Add to Audience" at bounding box center [1143, 489] width 113 height 25
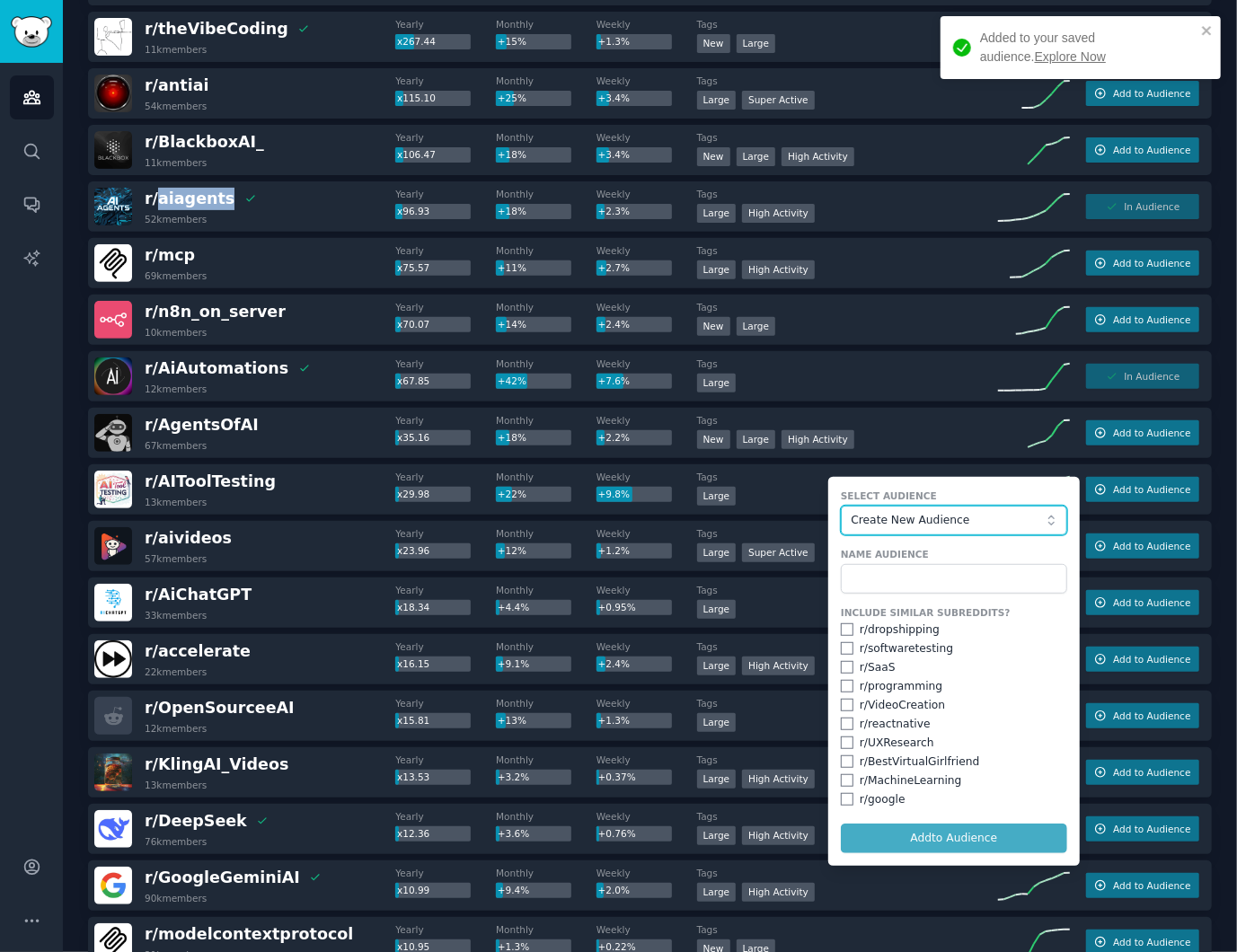
click at [947, 517] on span "Create New Audience" at bounding box center [948, 521] width 197 height 16
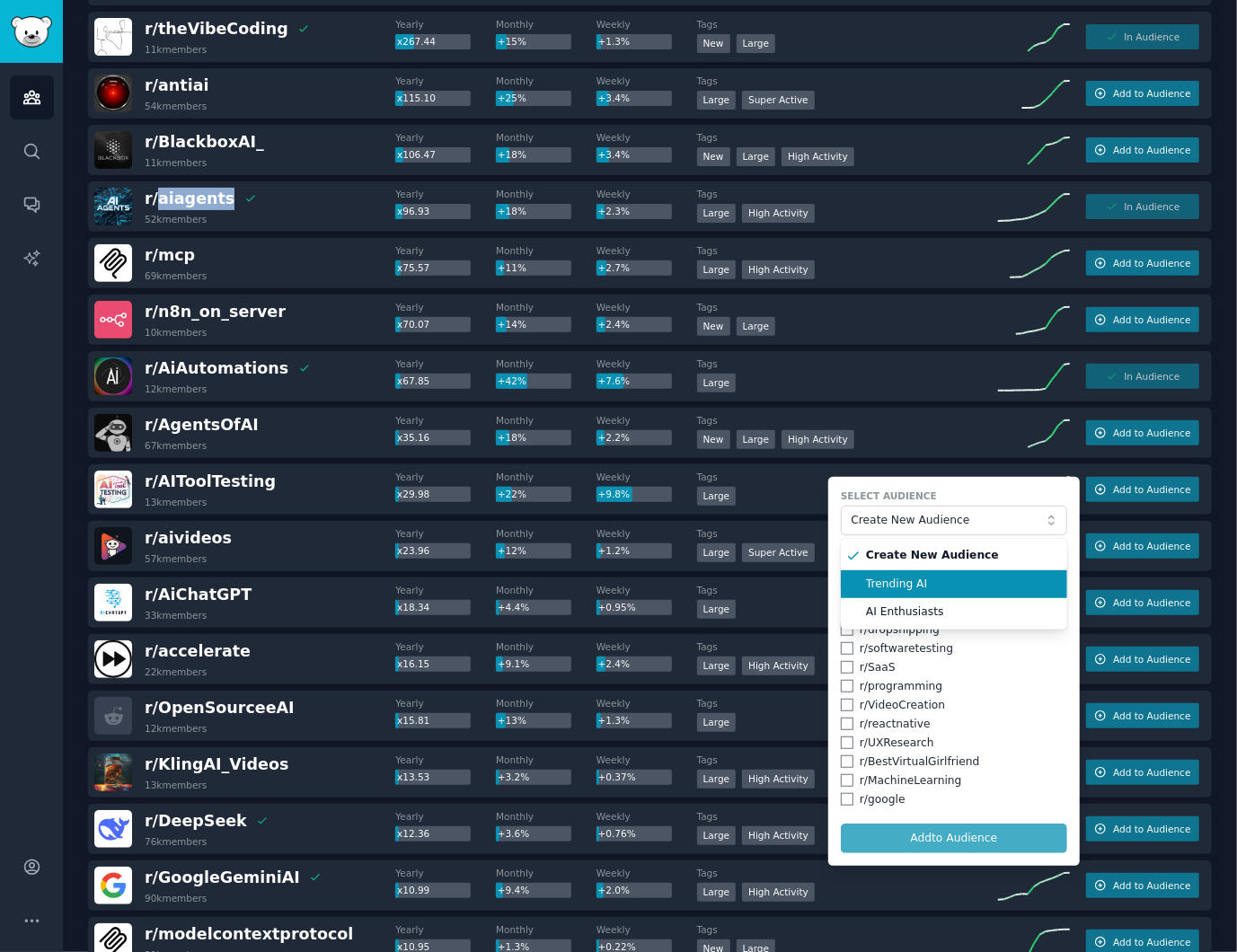
click at [928, 585] on span "Trending AI" at bounding box center [960, 584] width 189 height 16
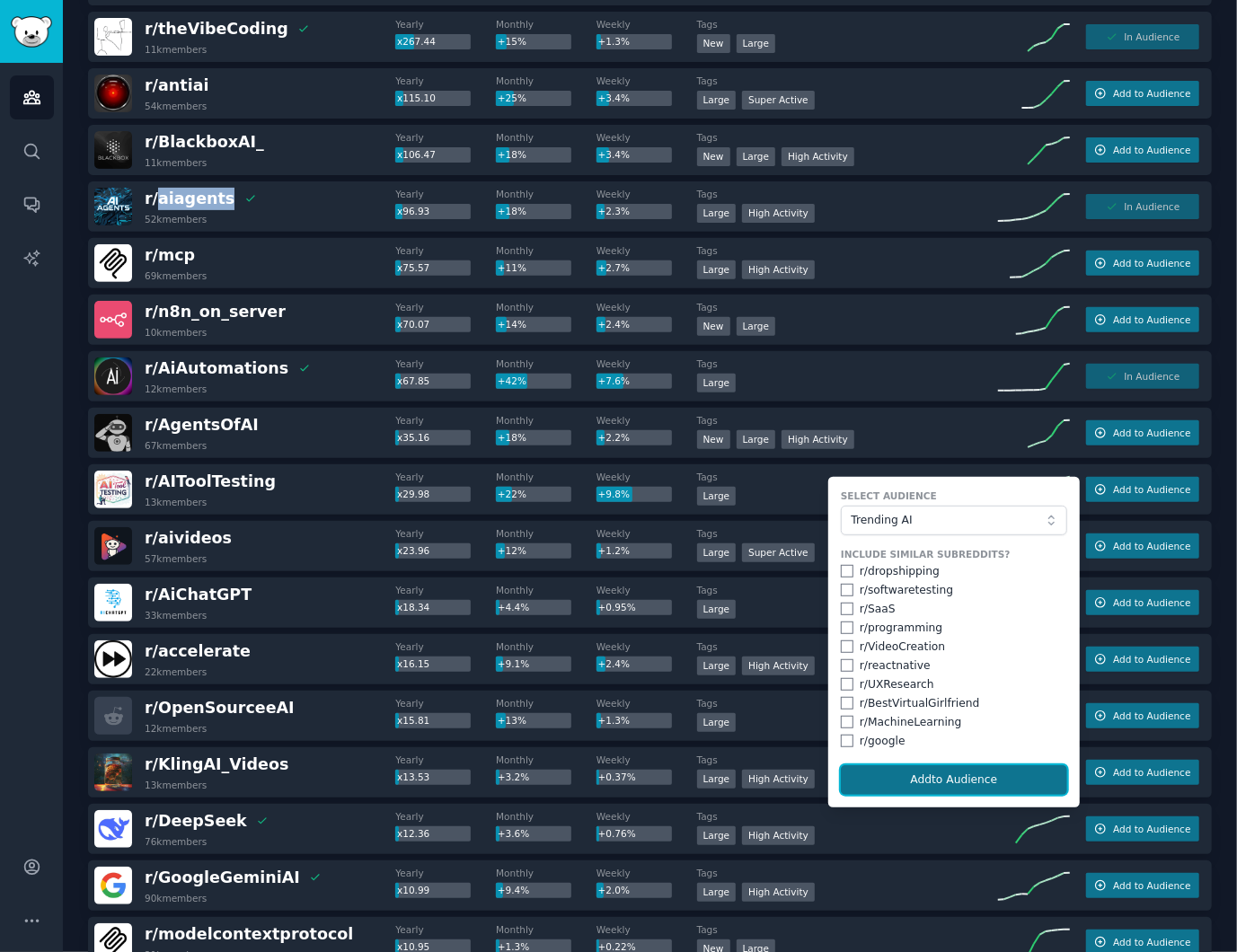
click at [931, 759] on button "Add to Audience" at bounding box center [954, 781] width 226 height 31
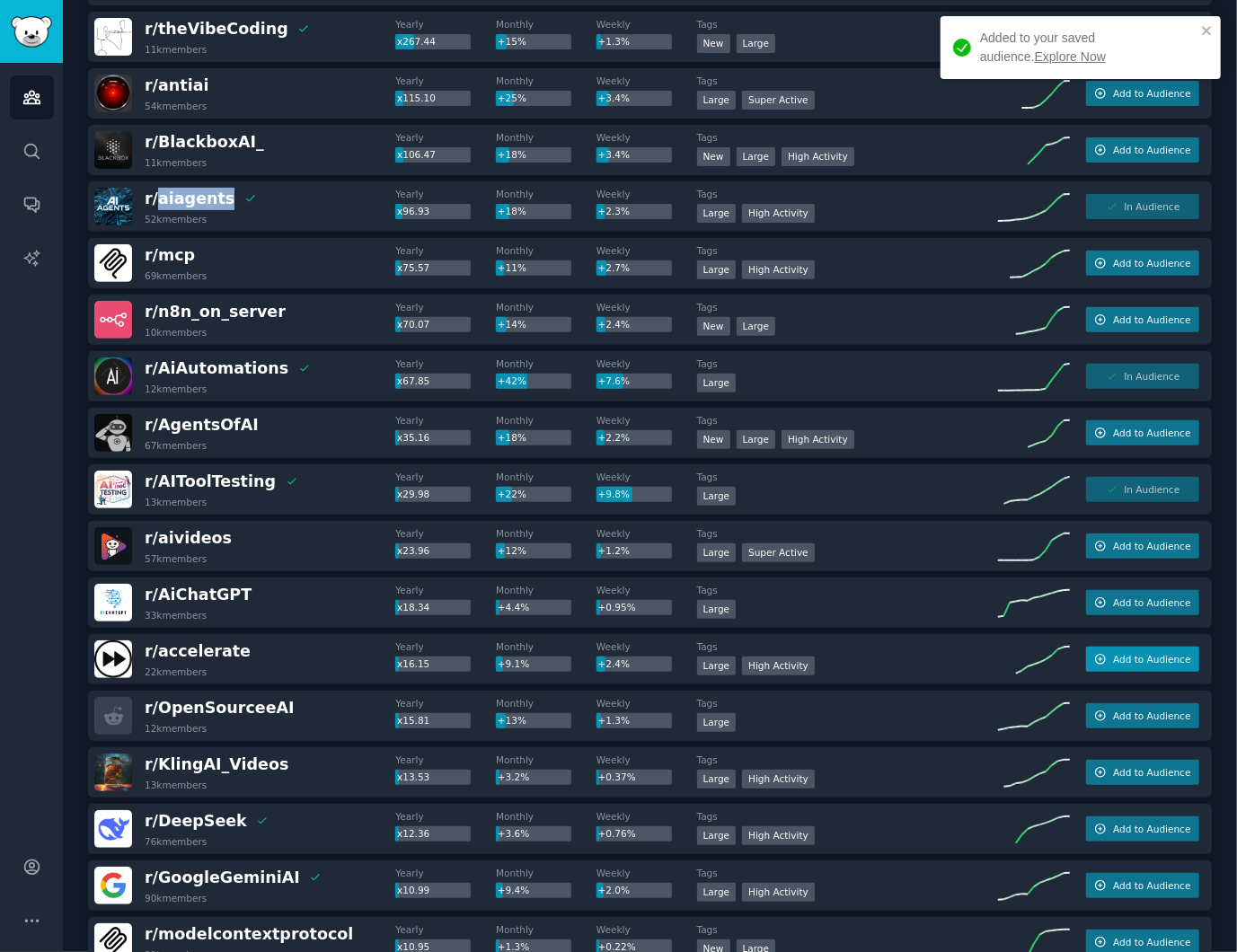
click at [1150, 655] on span "Add to Audience" at bounding box center [1152, 659] width 78 height 12
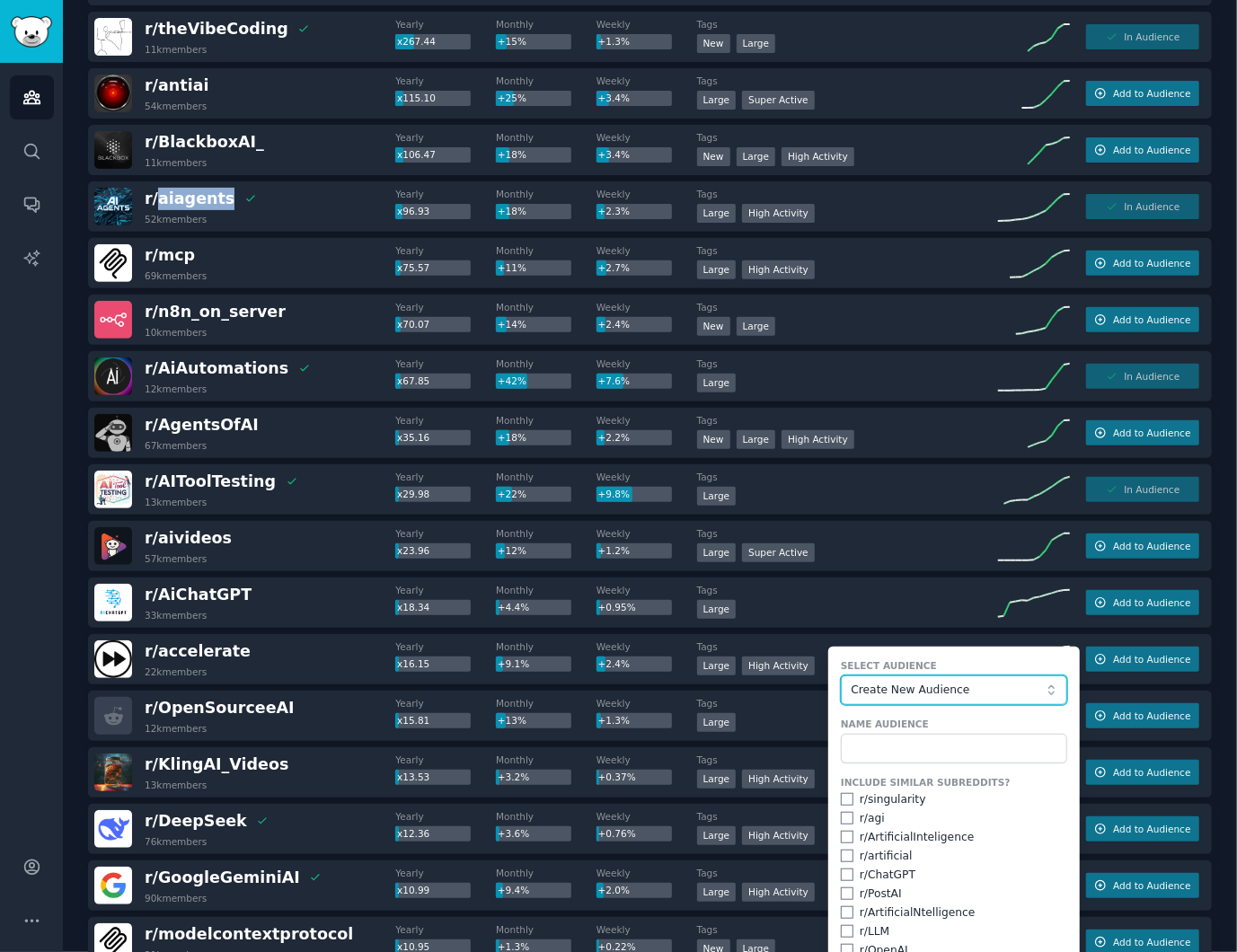
click at [911, 684] on span "Create New Audience" at bounding box center [948, 690] width 197 height 16
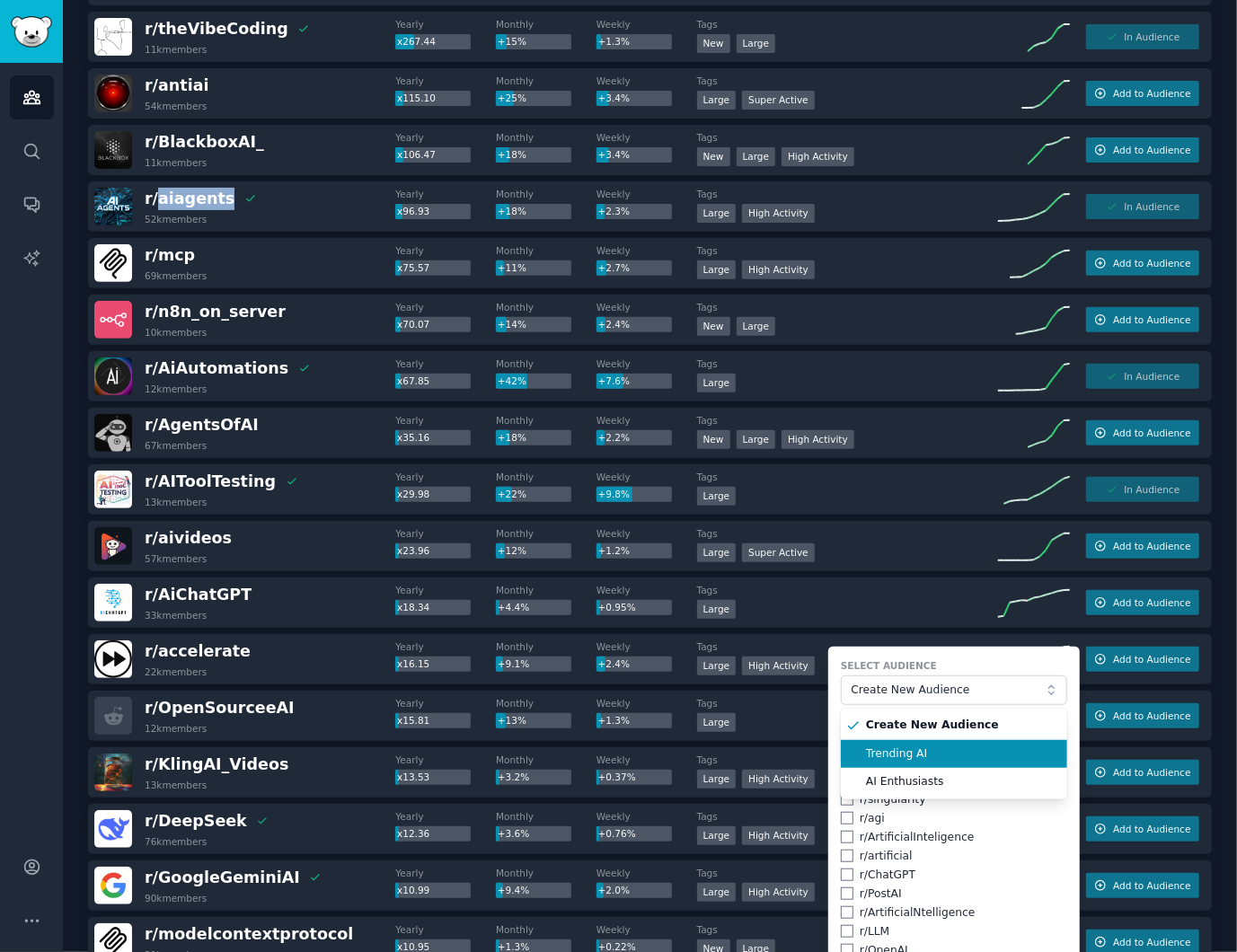
click at [932, 749] on span "Trending AI" at bounding box center [960, 754] width 189 height 16
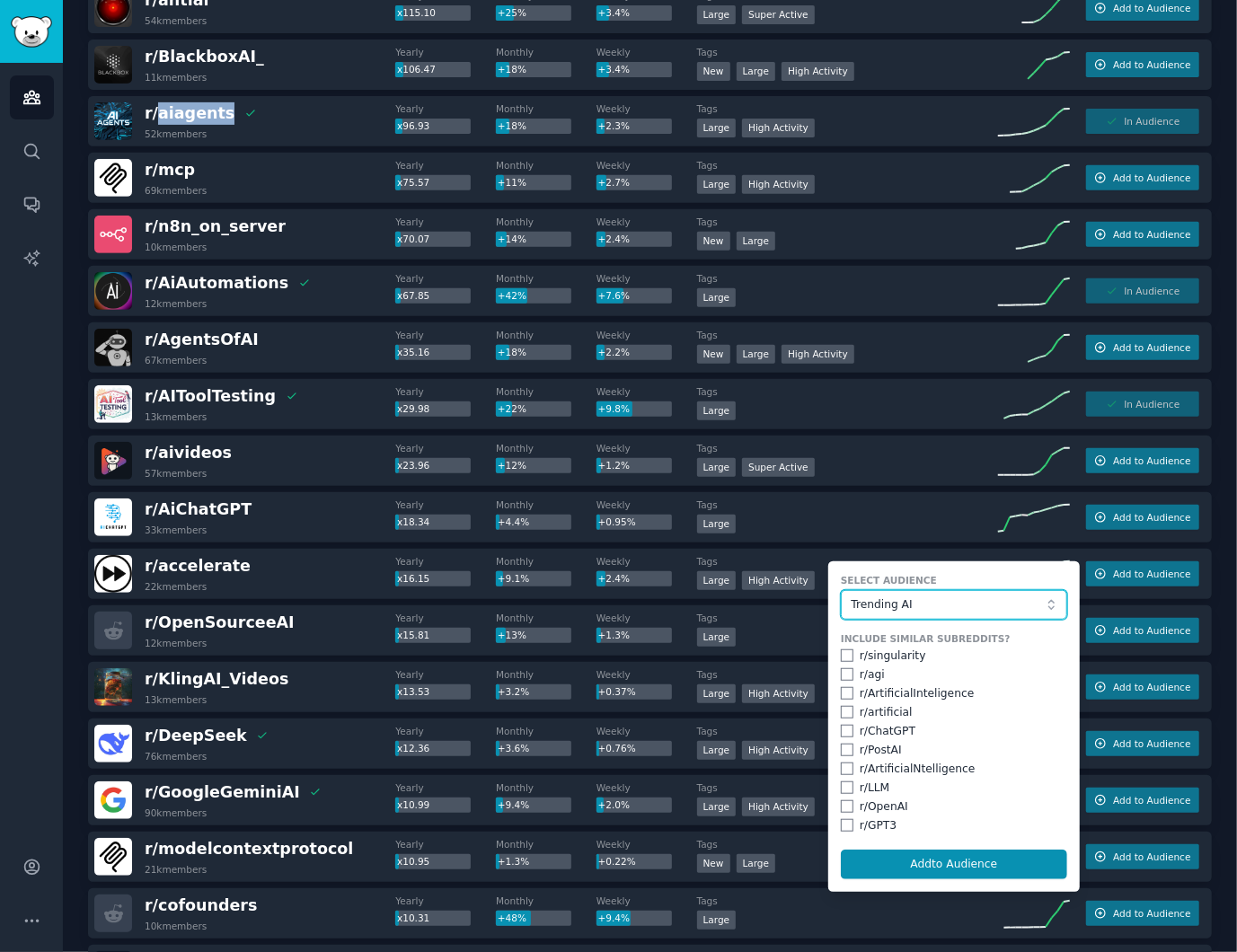
scroll to position [598, 0]
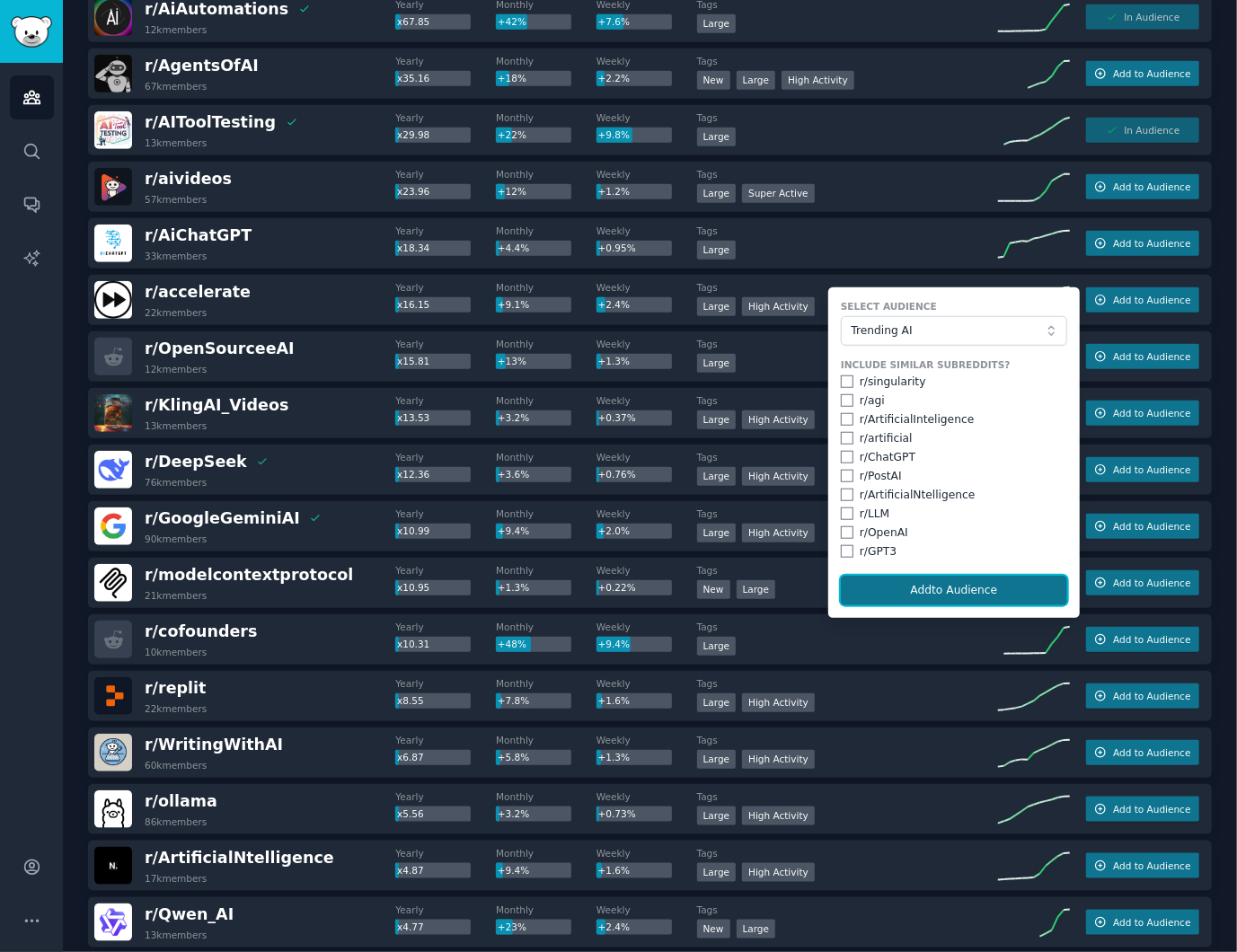
click at [931, 595] on button "Add to Audience" at bounding box center [954, 591] width 226 height 31
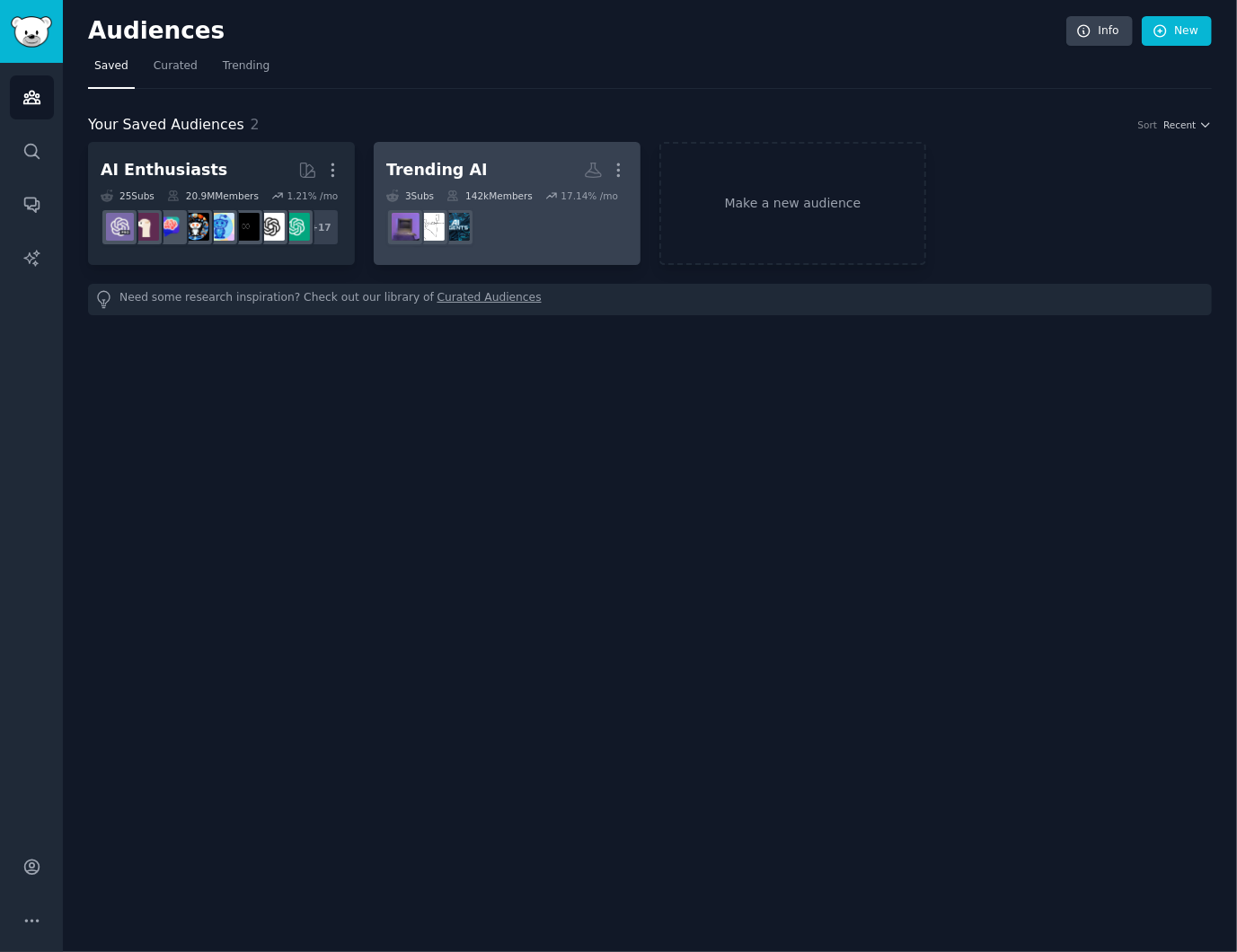
click at [541, 213] on dd "r/vibecoding" at bounding box center [508, 227] width 242 height 50
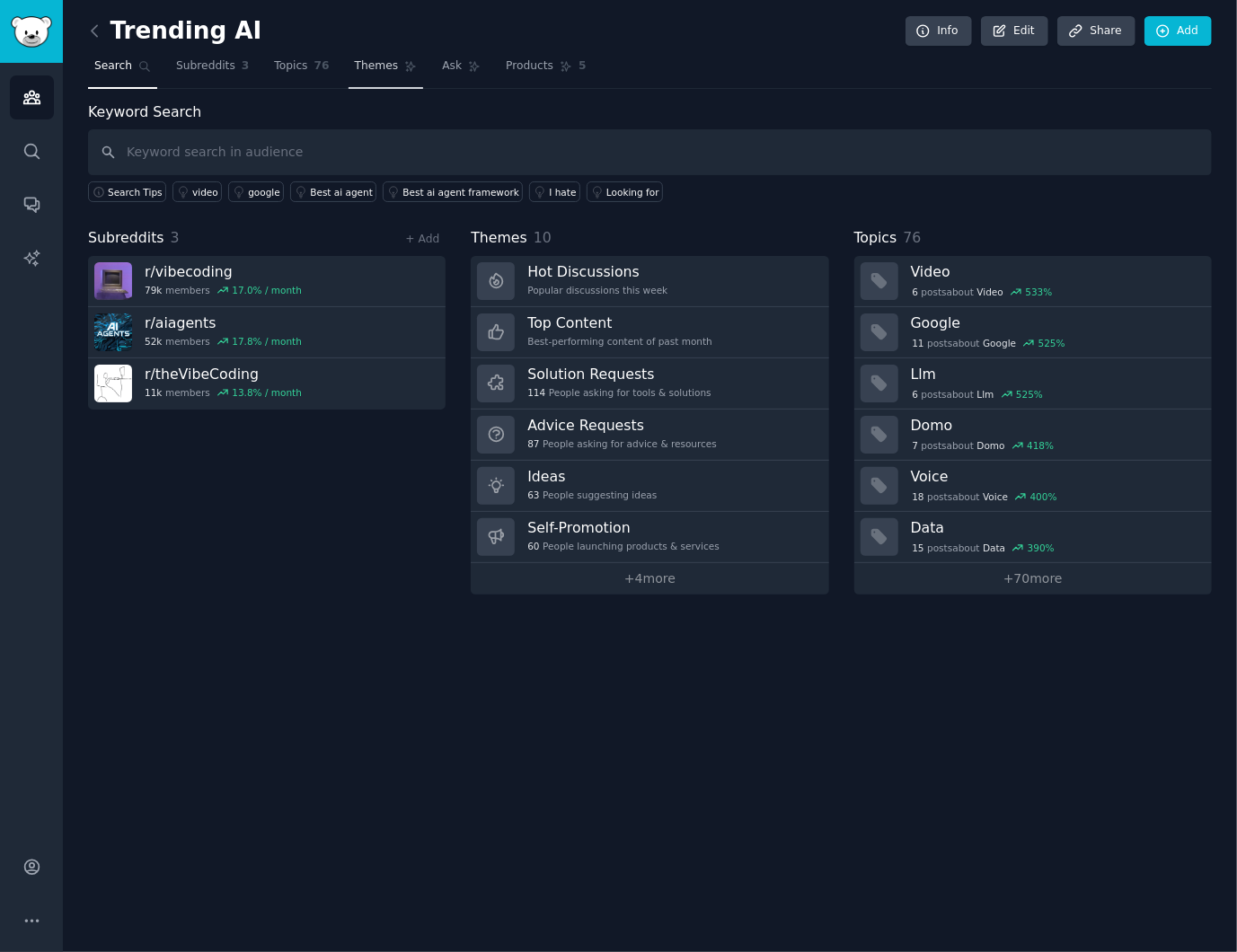
click at [379, 68] on span "Themes" at bounding box center [377, 66] width 44 height 16
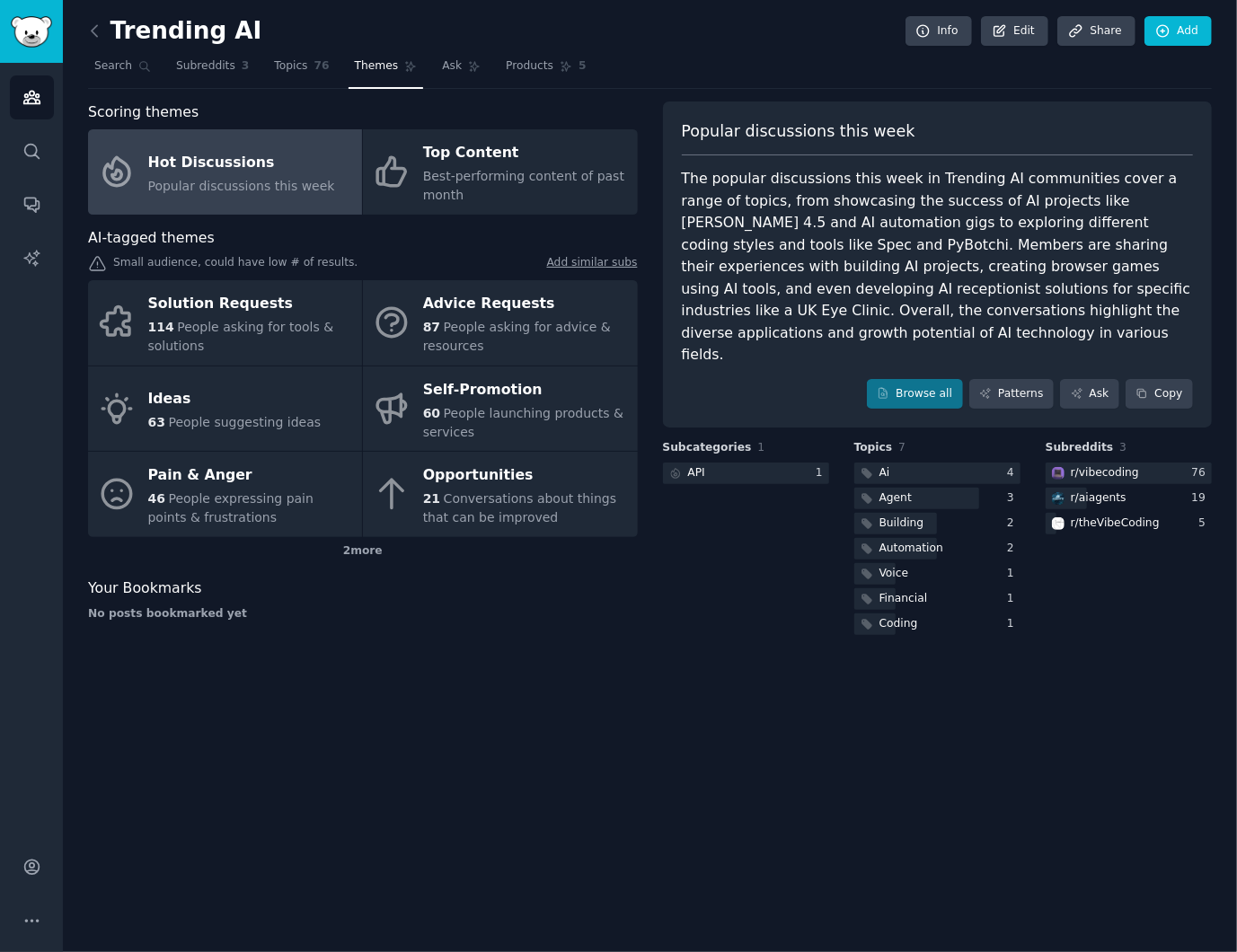
drag, startPoint x: 1058, startPoint y: 846, endPoint x: 670, endPoint y: 639, distance: 439.8
click at [1058, 845] on div "Trending AI Info Edit Share Add Search Subreddits 3 Topics 76 Themes Ask Produc…" at bounding box center [650, 476] width 1174 height 952
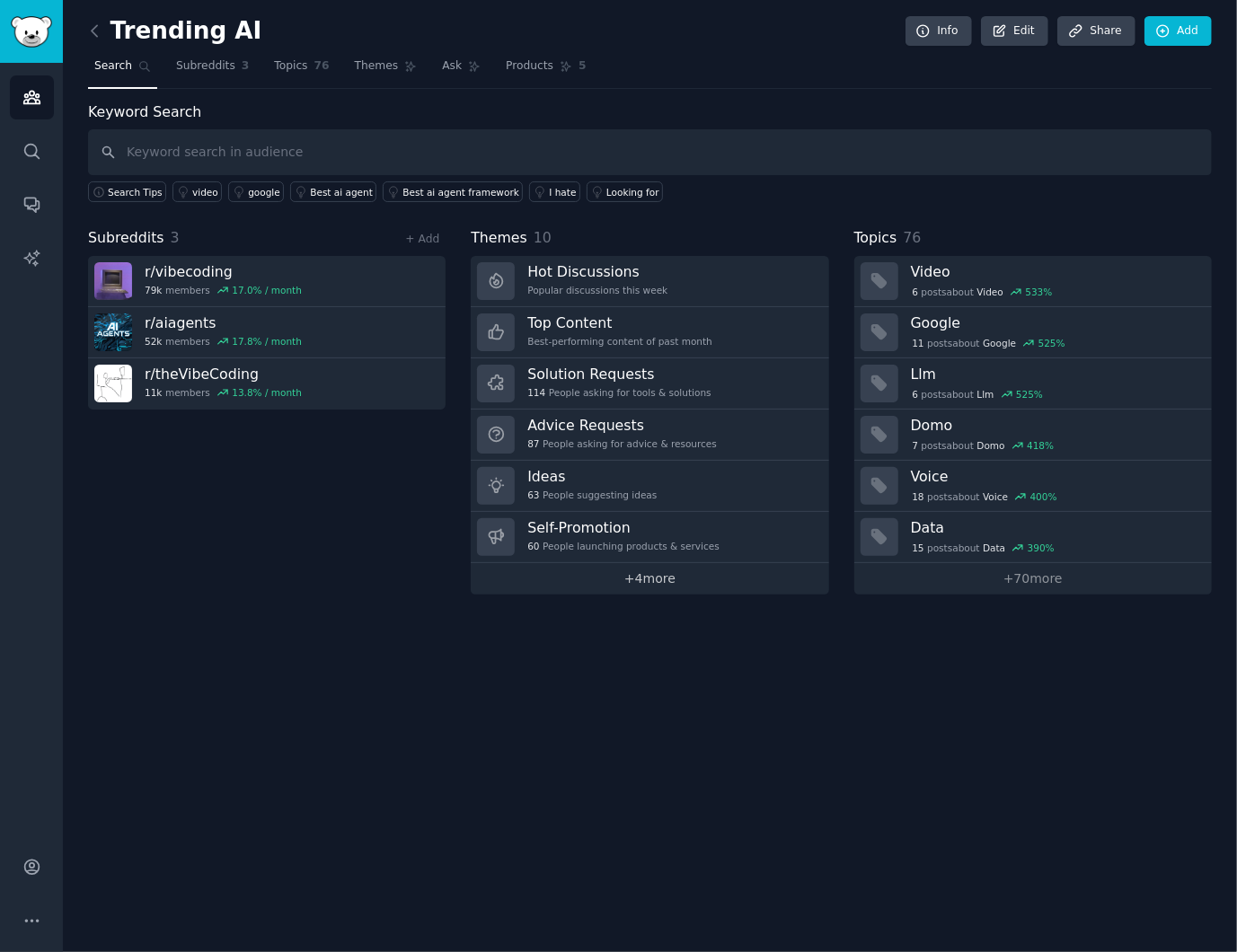
click at [667, 586] on link "+ 4 more" at bounding box center [650, 579] width 358 height 32
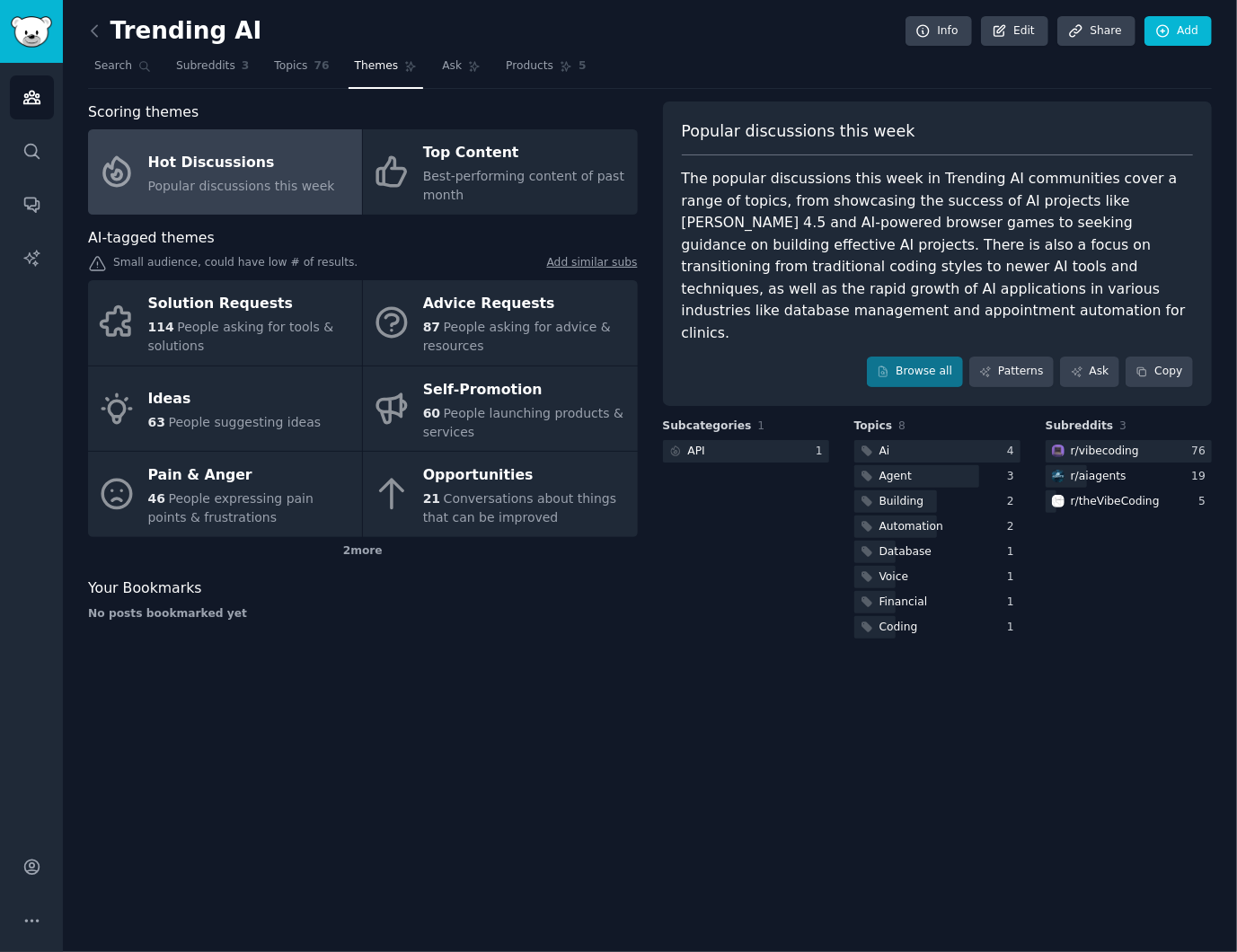
click at [953, 853] on div "Trending AI Info Edit Share Add Search Subreddits 3 Topics 76 Themes Ask Produc…" at bounding box center [650, 476] width 1174 height 952
click at [381, 558] on div "2 more" at bounding box center [363, 552] width 550 height 29
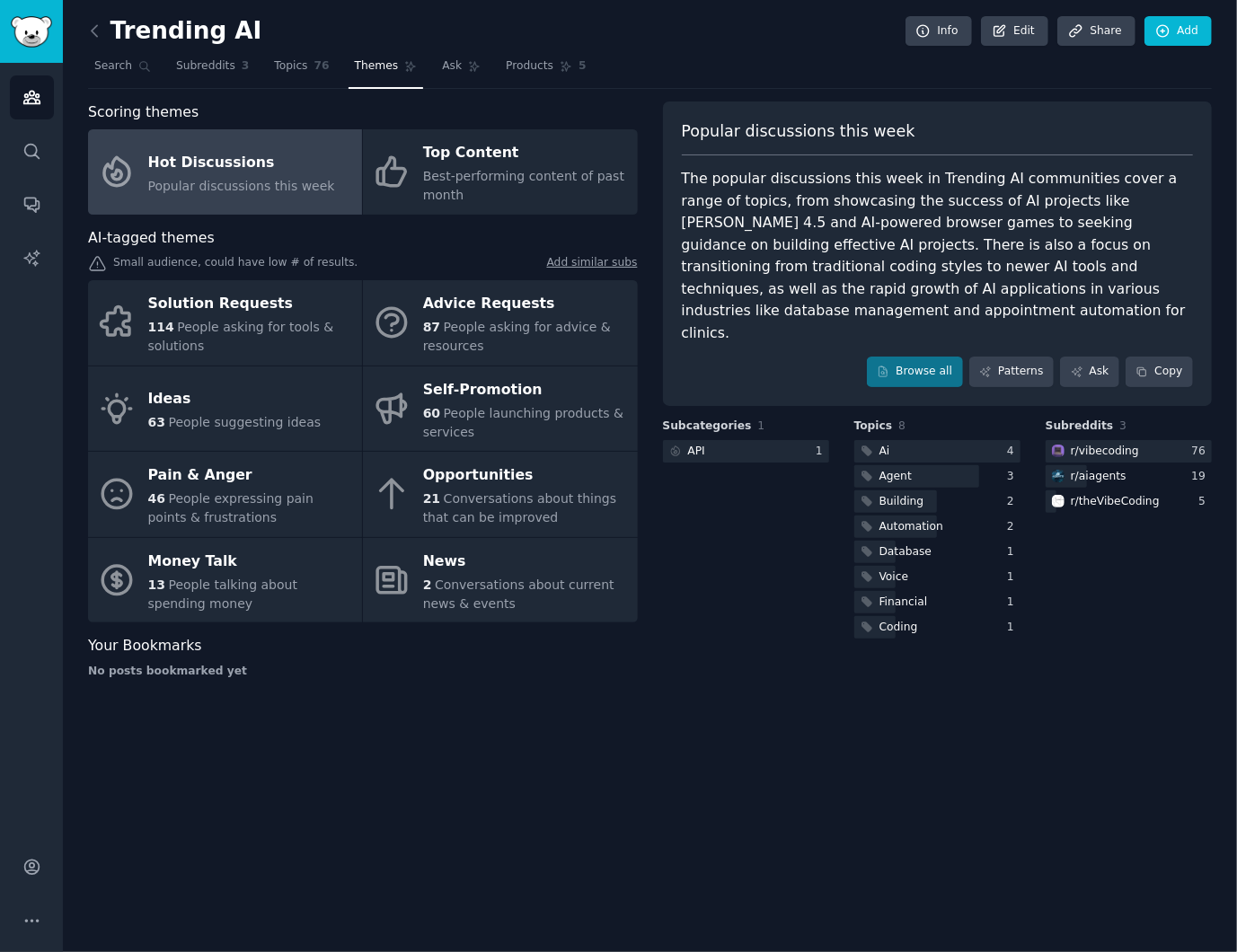
click at [835, 759] on div "Trending AI Info Edit Share Add Search Subreddits 3 Topics 76 Themes Ask Produc…" at bounding box center [650, 476] width 1174 height 952
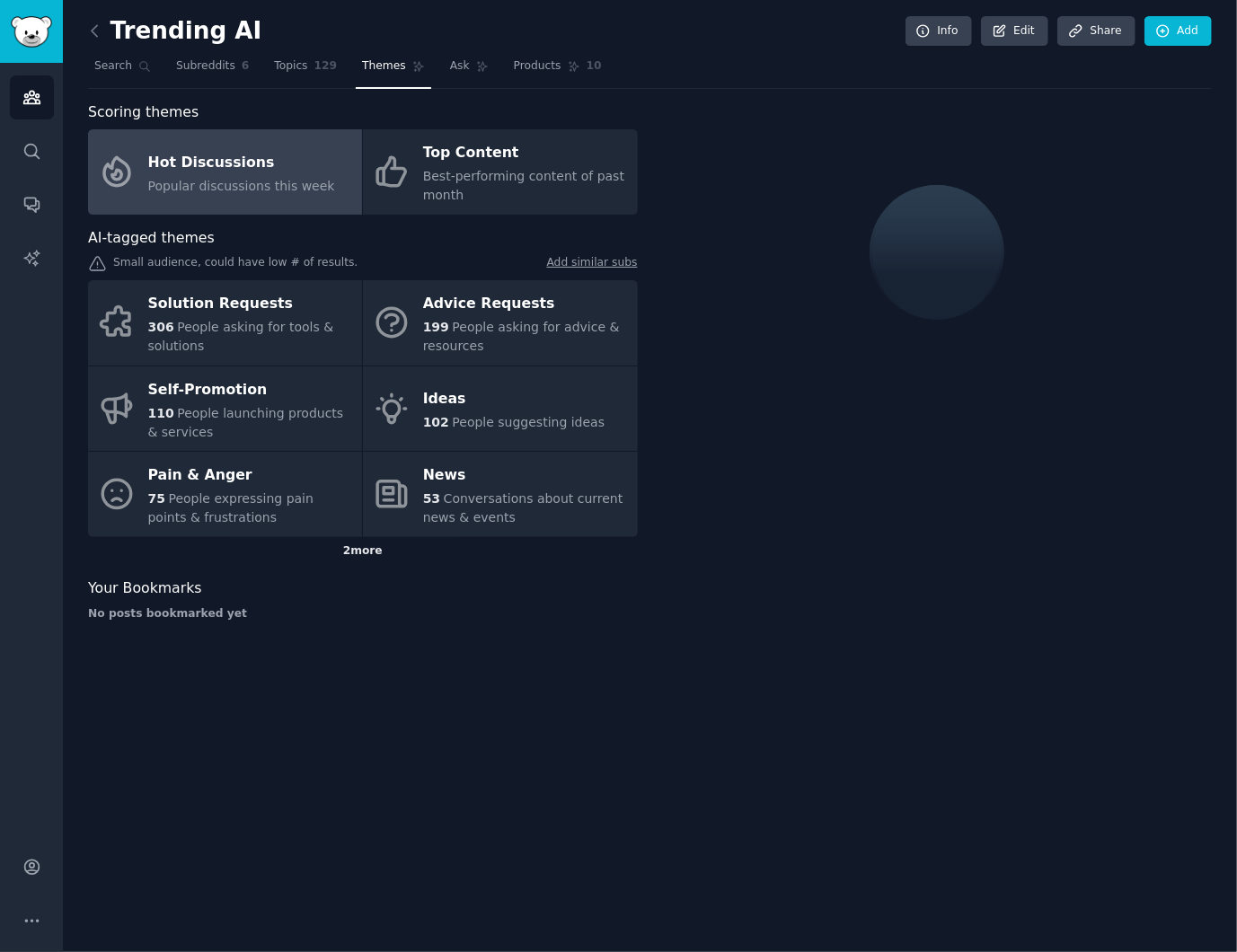
click at [338, 555] on div "2 more" at bounding box center [363, 552] width 550 height 29
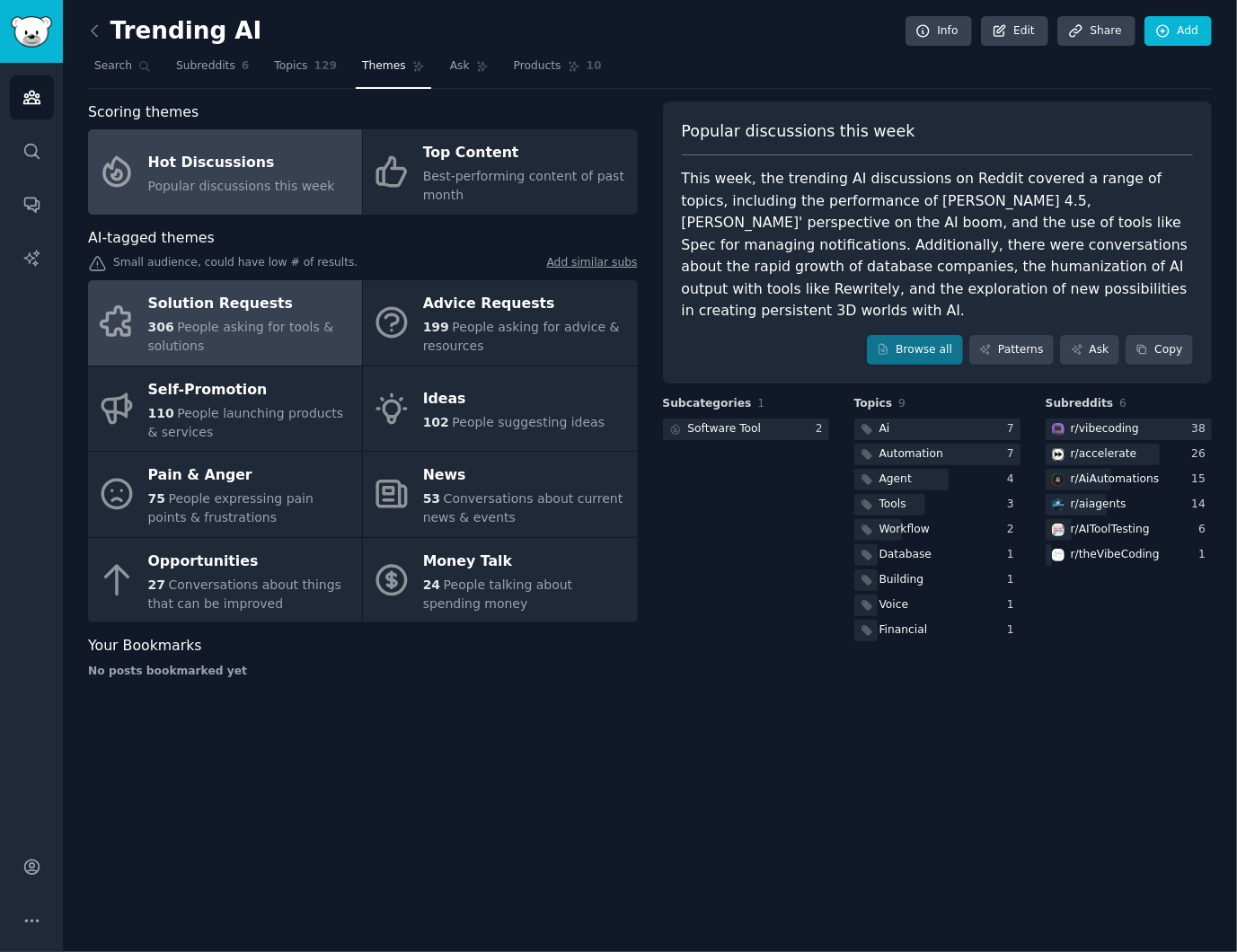
click at [264, 305] on div "Solution Requests" at bounding box center [250, 304] width 204 height 29
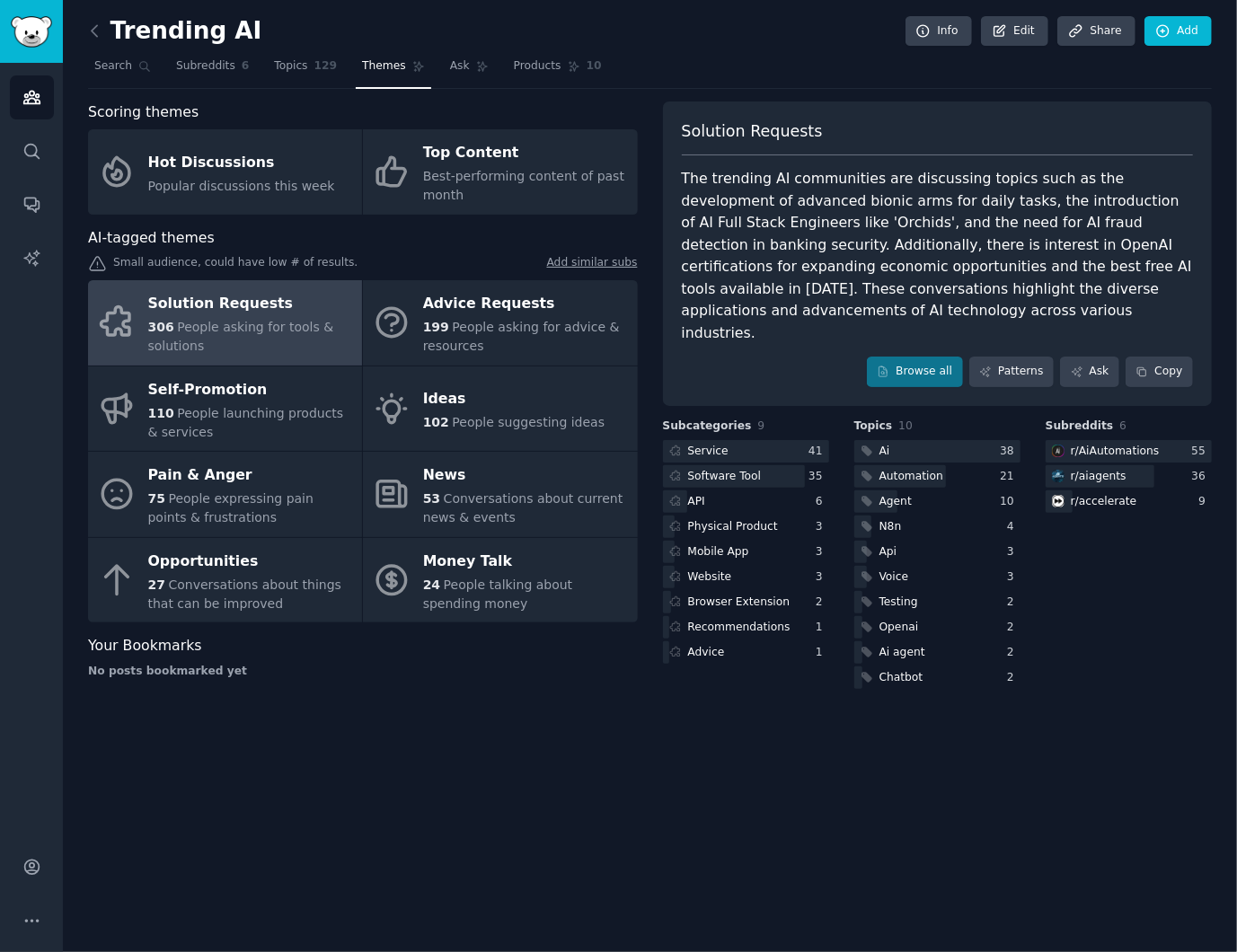
click at [942, 781] on div "Trending AI Info Edit Share Add Search Subreddits 6 Topics 129 Themes Ask Produ…" at bounding box center [650, 476] width 1174 height 952
click at [767, 440] on div at bounding box center [746, 451] width 166 height 22
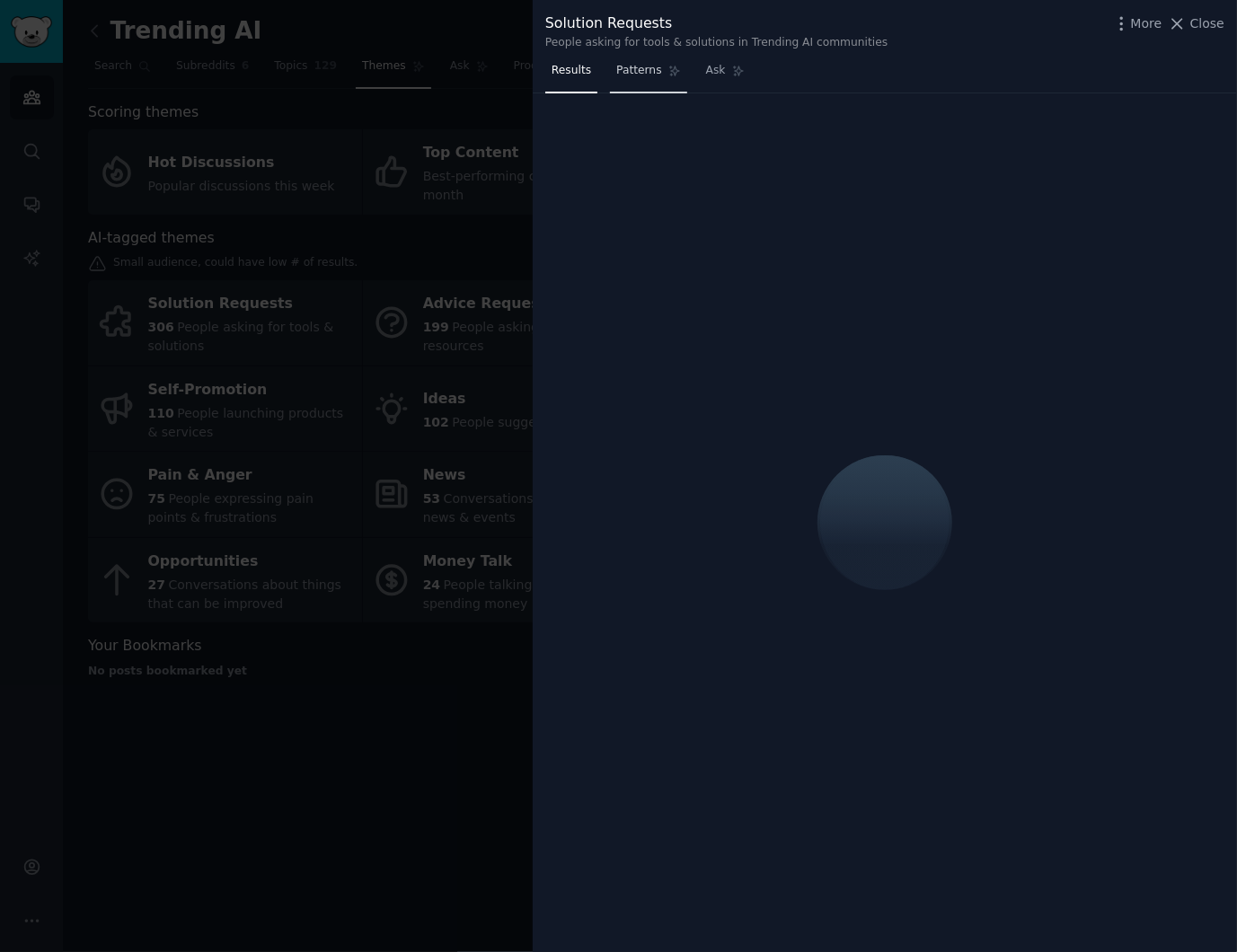
click at [630, 81] on link "Patterns" at bounding box center [649, 75] width 77 height 36
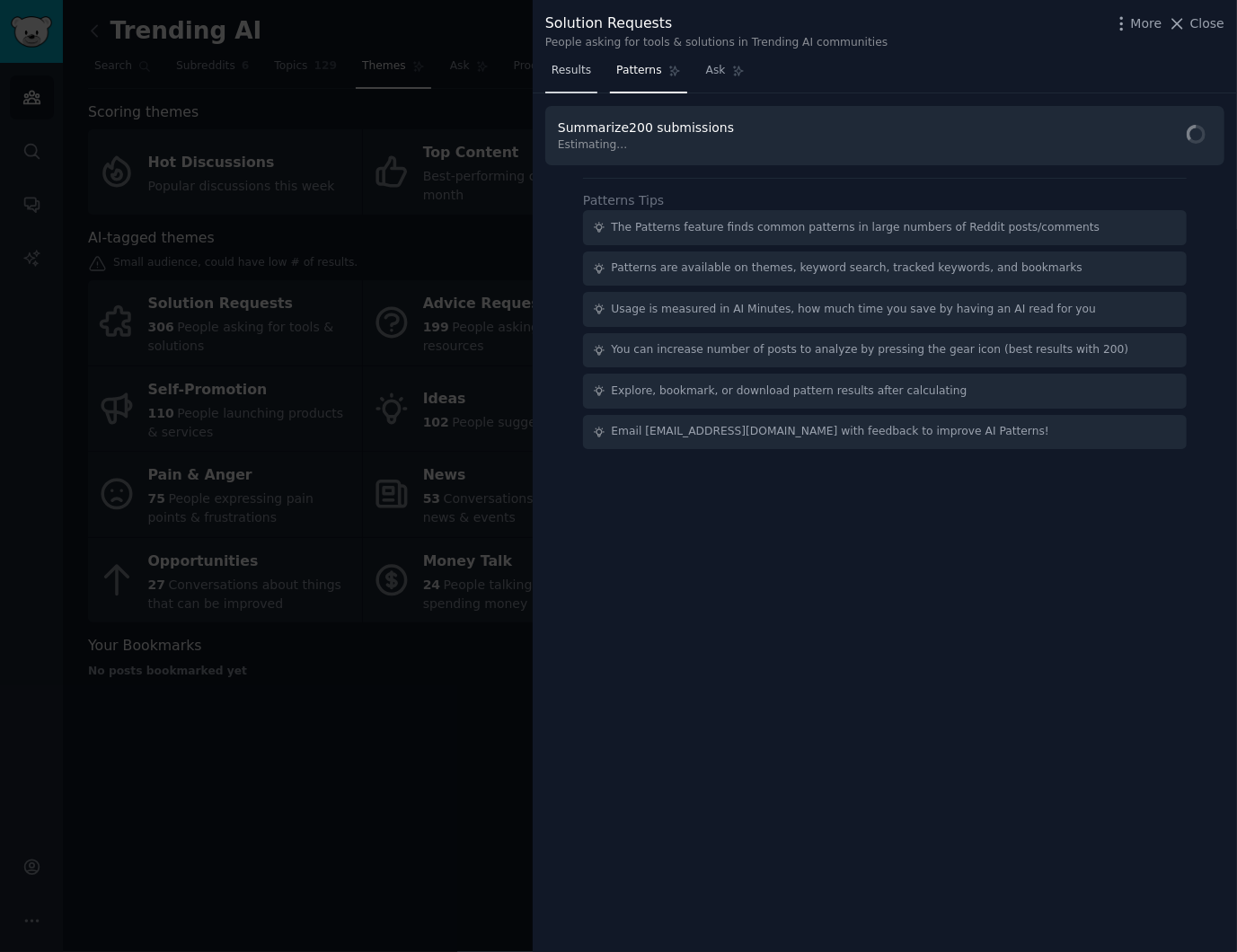
click at [571, 83] on link "Results" at bounding box center [571, 75] width 52 height 36
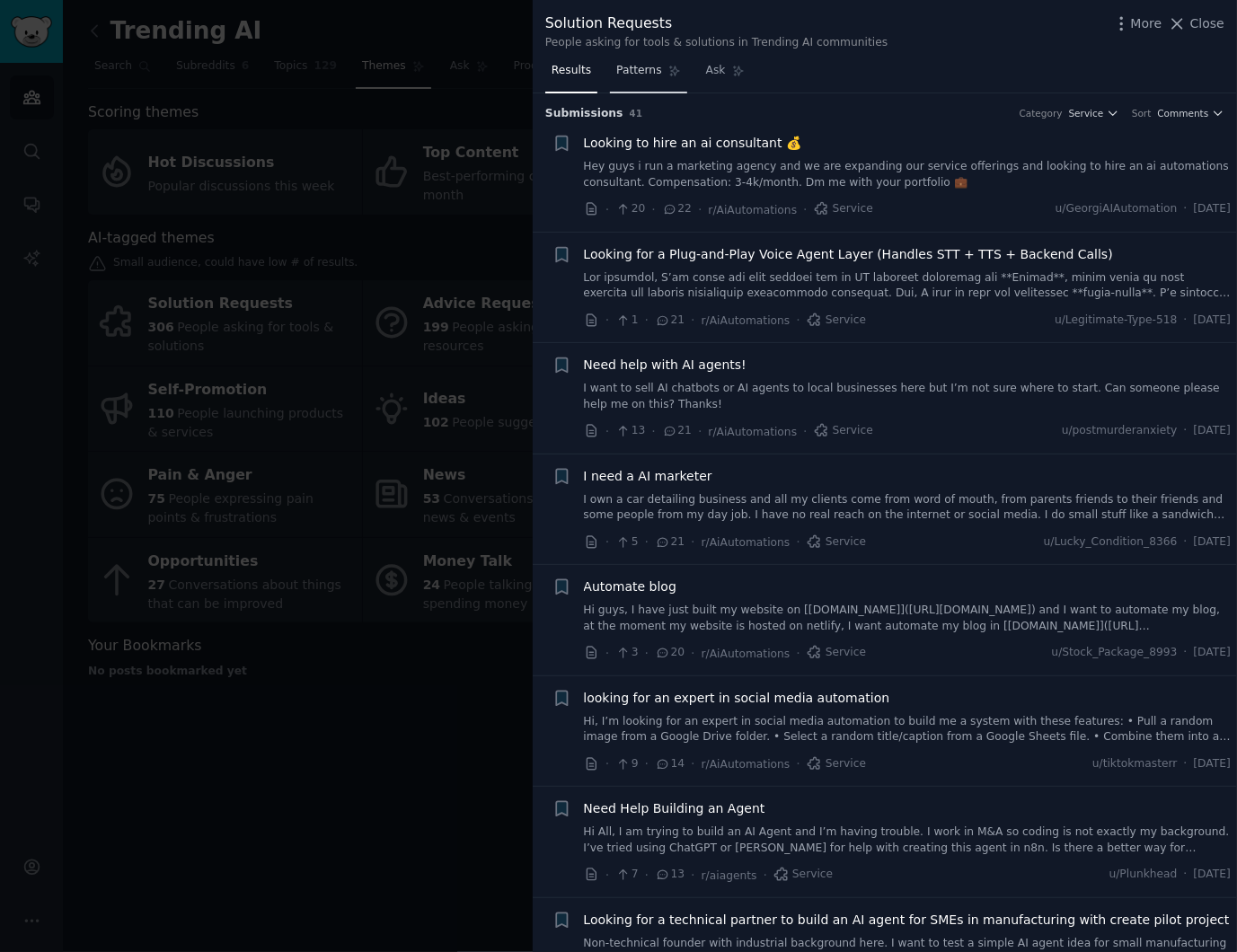
click at [668, 74] on icon at bounding box center [674, 70] width 12 height 12
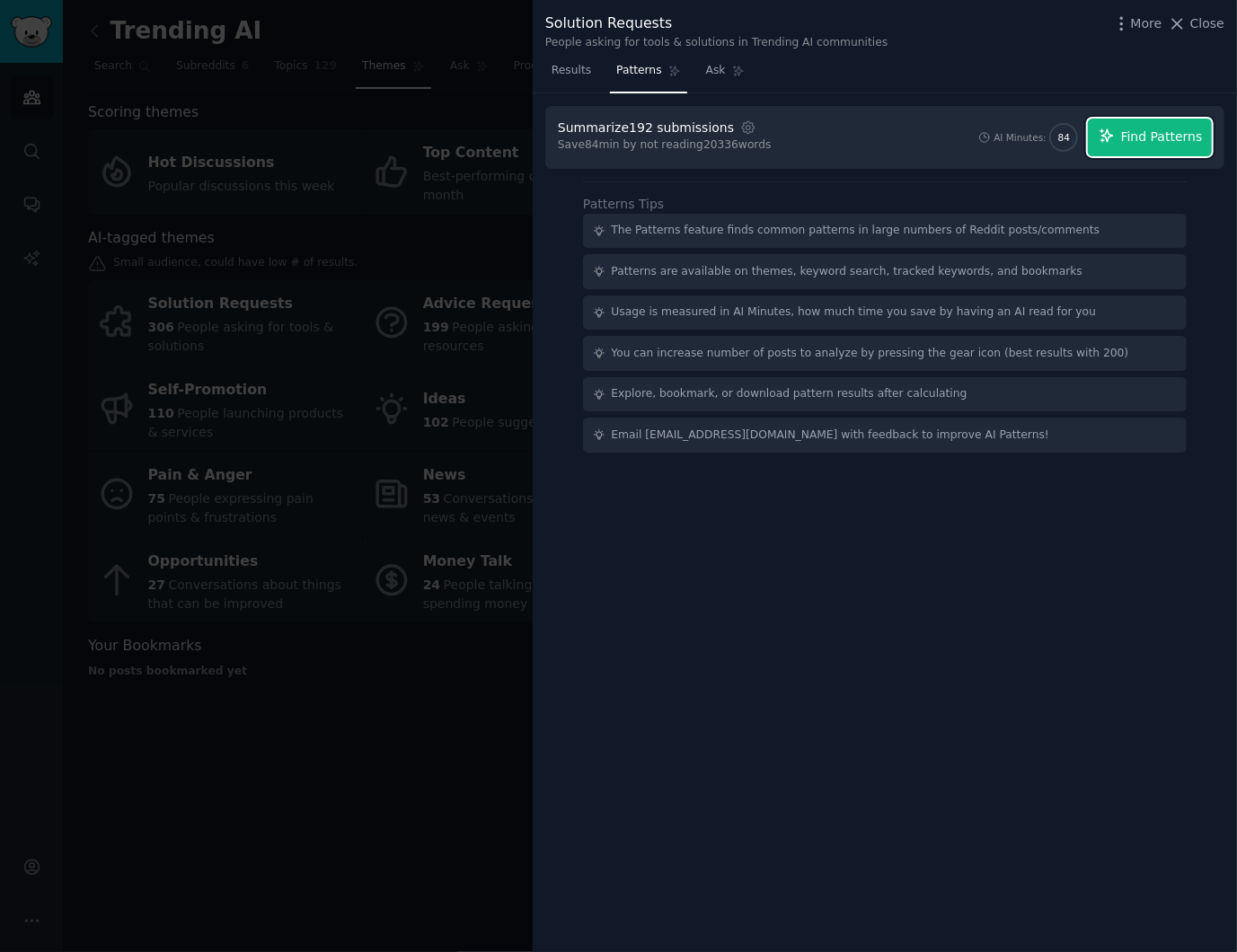
click at [1166, 131] on span "Find Patterns" at bounding box center [1161, 137] width 82 height 19
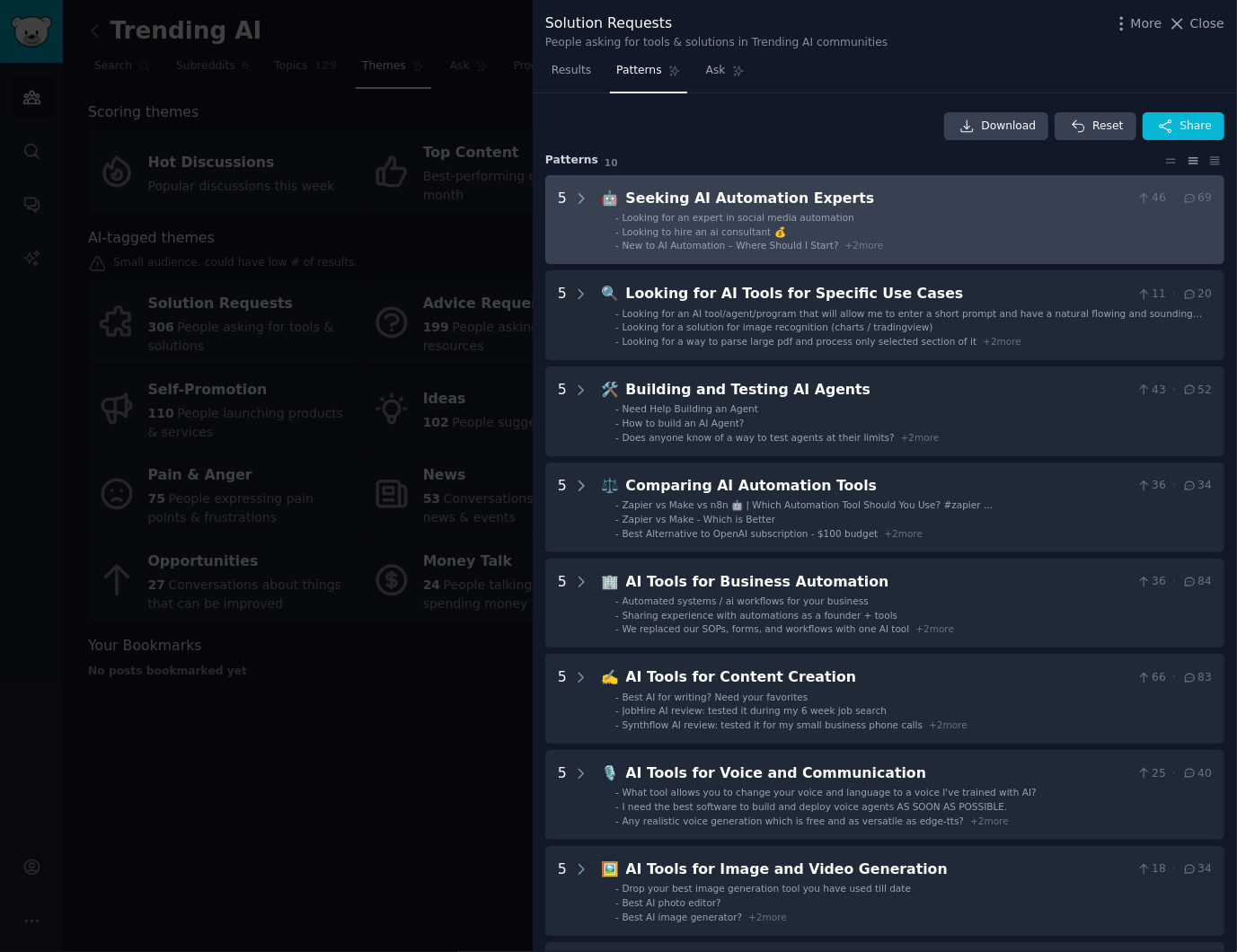
click at [770, 227] on span "Looking to hire an ai consultant 💰" at bounding box center [704, 231] width 163 height 11
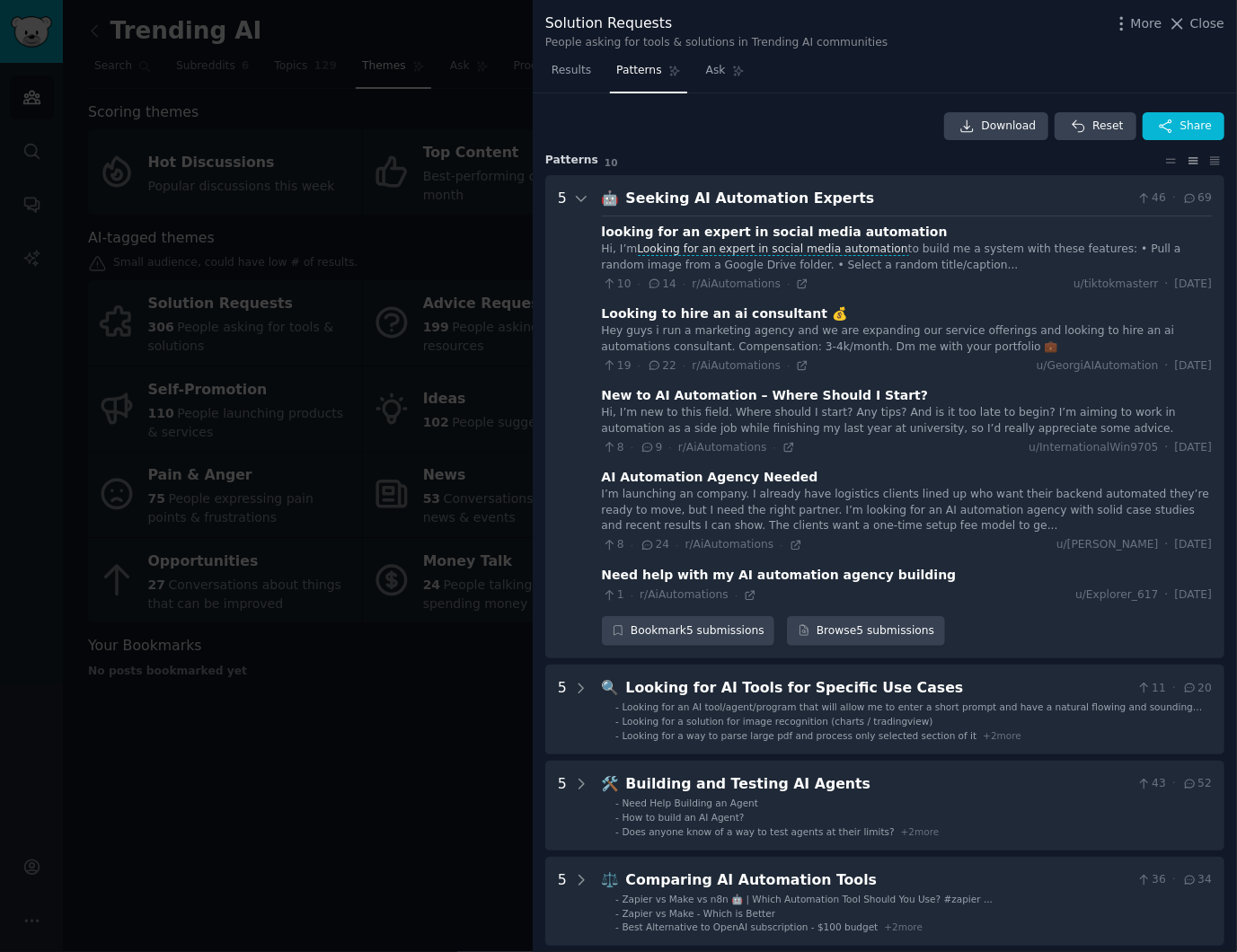
click at [1046, 262] on div "Hi, I’m Looking for an expert in social media automation to build me a system w…" at bounding box center [907, 257] width 610 height 32
click at [817, 234] on div "looking for an expert in social media automation" at bounding box center [774, 232] width 345 height 19
click at [802, 249] on span "Looking for an expert in social media automation" at bounding box center [773, 250] width 274 height 13
click at [668, 233] on div "looking for an expert in social media automation" at bounding box center [774, 232] width 345 height 19
click at [754, 203] on div "Seeking AI Automation Experts" at bounding box center [877, 199] width 504 height 22
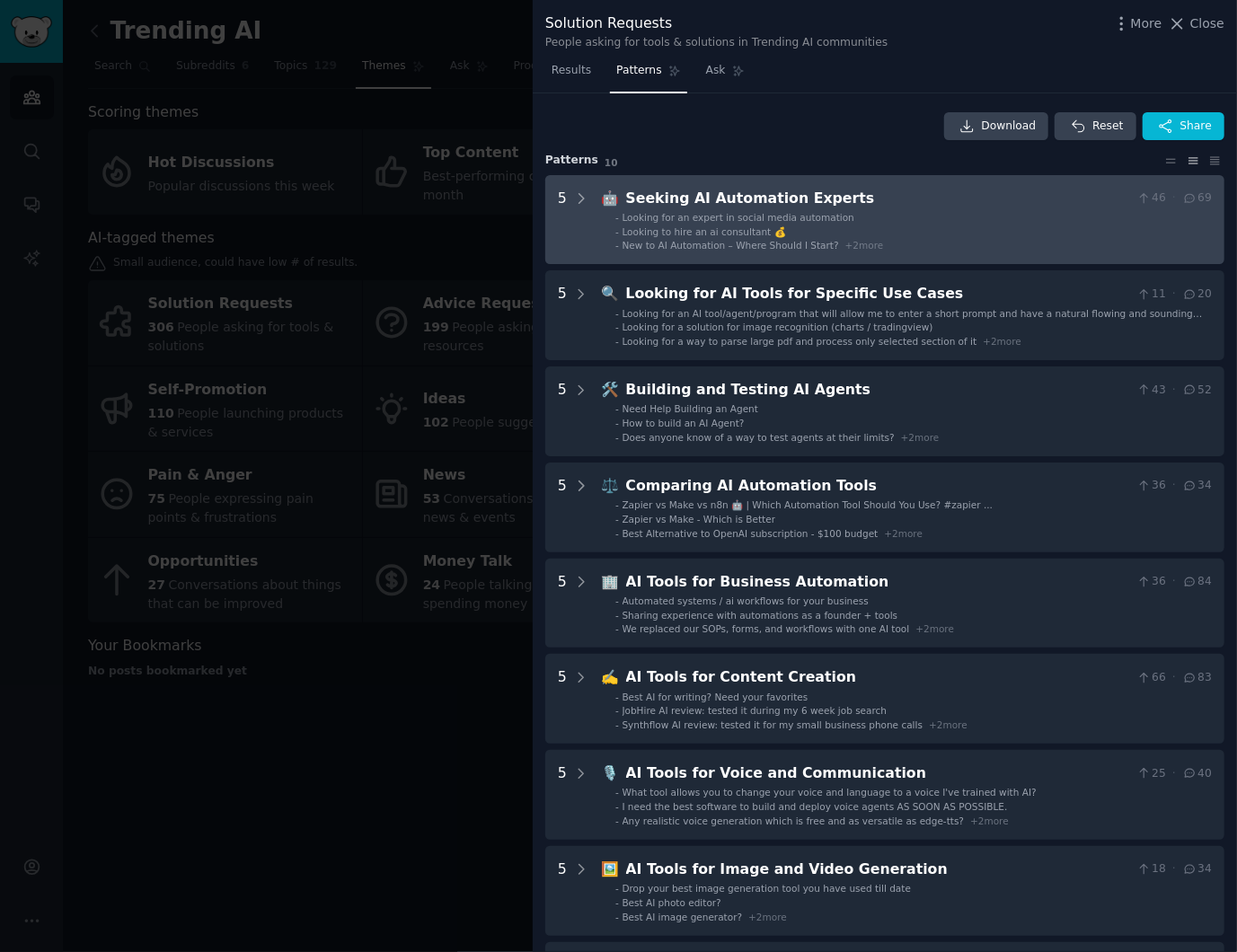
click at [755, 203] on div "Seeking AI Automation Experts" at bounding box center [877, 199] width 504 height 22
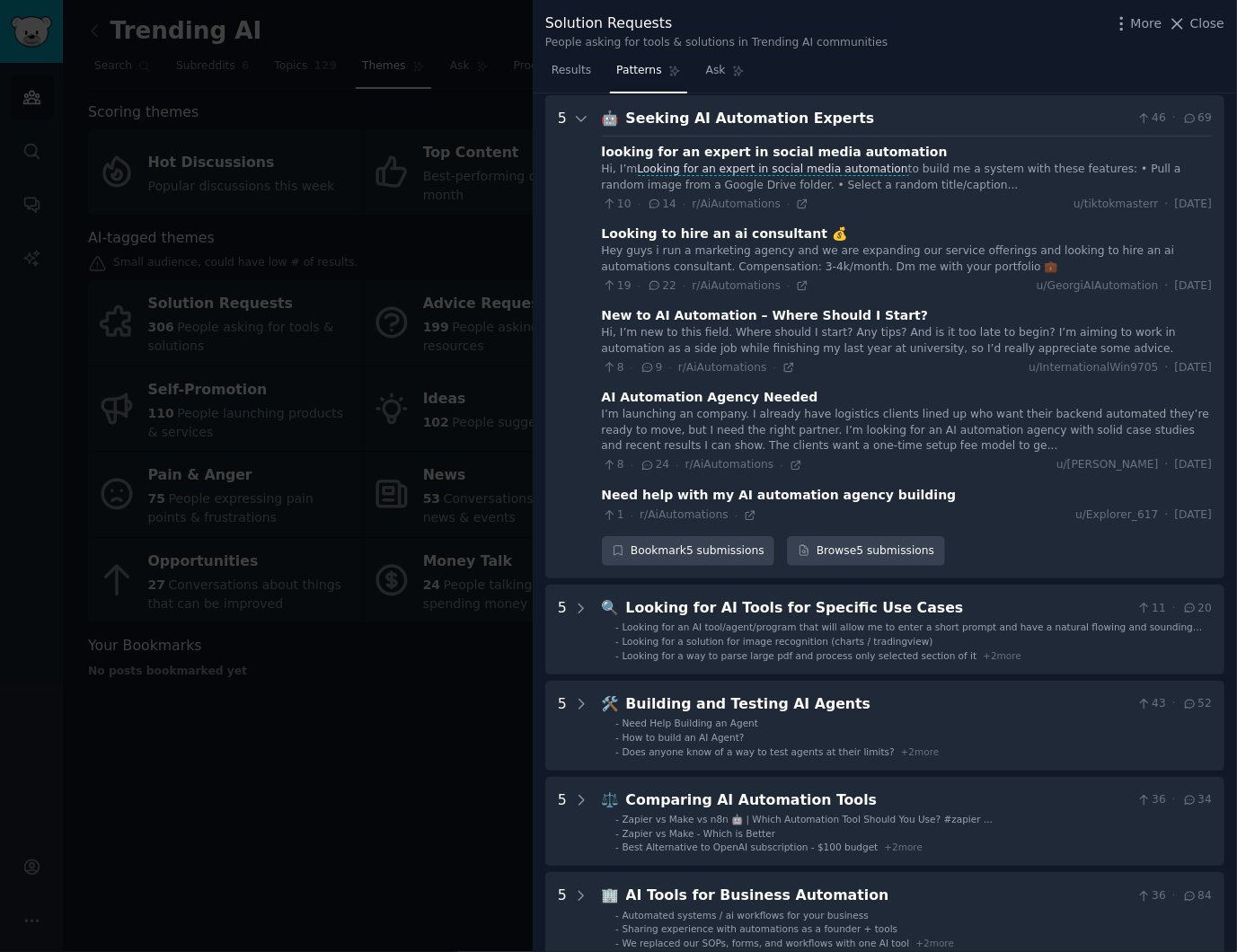
scroll to position [81, 0]
click at [749, 203] on span "r/AiAutomations" at bounding box center [736, 202] width 89 height 12
click at [799, 202] on icon at bounding box center [801, 202] width 12 height 12
click at [798, 289] on icon at bounding box center [801, 284] width 12 height 12
click at [790, 462] on icon at bounding box center [796, 464] width 12 height 12
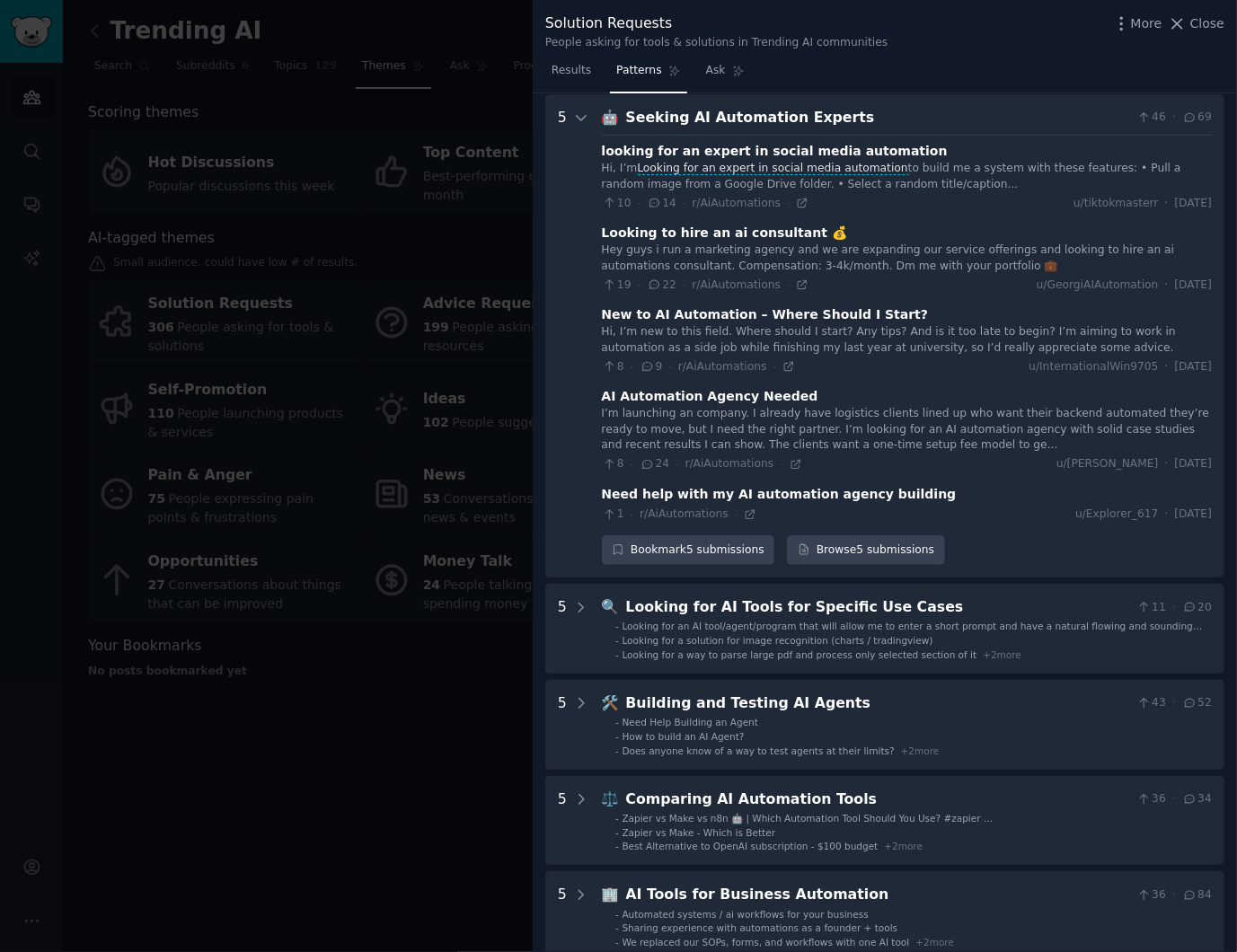
click at [731, 330] on div "Hi, I’m new to this field. Where should I start? Any tips? And is it too late t…" at bounding box center [907, 340] width 610 height 32
drag, startPoint x: 731, startPoint y: 330, endPoint x: 755, endPoint y: 328, distance: 24.1
click at [733, 330] on div "Hi, I’m new to this field. Where should I start? Any tips? And is it too late t…" at bounding box center [907, 340] width 610 height 32
click at [770, 325] on div "Hi, I’m new to this field. Where should I start? Any tips? And is it too late t…" at bounding box center [907, 340] width 610 height 32
click at [784, 365] on icon at bounding box center [788, 367] width 8 height 8
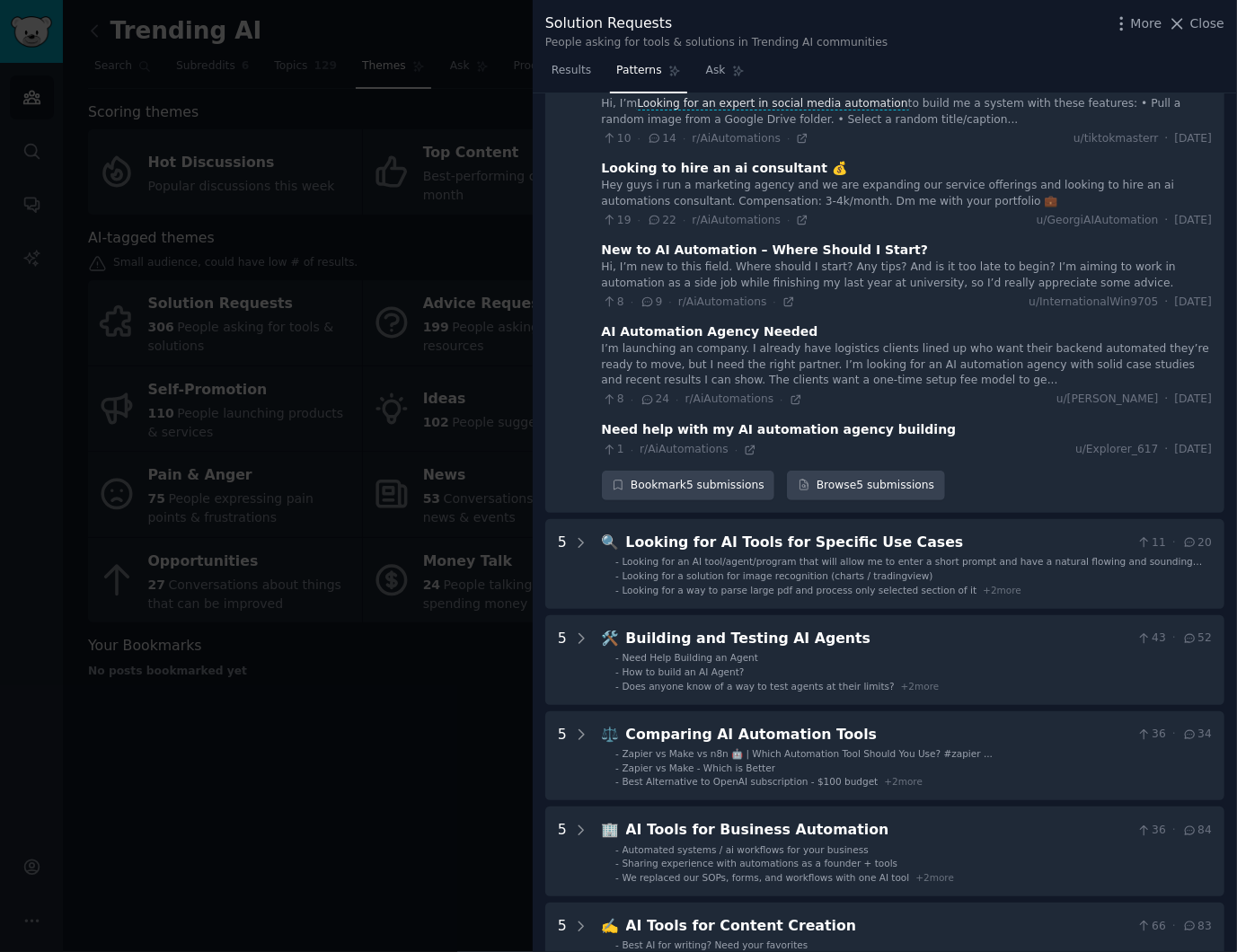
scroll to position [202, 0]
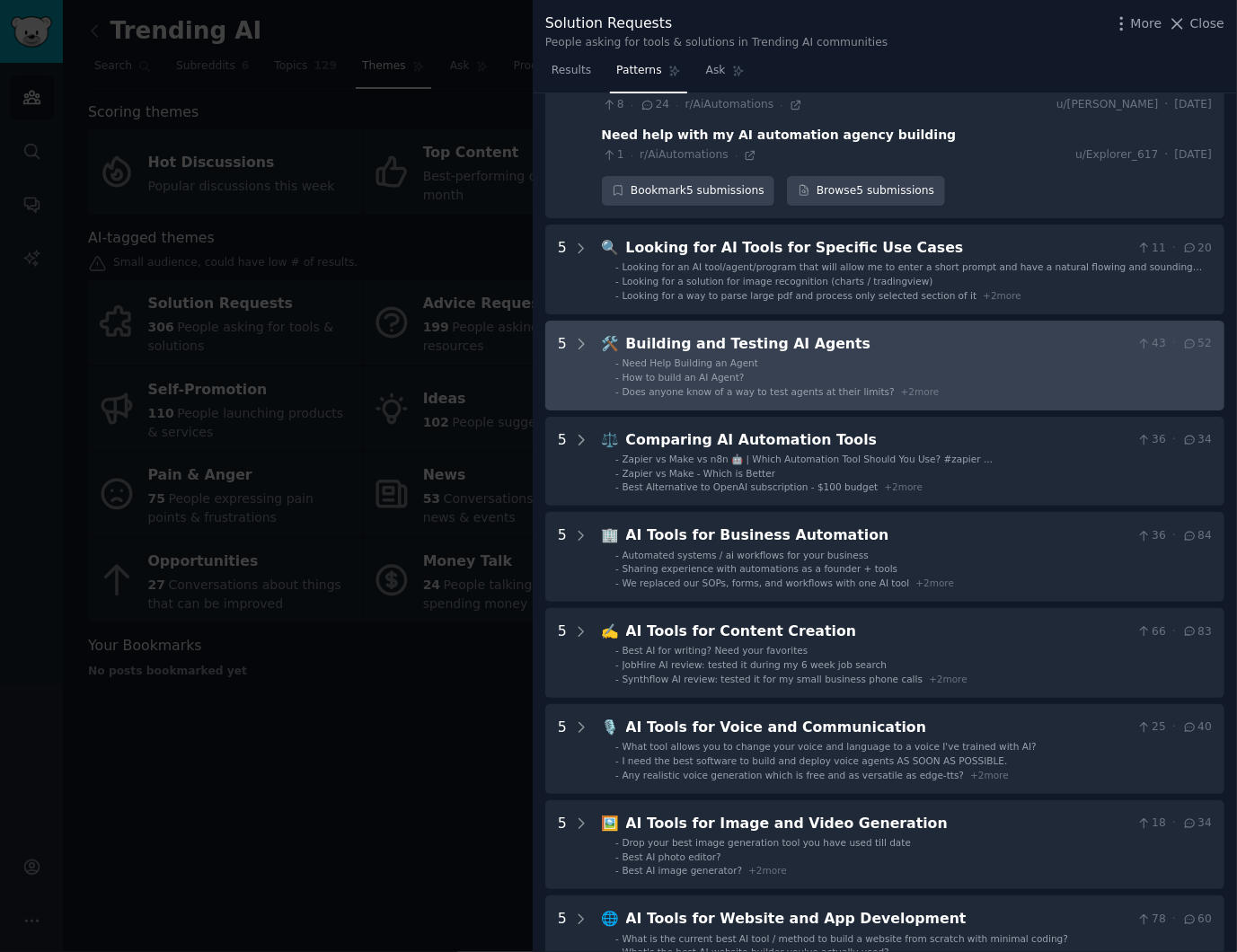
click at [880, 353] on div "Building and Testing AI Agents" at bounding box center [877, 344] width 504 height 22
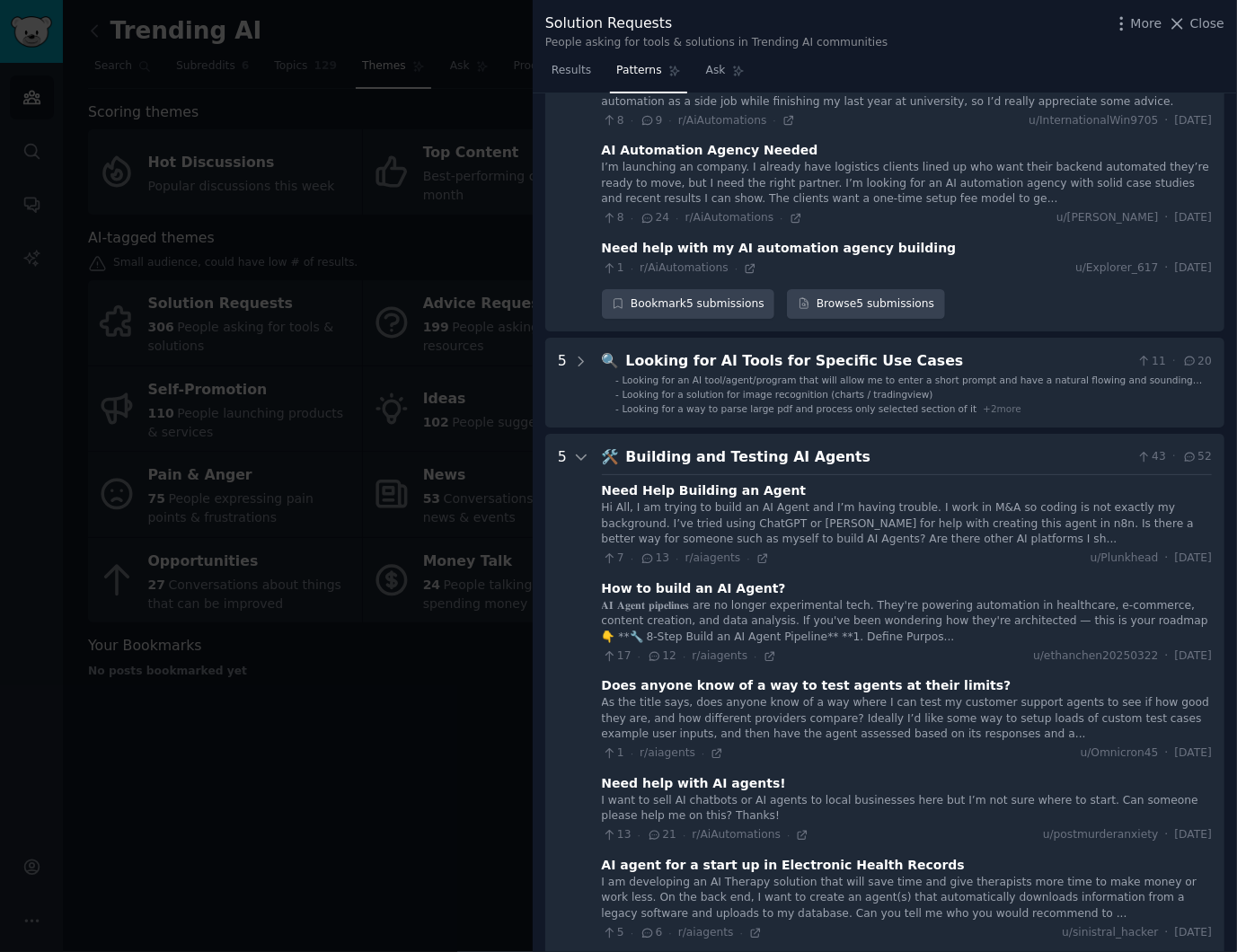
scroll to position [309, 0]
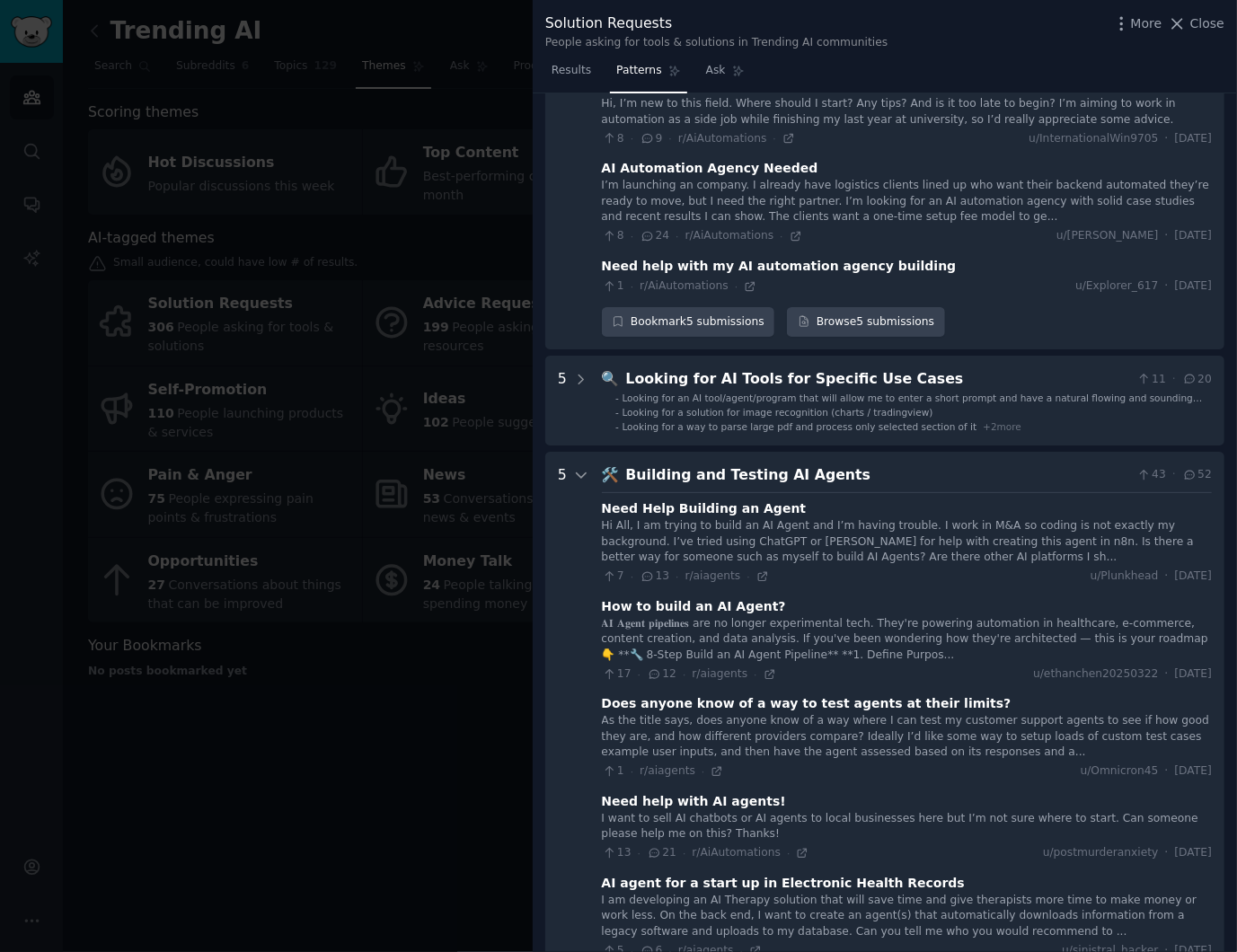
click at [467, 485] on div at bounding box center [618, 476] width 1237 height 952
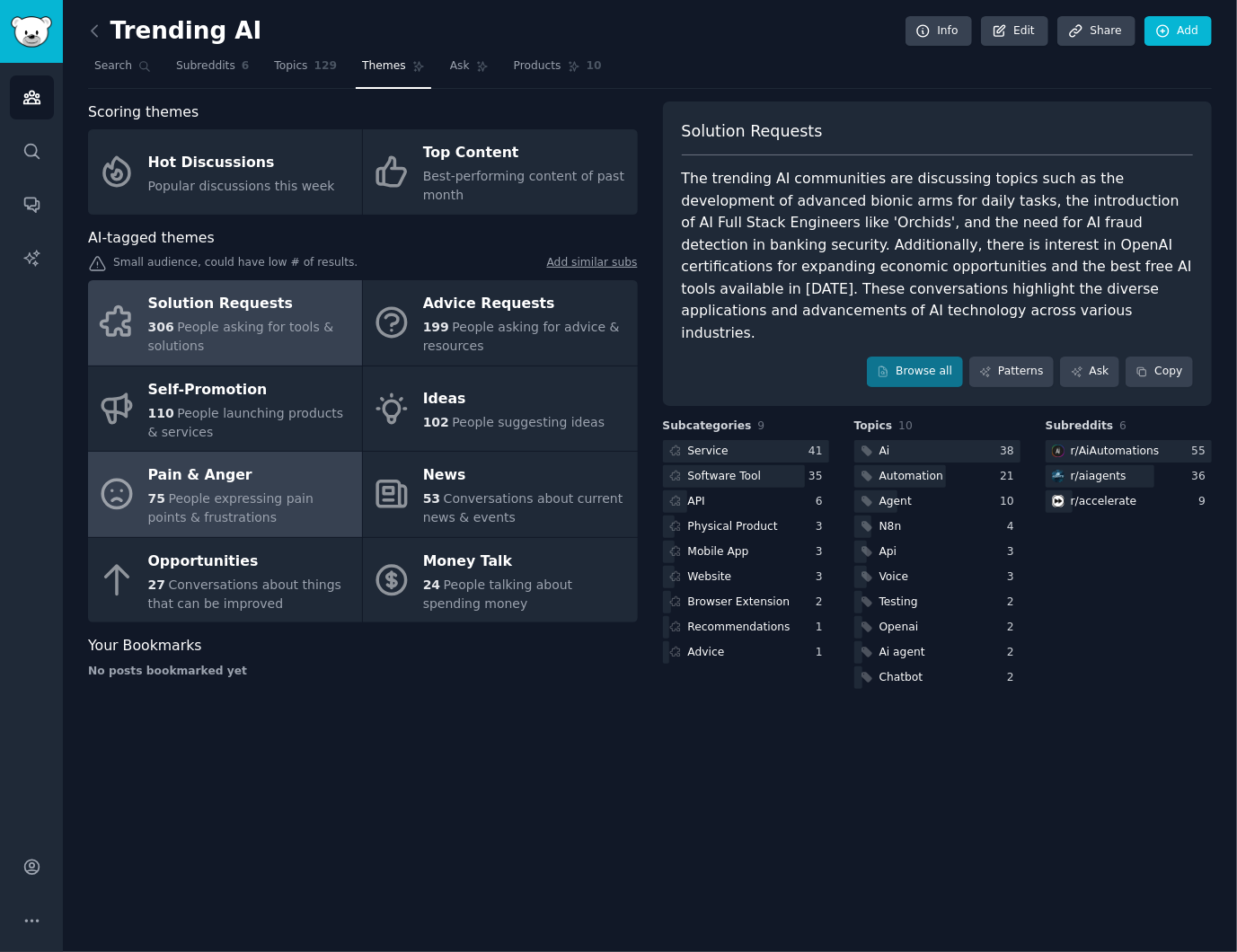
click at [282, 505] on span "People expressing pain points & frustrations" at bounding box center [230, 508] width 165 height 34
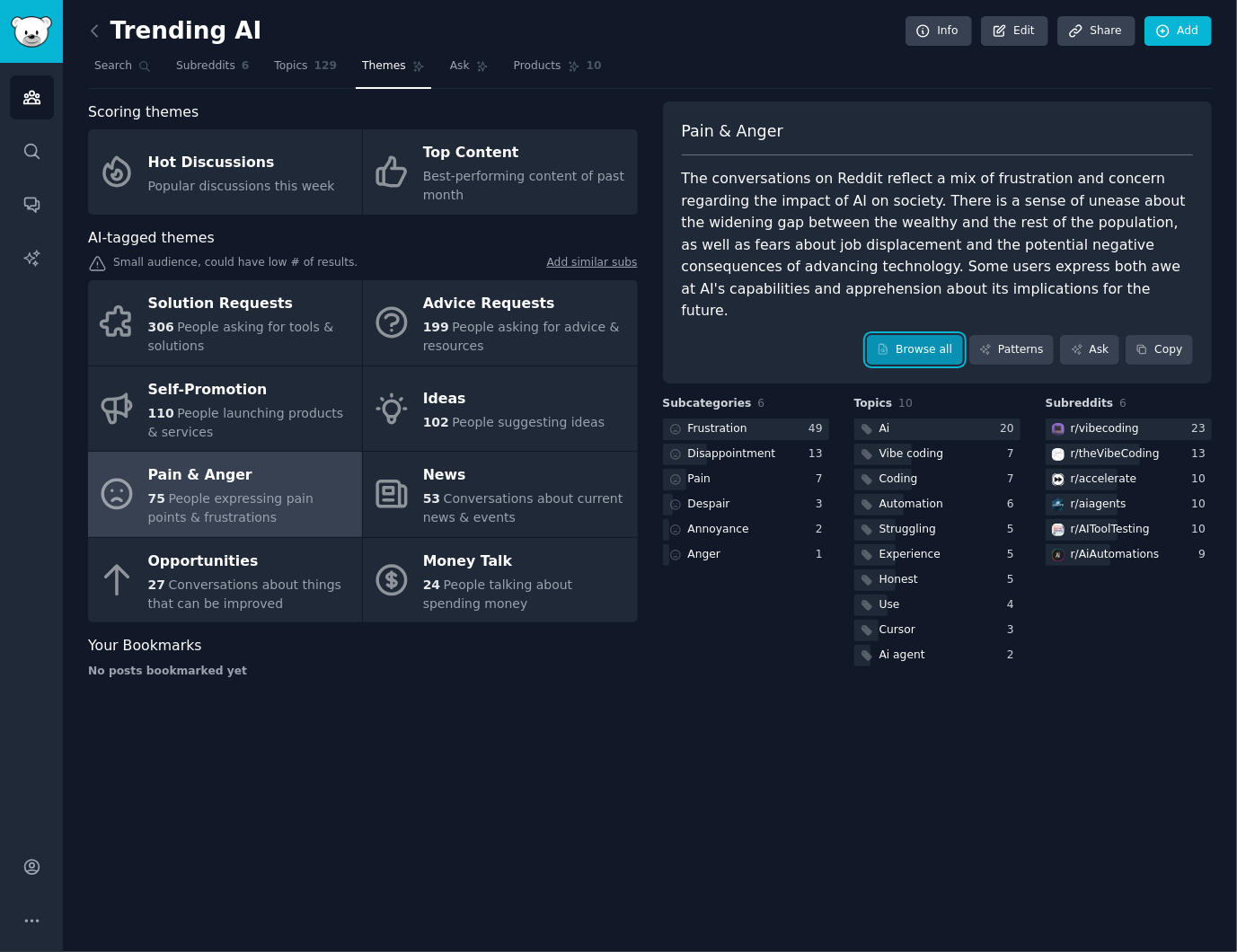
click at [925, 335] on link "Browse all" at bounding box center [915, 350] width 96 height 31
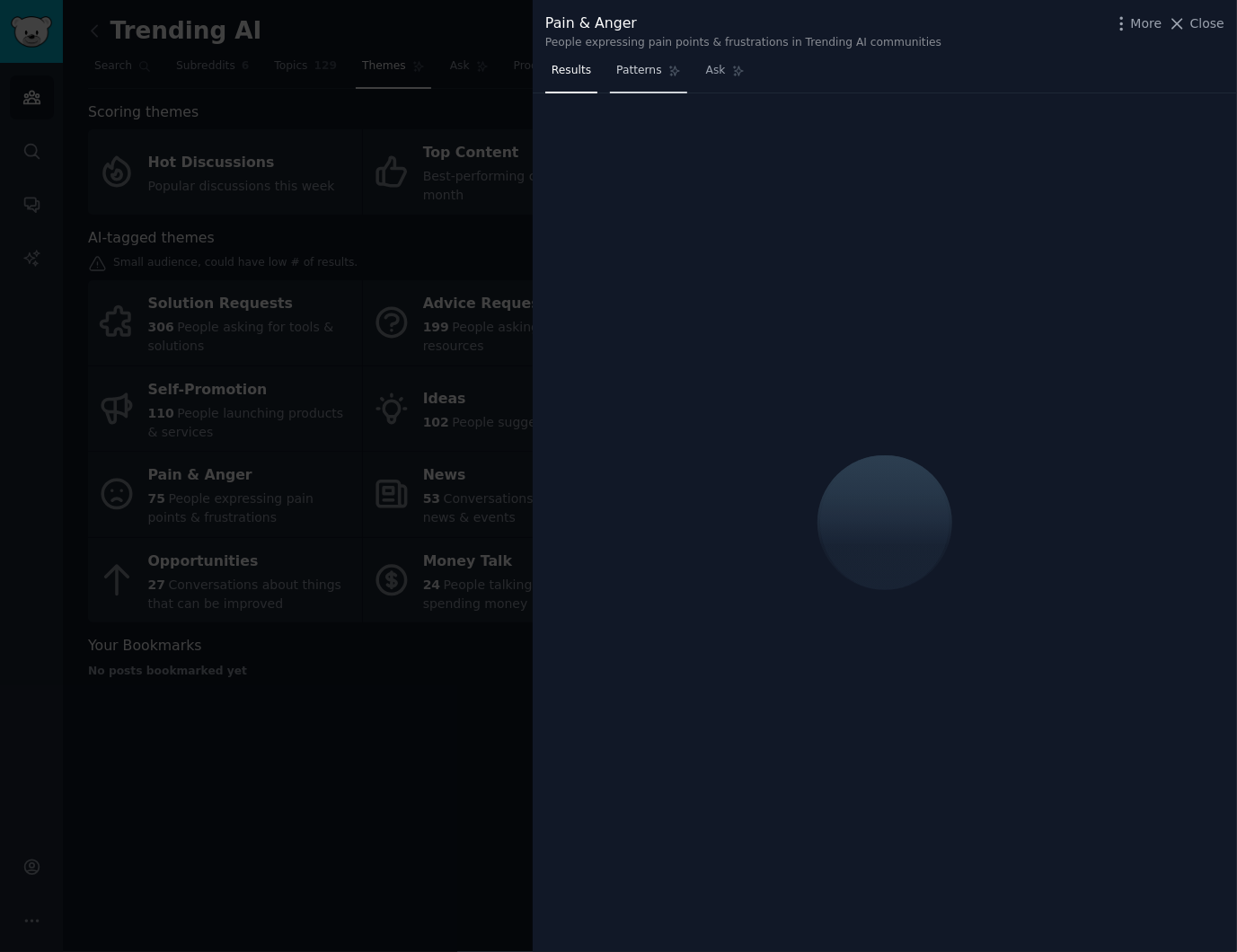
click at [638, 72] on span "Patterns" at bounding box center [638, 71] width 45 height 16
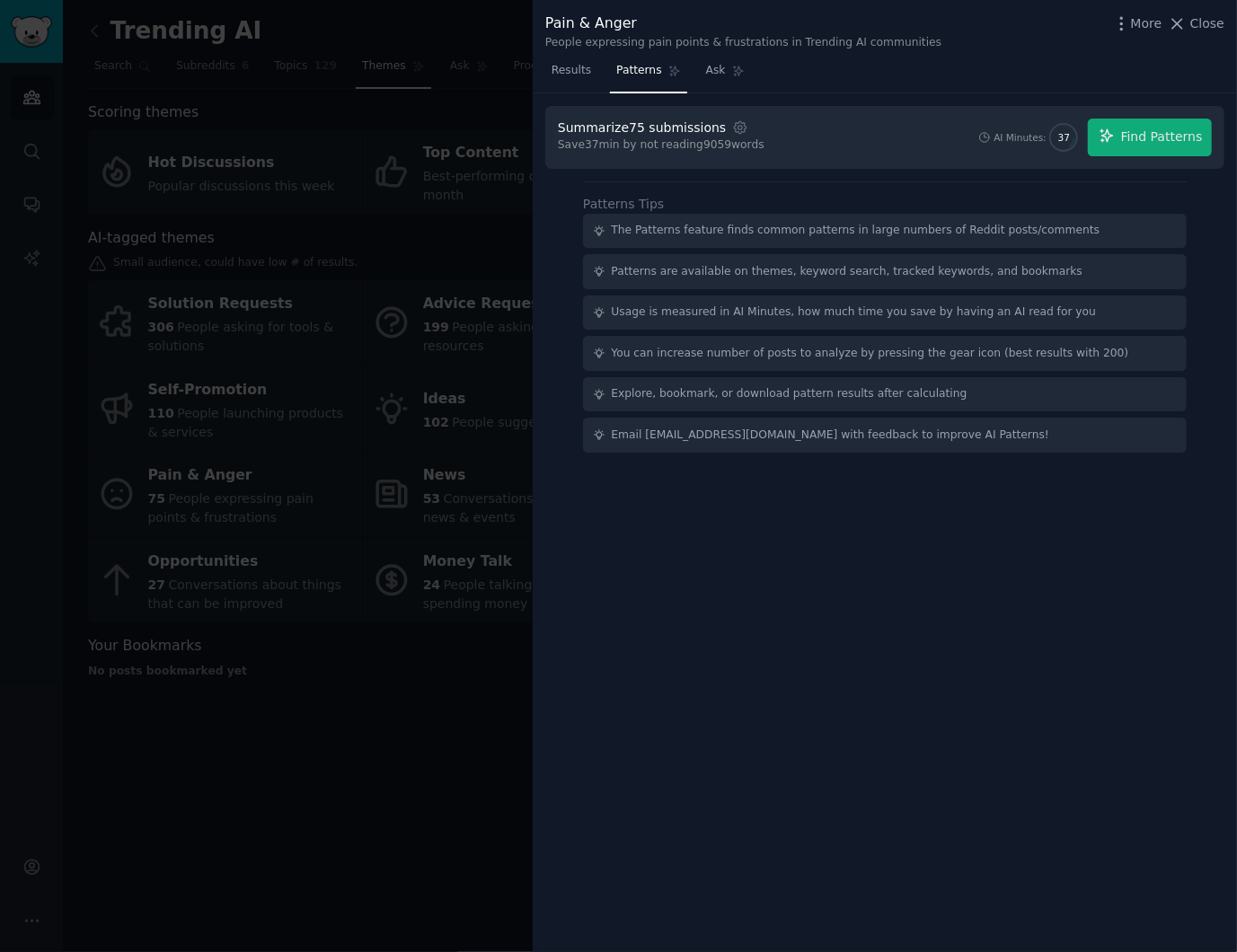
click at [1201, 654] on div "Summarize 75 submissions Settings Save 37 min by not reading 9059 words AI Minu…" at bounding box center [885, 523] width 704 height 860
click at [1144, 136] on span "Find Patterns" at bounding box center [1161, 137] width 82 height 19
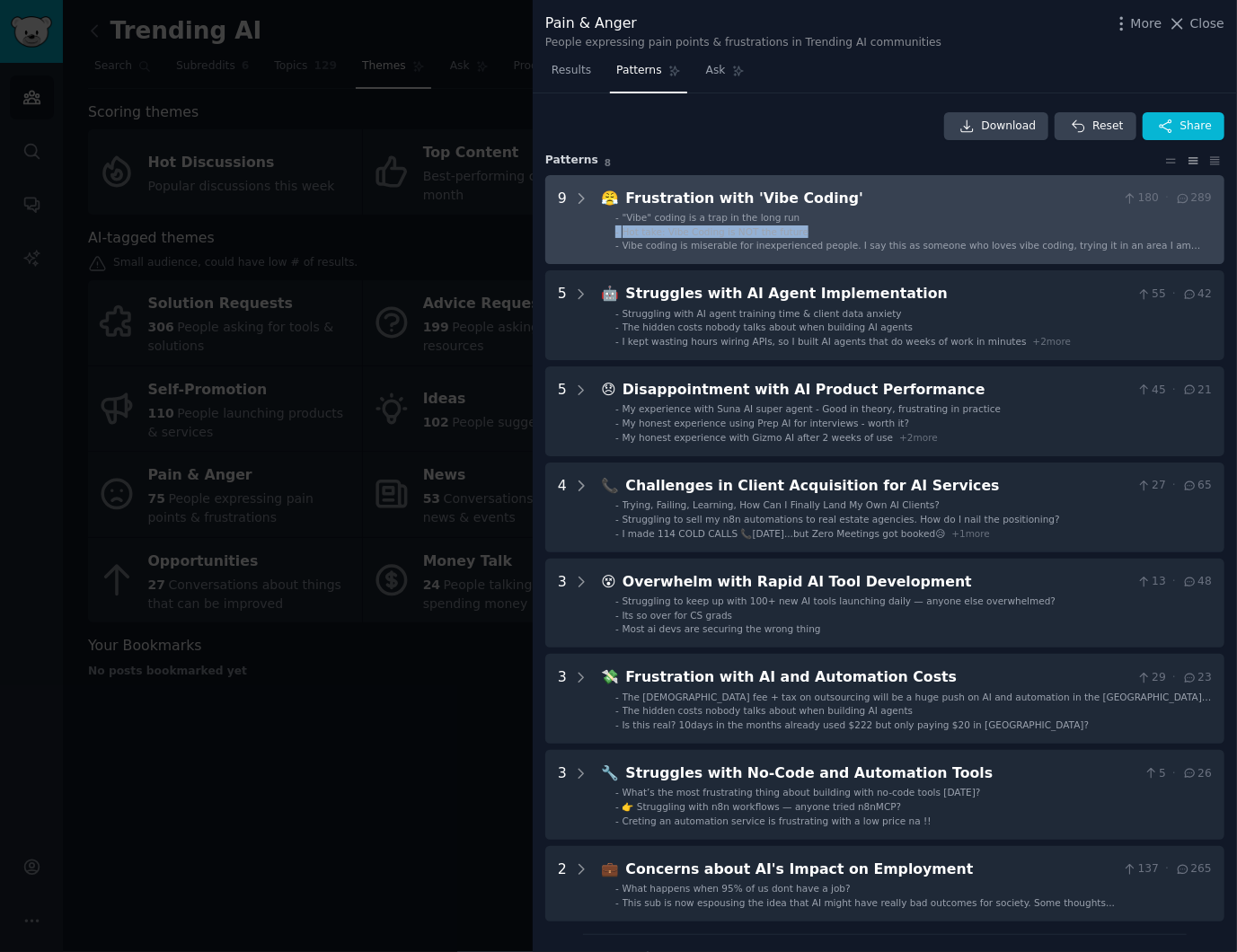
click at [971, 223] on ul "- "Vibe" coding is a trap in the long run - Hot take: Vibe Coding is NOT the fu…" at bounding box center [907, 231] width 609 height 41
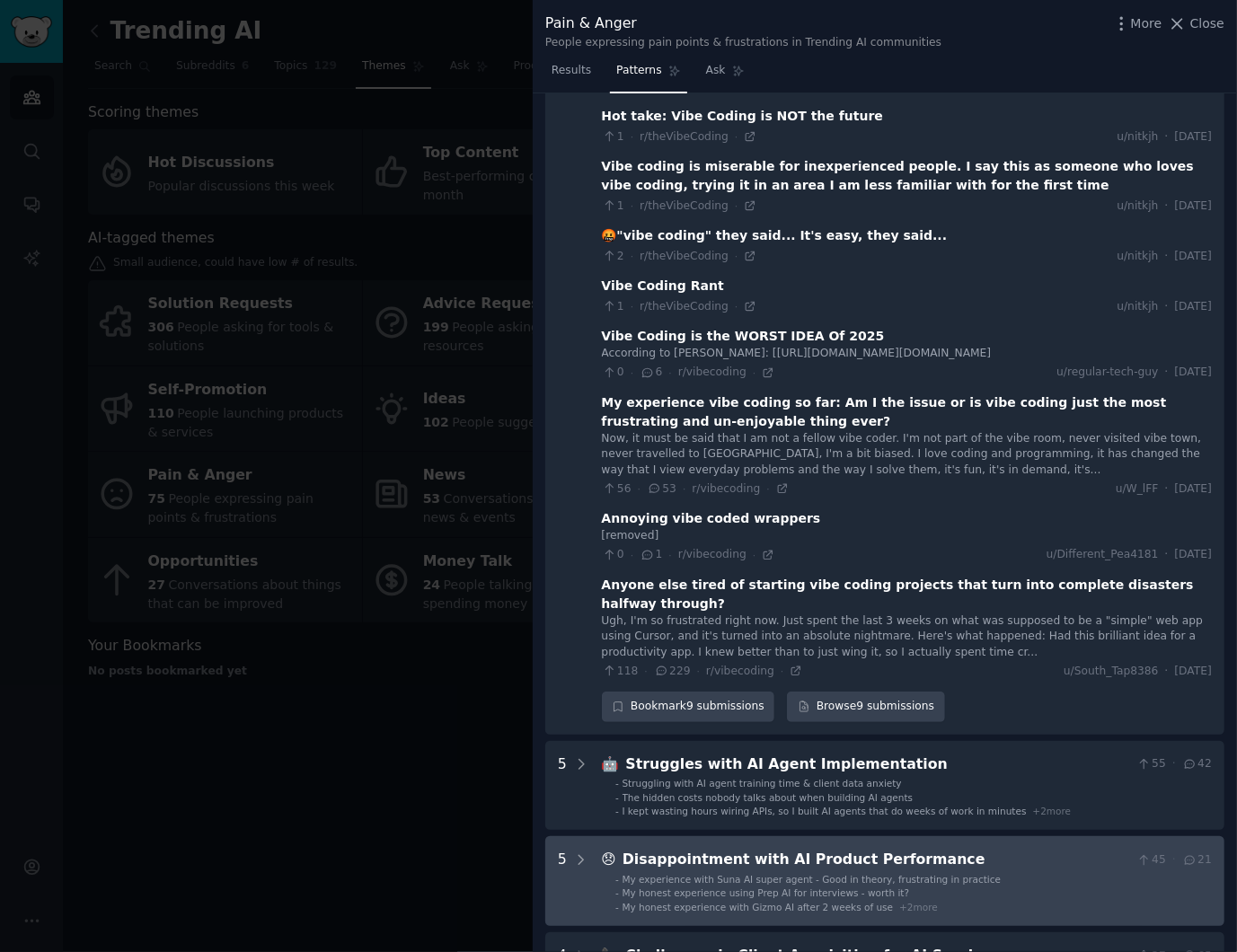
scroll to position [479, 0]
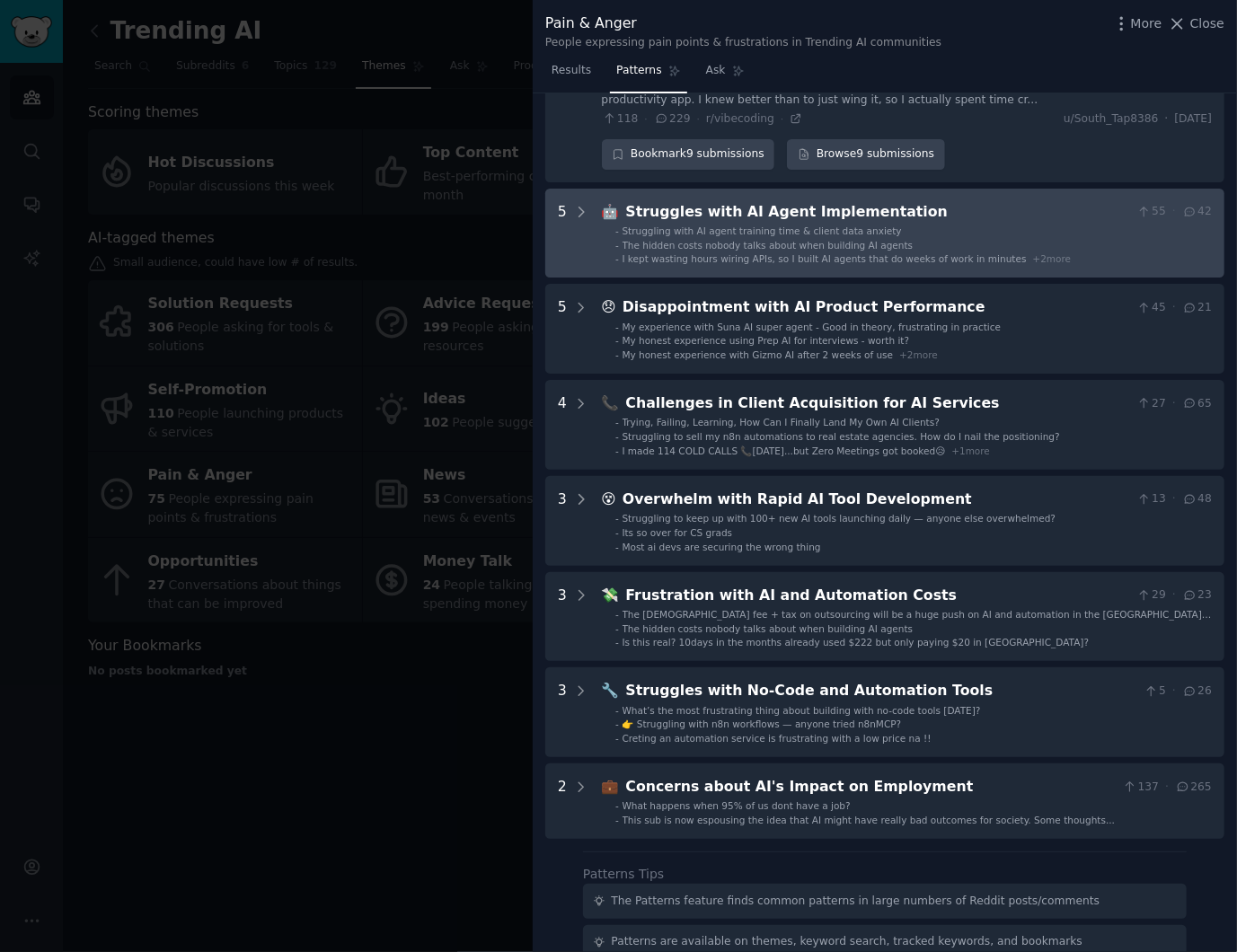
click at [910, 264] on span "I kept wasting hours wiring APIs, so I built AI agents that do weeks of work in…" at bounding box center [824, 258] width 404 height 11
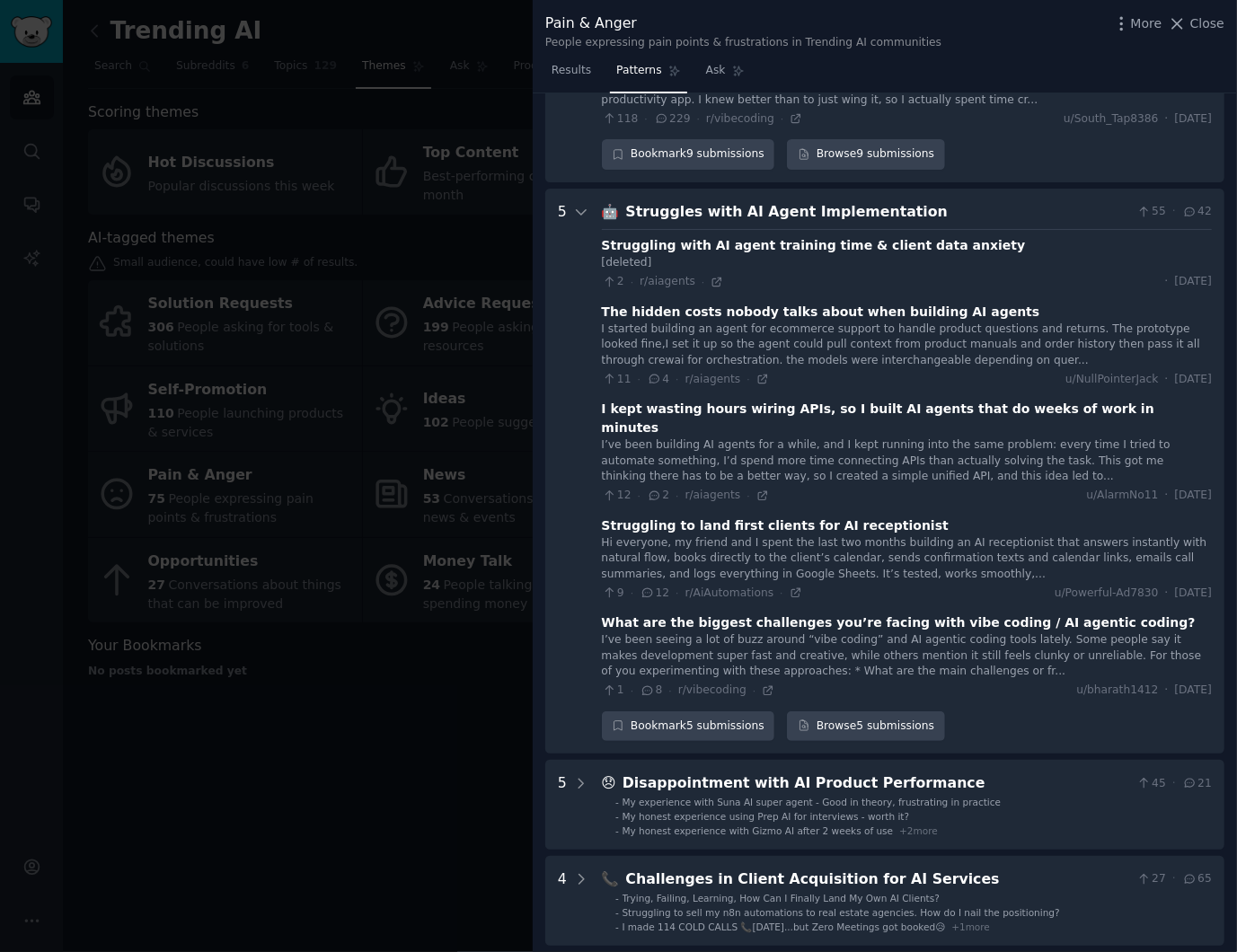
scroll to position [830, 0]
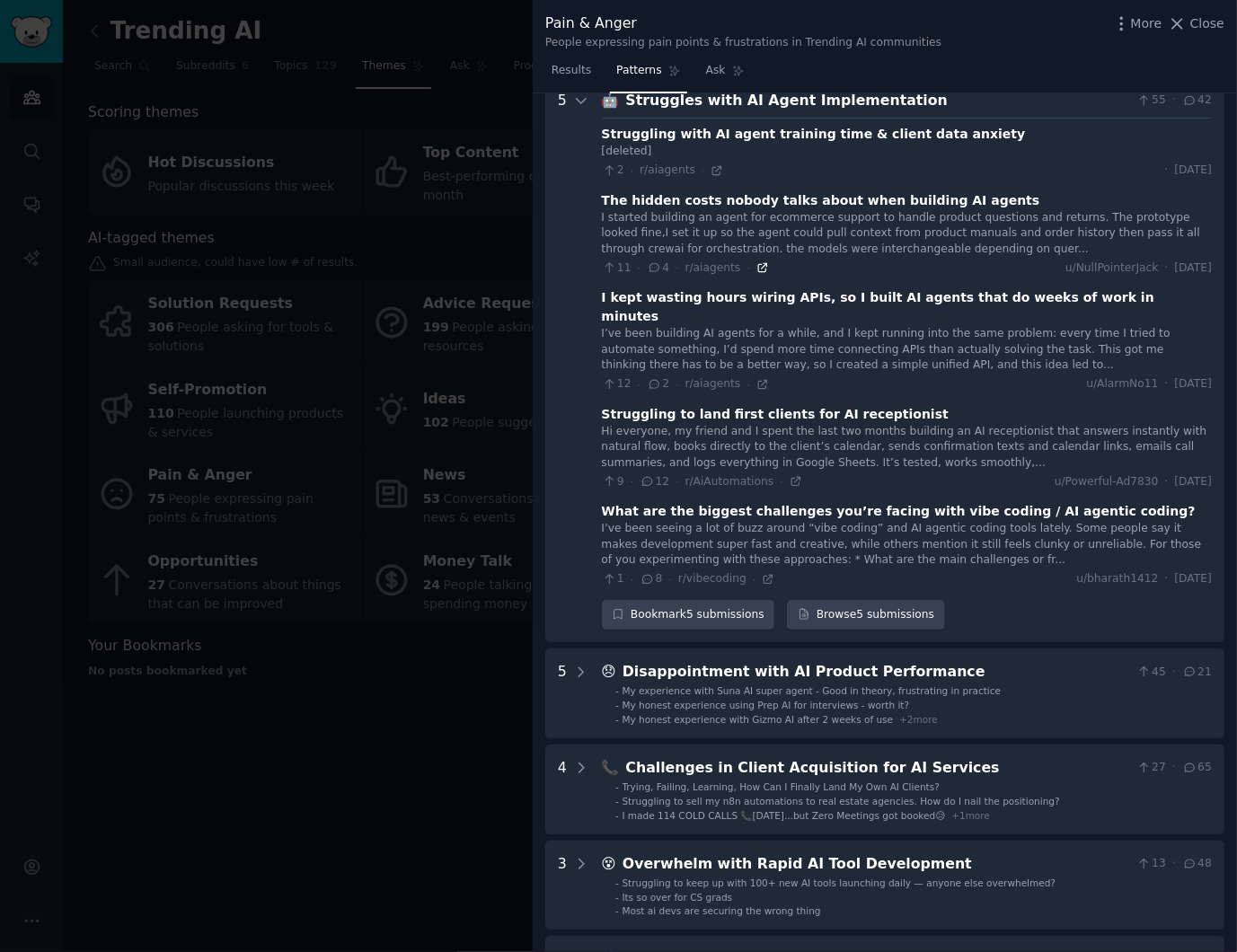
click at [756, 274] on icon at bounding box center [762, 267] width 12 height 12
drag, startPoint x: 758, startPoint y: 226, endPoint x: 789, endPoint y: 242, distance: 34.9
click at [789, 241] on div "The hidden costs nobody talks about when building AI agents I started building …" at bounding box center [907, 233] width 610 height 85
click at [982, 246] on div "I started building an agent for ecommerce support to handle product questions a…" at bounding box center [907, 234] width 610 height 48
click at [756, 379] on icon at bounding box center [762, 384] width 12 height 12
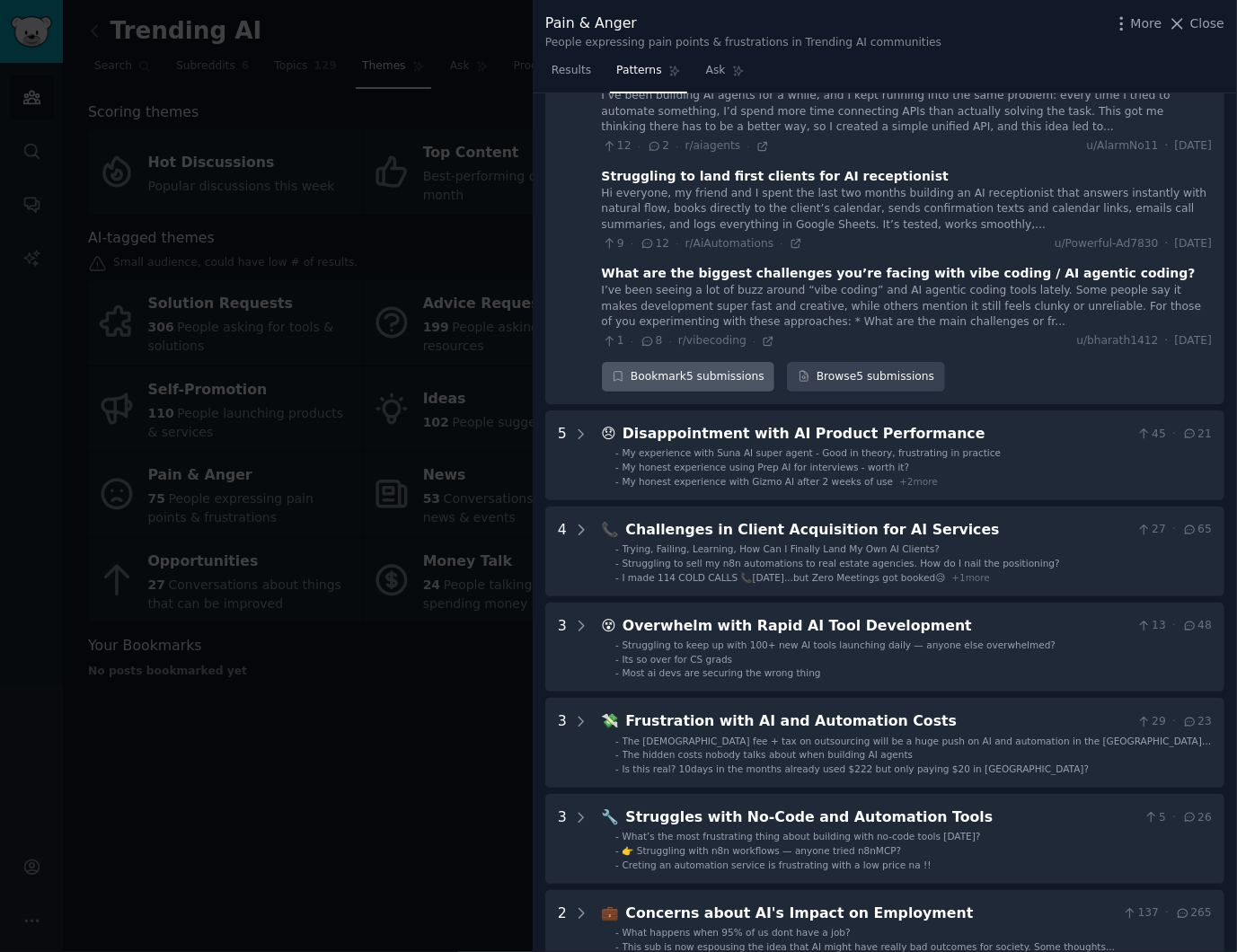
scroll to position [1069, 0]
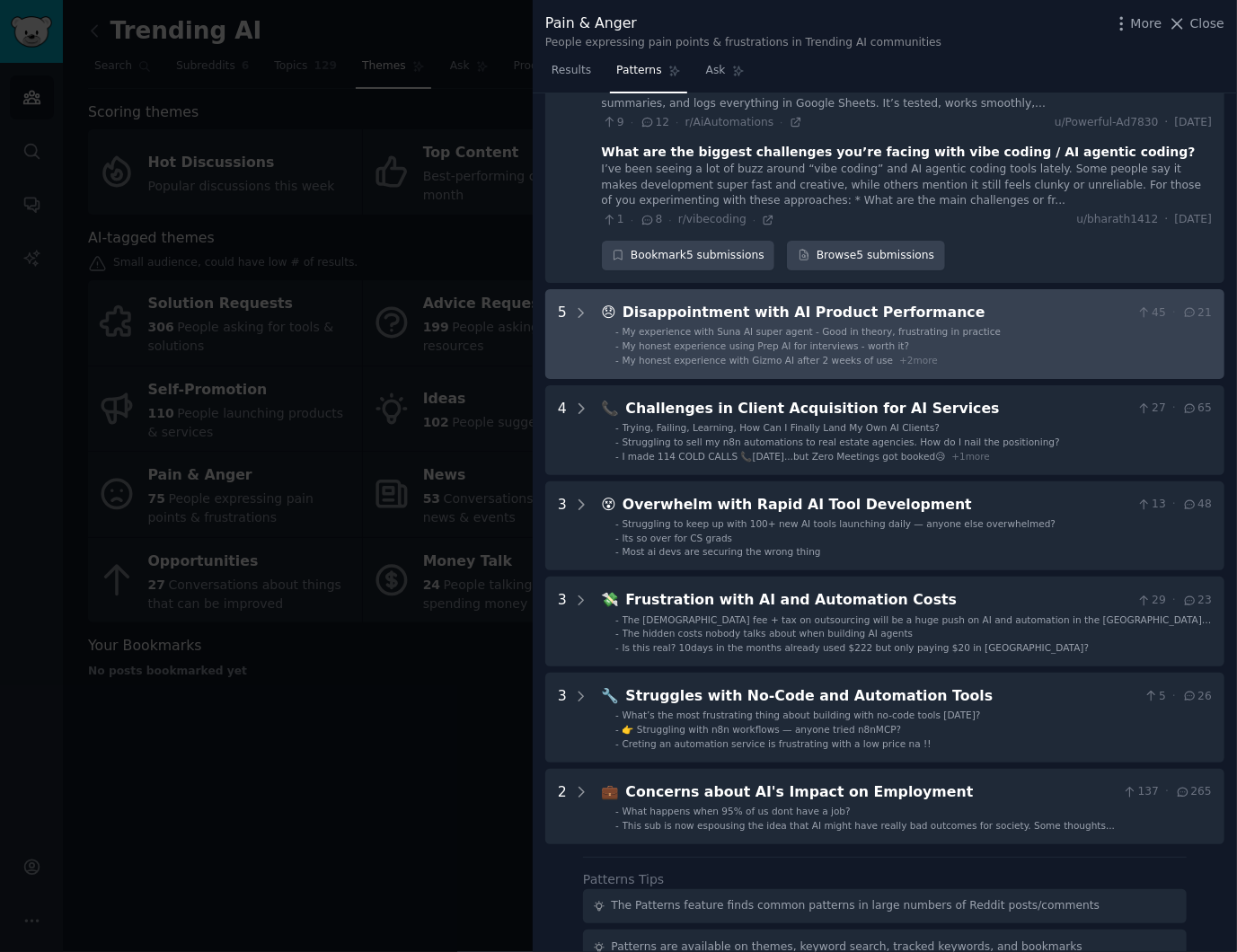
click at [915, 314] on div "Disappointment with AI Product Performance" at bounding box center [876, 313] width 508 height 22
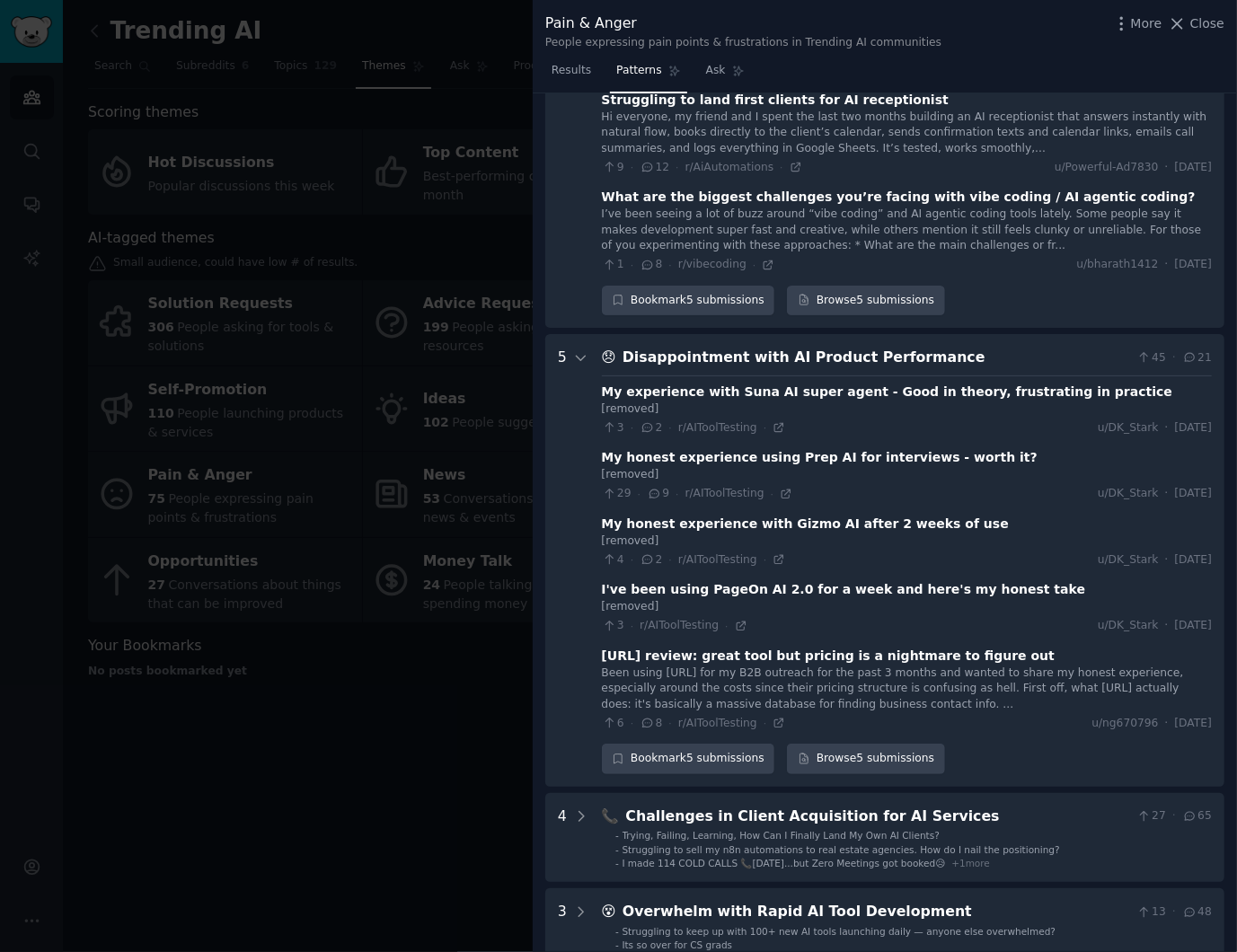
scroll to position [1265, 0]
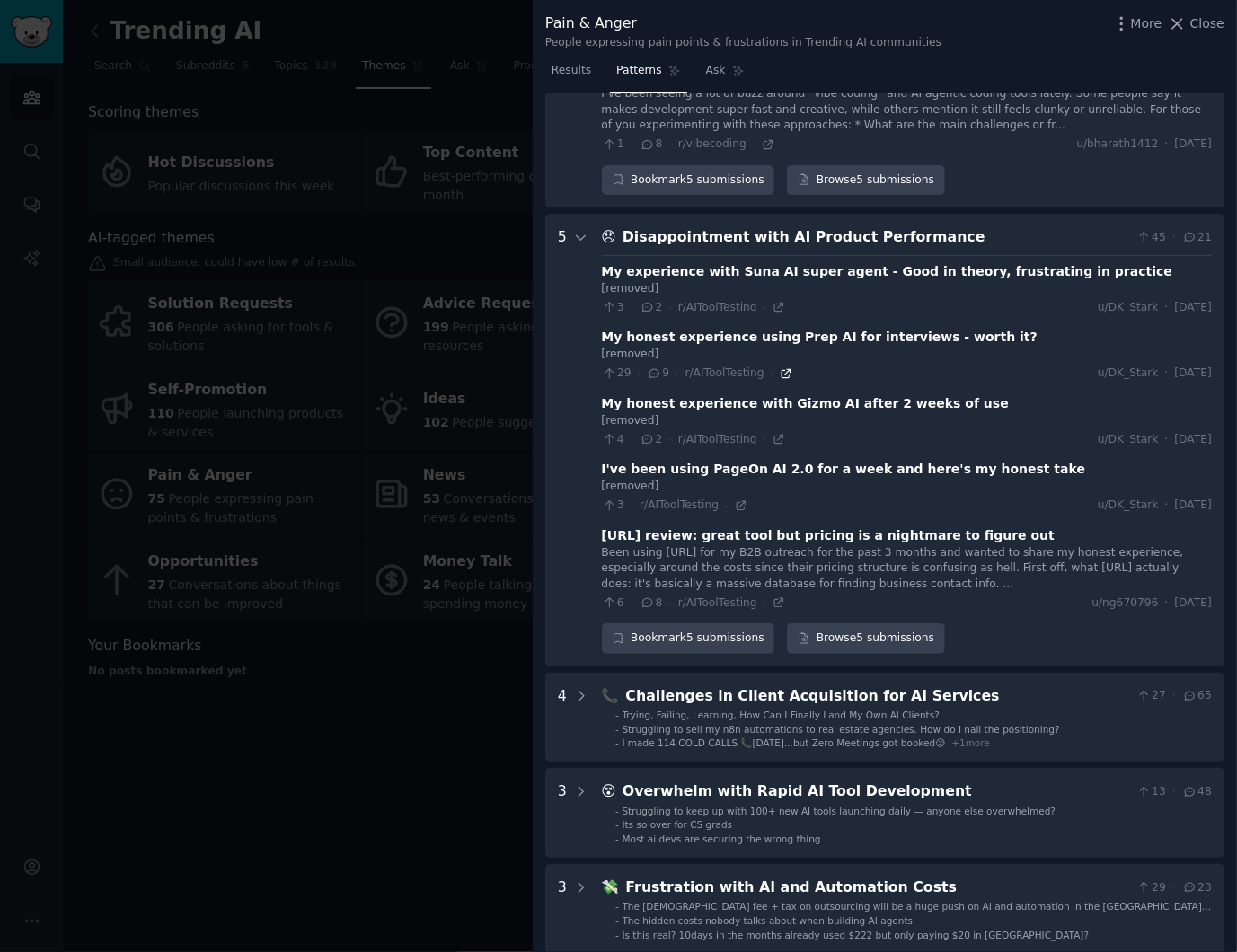
click at [784, 368] on icon at bounding box center [786, 373] width 12 height 12
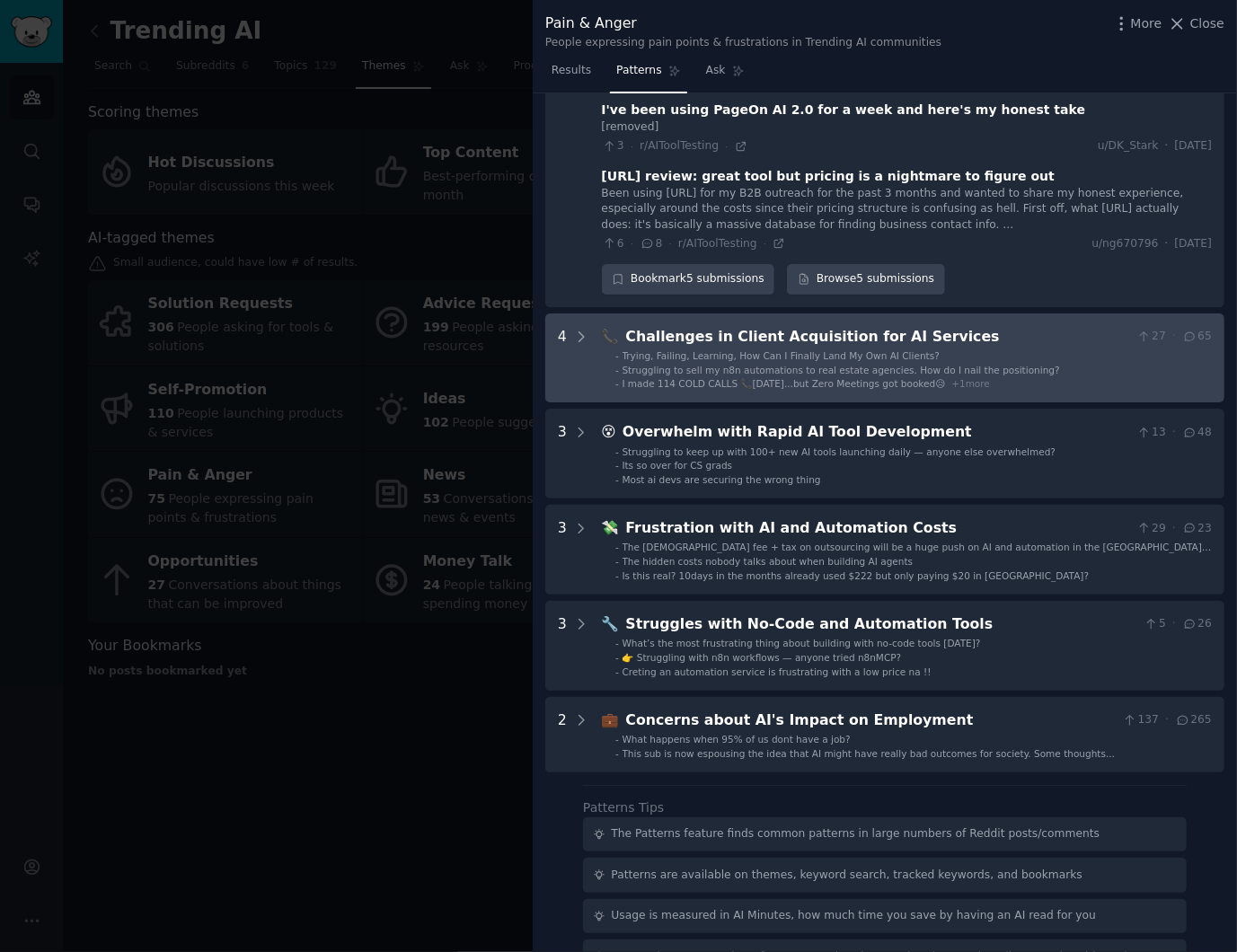
click at [809, 365] on span "Struggling to sell my n8n automations to real estate agencies. How do I nail th…" at bounding box center [842, 369] width 438 height 11
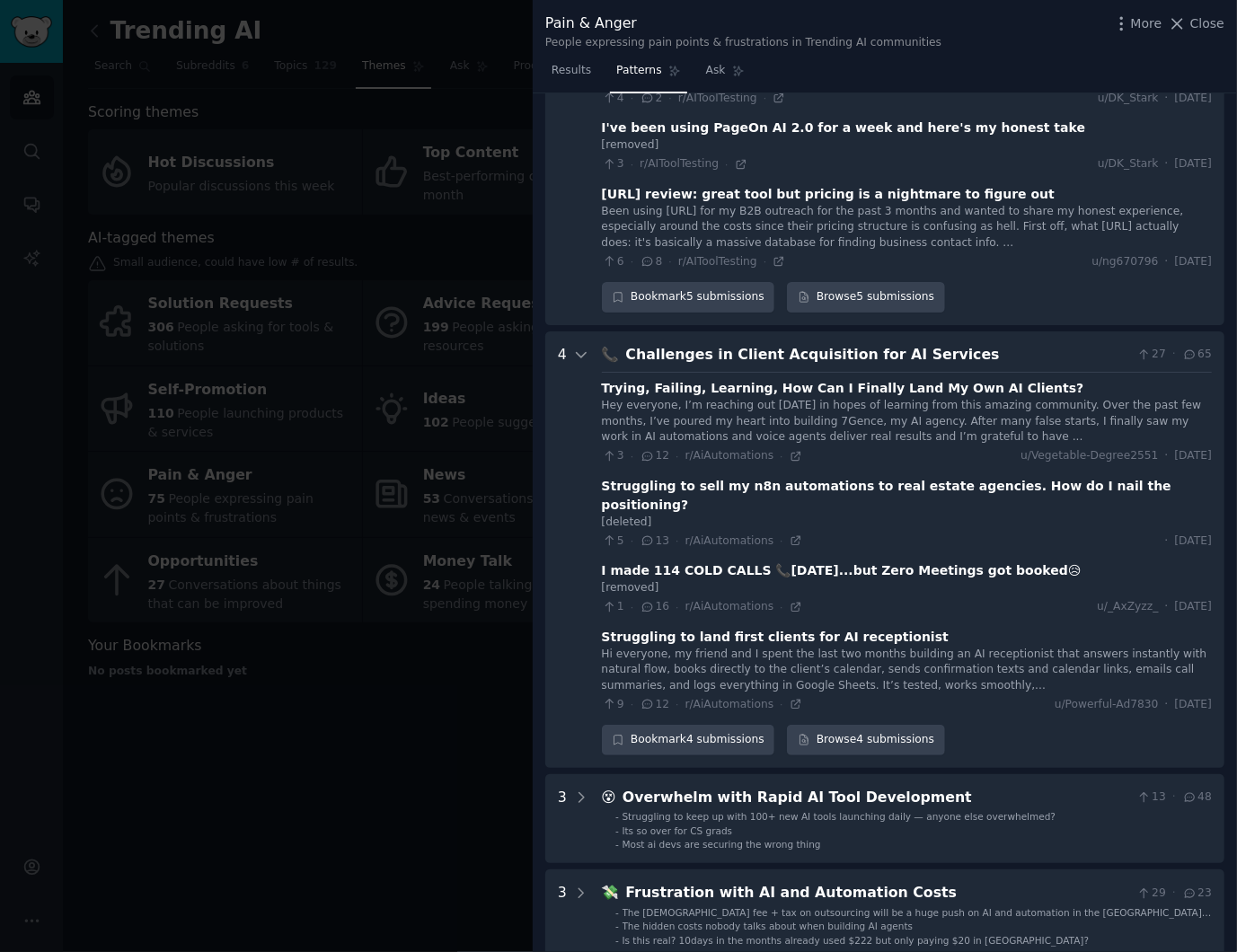
scroll to position [1604, 0]
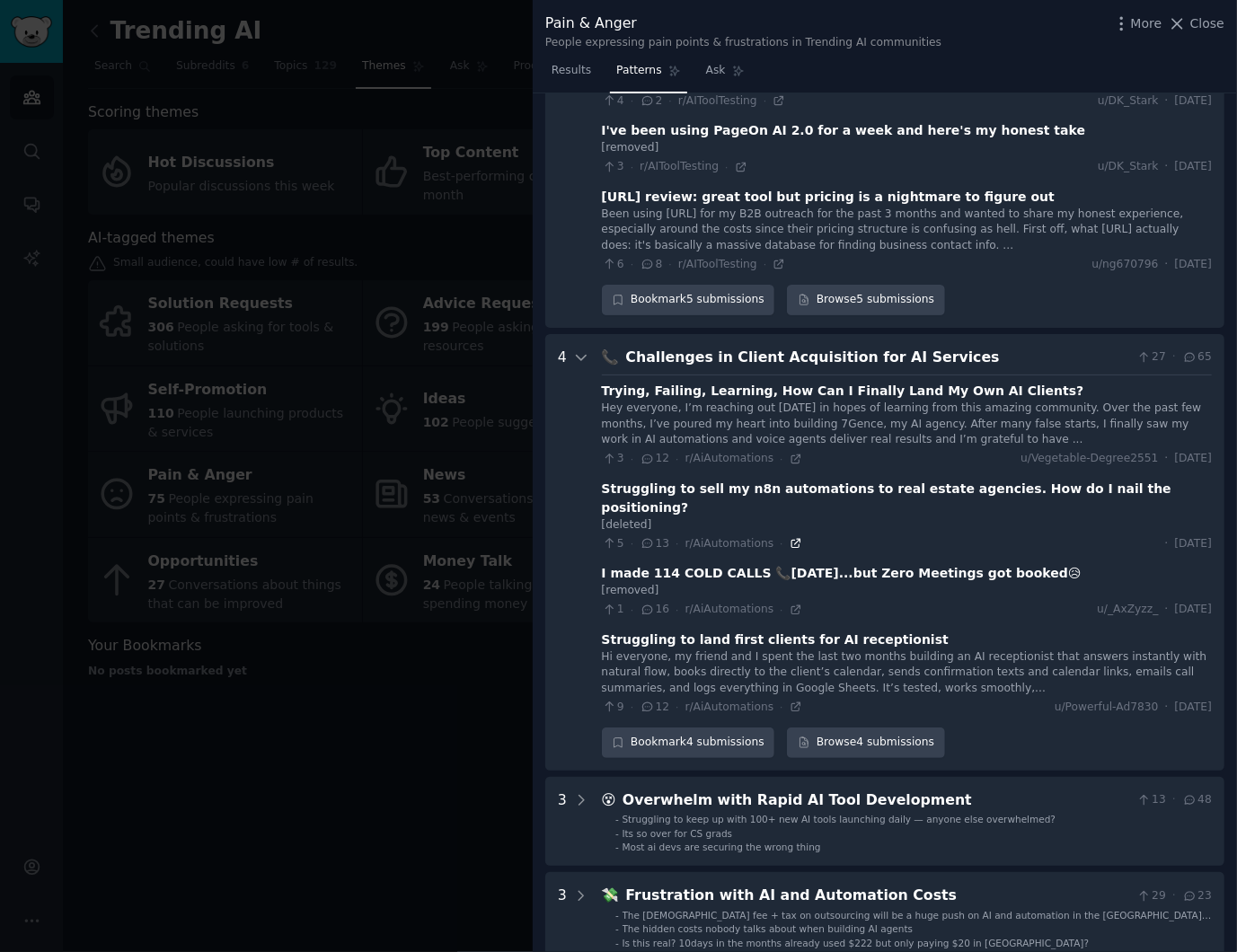
click at [793, 540] on icon at bounding box center [796, 544] width 8 height 8
click at [791, 701] on icon at bounding box center [796, 706] width 12 height 12
click at [790, 458] on icon at bounding box center [796, 459] width 12 height 12
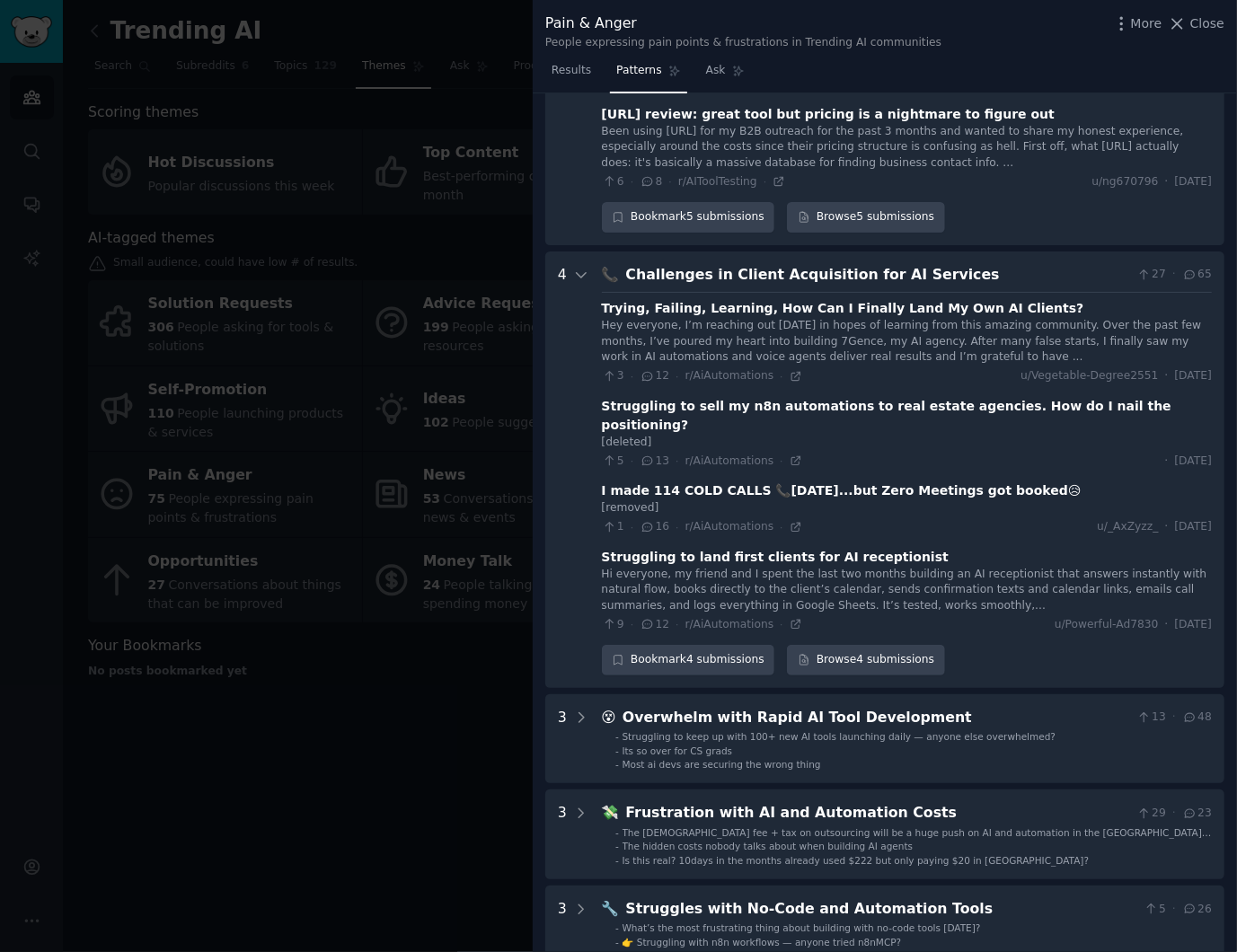
scroll to position [1844, 0]
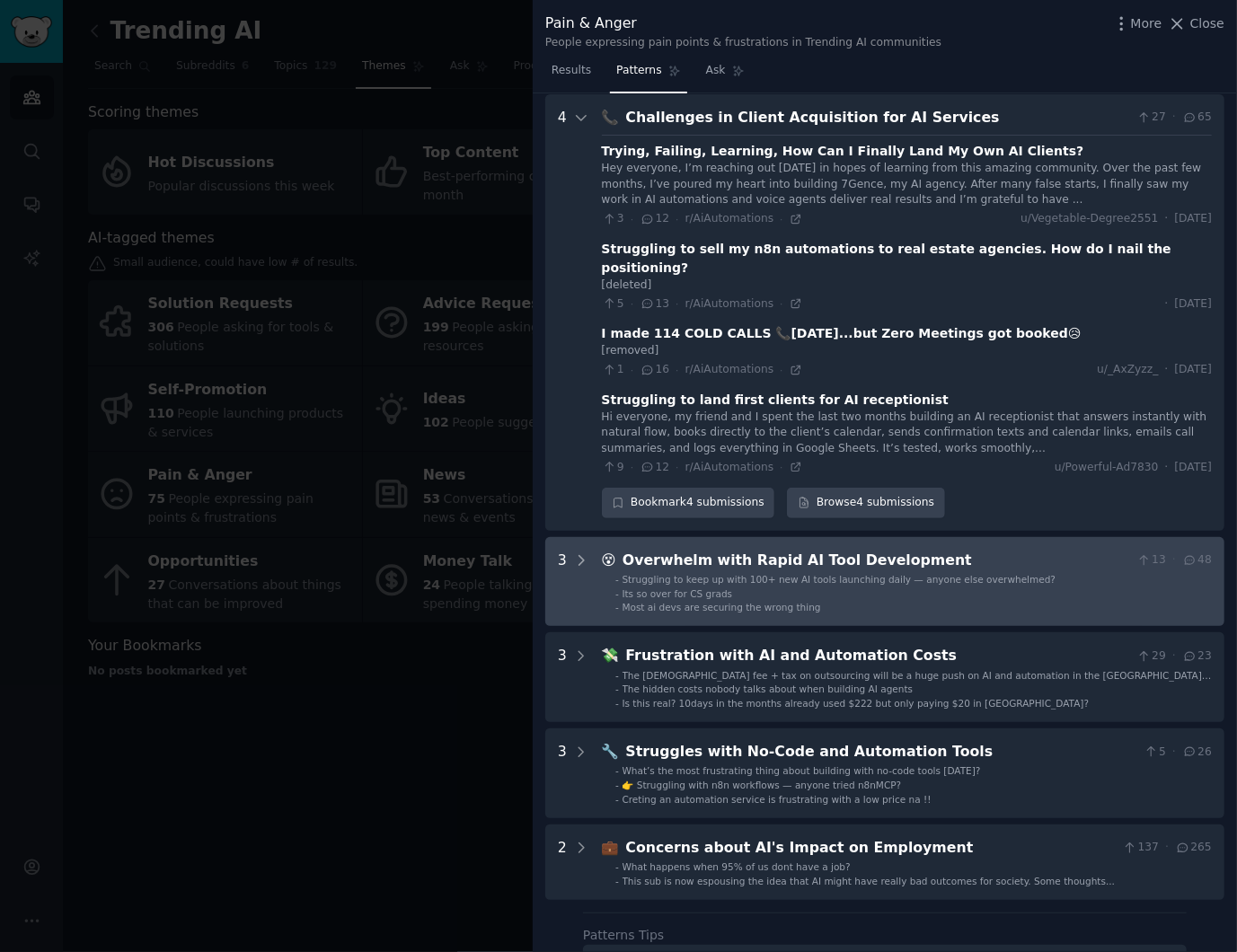
click at [981, 574] on span "Struggling to keep up with 100+ new AI tools launching daily — anyone else over…" at bounding box center [840, 579] width 434 height 11
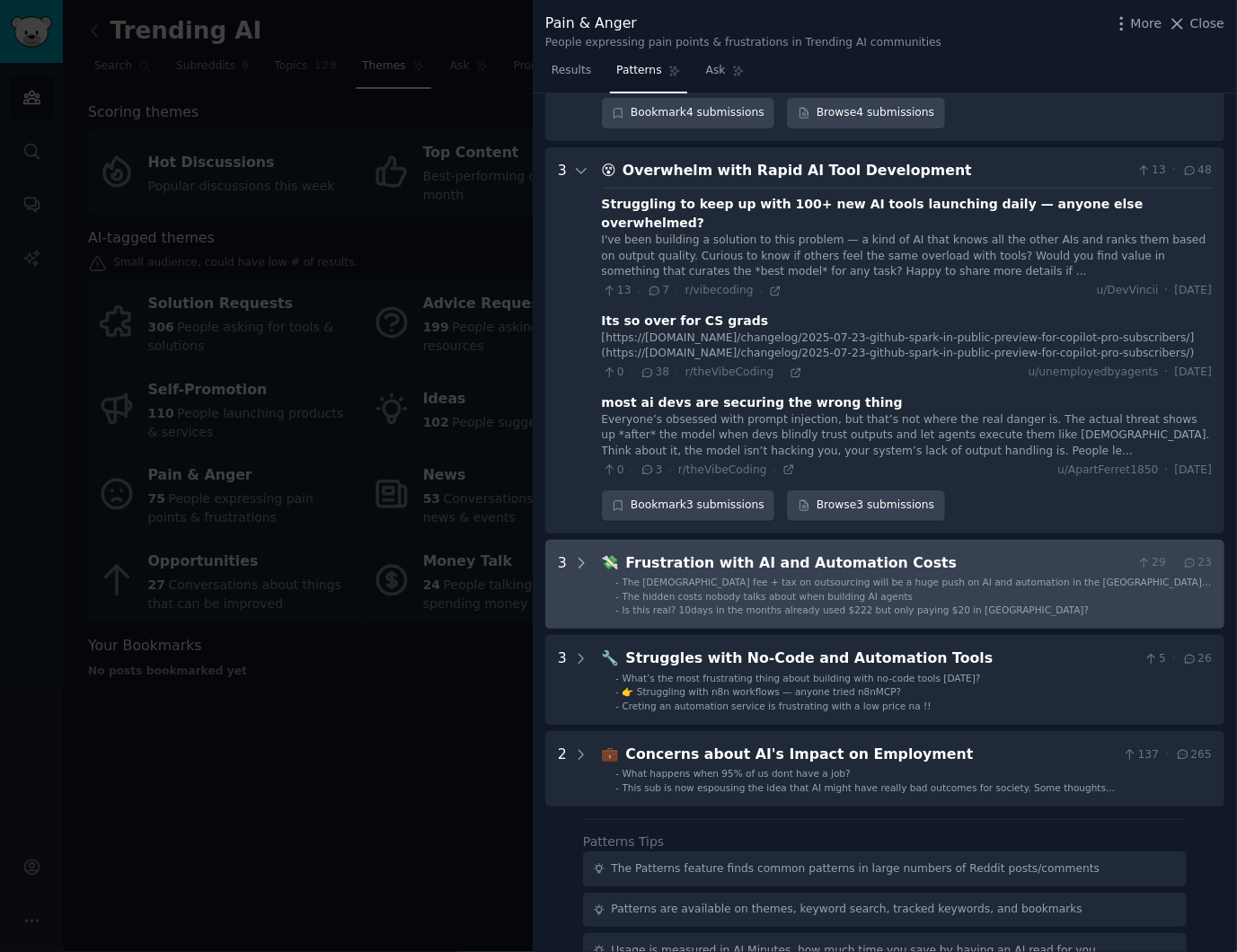
scroll to position [2269, 0]
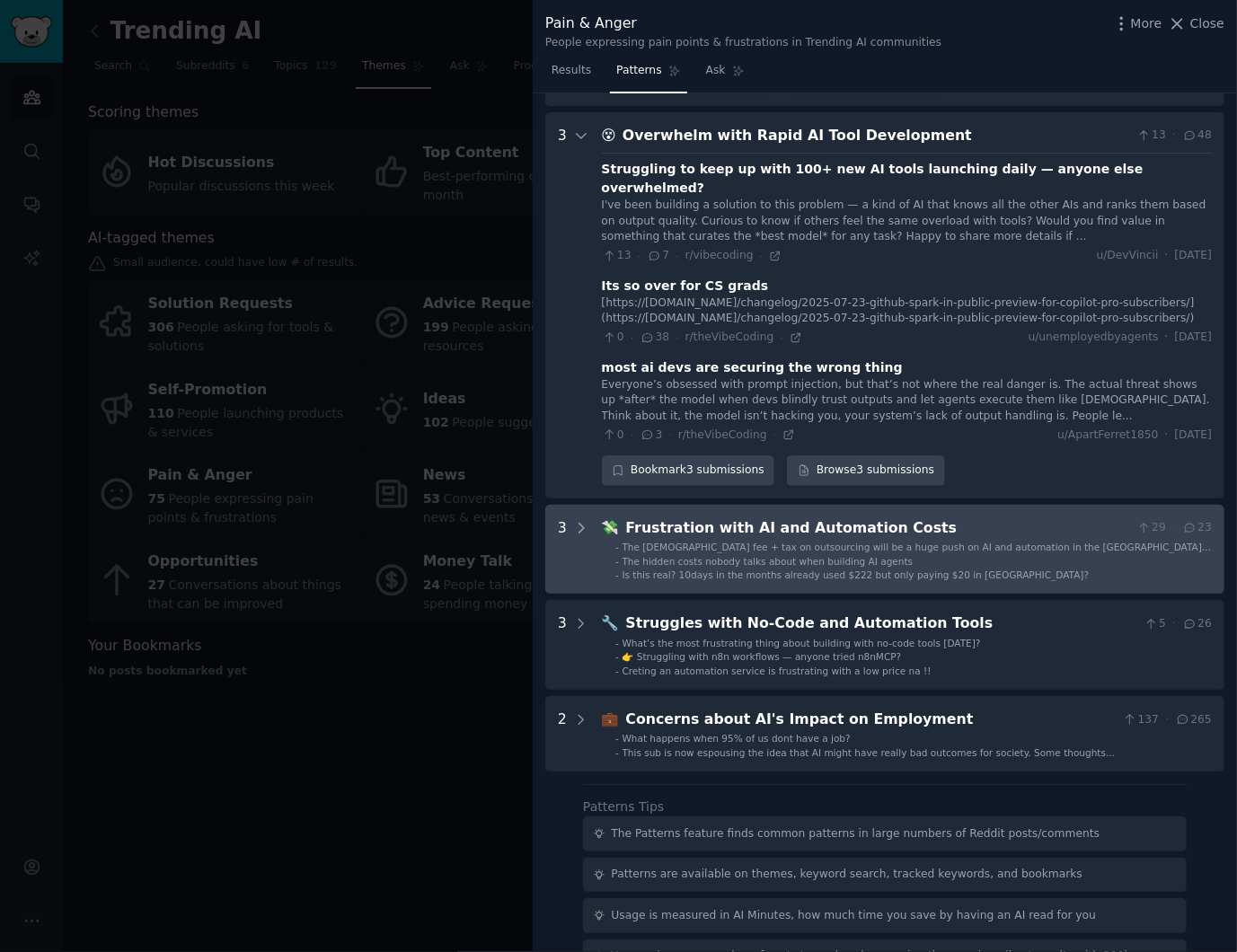
click at [981, 517] on div "Frustration with AI and Automation Costs" at bounding box center [877, 528] width 504 height 22
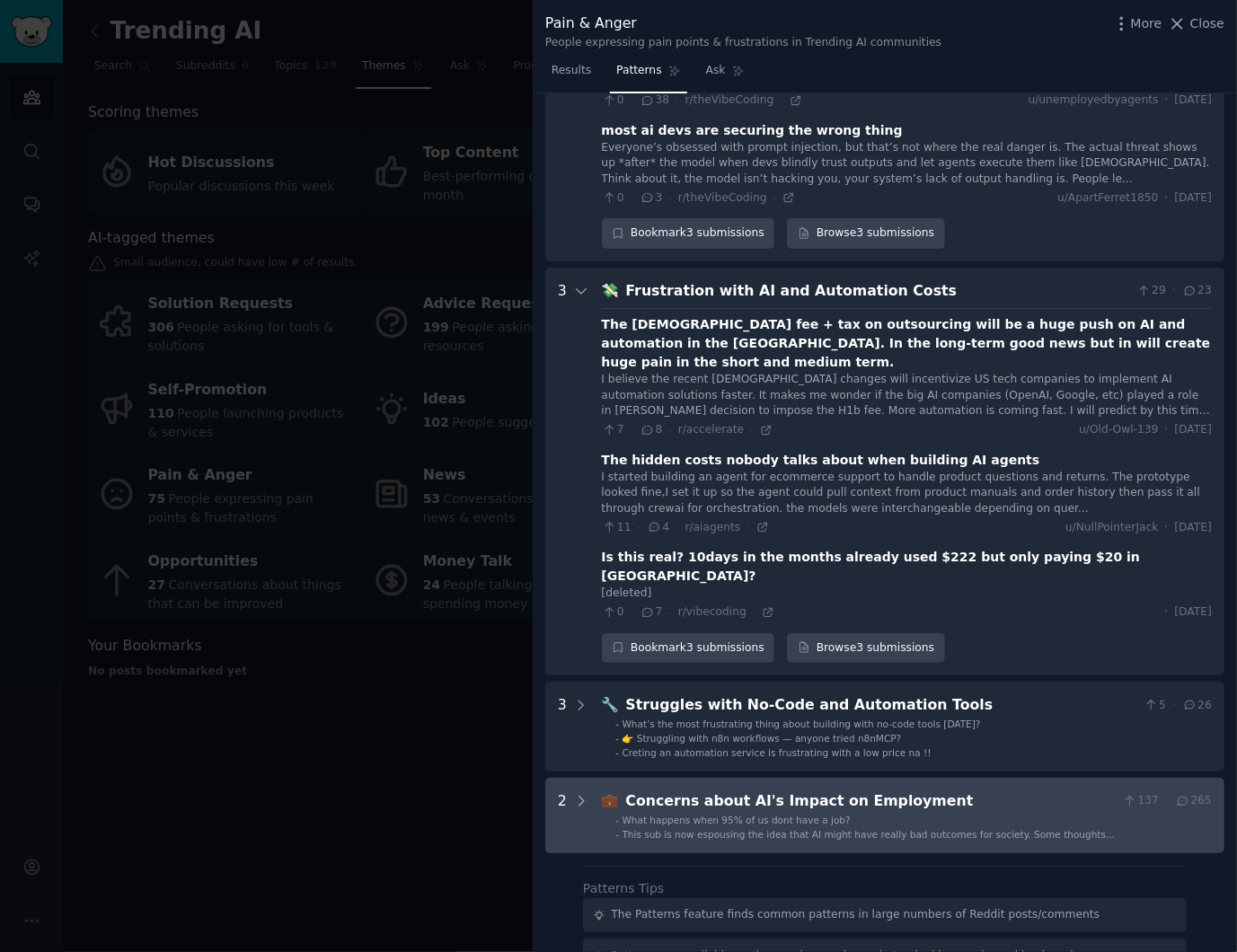
scroll to position [2635, 0]
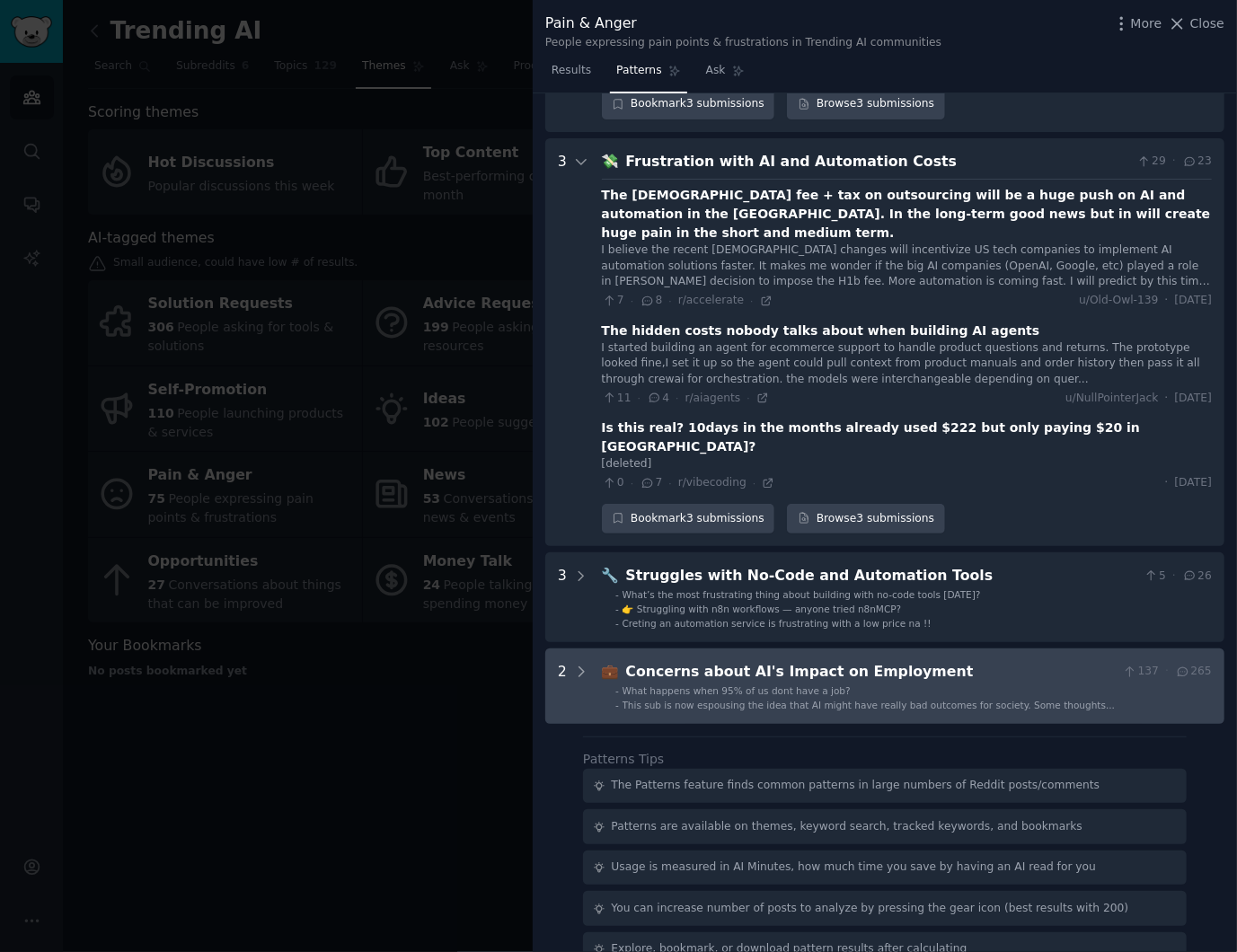
click at [981, 684] on li "- What happens when 95% of us dont have a job?" at bounding box center [914, 690] width 597 height 12
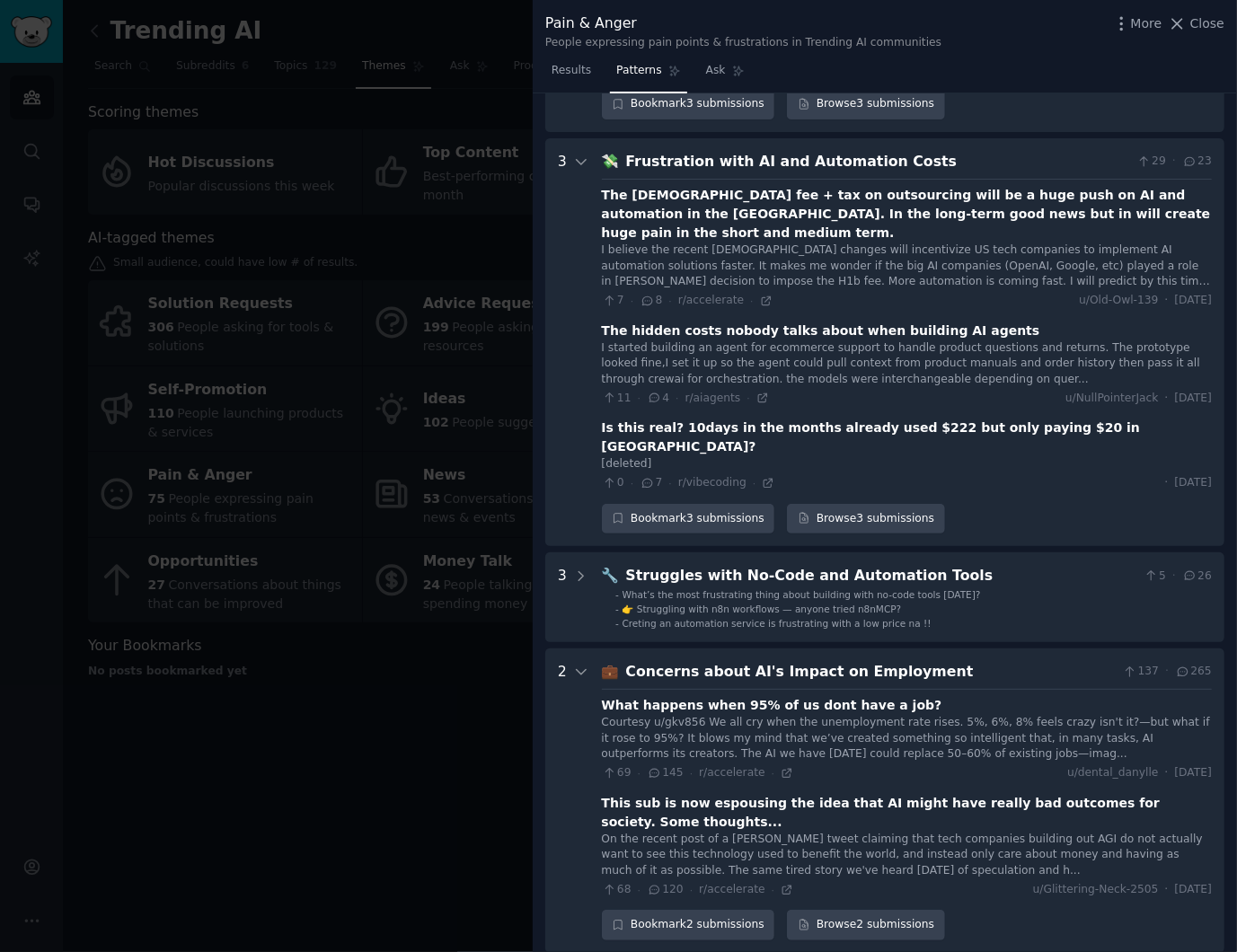
scroll to position [2865, 0]
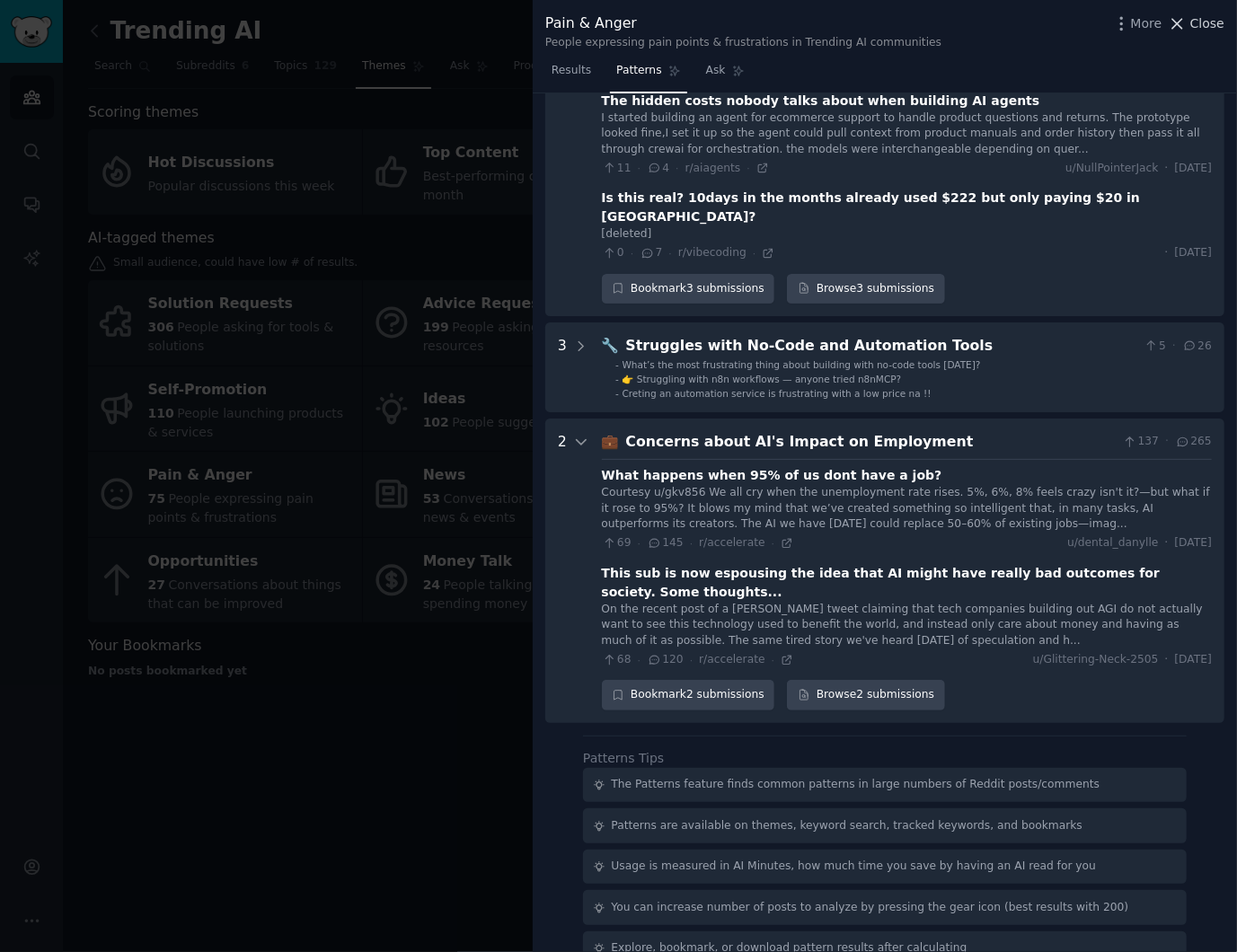
click at [1191, 27] on span "Close" at bounding box center [1207, 24] width 35 height 19
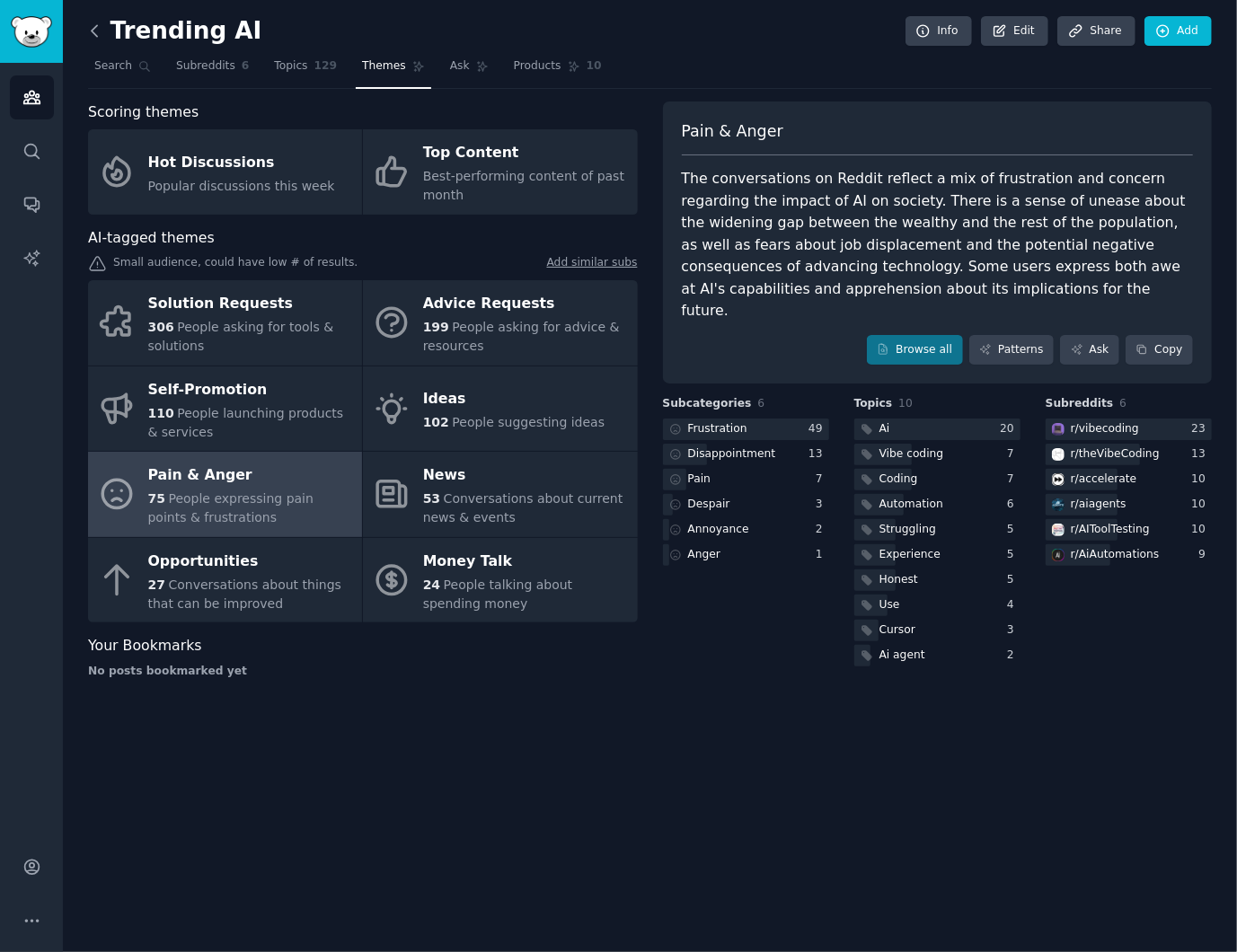
click at [99, 34] on icon at bounding box center [95, 31] width 19 height 19
